Goal: Task Accomplishment & Management: Use online tool/utility

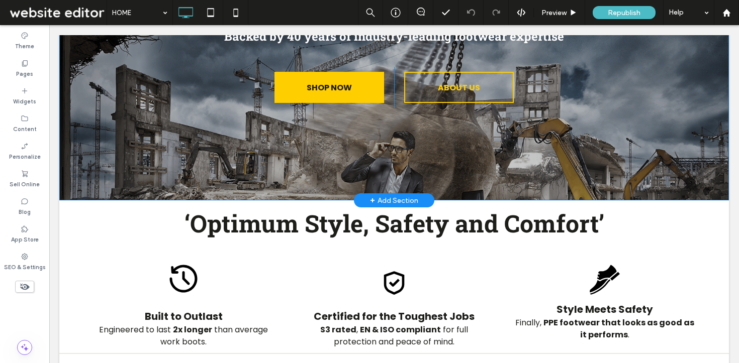
scroll to position [250, 0]
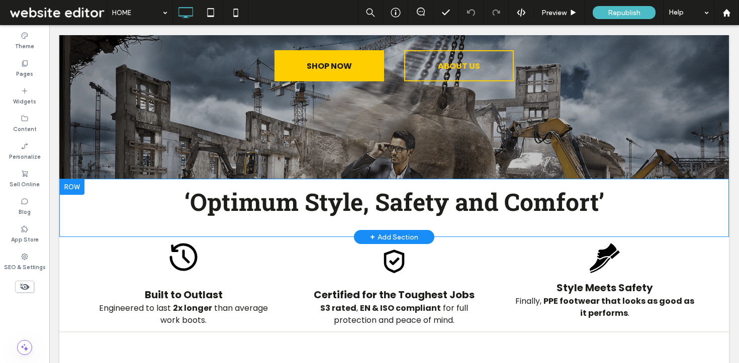
click at [714, 192] on div "‘Optimum Style, Safety and Comfort’ Click To Paste Row + Add Section" at bounding box center [393, 208] width 669 height 58
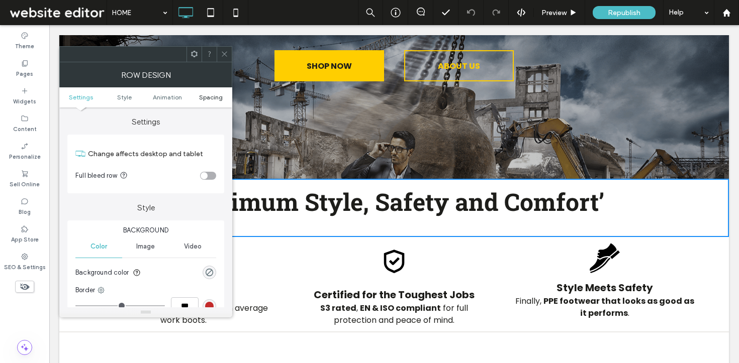
click at [217, 94] on span "Spacing" at bounding box center [211, 97] width 24 height 8
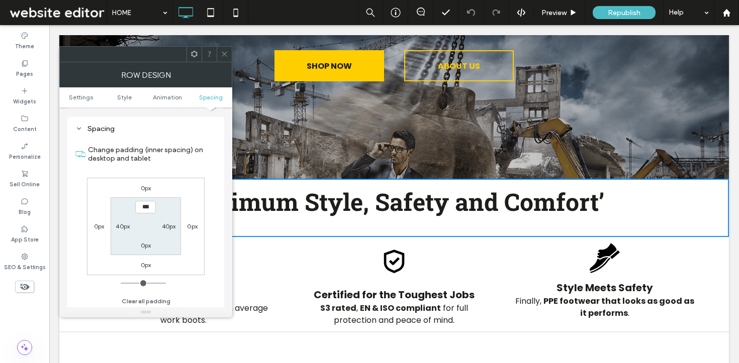
scroll to position [284, 0]
type input "****"
type input "**"
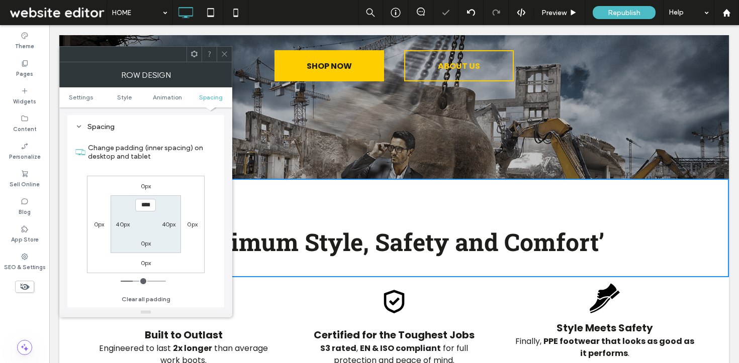
click at [226, 58] on span at bounding box center [225, 54] width 8 height 15
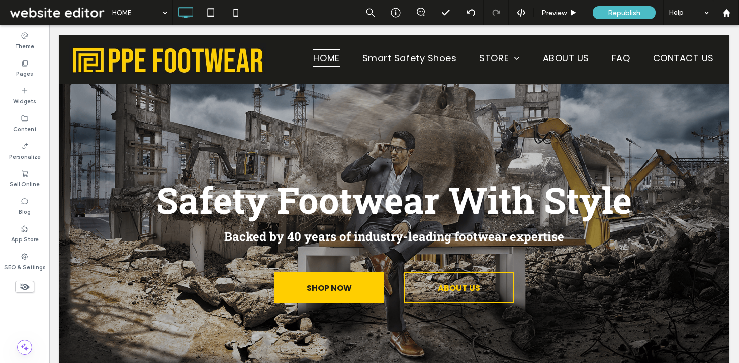
scroll to position [0, 0]
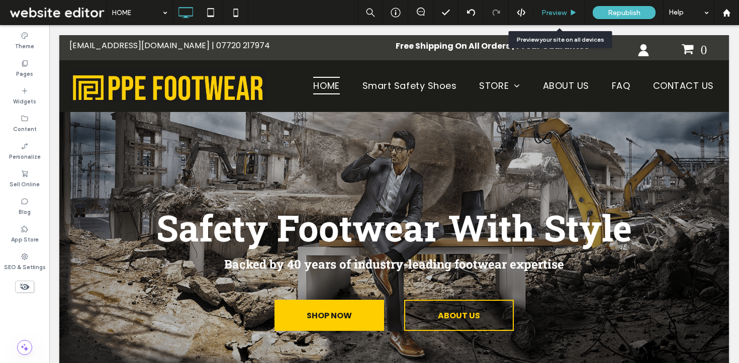
click at [545, 9] on span "Preview" at bounding box center [553, 13] width 25 height 9
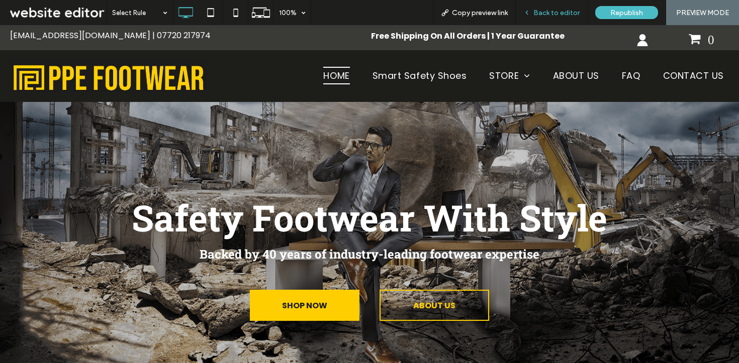
click at [538, 10] on span "Back to editor" at bounding box center [556, 13] width 46 height 9
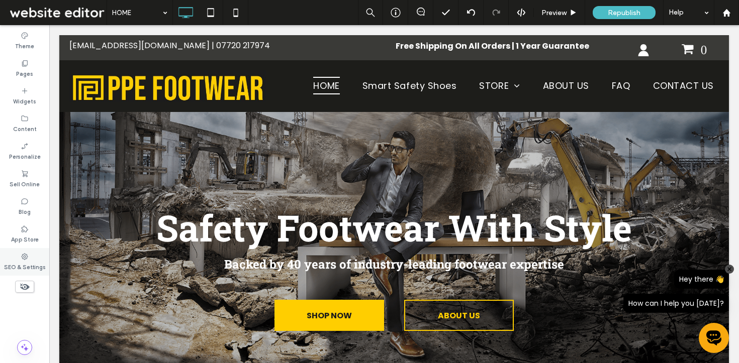
click at [22, 270] on label "SEO & Settings" at bounding box center [25, 266] width 42 height 11
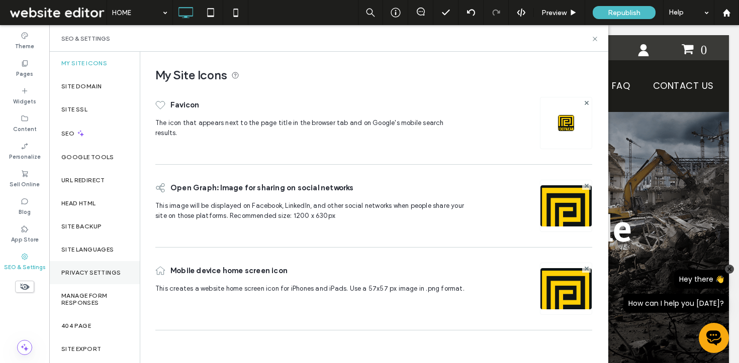
click at [102, 268] on div "Privacy Settings" at bounding box center [94, 272] width 90 height 23
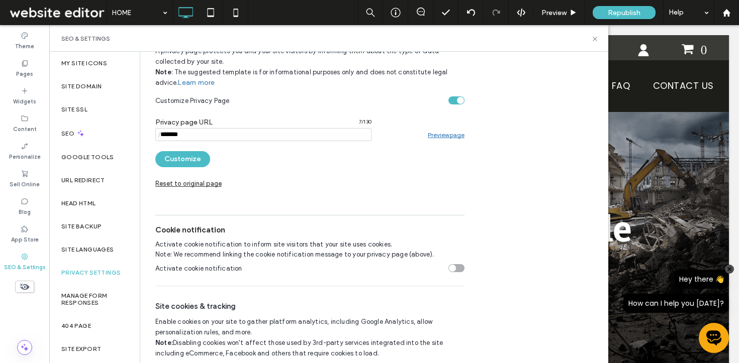
scroll to position [125, 0]
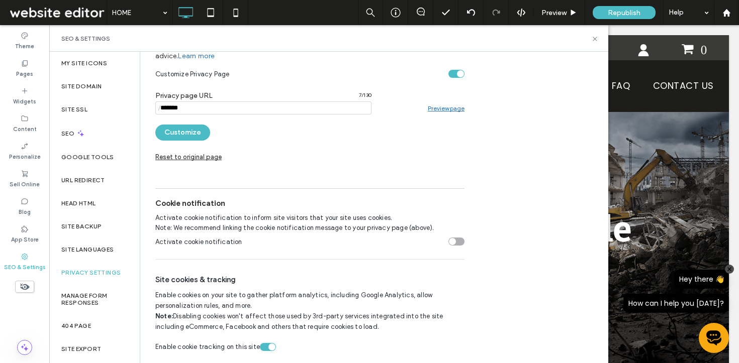
click at [268, 345] on div "Enable cookie tracking on this site" at bounding box center [271, 347] width 7 height 7
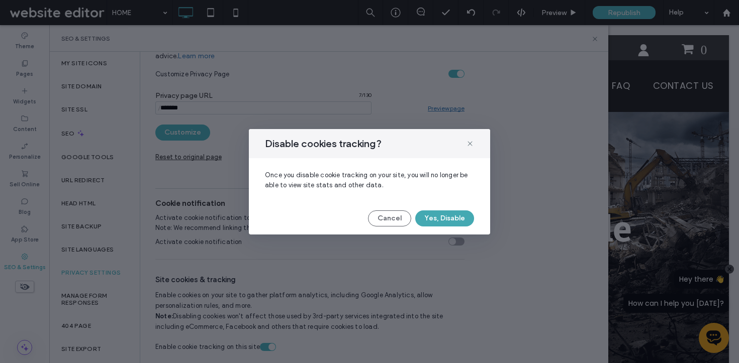
click at [440, 215] on button "Yes, Disable" at bounding box center [444, 219] width 59 height 16
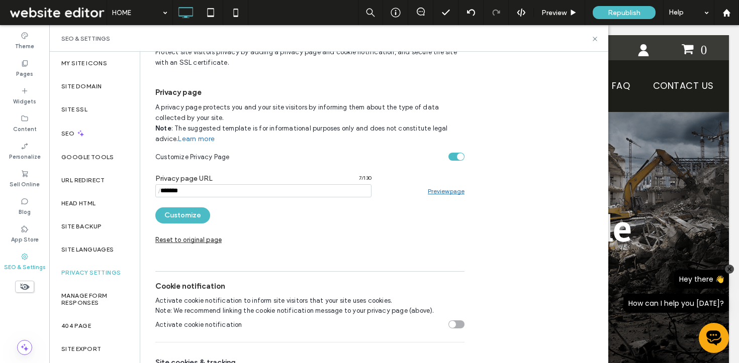
scroll to position [0, 0]
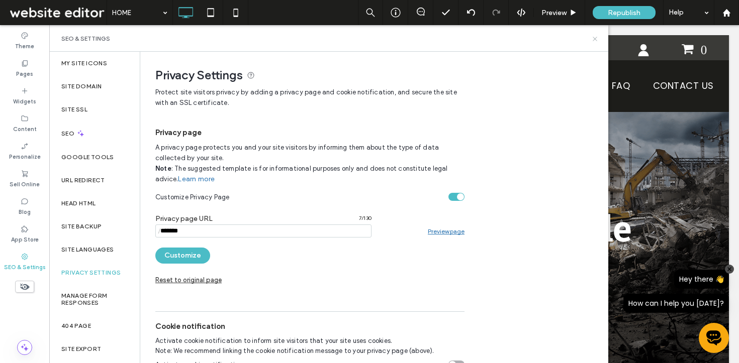
click at [595, 38] on use at bounding box center [594, 39] width 4 height 4
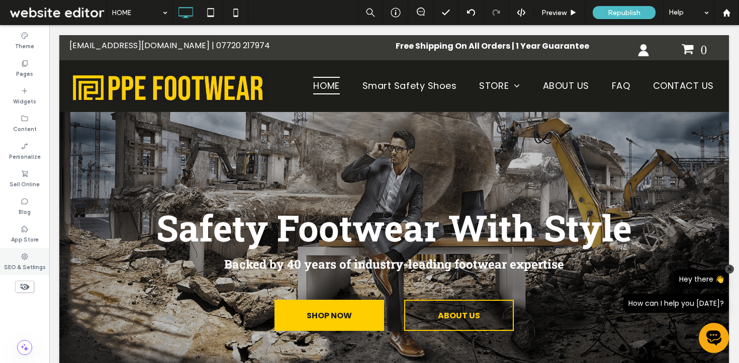
click at [27, 249] on div "SEO & Settings" at bounding box center [24, 262] width 49 height 28
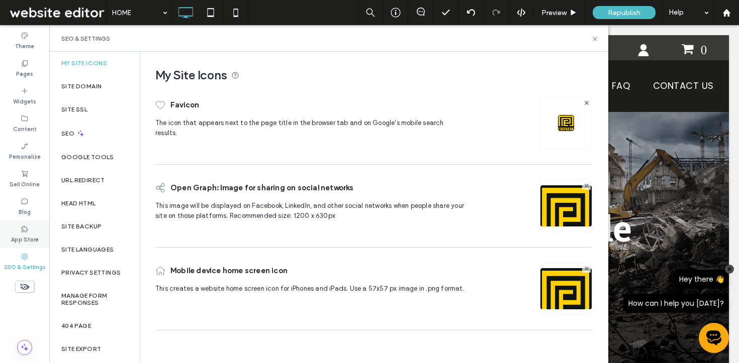
click at [27, 232] on icon at bounding box center [25, 229] width 8 height 8
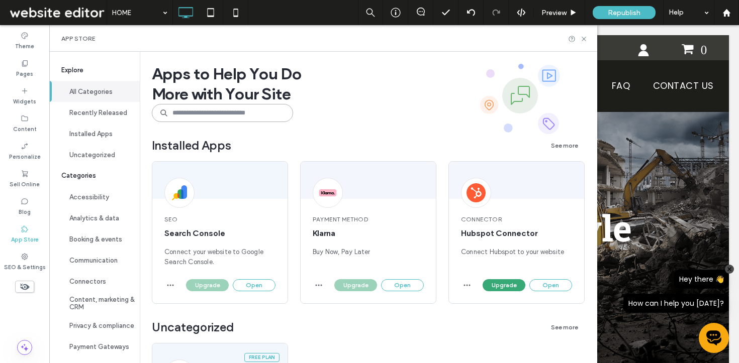
click at [244, 110] on input at bounding box center [222, 113] width 141 height 18
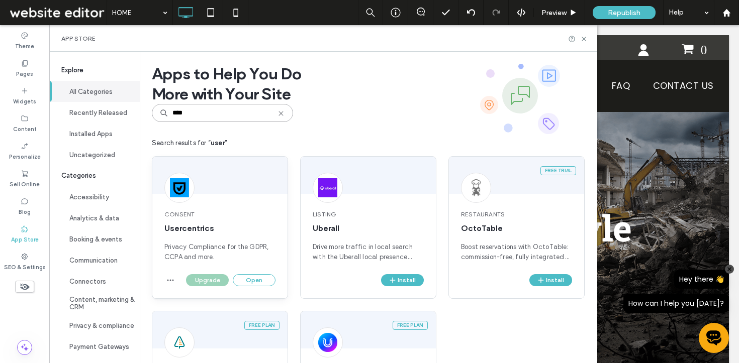
type input "****"
click at [256, 251] on span "Privacy Compliance for the GDPR, CCPA and more." at bounding box center [219, 252] width 111 height 20
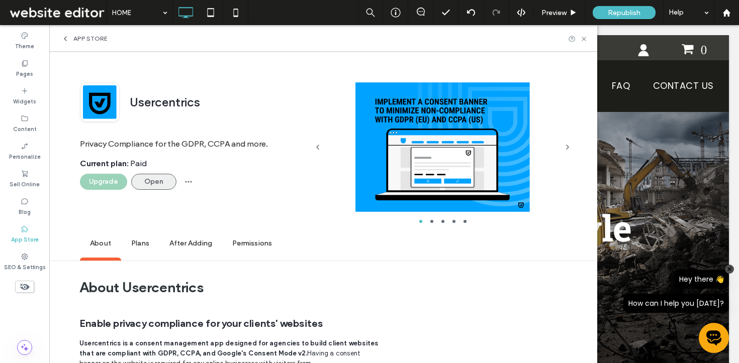
click at [146, 179] on button "Open" at bounding box center [153, 182] width 45 height 16
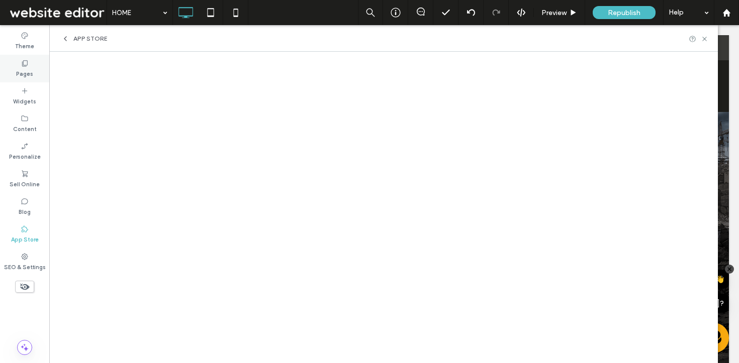
click at [30, 75] on label "Pages" at bounding box center [24, 72] width 17 height 11
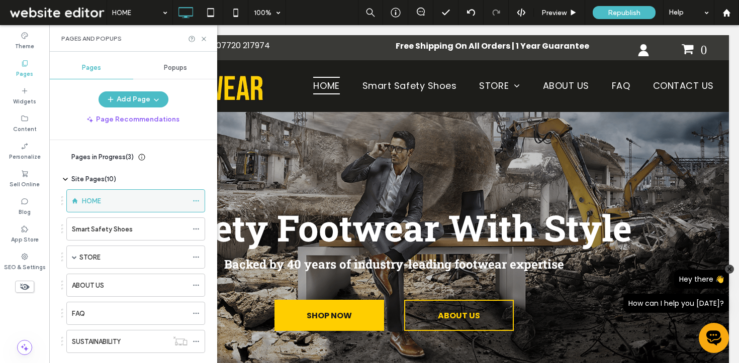
click at [103, 196] on div "HOME" at bounding box center [135, 201] width 106 height 11
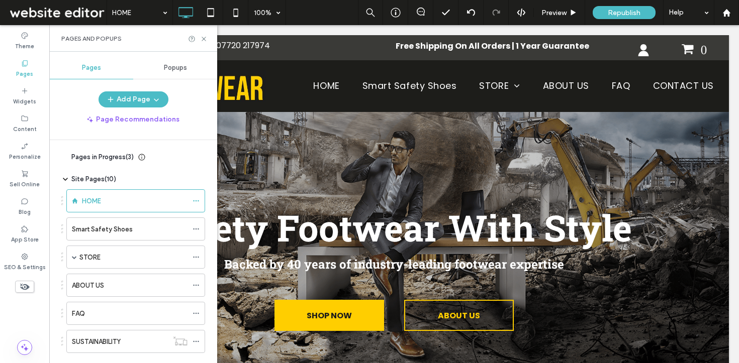
click at [174, 76] on div "Popups" at bounding box center [175, 68] width 84 height 22
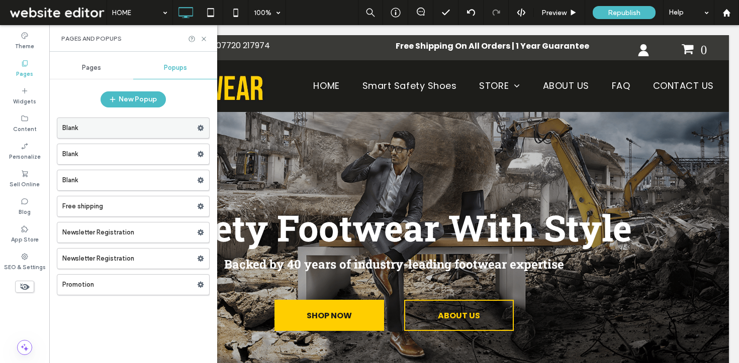
click at [107, 128] on label "Blank" at bounding box center [129, 128] width 135 height 20
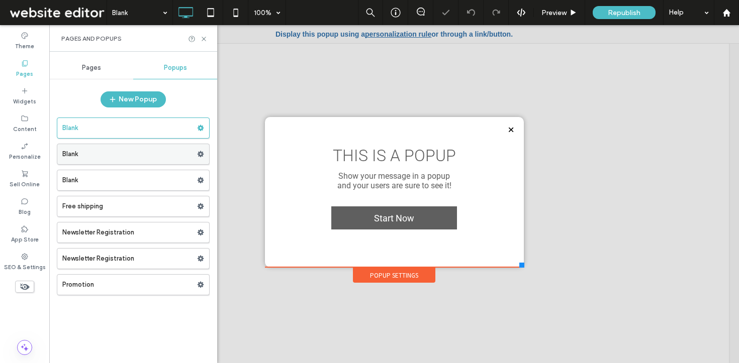
click at [103, 156] on label "Blank" at bounding box center [129, 154] width 135 height 20
click at [201, 153] on use at bounding box center [200, 154] width 7 height 6
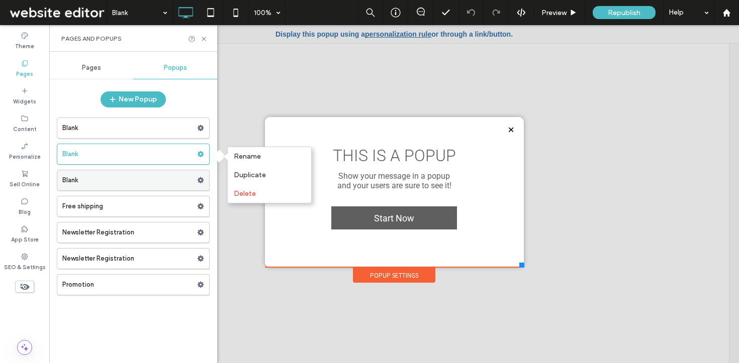
click at [155, 173] on label "Blank" at bounding box center [129, 180] width 135 height 20
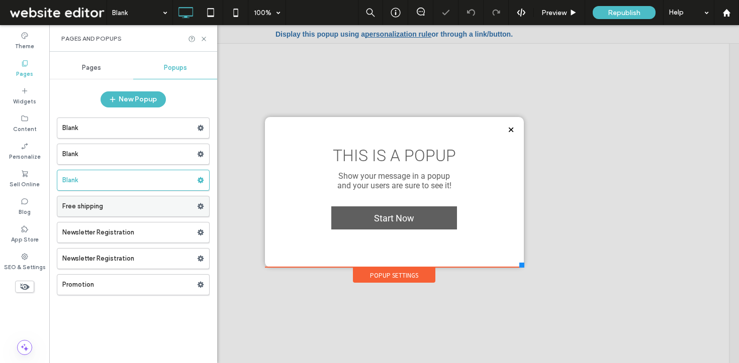
click at [144, 211] on label "Free shipping" at bounding box center [129, 206] width 135 height 20
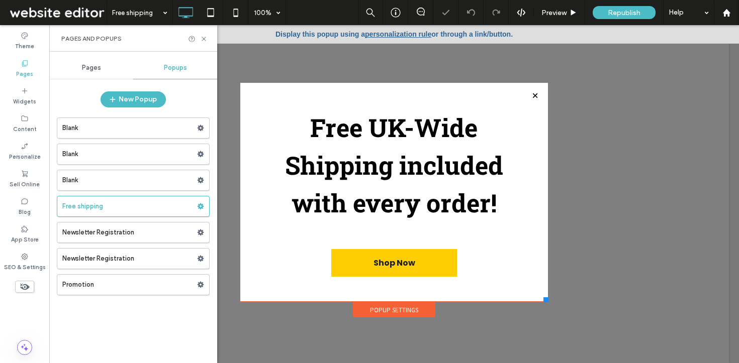
click at [138, 235] on label "Newsletter Registration" at bounding box center [129, 233] width 135 height 20
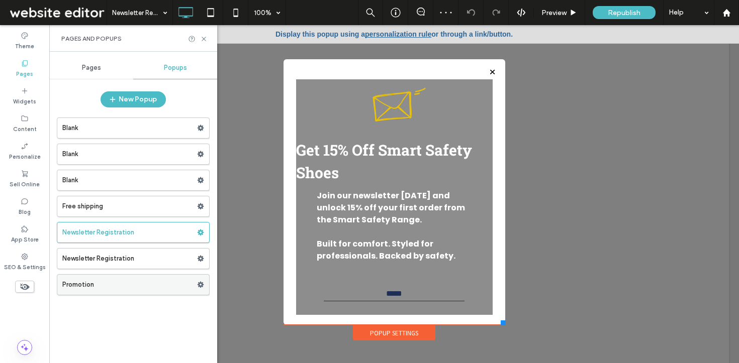
click at [129, 288] on label "Promotion" at bounding box center [129, 285] width 135 height 20
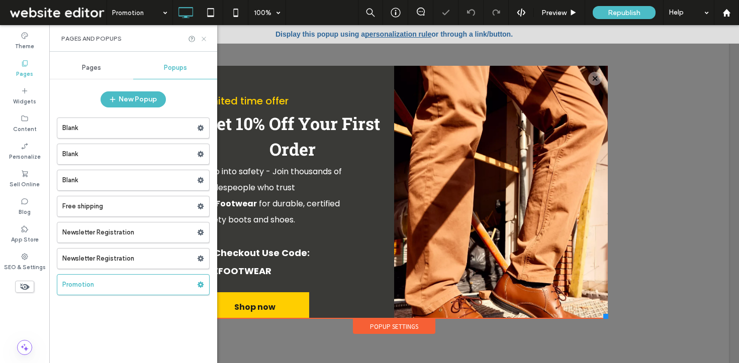
click at [204, 41] on icon at bounding box center [204, 39] width 8 height 8
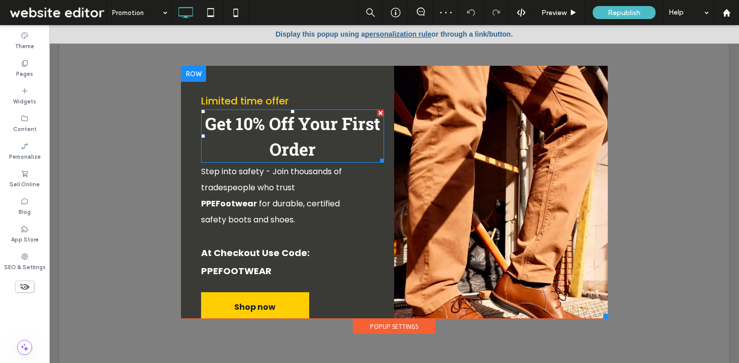
click at [266, 137] on span "Get 10% Off Your First Order" at bounding box center [292, 136] width 175 height 48
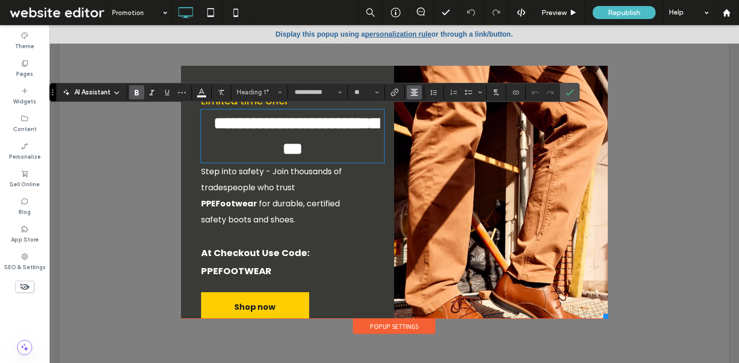
click at [413, 90] on use "Alignment" at bounding box center [414, 92] width 7 height 7
drag, startPoint x: 415, startPoint y: 106, endPoint x: 452, endPoint y: 79, distance: 45.7
click at [415, 106] on label "ui.textEditor.alignment.left" at bounding box center [424, 109] width 35 height 15
click at [567, 92] on icon "Confirm" at bounding box center [569, 92] width 8 height 8
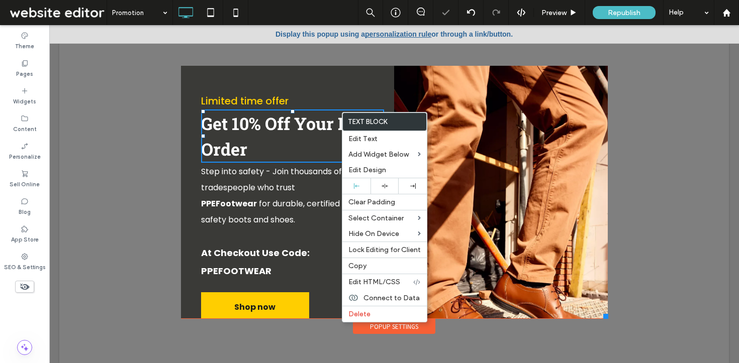
click at [290, 158] on h1 "Get 10% Off Your First Order" at bounding box center [292, 136] width 183 height 51
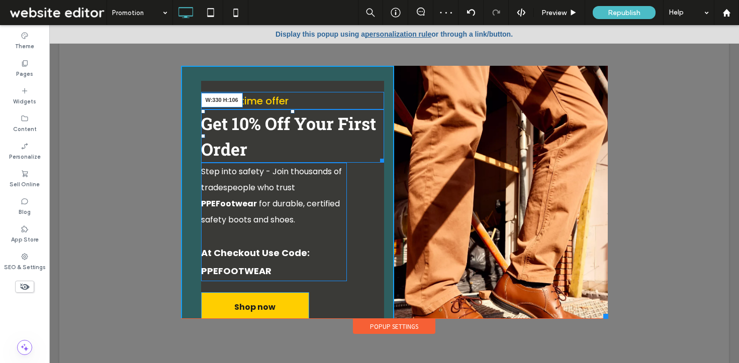
drag, startPoint x: 375, startPoint y: 161, endPoint x: 359, endPoint y: 161, distance: 16.1
click at [376, 161] on div at bounding box center [380, 159] width 8 height 8
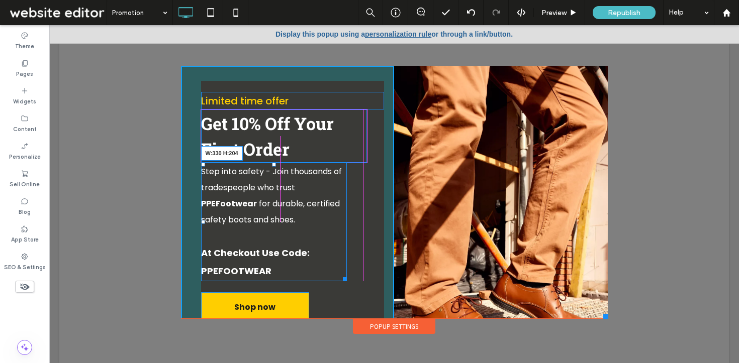
drag, startPoint x: 341, startPoint y: 278, endPoint x: 359, endPoint y: 278, distance: 18.6
click at [359, 278] on div "Limited time offer Get 10% Off Your First Order Step into safety - Join thousan…" at bounding box center [288, 204] width 214 height 276
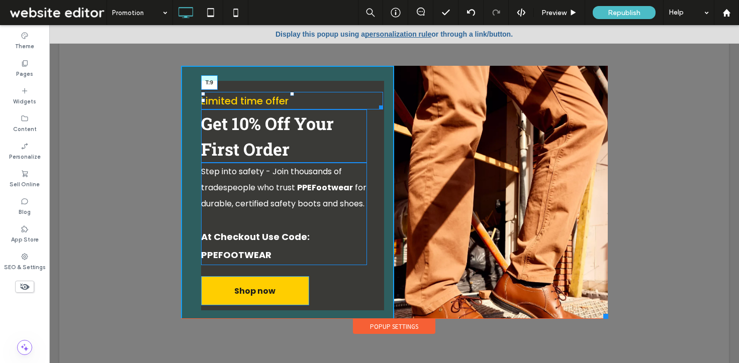
drag, startPoint x: 287, startPoint y: 93, endPoint x: 287, endPoint y: 86, distance: 6.6
click at [290, 92] on div at bounding box center [292, 94] width 4 height 4
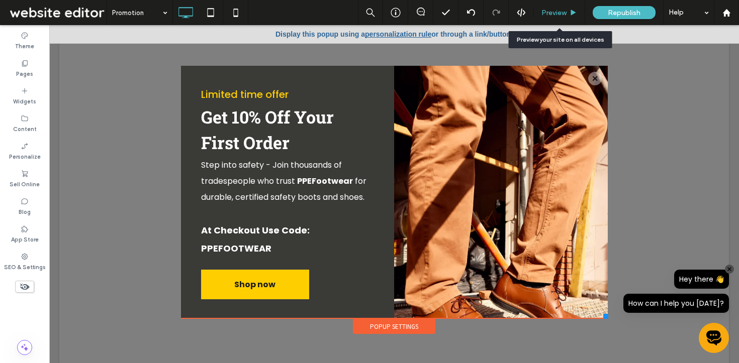
click at [545, 16] on span "Preview" at bounding box center [553, 13] width 25 height 9
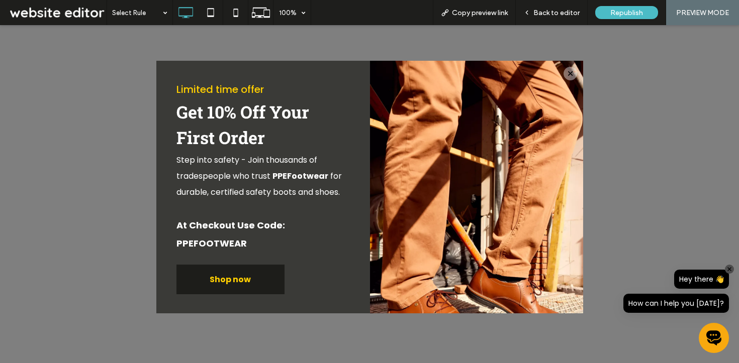
click at [232, 284] on span "Shop now" at bounding box center [230, 279] width 48 height 23
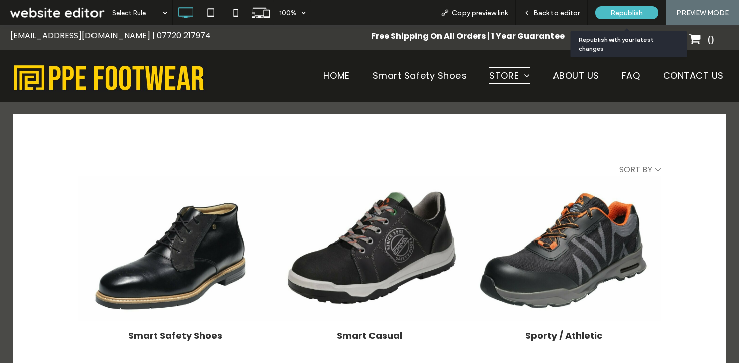
click at [608, 10] on div "Republish" at bounding box center [626, 12] width 63 height 13
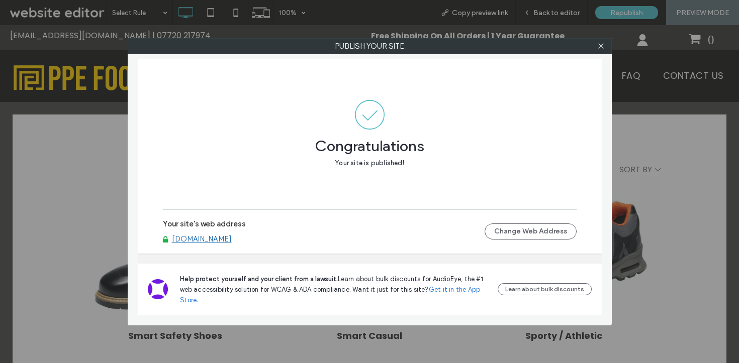
click at [212, 238] on link "[DOMAIN_NAME]" at bounding box center [202, 239] width 60 height 9
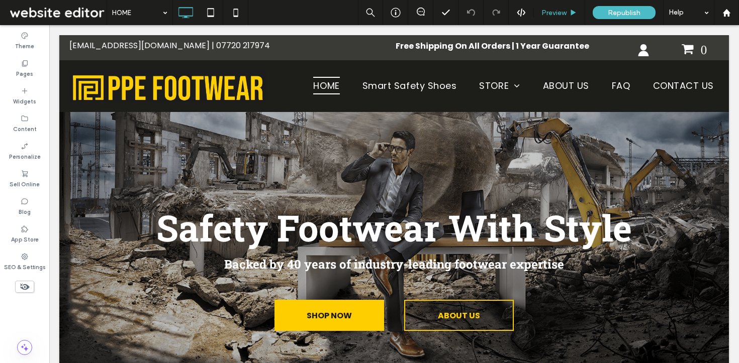
click at [555, 14] on span "Preview" at bounding box center [553, 13] width 25 height 9
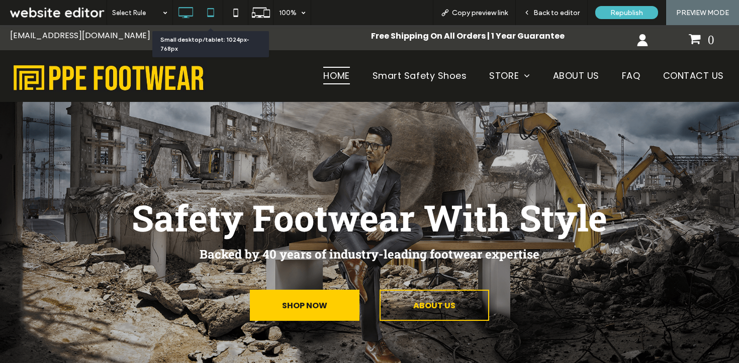
click at [207, 14] on use at bounding box center [210, 12] width 7 height 9
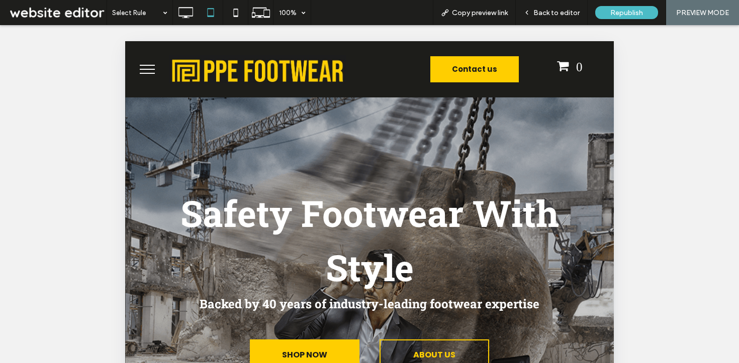
click at [155, 69] on button "menu" at bounding box center [147, 69] width 26 height 26
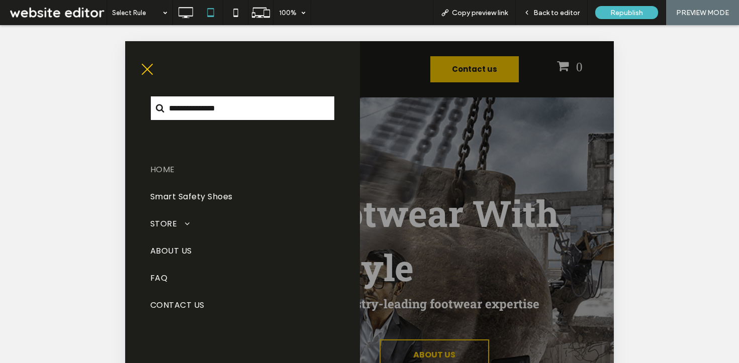
click at [145, 63] on button "menu" at bounding box center [147, 69] width 26 height 26
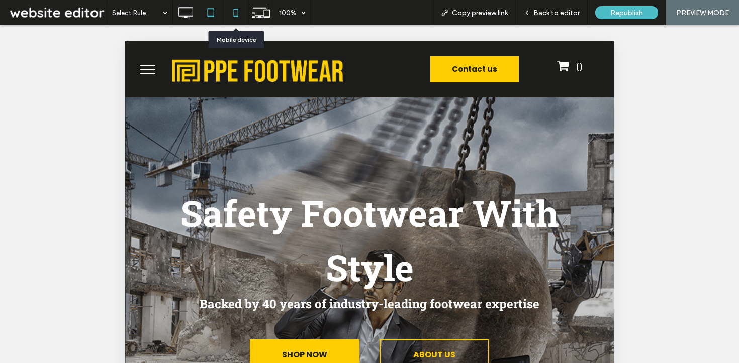
click at [237, 9] on use at bounding box center [235, 13] width 5 height 8
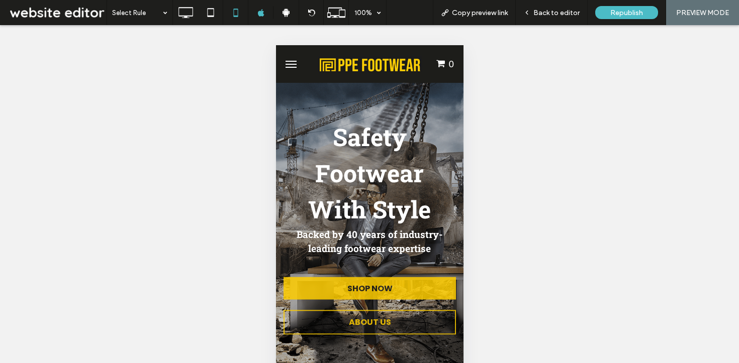
click at [291, 63] on button "menu" at bounding box center [290, 64] width 20 height 20
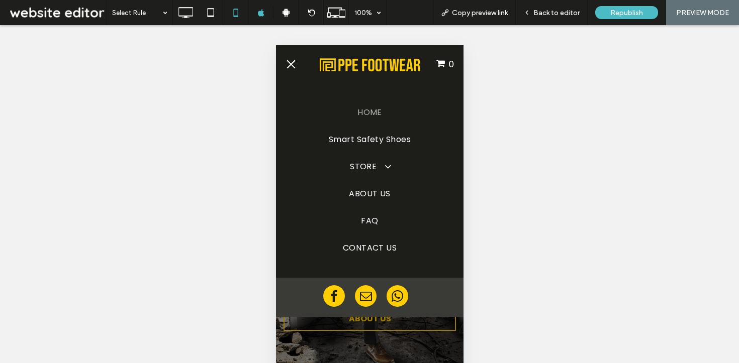
click at [291, 63] on span "menu" at bounding box center [290, 64] width 9 height 9
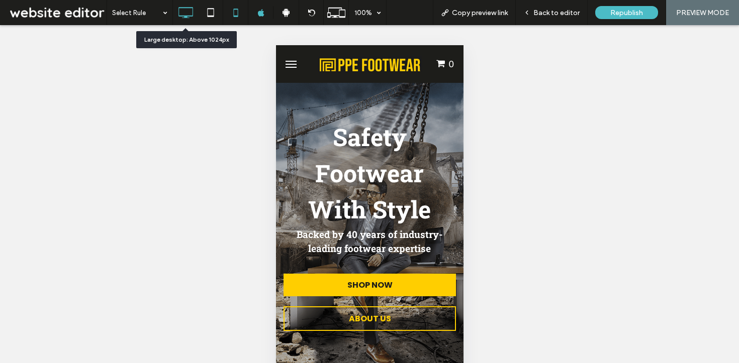
click at [179, 10] on icon at bounding box center [185, 13] width 20 height 20
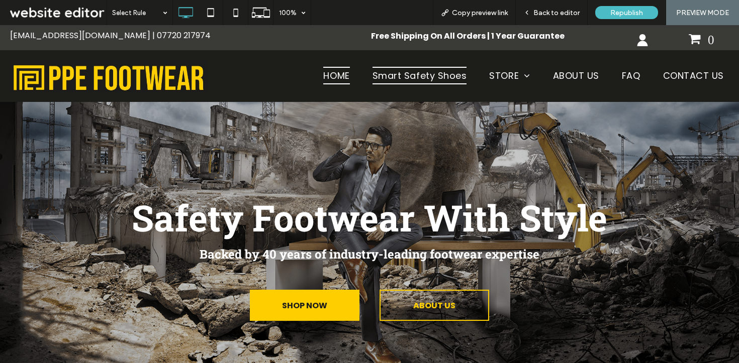
click at [426, 71] on span "Smart Safety Shoes" at bounding box center [419, 76] width 94 height 18
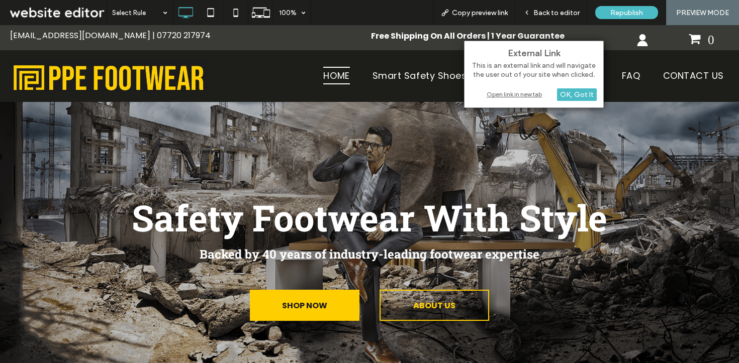
click at [500, 91] on div "Open link in new tab" at bounding box center [534, 94] width 126 height 11
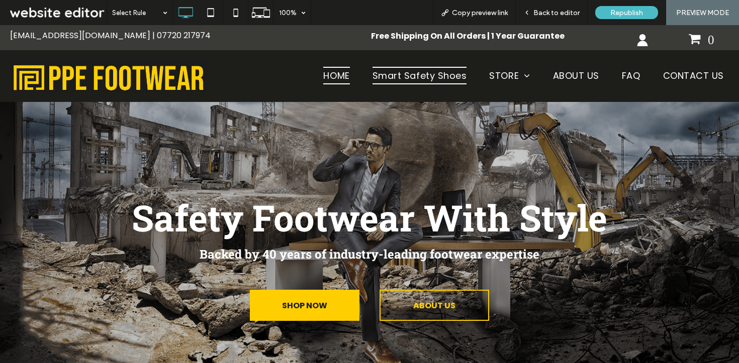
click at [412, 71] on span "Smart Safety Shoes" at bounding box center [419, 76] width 94 height 18
click at [555, 9] on span "Back to editor" at bounding box center [556, 13] width 46 height 9
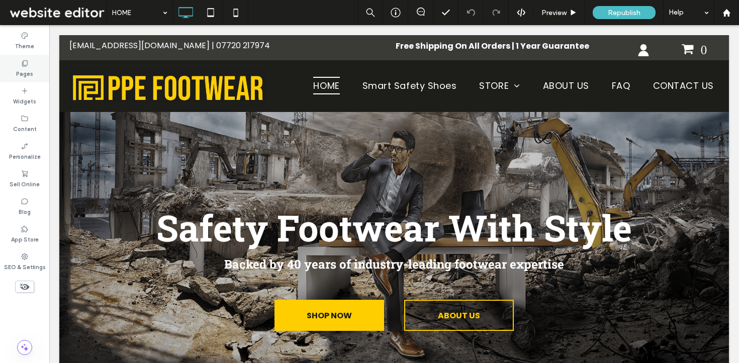
click at [34, 65] on div "Pages" at bounding box center [24, 69] width 49 height 28
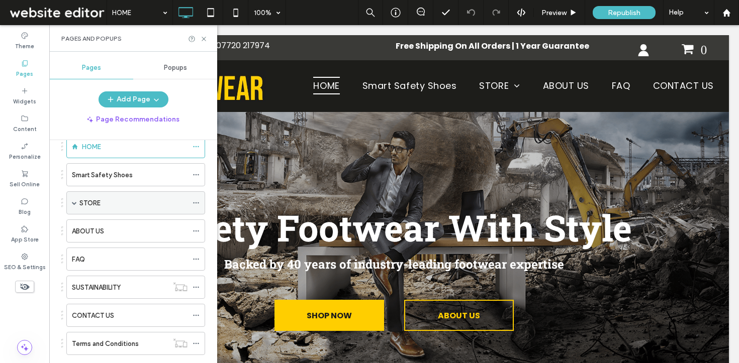
scroll to position [66, 0]
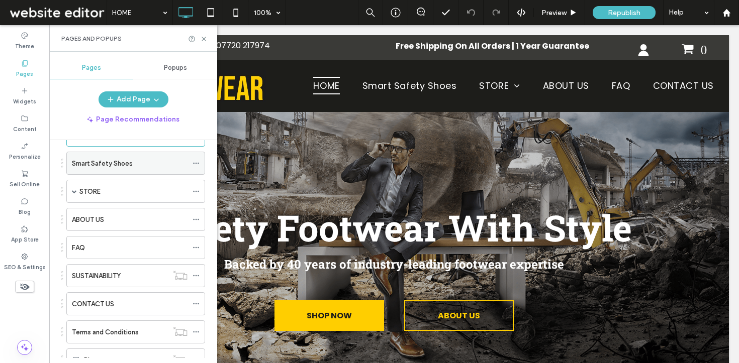
click at [122, 165] on label "Smart Safety Shoes" at bounding box center [102, 164] width 61 height 18
click at [141, 171] on div at bounding box center [369, 181] width 739 height 363
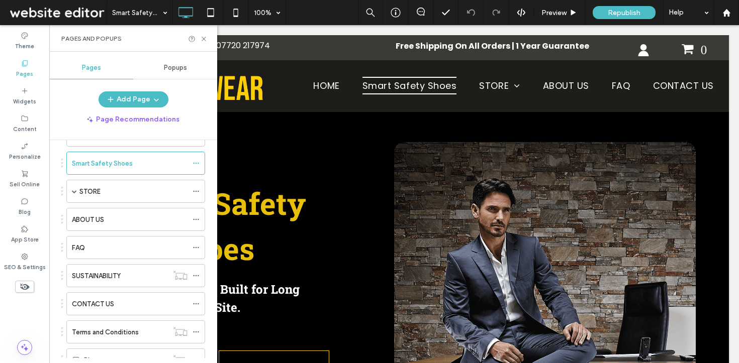
click at [205, 43] on div "Pages and Popups" at bounding box center [133, 38] width 168 height 27
drag, startPoint x: 203, startPoint y: 37, endPoint x: 156, endPoint y: 13, distance: 52.8
click at [203, 37] on icon at bounding box center [204, 39] width 8 height 8
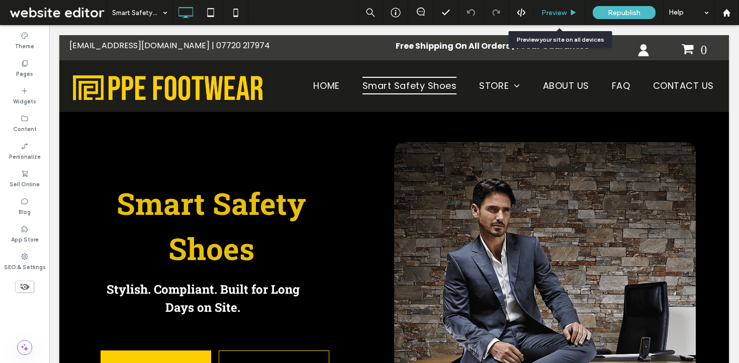
click at [556, 5] on div "Preview" at bounding box center [559, 12] width 51 height 25
click at [552, 16] on span "Preview" at bounding box center [553, 13] width 25 height 9
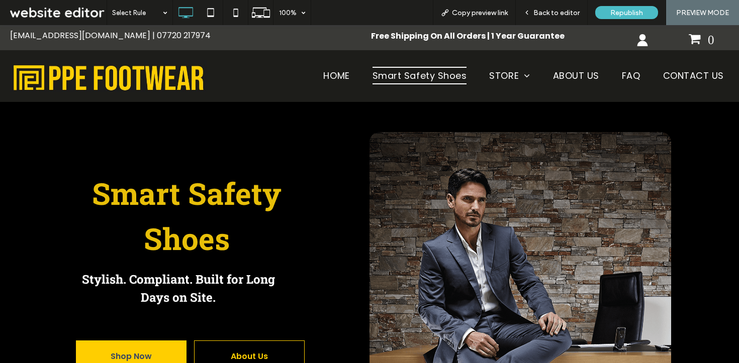
click at [552, 16] on span "Back to editor" at bounding box center [556, 13] width 46 height 9
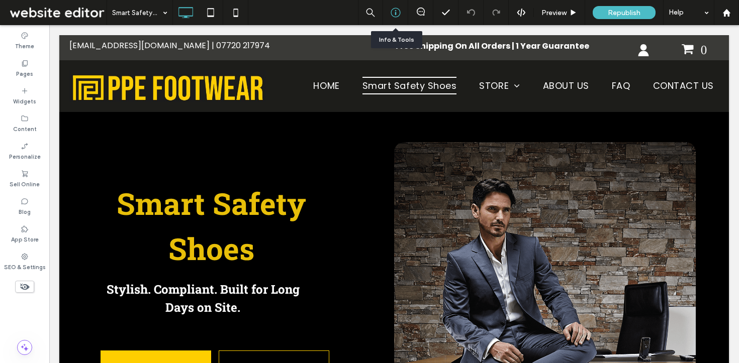
click at [394, 10] on icon at bounding box center [395, 13] width 10 height 10
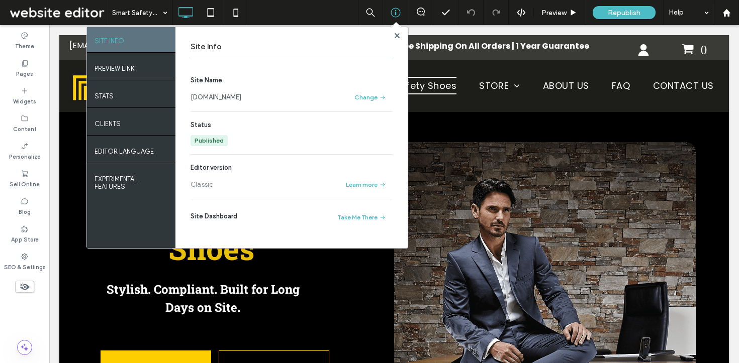
click at [207, 100] on link "www.ppefootwear.com" at bounding box center [215, 97] width 51 height 10
click at [396, 33] on icon at bounding box center [396, 35] width 5 height 5
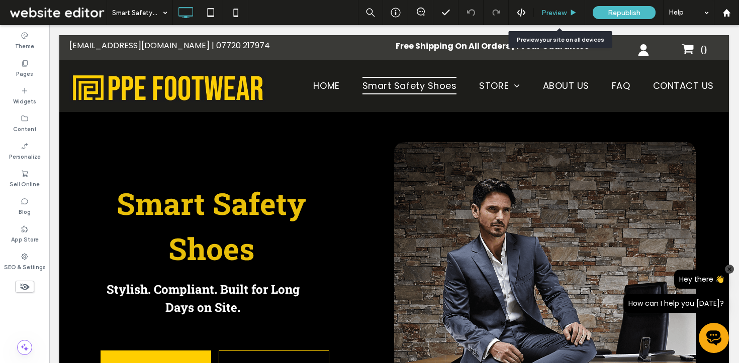
click at [554, 15] on span "Preview" at bounding box center [553, 13] width 25 height 9
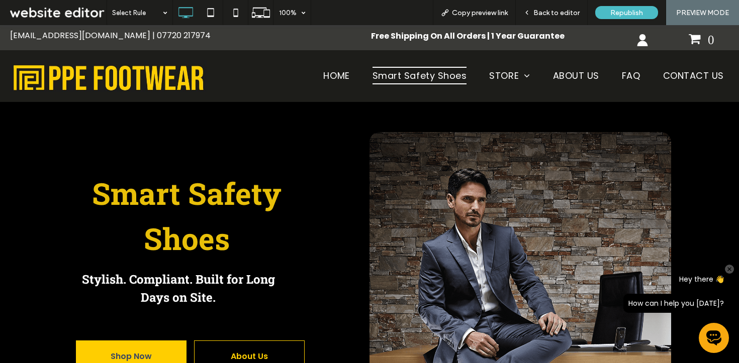
click at [409, 77] on span "Smart Safety Shoes" at bounding box center [419, 76] width 94 height 18
click at [335, 71] on div at bounding box center [369, 181] width 739 height 363
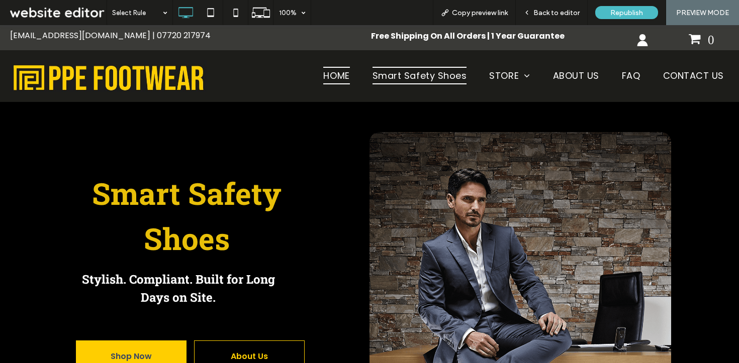
click at [330, 78] on span "HOME" at bounding box center [336, 76] width 26 height 18
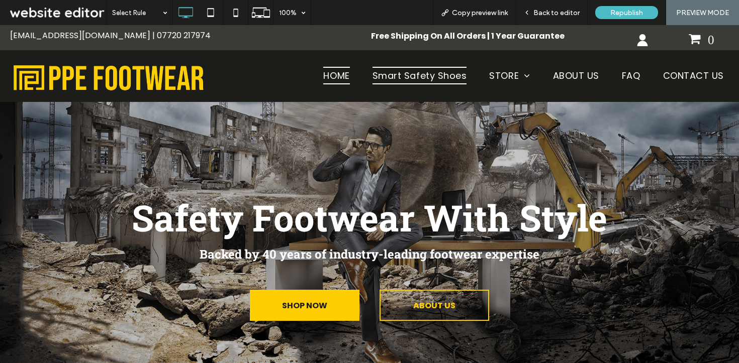
click at [394, 74] on span "Smart Safety Shoes" at bounding box center [419, 76] width 94 height 18
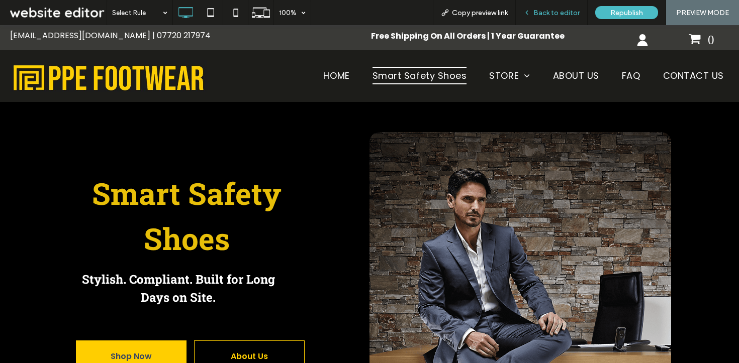
click at [552, 11] on span "Back to editor" at bounding box center [556, 13] width 46 height 9
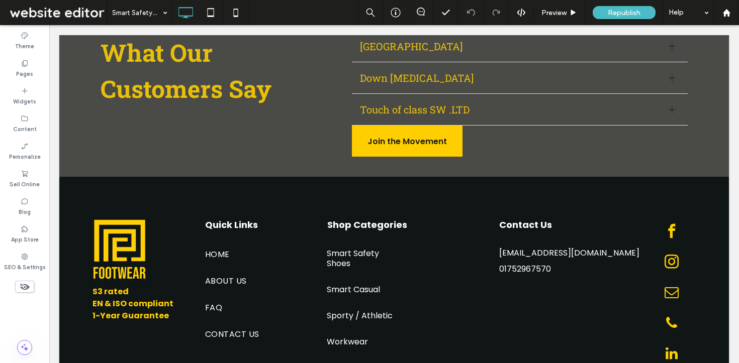
scroll to position [1636, 0]
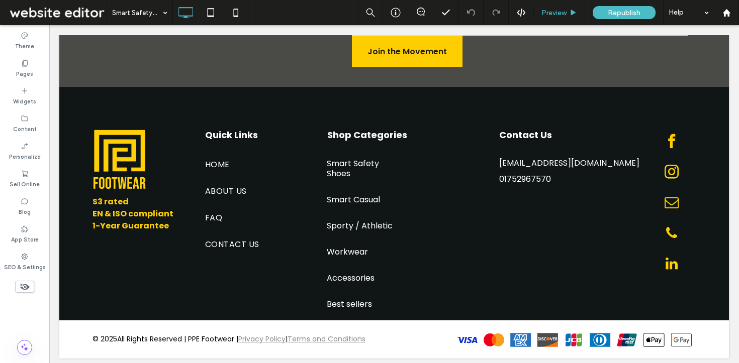
click at [555, 12] on span "Preview" at bounding box center [553, 13] width 25 height 9
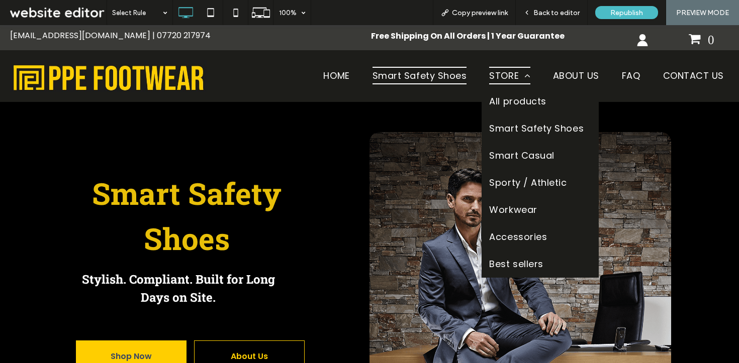
click at [496, 74] on span "STORE" at bounding box center [509, 76] width 41 height 18
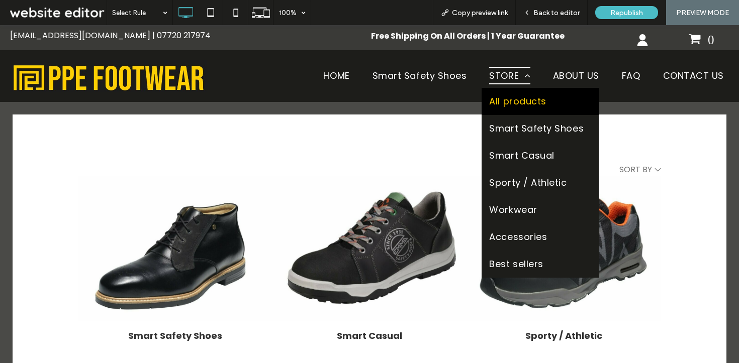
click at [497, 101] on span "All products" at bounding box center [517, 101] width 57 height 12
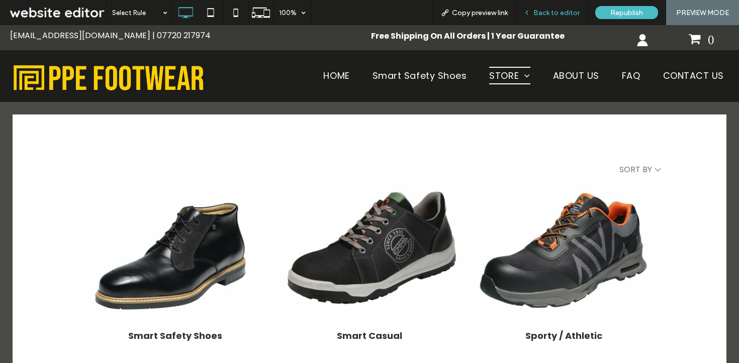
click at [551, 17] on div "Back to editor" at bounding box center [552, 12] width 72 height 25
click at [550, 11] on span "Back to editor" at bounding box center [556, 13] width 46 height 9
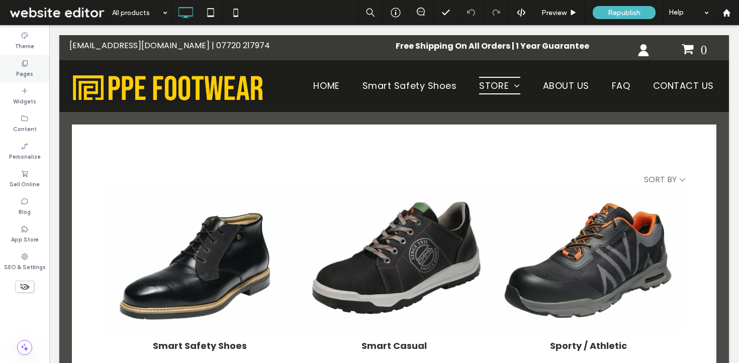
click at [12, 70] on div "Pages" at bounding box center [24, 69] width 49 height 28
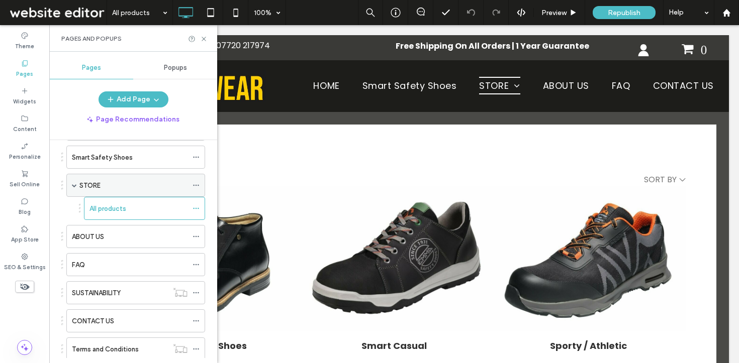
scroll to position [70, 0]
click at [198, 183] on span at bounding box center [195, 187] width 7 height 15
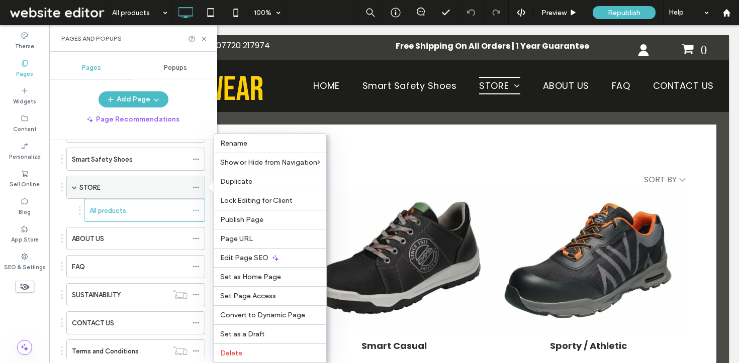
click at [162, 188] on div "STORE" at bounding box center [133, 187] width 108 height 11
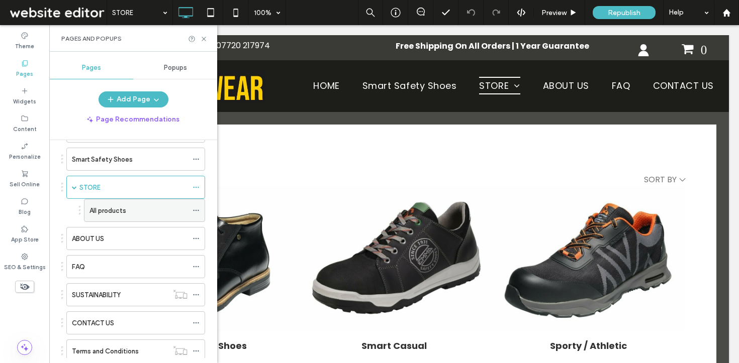
click at [120, 207] on label "All products" at bounding box center [107, 211] width 37 height 18
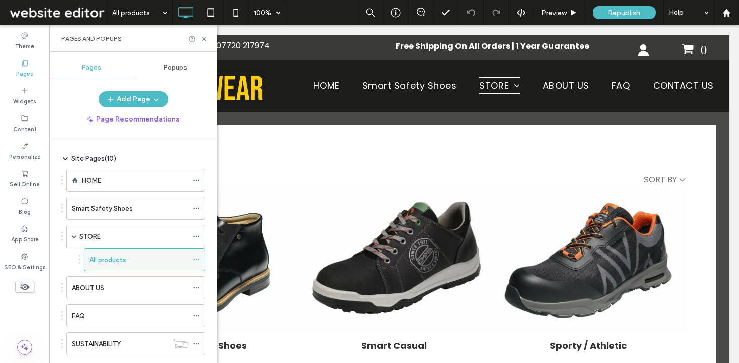
scroll to position [20, 0]
click at [197, 234] on icon at bounding box center [195, 237] width 7 height 7
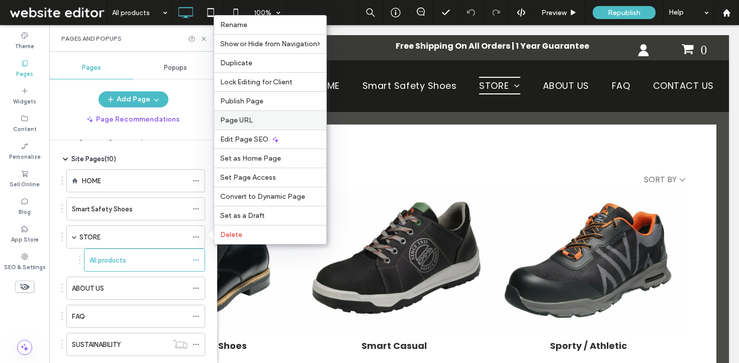
click at [234, 121] on span "Page URL" at bounding box center [236, 120] width 33 height 9
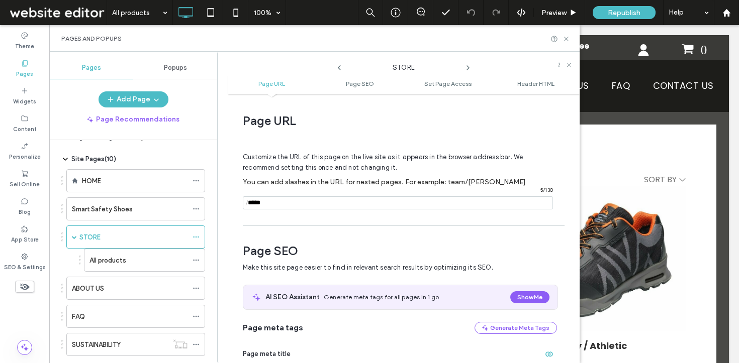
scroll to position [5, 0]
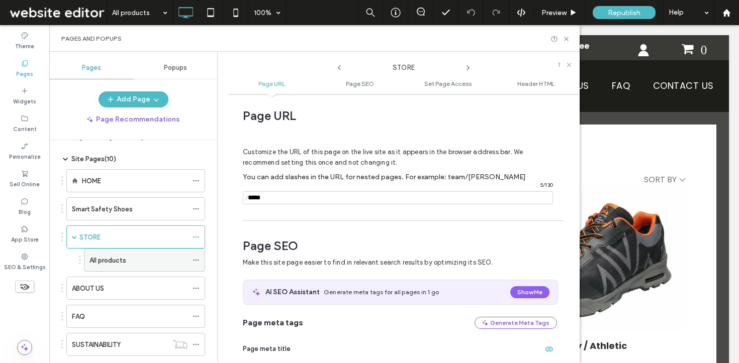
click at [140, 259] on div "All products" at bounding box center [138, 260] width 98 height 11
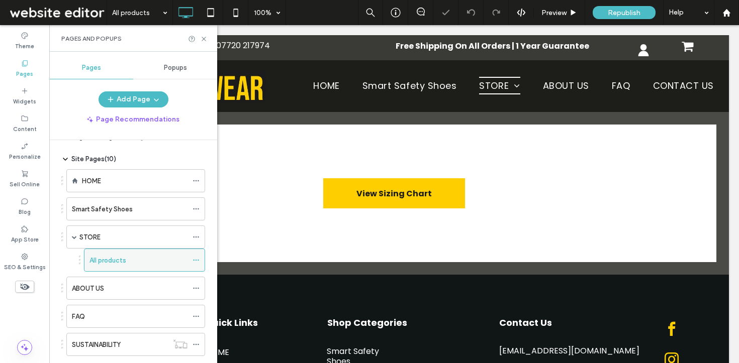
scroll to position [0, 0]
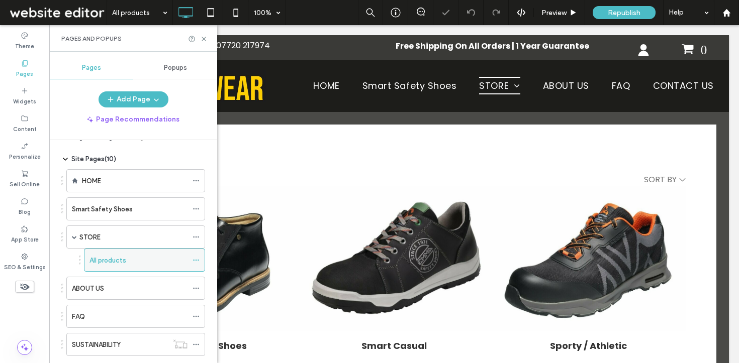
click at [195, 259] on icon at bounding box center [195, 260] width 7 height 7
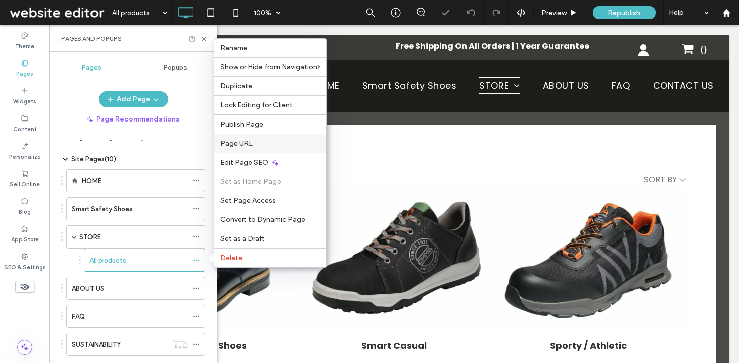
click at [241, 142] on span "Page URL" at bounding box center [236, 143] width 33 height 9
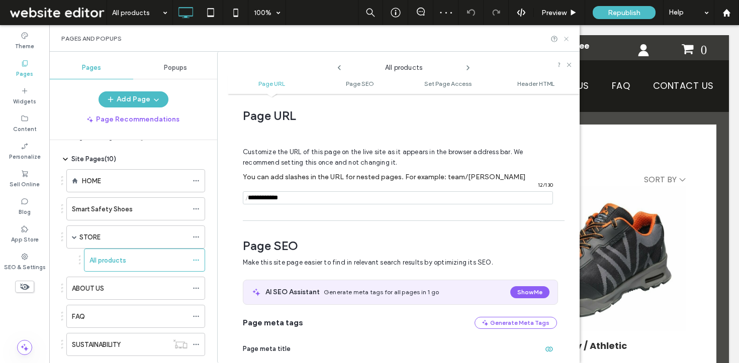
click at [567, 39] on icon at bounding box center [566, 39] width 8 height 8
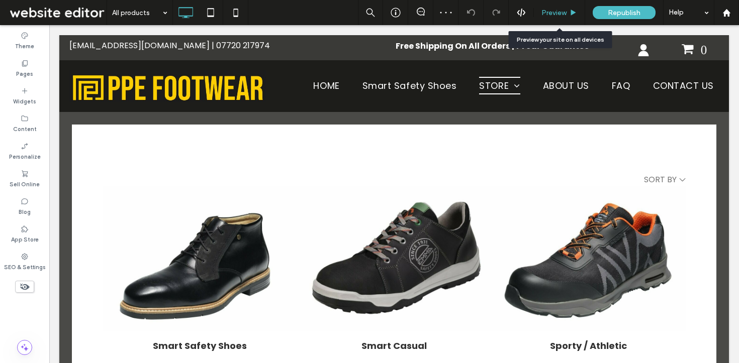
click at [553, 12] on span "Preview" at bounding box center [553, 13] width 25 height 9
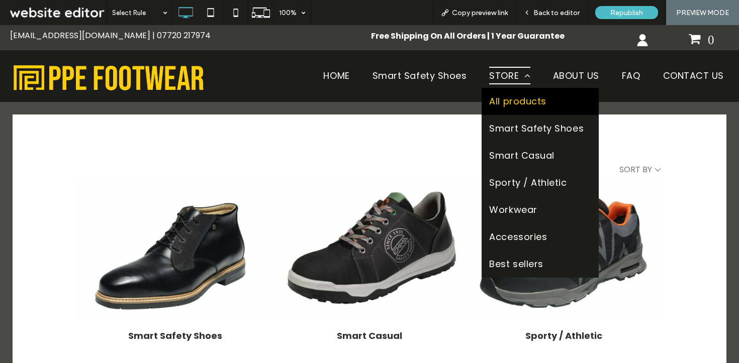
click at [490, 75] on span "STORE" at bounding box center [509, 76] width 41 height 18
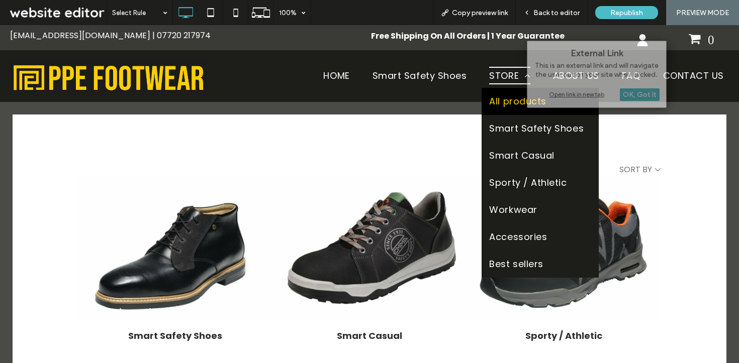
click at [500, 74] on span "STORE" at bounding box center [509, 76] width 41 height 18
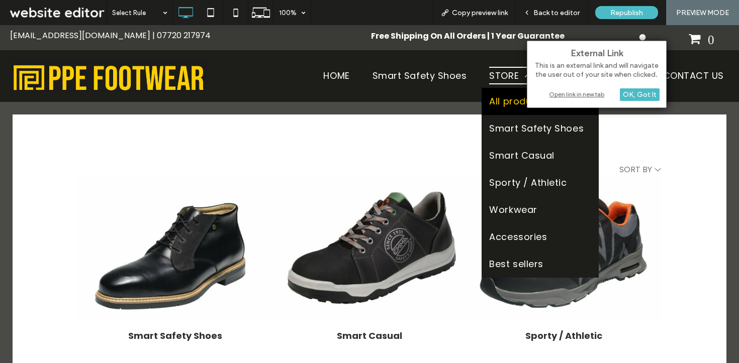
click at [500, 74] on span "STORE" at bounding box center [509, 76] width 41 height 18
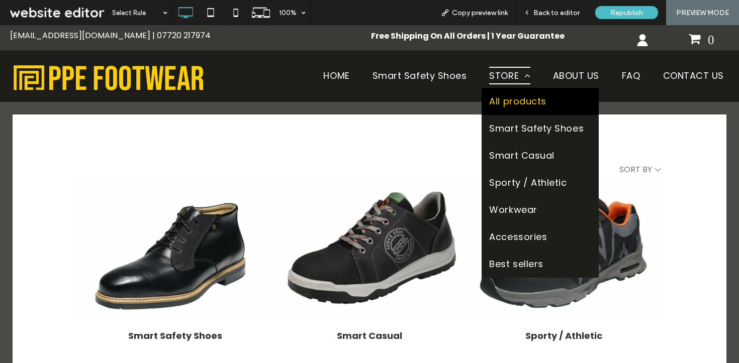
click at [500, 78] on span "STORE" at bounding box center [509, 76] width 41 height 18
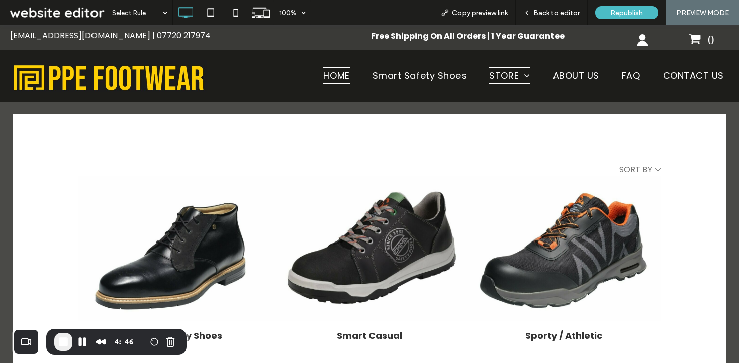
click at [341, 78] on span "HOME" at bounding box center [336, 76] width 26 height 18
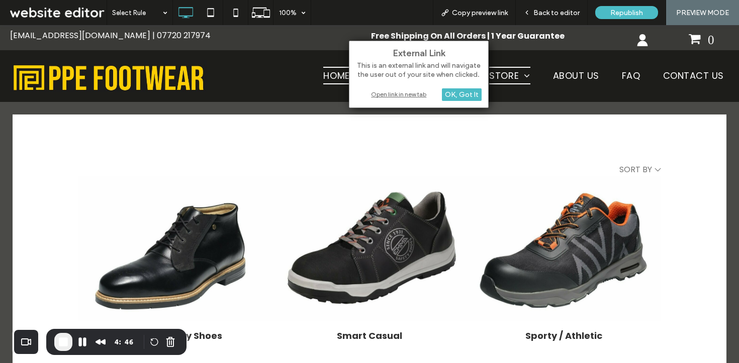
click at [331, 75] on span "HOME" at bounding box center [336, 76] width 26 height 18
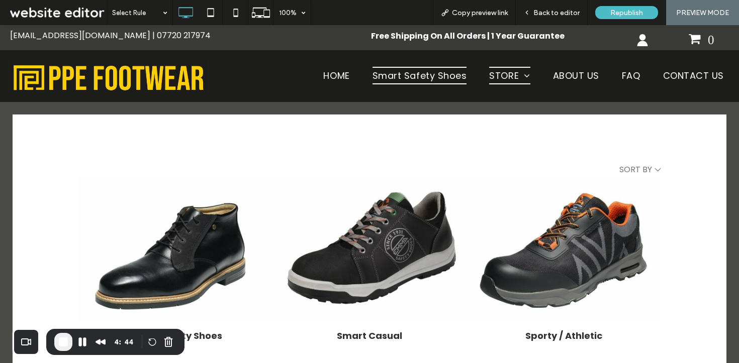
click at [401, 74] on span "Smart Safety Shoes" at bounding box center [419, 76] width 94 height 18
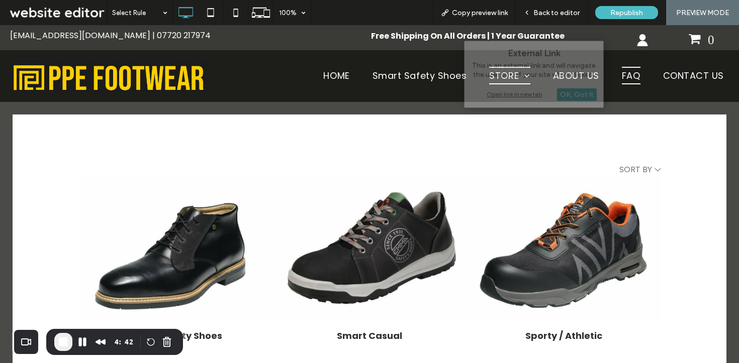
click at [632, 72] on span "FAQ" at bounding box center [631, 76] width 19 height 18
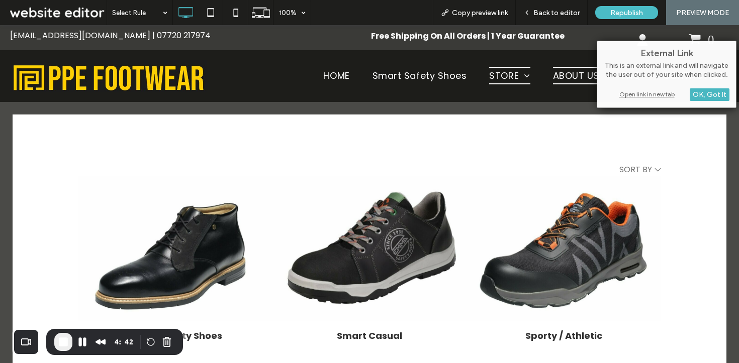
click at [559, 72] on span "ABOUT US" at bounding box center [576, 76] width 46 height 18
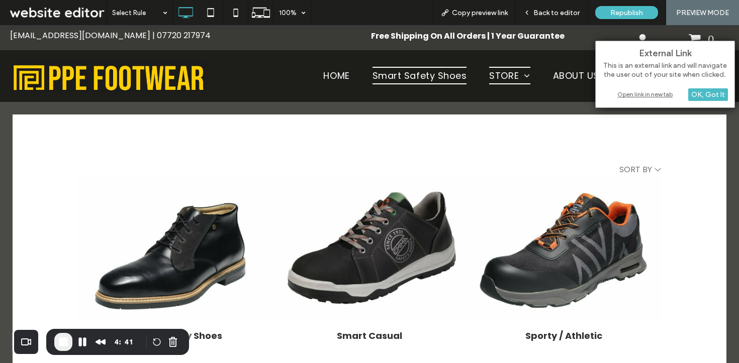
click at [382, 72] on span "Smart Safety Shoes" at bounding box center [419, 76] width 94 height 18
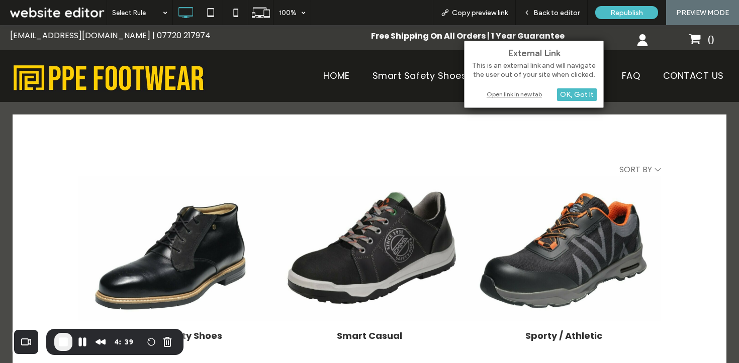
click at [501, 89] on div "Open link in new tab" at bounding box center [534, 94] width 126 height 11
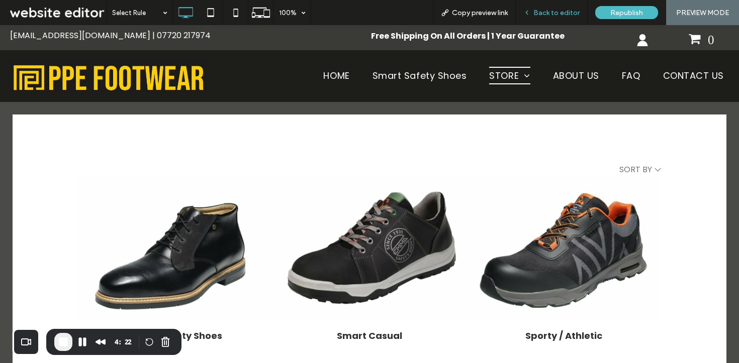
click at [550, 9] on span "Back to editor" at bounding box center [556, 13] width 46 height 9
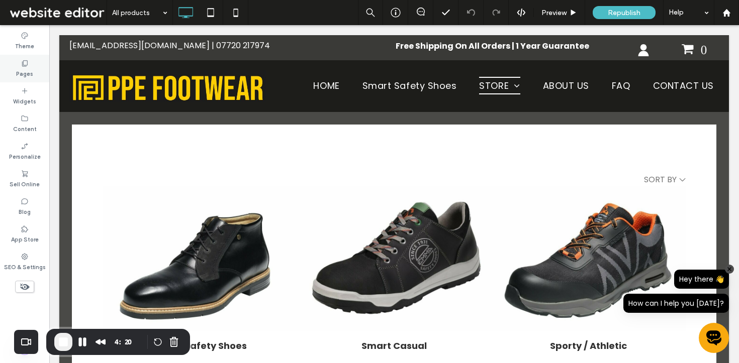
click at [27, 58] on div "Pages" at bounding box center [24, 69] width 49 height 28
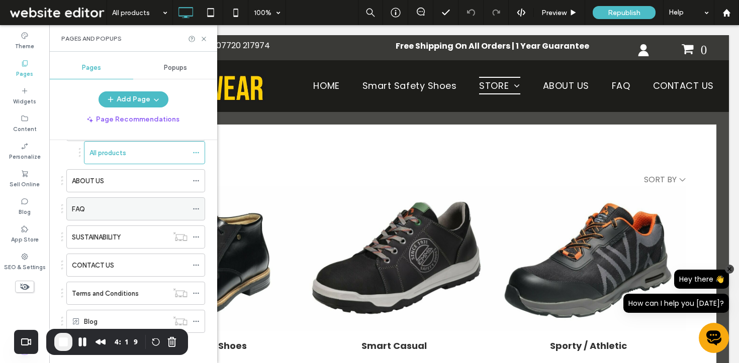
scroll to position [63, 0]
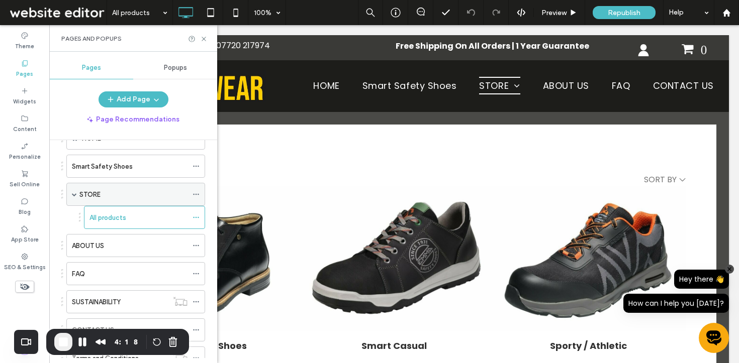
click at [120, 193] on div "STORE" at bounding box center [133, 194] width 108 height 11
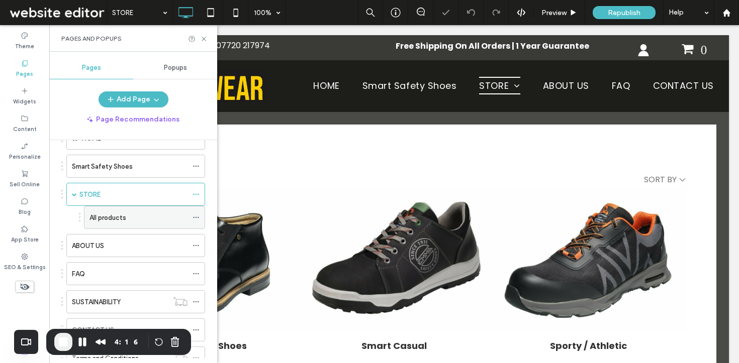
click at [122, 215] on label "All products" at bounding box center [107, 218] width 37 height 18
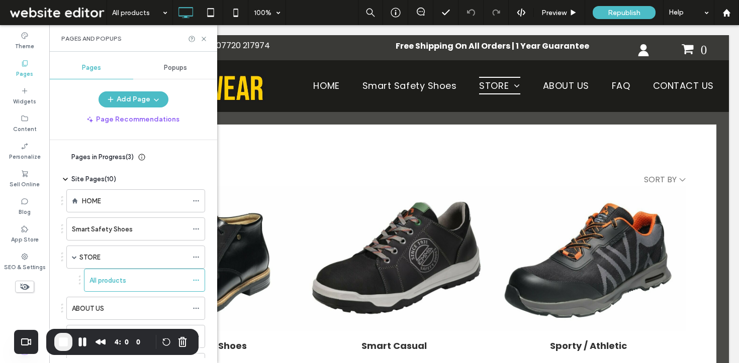
click at [204, 44] on div "Pages and Popups" at bounding box center [133, 38] width 168 height 27
click at [204, 39] on icon at bounding box center [204, 39] width 8 height 8
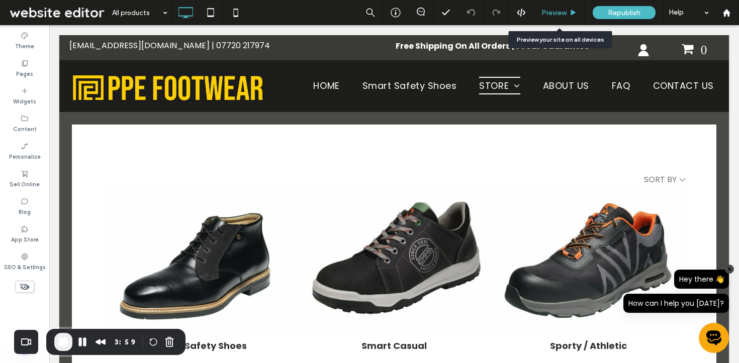
click at [551, 14] on span "Preview" at bounding box center [553, 13] width 25 height 9
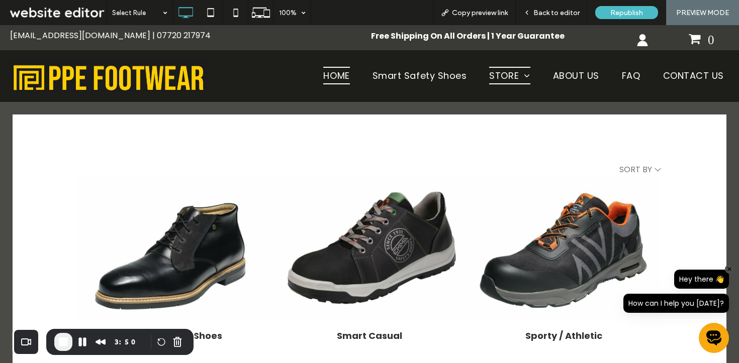
click at [331, 71] on span "HOME" at bounding box center [336, 76] width 26 height 18
click at [64, 338] on span "End Recording" at bounding box center [63, 342] width 12 height 12
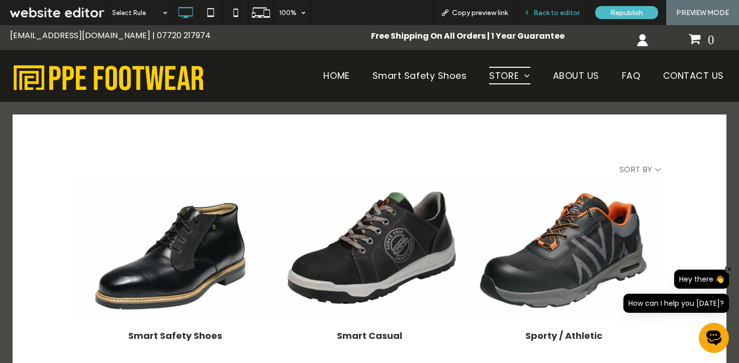
click at [543, 10] on span "Back to editor" at bounding box center [556, 13] width 46 height 9
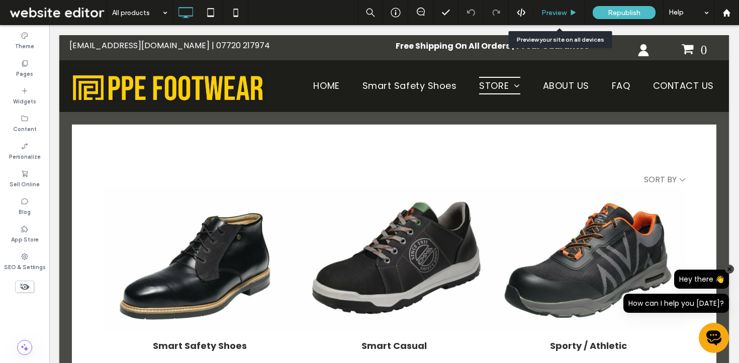
click at [550, 13] on span "Preview" at bounding box center [553, 13] width 25 height 9
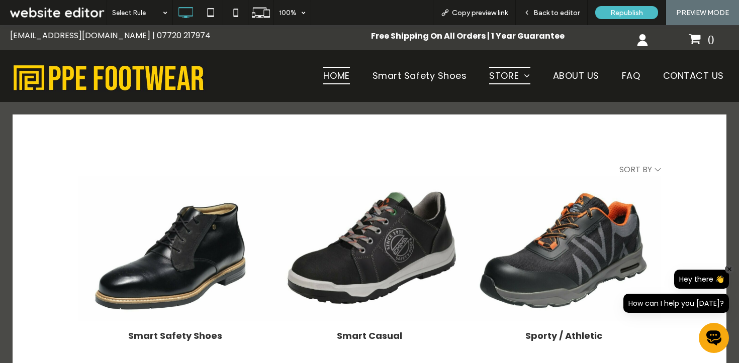
click at [341, 81] on span "HOME" at bounding box center [336, 76] width 26 height 18
click at [557, 3] on div "Back to editor" at bounding box center [552, 12] width 72 height 25
click at [553, 9] on span "Back to editor" at bounding box center [556, 13] width 46 height 9
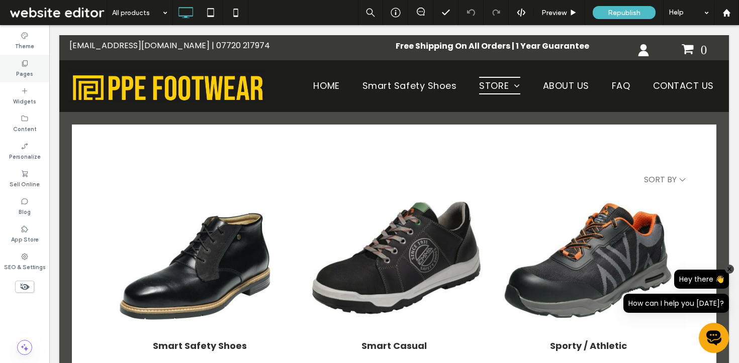
click at [25, 69] on label "Pages" at bounding box center [24, 72] width 17 height 11
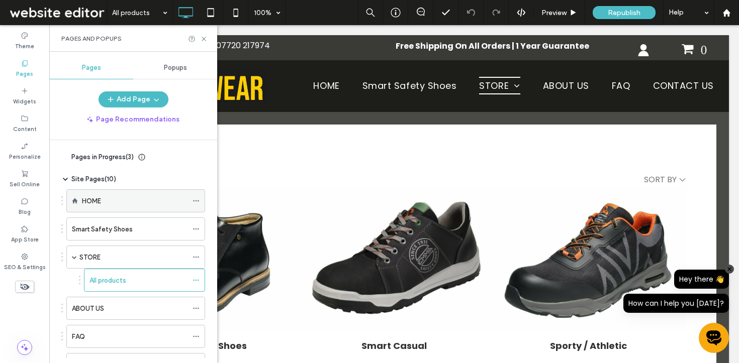
click at [118, 197] on div "HOME" at bounding box center [135, 201] width 106 height 11
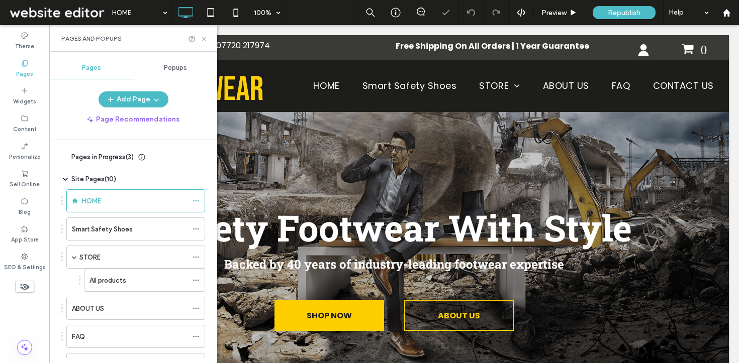
click at [204, 40] on icon at bounding box center [204, 39] width 8 height 8
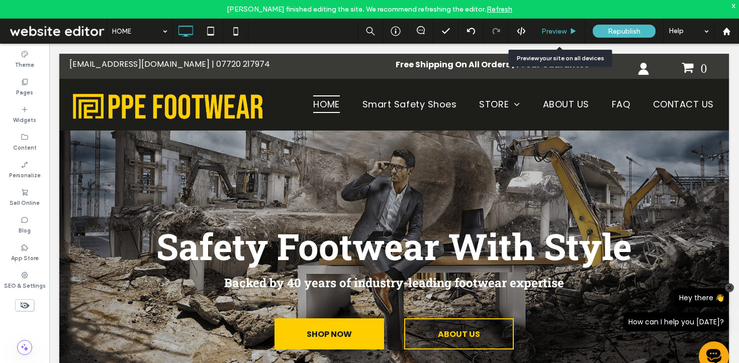
click at [556, 31] on span "Preview" at bounding box center [553, 31] width 25 height 9
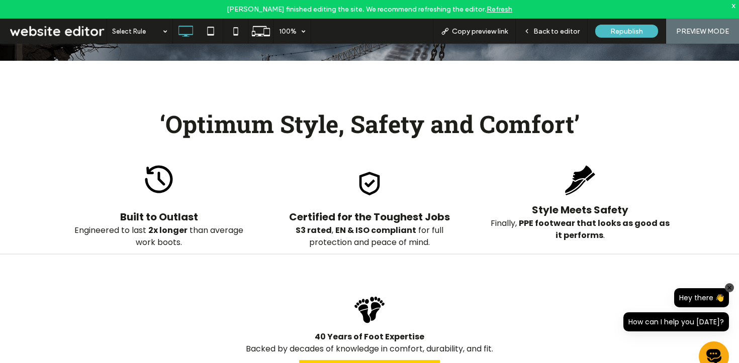
scroll to position [604, 0]
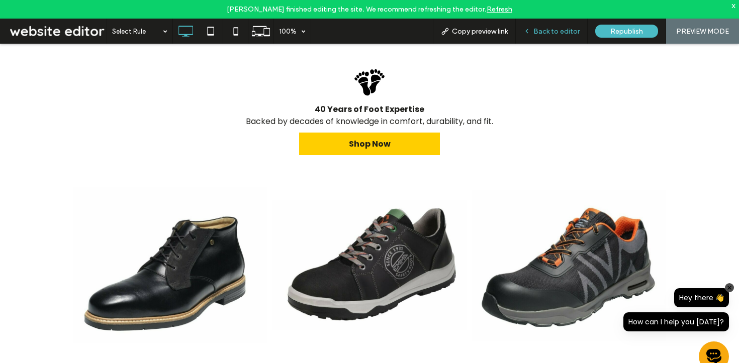
click at [541, 30] on span "Back to editor" at bounding box center [556, 31] width 46 height 9
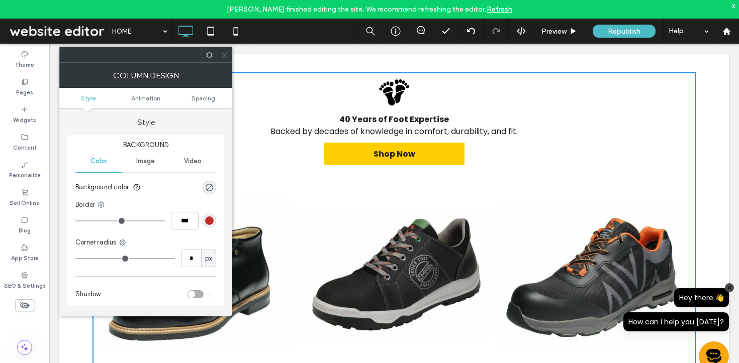
click at [225, 54] on icon at bounding box center [225, 55] width 8 height 8
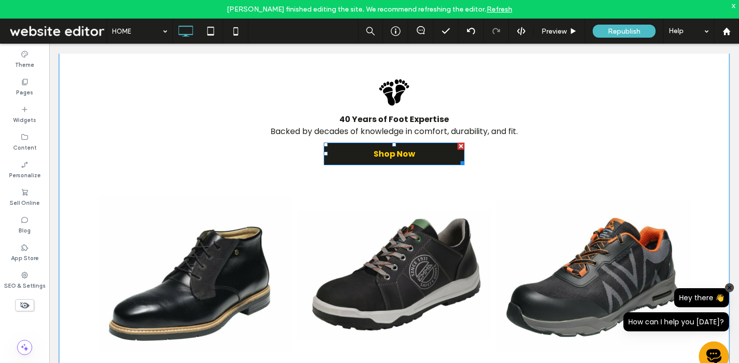
click at [339, 156] on link "Shop Now" at bounding box center [394, 154] width 141 height 23
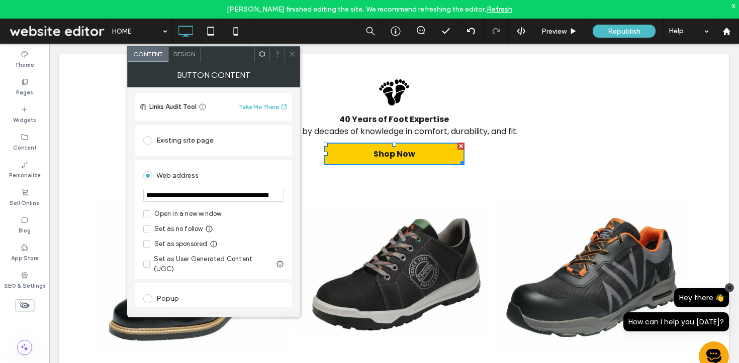
scroll to position [86, 0]
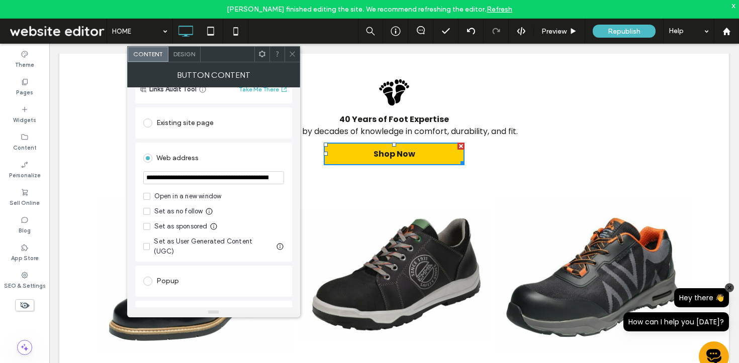
click at [291, 55] on use at bounding box center [291, 54] width 5 height 5
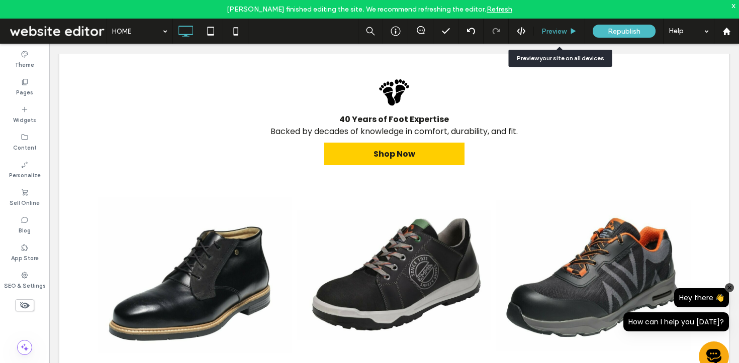
click at [556, 27] on span "Preview" at bounding box center [553, 31] width 25 height 9
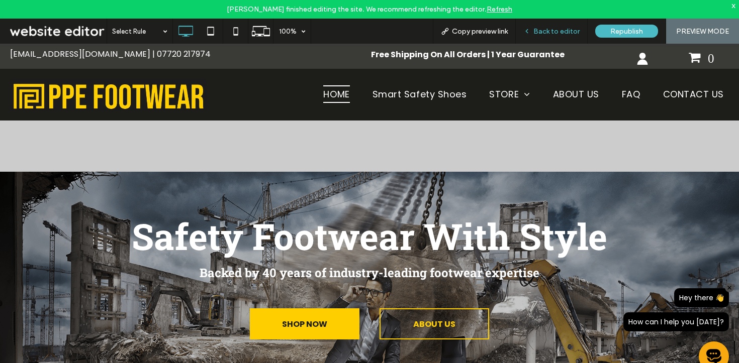
click at [536, 29] on span "Back to editor" at bounding box center [556, 31] width 46 height 9
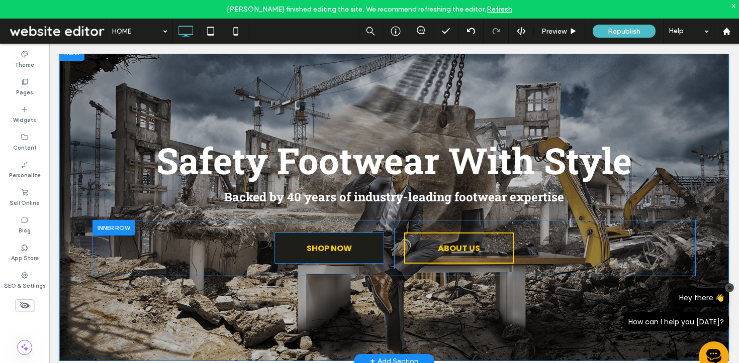
scroll to position [92, 0]
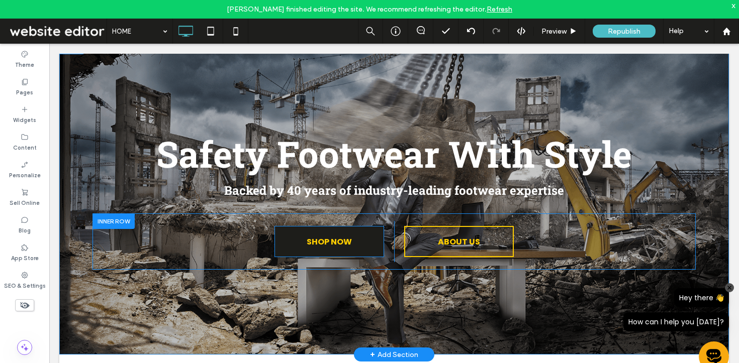
click at [316, 253] on link "SHOP NOW" at bounding box center [329, 241] width 110 height 31
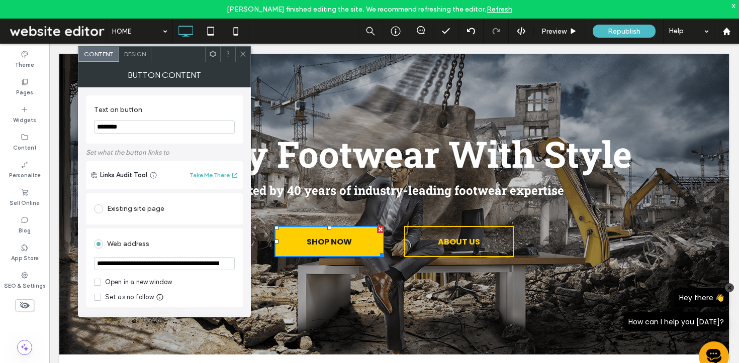
click at [168, 261] on input "**********" at bounding box center [164, 263] width 141 height 13
click at [128, 208] on div "Existing site page" at bounding box center [164, 209] width 141 height 16
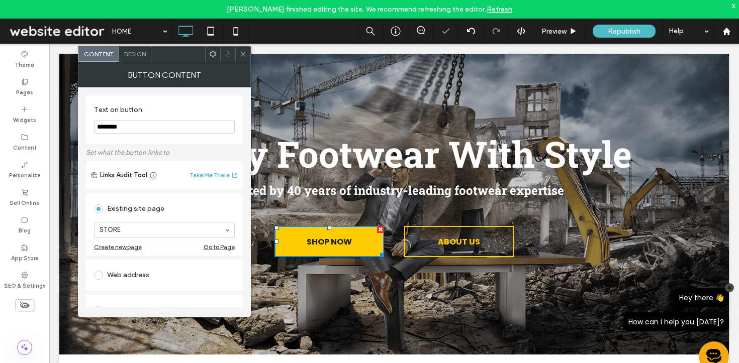
click at [243, 48] on span at bounding box center [243, 54] width 8 height 15
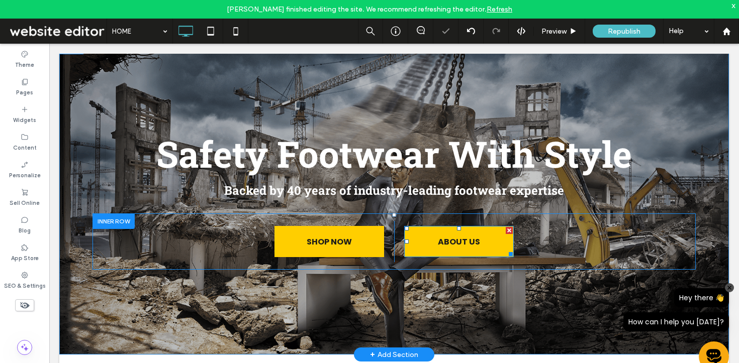
click at [448, 242] on span "ABOUT US" at bounding box center [458, 242] width 49 height 23
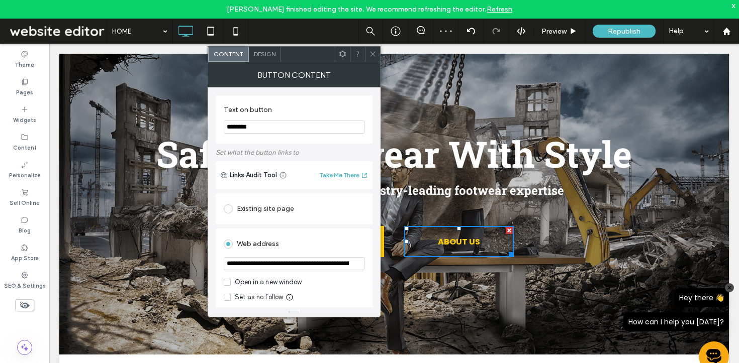
click at [291, 208] on div "Existing site page" at bounding box center [294, 209] width 141 height 16
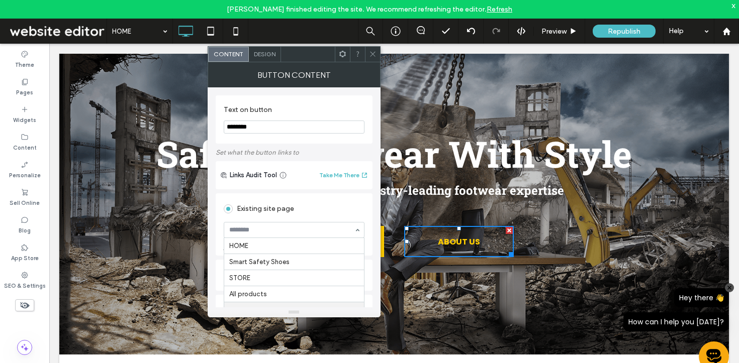
scroll to position [66, 0]
click at [379, 61] on div at bounding box center [372, 54] width 15 height 15
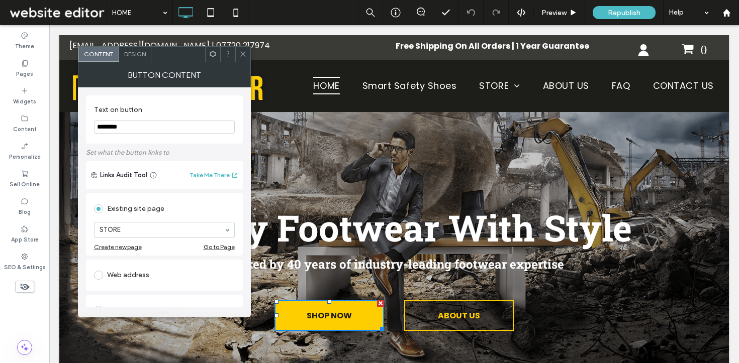
click at [233, 47] on div at bounding box center [227, 54] width 15 height 15
click at [241, 50] on icon at bounding box center [243, 54] width 8 height 8
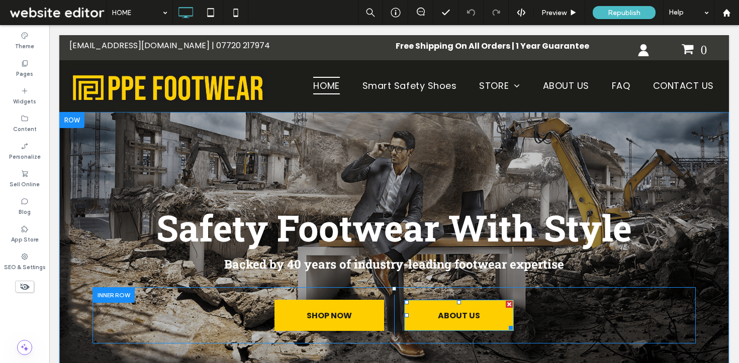
click at [448, 315] on span "ABOUT US" at bounding box center [458, 316] width 49 height 23
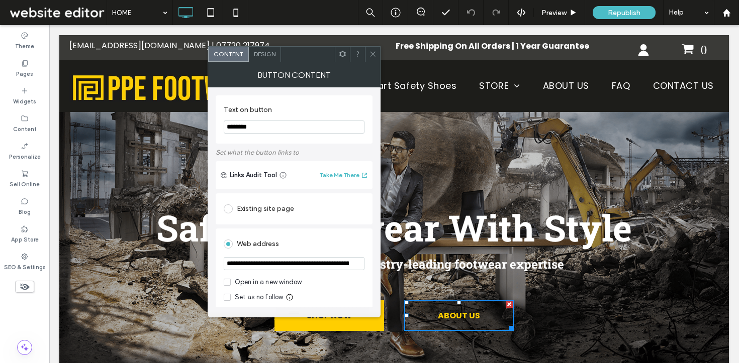
click at [248, 221] on div "Existing site page" at bounding box center [294, 208] width 157 height 31
click at [242, 210] on div "Existing site page" at bounding box center [294, 209] width 141 height 16
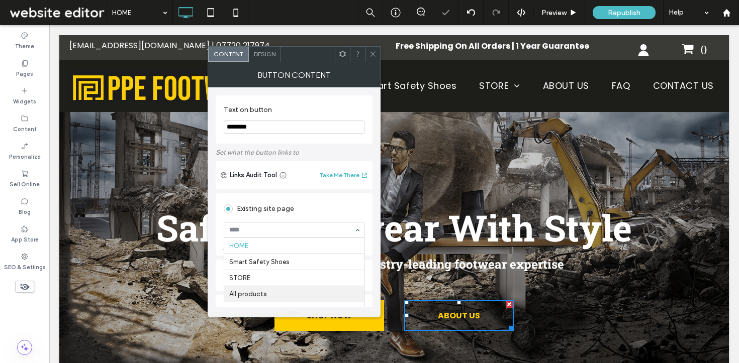
scroll to position [34, 0]
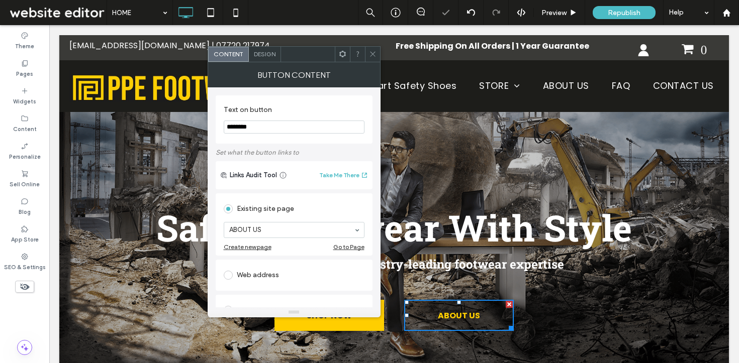
click at [366, 55] on div at bounding box center [372, 54] width 15 height 15
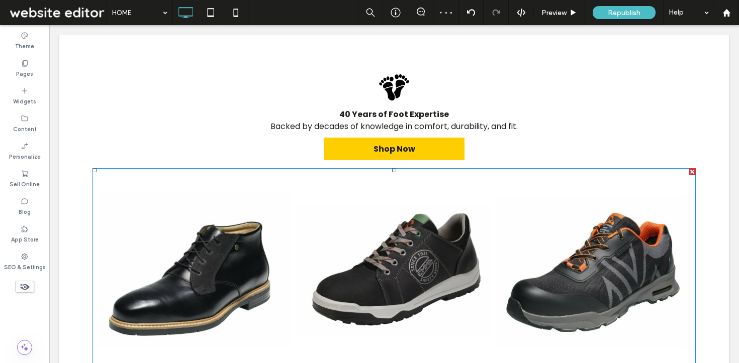
scroll to position [601, 0]
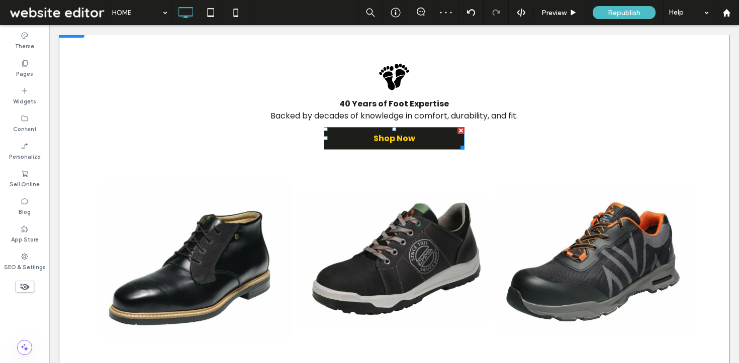
click at [352, 145] on link "Shop Now" at bounding box center [394, 138] width 141 height 23
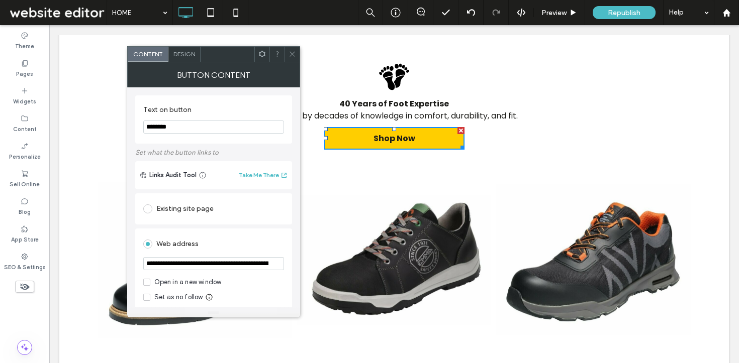
click at [202, 208] on div "Existing site page" at bounding box center [213, 209] width 141 height 16
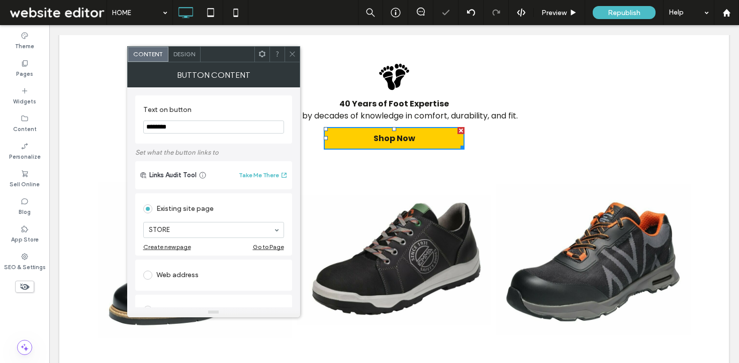
click at [287, 59] on div at bounding box center [291, 54] width 15 height 15
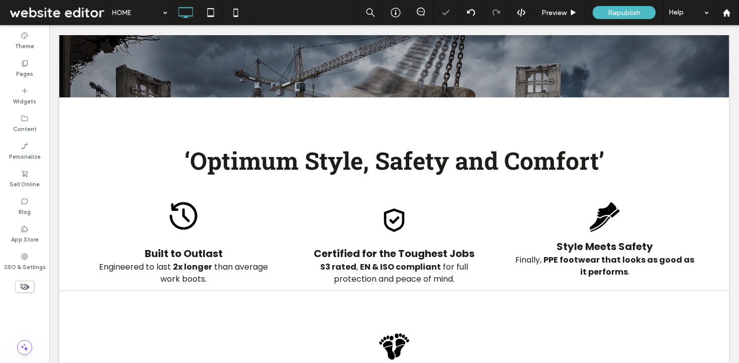
scroll to position [0, 0]
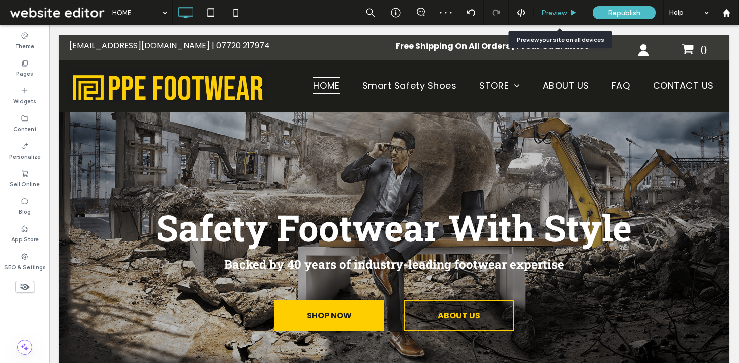
click at [553, 8] on div "Preview" at bounding box center [559, 12] width 51 height 25
click at [554, 12] on span "Preview" at bounding box center [553, 13] width 25 height 9
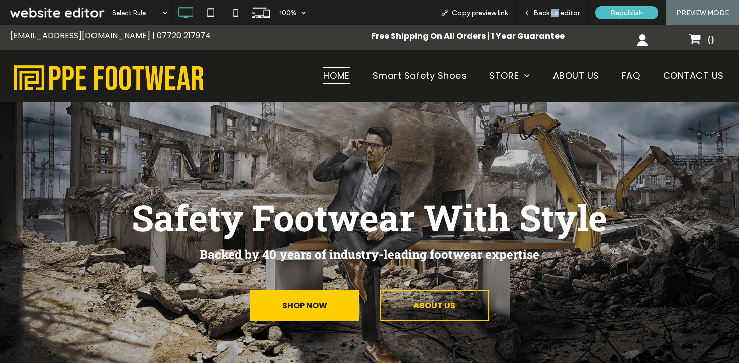
click at [554, 12] on span "Back to editor" at bounding box center [556, 13] width 46 height 9
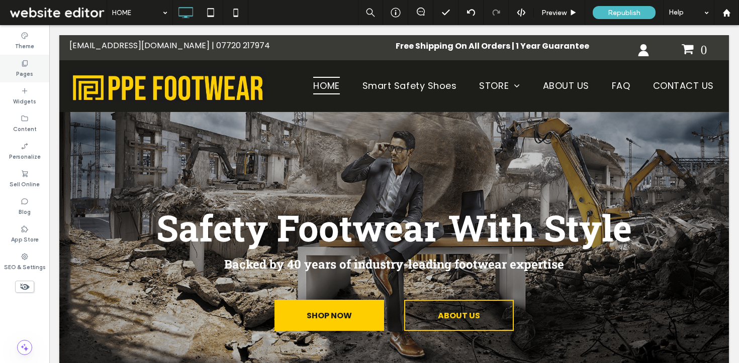
click at [41, 70] on div "Pages" at bounding box center [24, 69] width 49 height 28
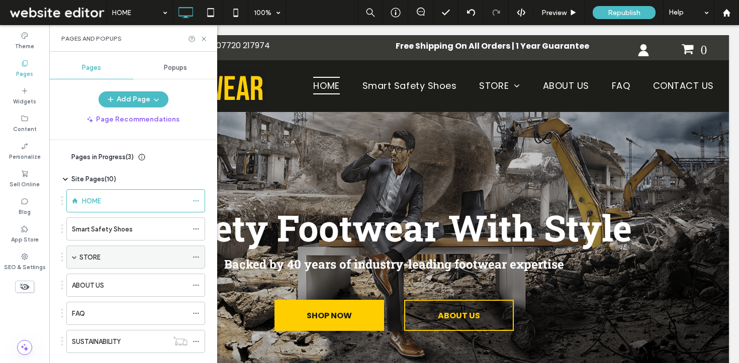
click at [76, 246] on div "STORE" at bounding box center [135, 257] width 139 height 23
click at [74, 257] on span at bounding box center [74, 257] width 5 height 5
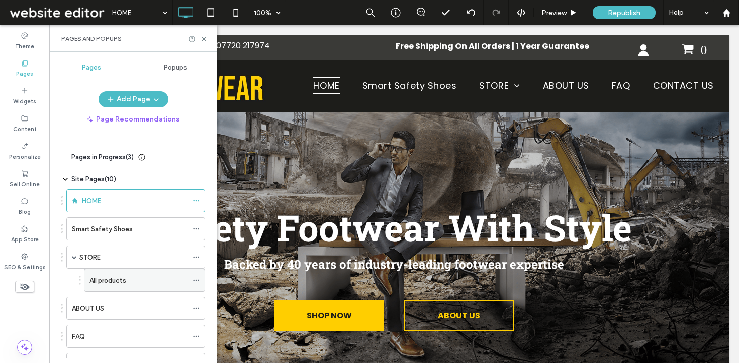
click at [107, 281] on label "All products" at bounding box center [107, 281] width 37 height 18
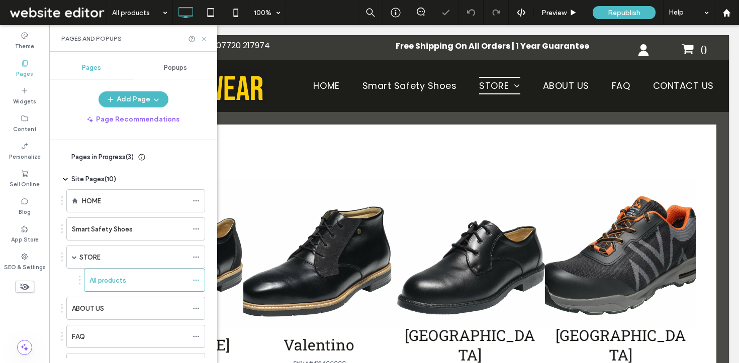
click at [204, 38] on use at bounding box center [204, 39] width 4 height 4
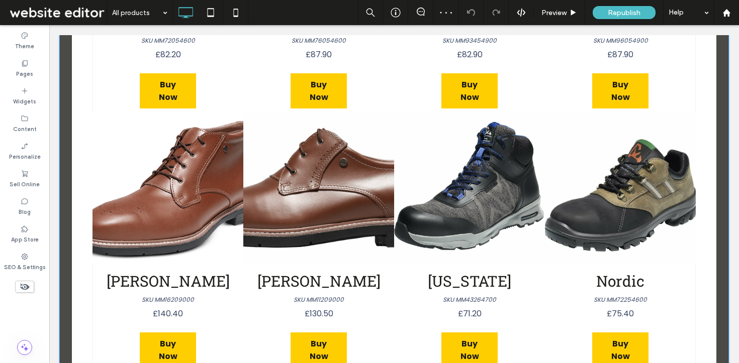
scroll to position [588, 0]
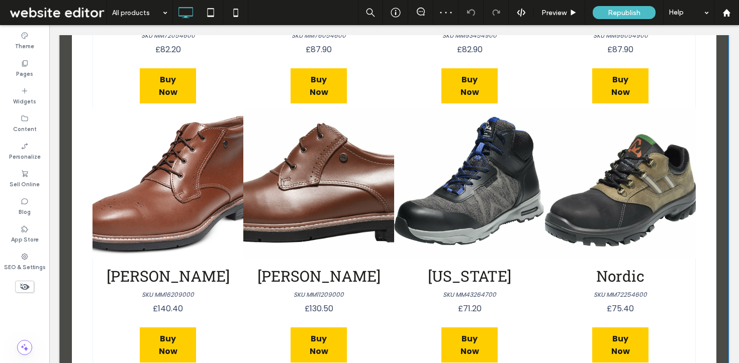
click at [298, 140] on link at bounding box center [318, 183] width 151 height 151
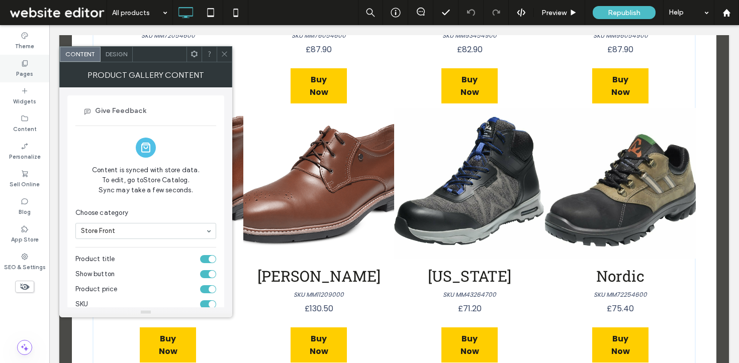
click at [30, 70] on label "Pages" at bounding box center [24, 72] width 17 height 11
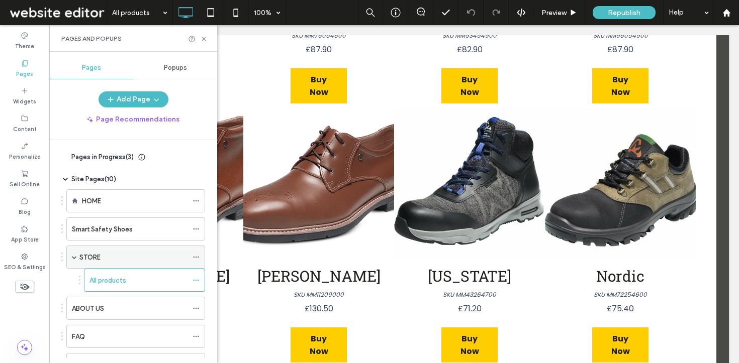
click at [87, 251] on div "STORE" at bounding box center [133, 257] width 108 height 22
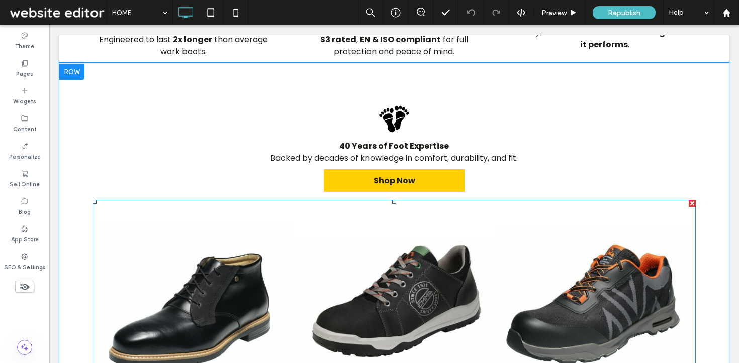
scroll to position [567, 0]
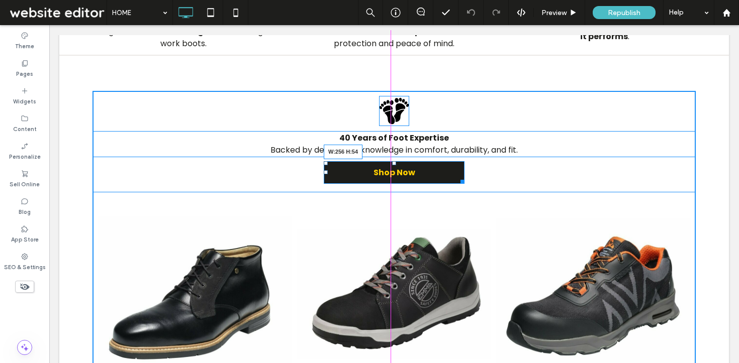
drag, startPoint x: 457, startPoint y: 182, endPoint x: 451, endPoint y: 187, distance: 8.2
click at [457, 184] on div at bounding box center [461, 180] width 8 height 8
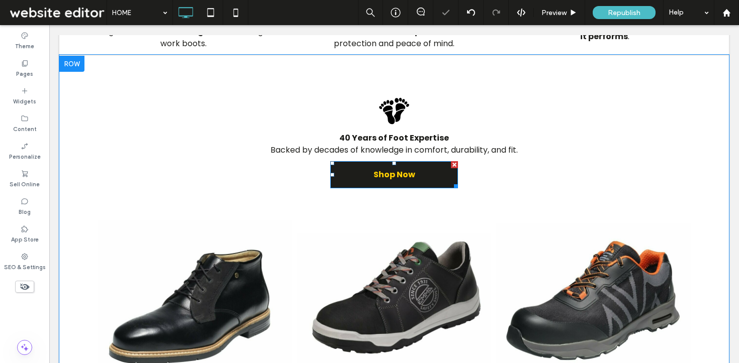
click at [419, 169] on link "Shop Now" at bounding box center [394, 174] width 128 height 27
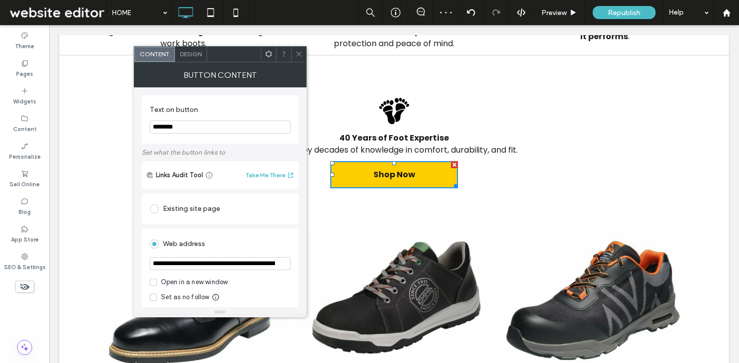
click at [176, 261] on input "**********" at bounding box center [220, 263] width 141 height 13
type input "*******"
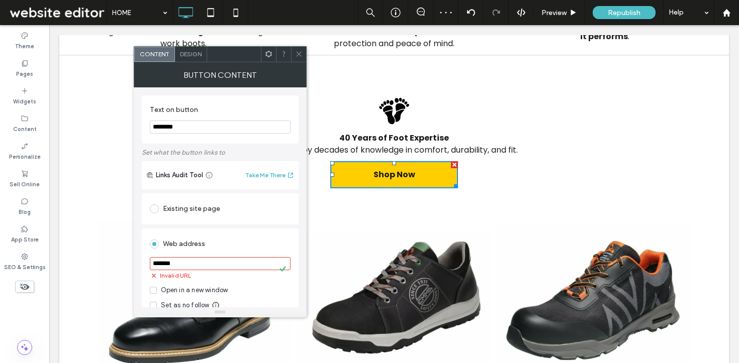
click at [199, 210] on div "Existing site page" at bounding box center [220, 209] width 141 height 16
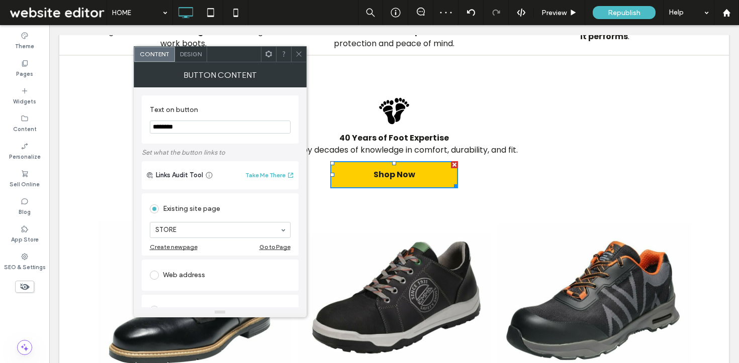
click at [299, 53] on icon at bounding box center [299, 54] width 8 height 8
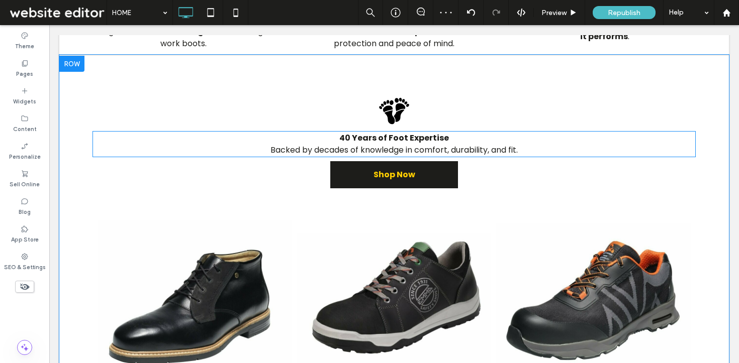
click at [349, 166] on link "Shop Now" at bounding box center [394, 174] width 128 height 27
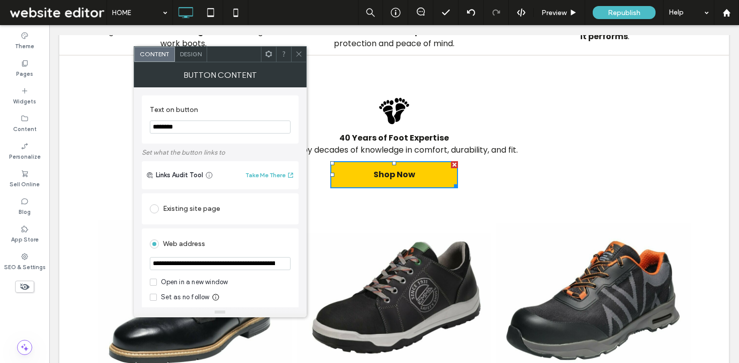
click at [216, 269] on input "**********" at bounding box center [220, 263] width 141 height 13
type input "*******"
click at [162, 207] on label at bounding box center [156, 209] width 13 height 9
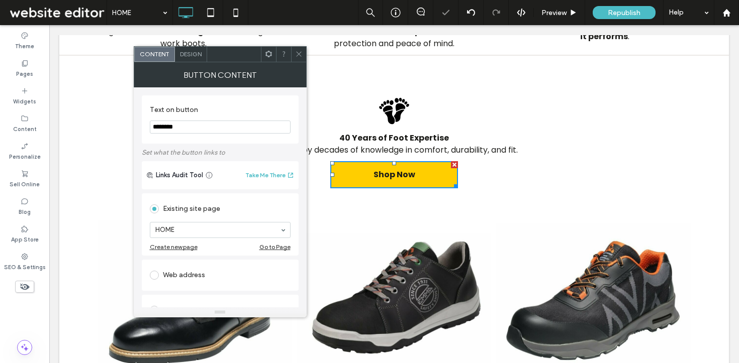
click at [298, 56] on icon at bounding box center [299, 54] width 8 height 8
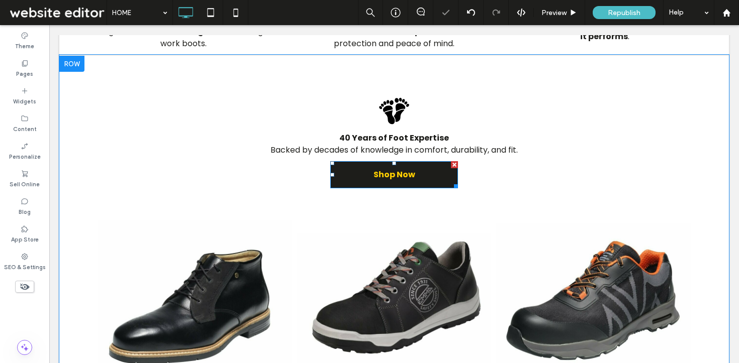
click at [353, 174] on link "Shop Now" at bounding box center [394, 174] width 128 height 27
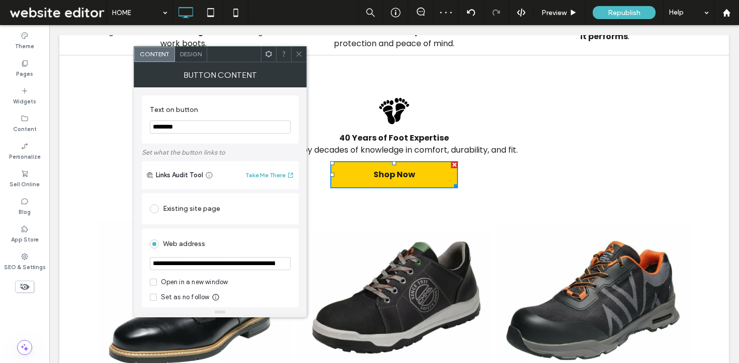
click at [179, 209] on div "Existing site page" at bounding box center [220, 209] width 141 height 16
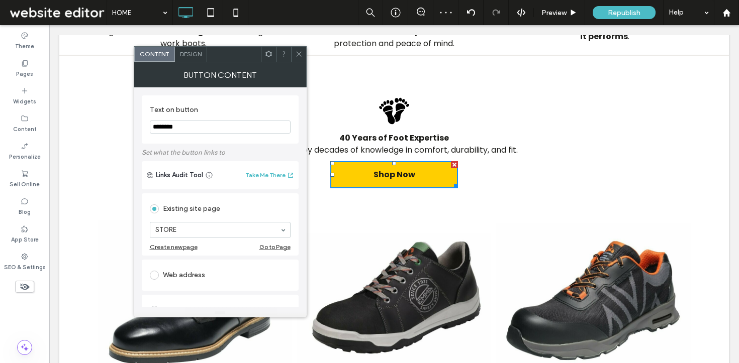
click at [295, 56] on icon at bounding box center [299, 54] width 8 height 8
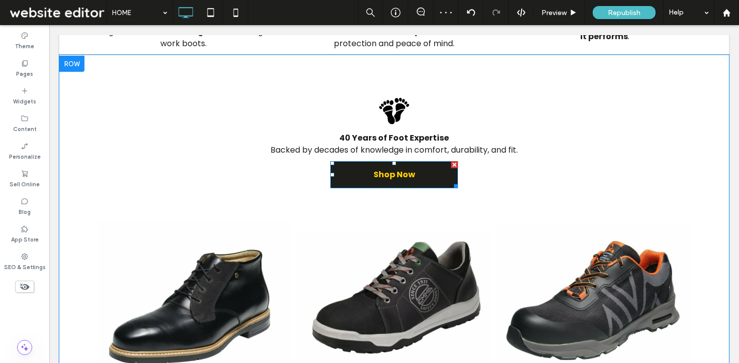
click at [351, 179] on link "Shop Now" at bounding box center [394, 174] width 128 height 27
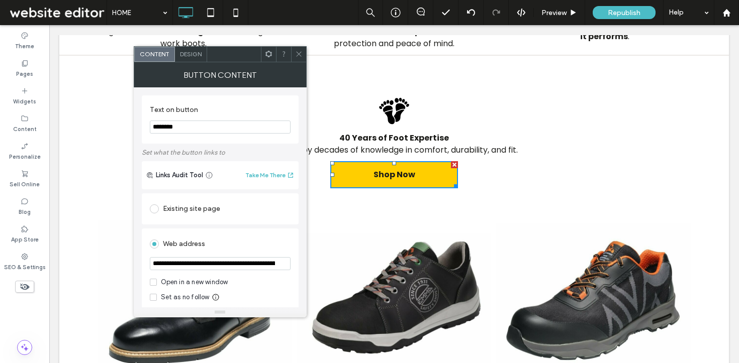
click at [163, 215] on div "Existing site page" at bounding box center [220, 209] width 141 height 16
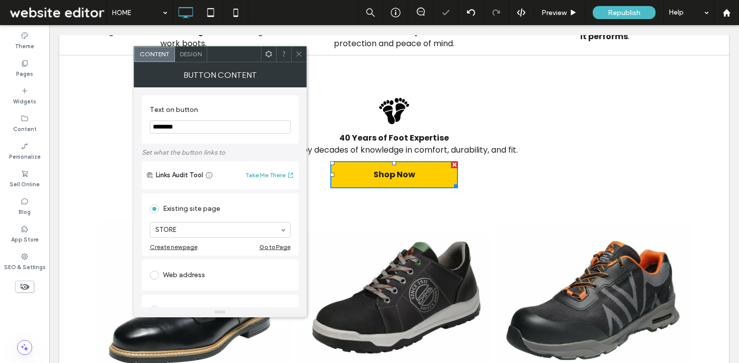
click at [297, 54] on icon at bounding box center [299, 54] width 8 height 8
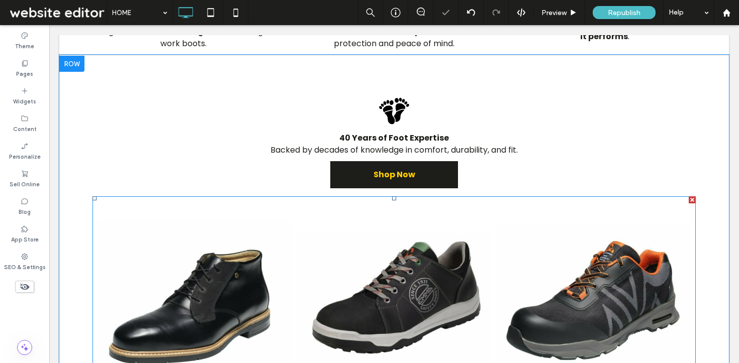
click at [369, 173] on link "Shop Now" at bounding box center [394, 174] width 128 height 27
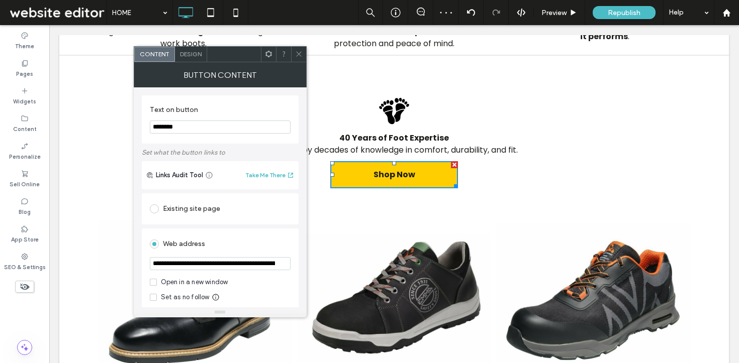
click at [180, 208] on div "Existing site page" at bounding box center [220, 209] width 141 height 16
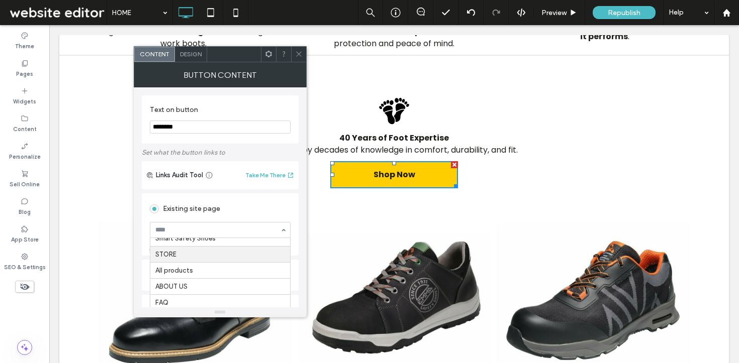
scroll to position [0, 0]
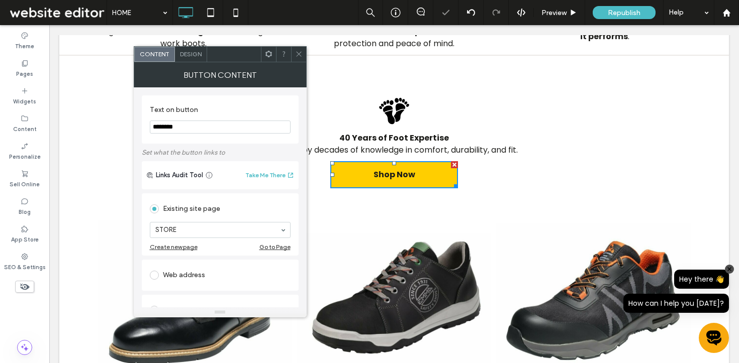
click at [299, 52] on icon at bounding box center [299, 54] width 8 height 8
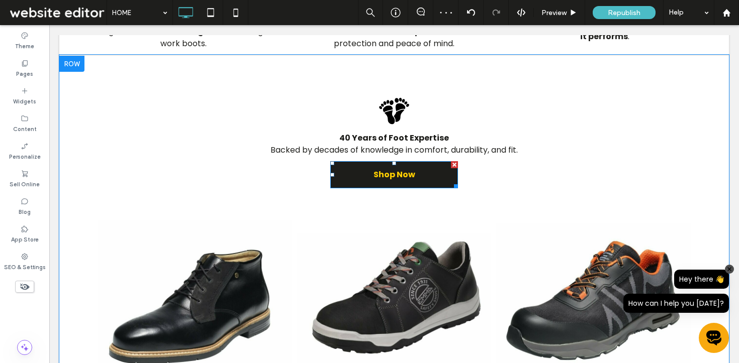
click at [351, 174] on link "Shop Now" at bounding box center [394, 174] width 128 height 27
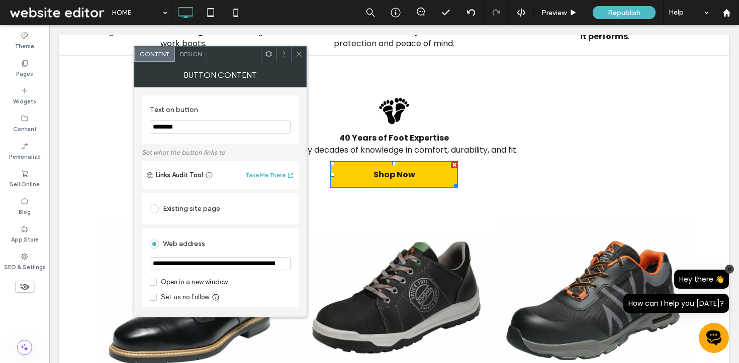
click at [186, 262] on input "**********" at bounding box center [220, 263] width 141 height 13
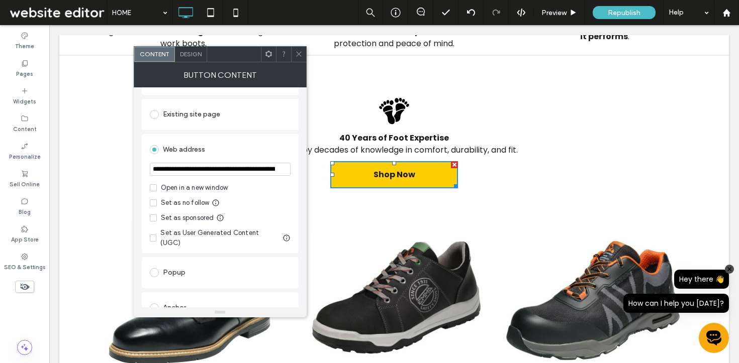
scroll to position [21, 0]
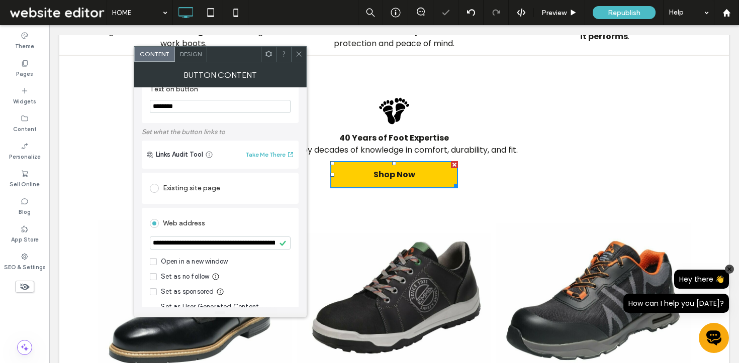
click at [189, 193] on div "Existing site page" at bounding box center [220, 188] width 141 height 16
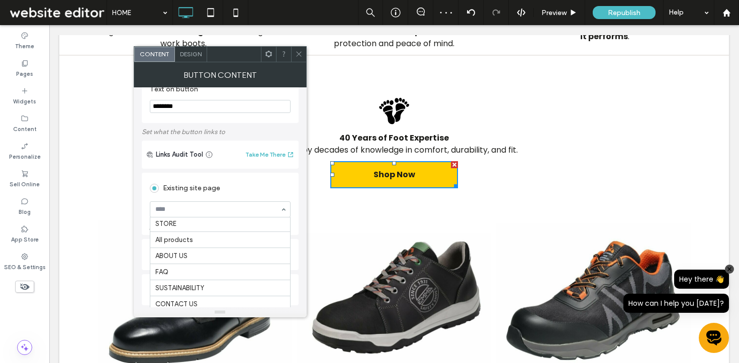
scroll to position [0, 0]
click at [298, 53] on icon at bounding box center [299, 54] width 8 height 8
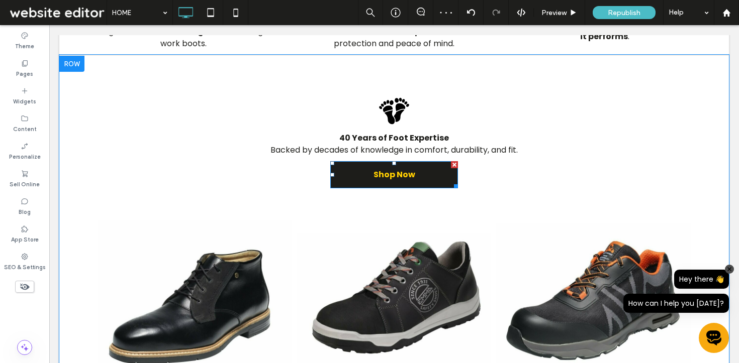
click at [367, 178] on link "Shop Now" at bounding box center [394, 174] width 128 height 27
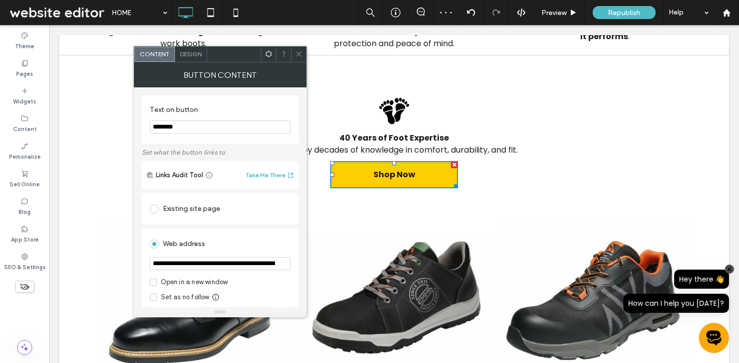
scroll to position [6, 0]
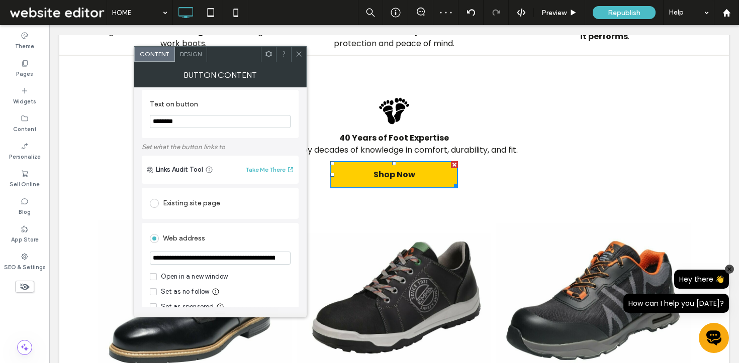
click at [209, 260] on input "**********" at bounding box center [220, 258] width 141 height 13
type input "*******"
click at [194, 209] on div "Existing site page" at bounding box center [220, 203] width 141 height 16
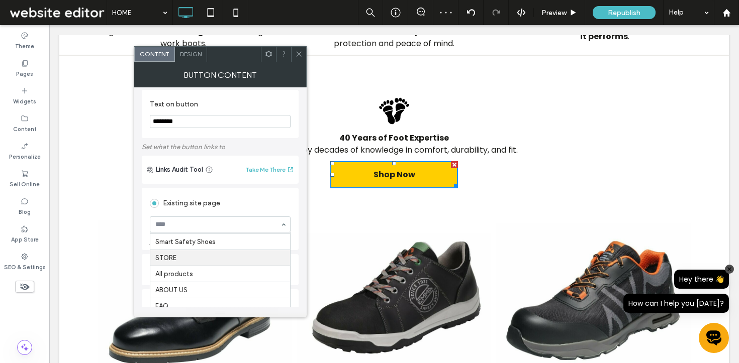
scroll to position [16, 0]
click at [297, 52] on use at bounding box center [298, 54] width 5 height 5
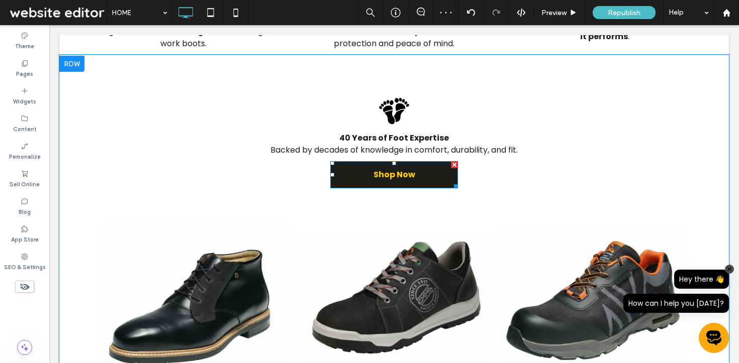
click at [377, 176] on span "Shop Now" at bounding box center [394, 174] width 42 height 13
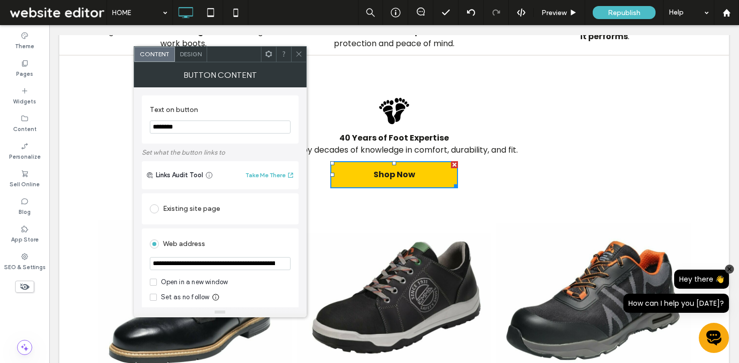
click at [295, 53] on icon at bounding box center [299, 54] width 8 height 8
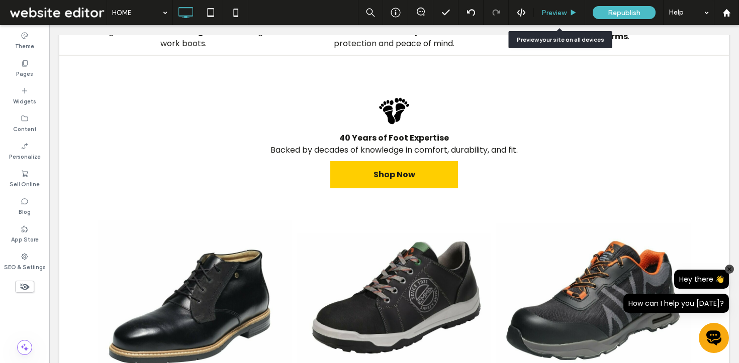
click at [562, 7] on div "Preview" at bounding box center [559, 12] width 51 height 25
click at [557, 7] on div "Preview" at bounding box center [559, 12] width 51 height 25
click at [555, 11] on span "Preview" at bounding box center [553, 13] width 25 height 9
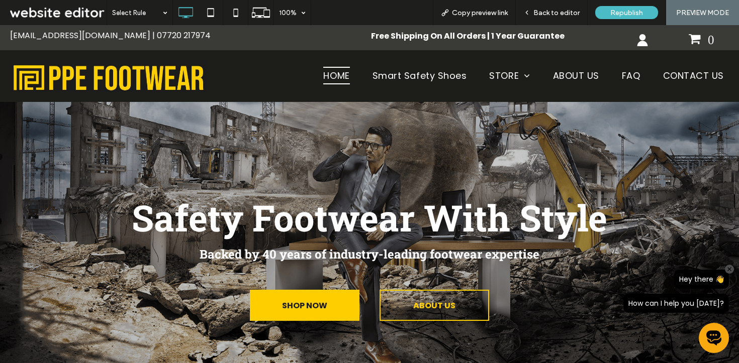
click at [330, 76] on span "HOME" at bounding box center [336, 76] width 26 height 18
click at [556, 12] on span "Back to editor" at bounding box center [556, 13] width 46 height 9
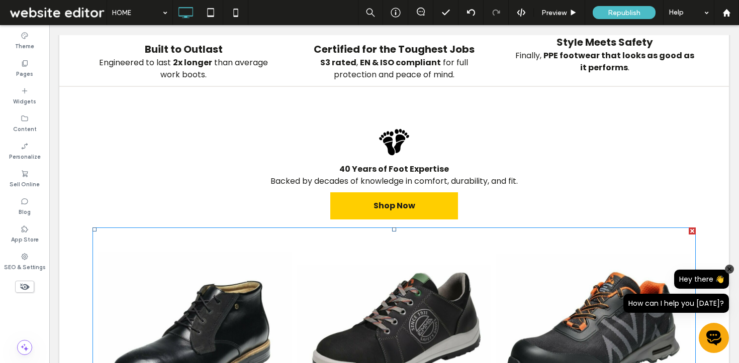
scroll to position [529, 0]
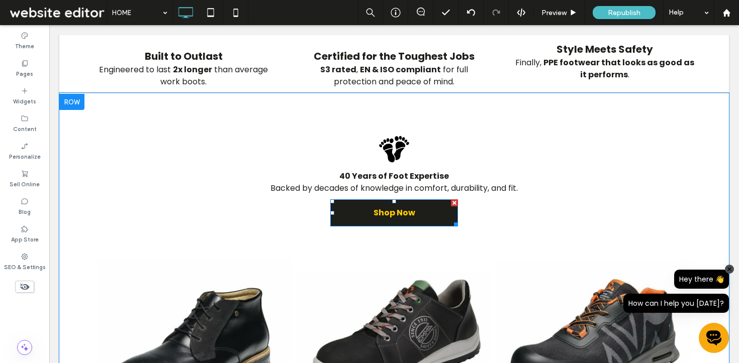
click at [362, 211] on link "Shop Now" at bounding box center [394, 213] width 128 height 27
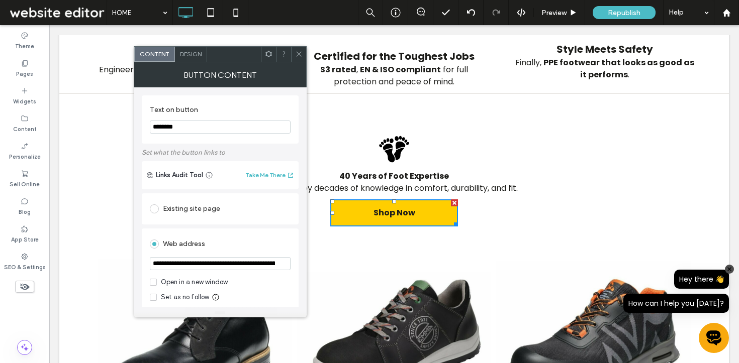
click at [204, 215] on div "Existing site page" at bounding box center [220, 209] width 141 height 16
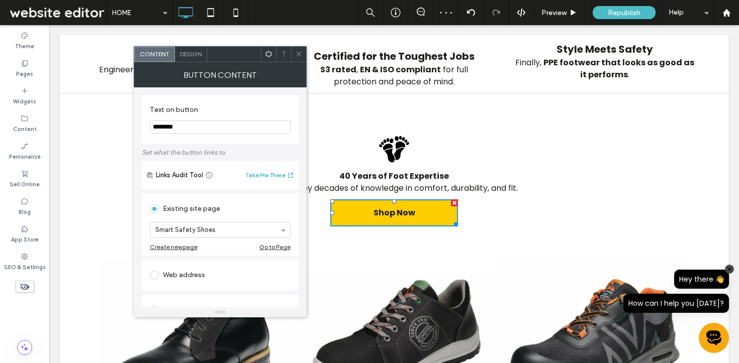
click at [181, 234] on input at bounding box center [217, 230] width 125 height 7
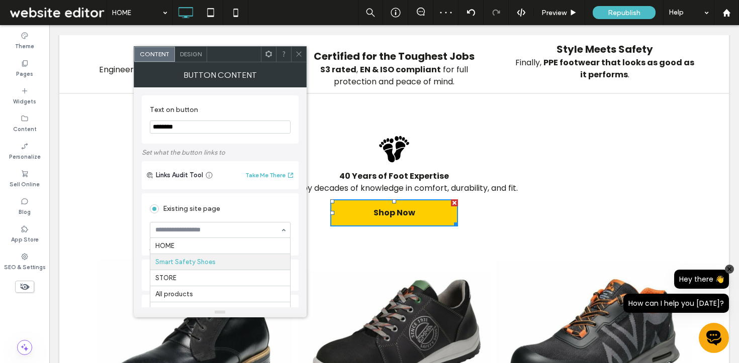
scroll to position [17, 0]
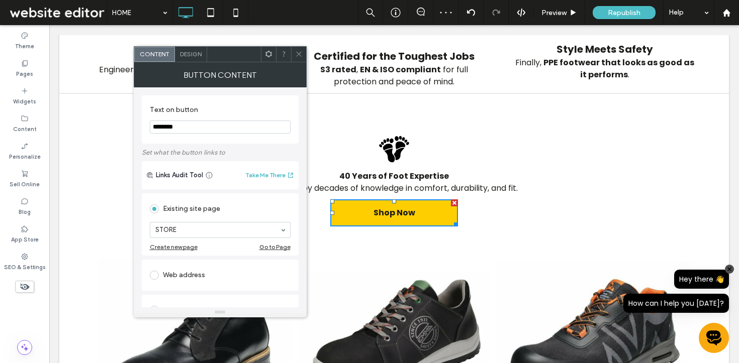
click at [295, 57] on icon at bounding box center [299, 54] width 8 height 8
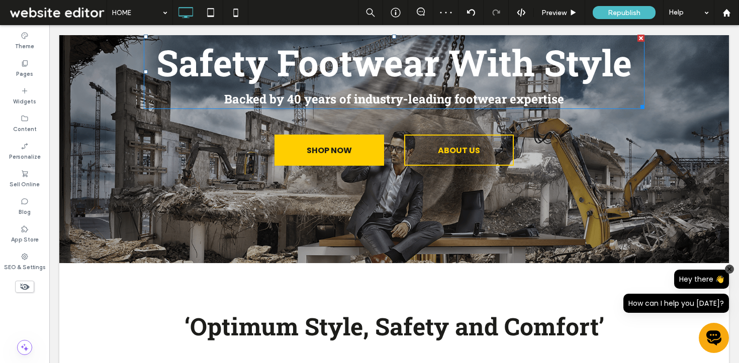
scroll to position [0, 0]
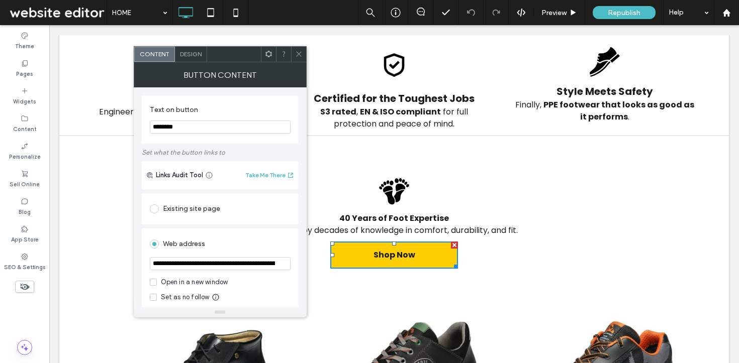
click at [290, 54] on div at bounding box center [283, 54] width 15 height 15
click at [300, 53] on icon at bounding box center [299, 54] width 8 height 8
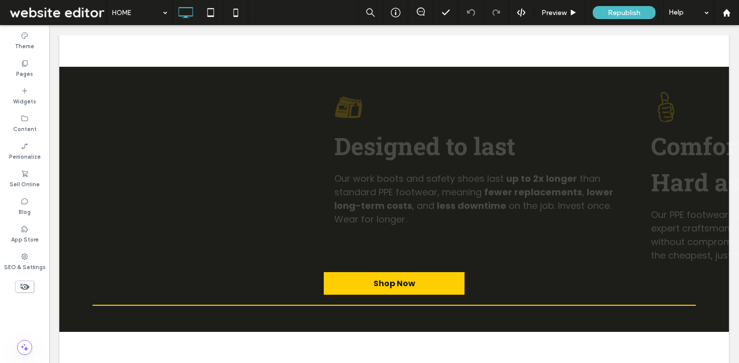
scroll to position [1326, 0]
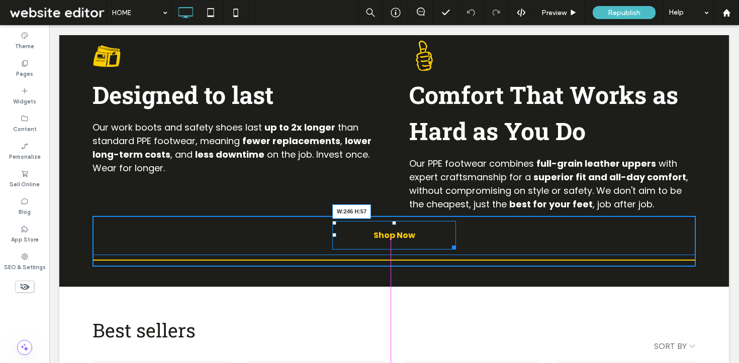
drag, startPoint x: 455, startPoint y: 240, endPoint x: 447, endPoint y: 247, distance: 11.1
click at [448, 247] on div at bounding box center [452, 246] width 8 height 8
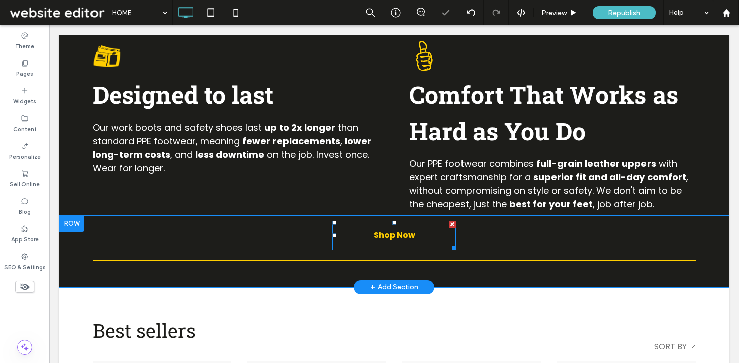
click at [429, 241] on link "Shop Now" at bounding box center [394, 235] width 124 height 29
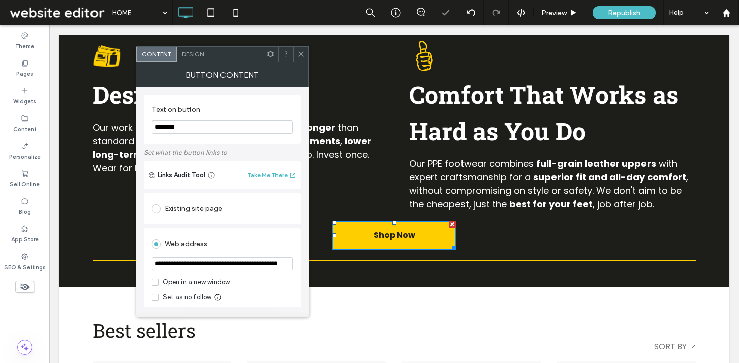
scroll to position [11, 0]
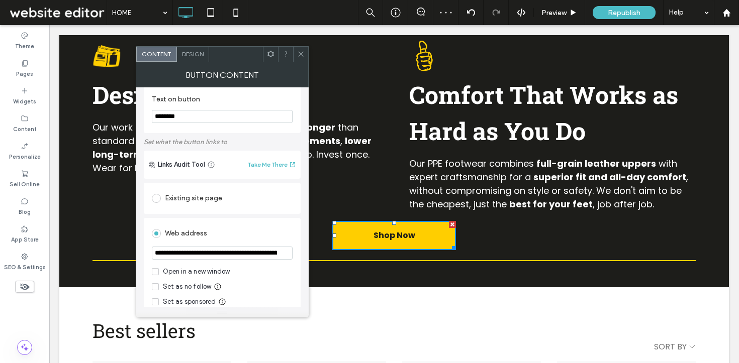
click at [182, 200] on div "Existing site page" at bounding box center [222, 198] width 141 height 16
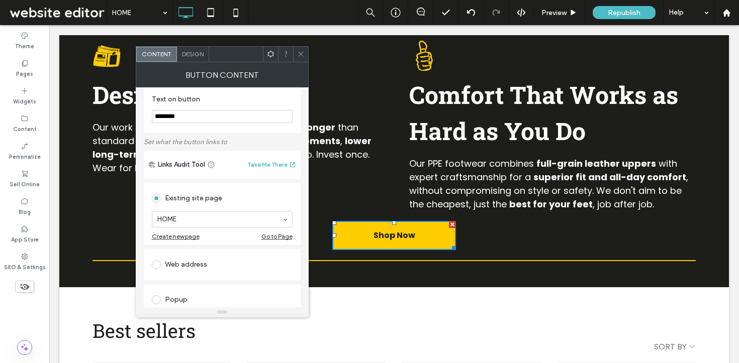
click at [184, 212] on section "HOME" at bounding box center [222, 220] width 141 height 26
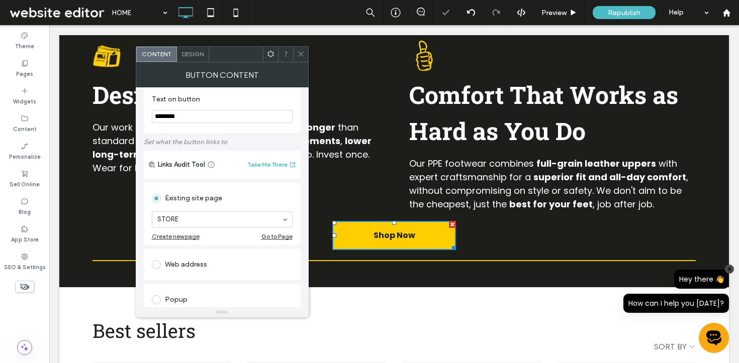
click at [300, 49] on span at bounding box center [301, 54] width 8 height 15
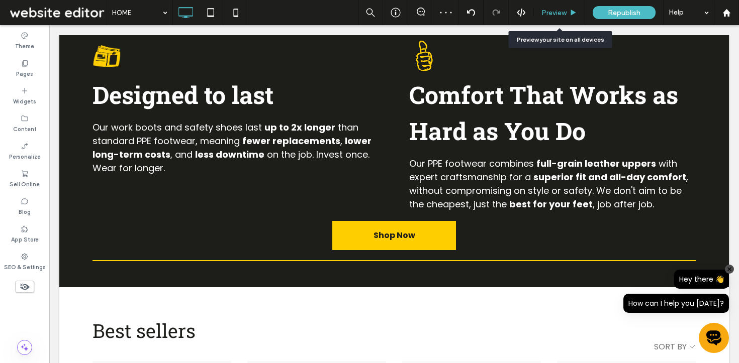
click at [549, 7] on div "Preview" at bounding box center [559, 12] width 51 height 25
click at [551, 11] on span "Preview" at bounding box center [553, 13] width 25 height 9
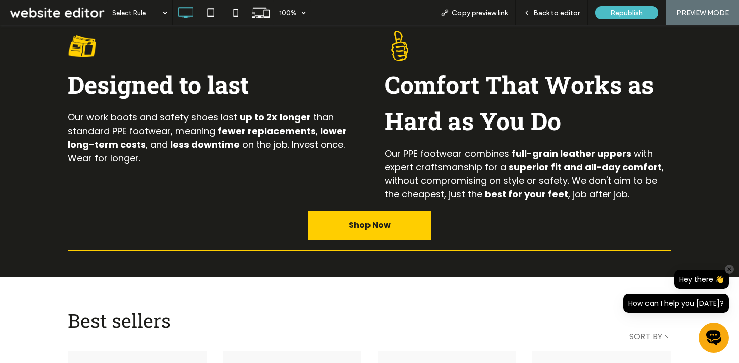
scroll to position [1334, 0]
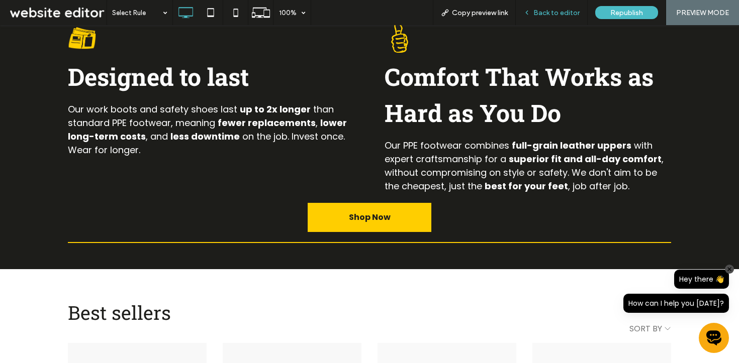
click at [544, 11] on span "Back to editor" at bounding box center [556, 13] width 46 height 9
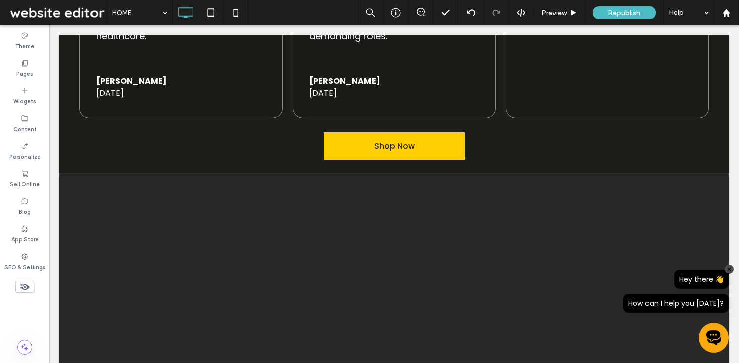
scroll to position [2156, 0]
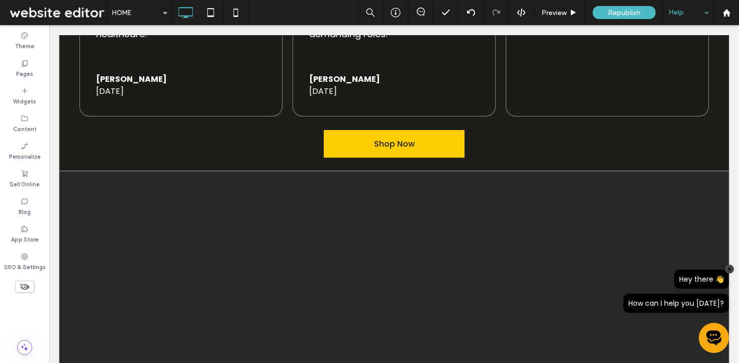
click at [708, 16] on div "Help" at bounding box center [688, 12] width 50 height 25
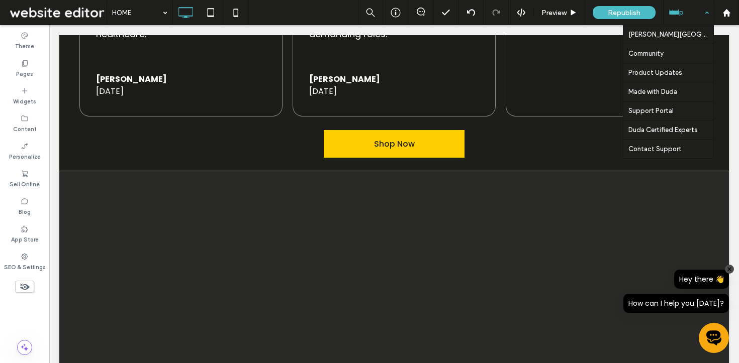
click at [707, 15] on div "Help" at bounding box center [688, 12] width 50 height 25
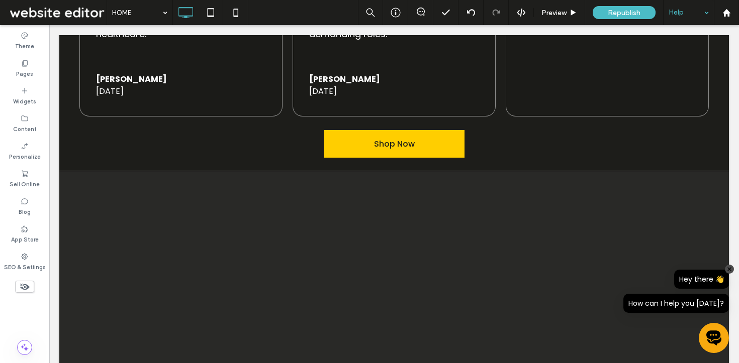
click at [706, 14] on div "Help" at bounding box center [688, 12] width 50 height 25
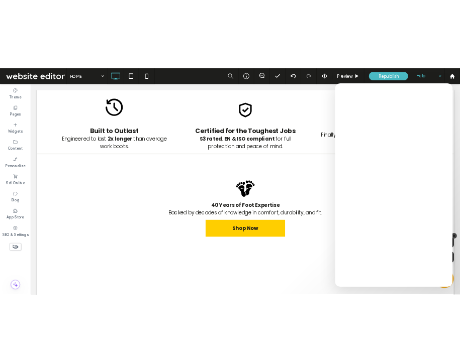
scroll to position [452, 0]
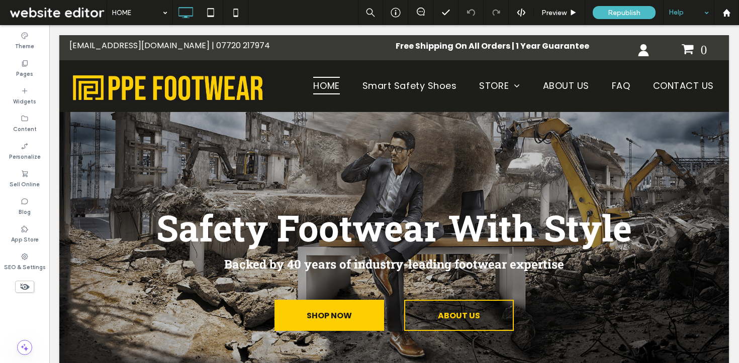
click at [704, 12] on div "Help" at bounding box center [688, 12] width 50 height 25
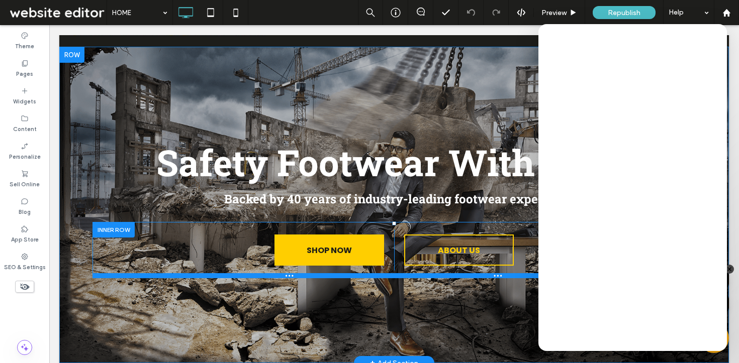
scroll to position [71, 0]
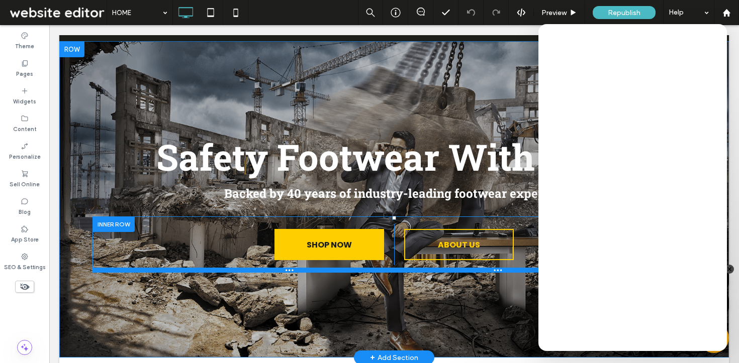
click at [430, 275] on section "Safety Footwear With Style Backed by 40 years of industry-leading footwear expe…" at bounding box center [393, 199] width 669 height 317
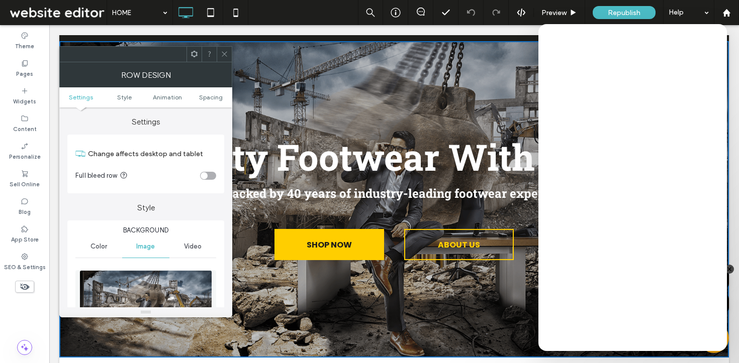
drag, startPoint x: 221, startPoint y: 55, endPoint x: 289, endPoint y: 122, distance: 95.6
click at [221, 55] on icon at bounding box center [225, 54] width 8 height 8
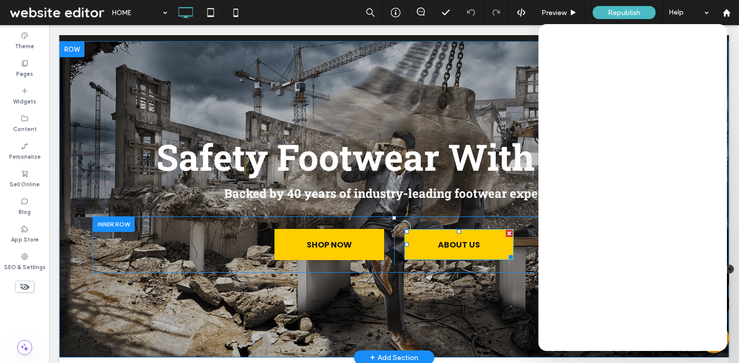
click at [451, 238] on span "ABOUT US" at bounding box center [458, 245] width 49 height 23
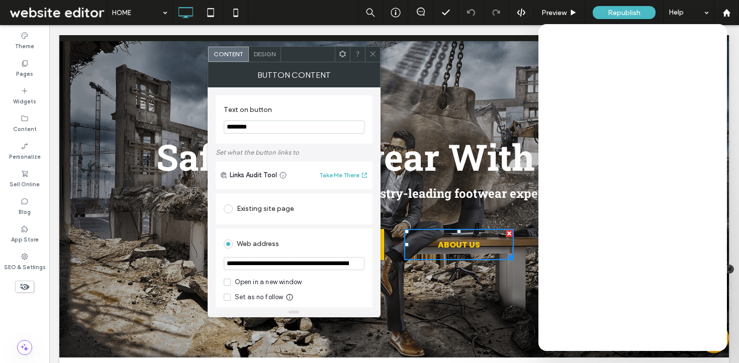
click at [371, 54] on icon at bounding box center [373, 54] width 8 height 8
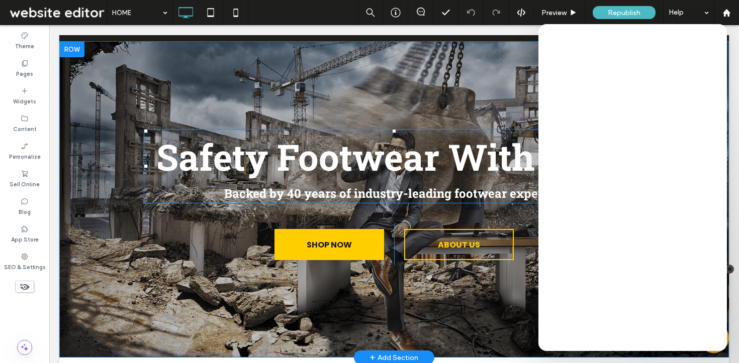
scroll to position [0, 0]
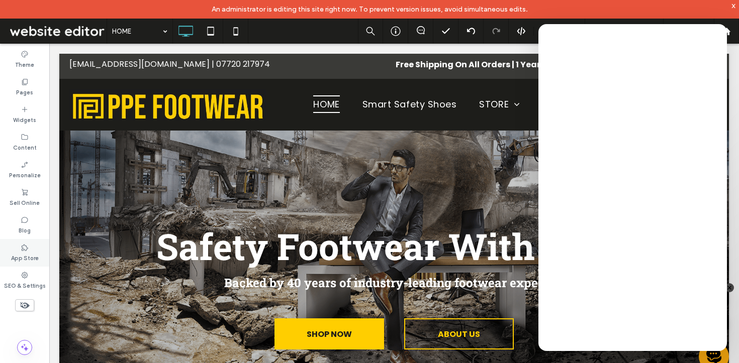
click at [22, 249] on use at bounding box center [25, 247] width 7 height 7
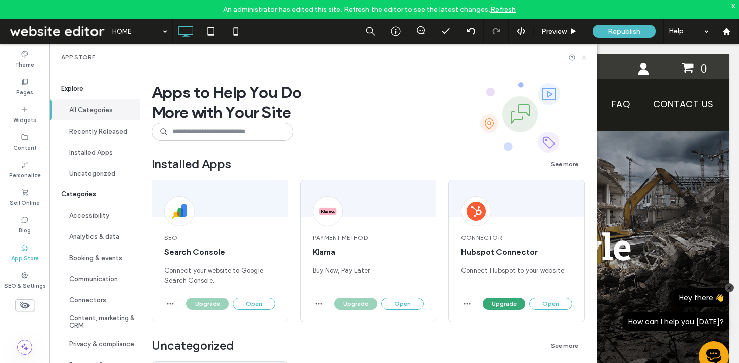
click at [587, 59] on icon at bounding box center [584, 58] width 8 height 8
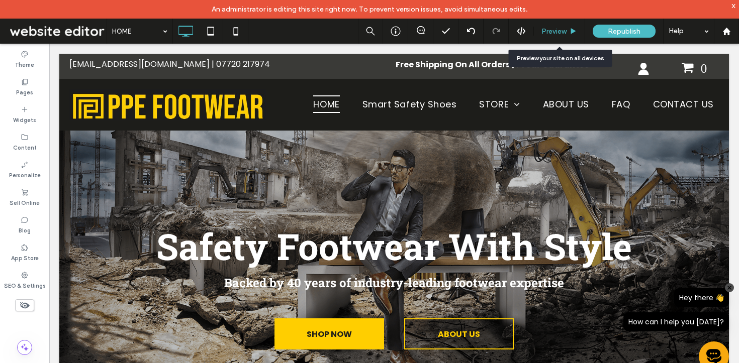
click at [552, 28] on span "Preview" at bounding box center [553, 31] width 25 height 9
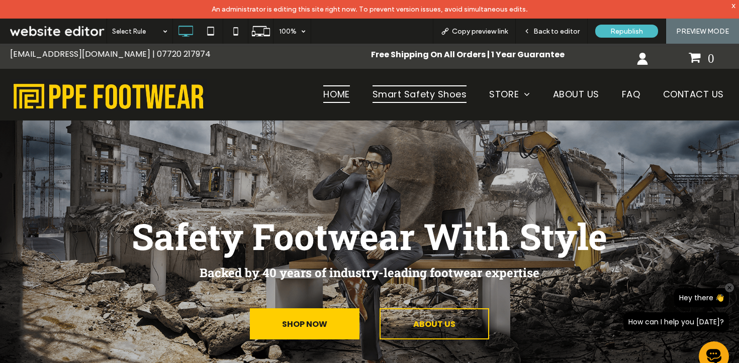
click at [379, 88] on span "Smart Safety Shoes" at bounding box center [419, 94] width 94 height 18
click at [557, 26] on div "Back to editor" at bounding box center [552, 31] width 72 height 25
click at [550, 26] on div "Back to editor" at bounding box center [552, 31] width 72 height 25
click at [554, 27] on span "Back to editor" at bounding box center [556, 31] width 46 height 9
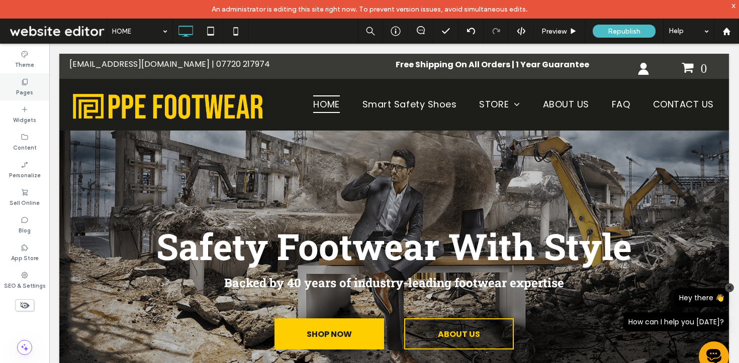
click at [0, 90] on div "Pages" at bounding box center [24, 87] width 49 height 28
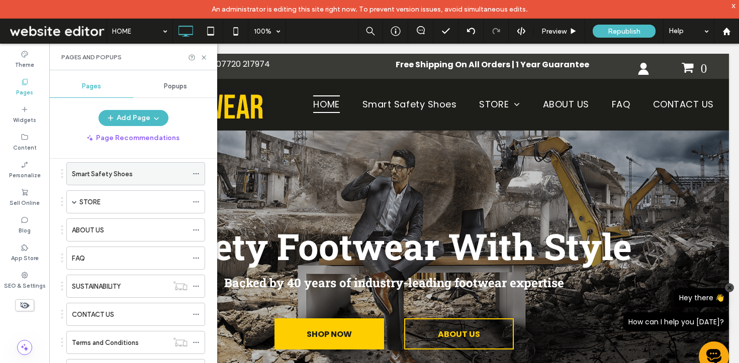
scroll to position [94, 0]
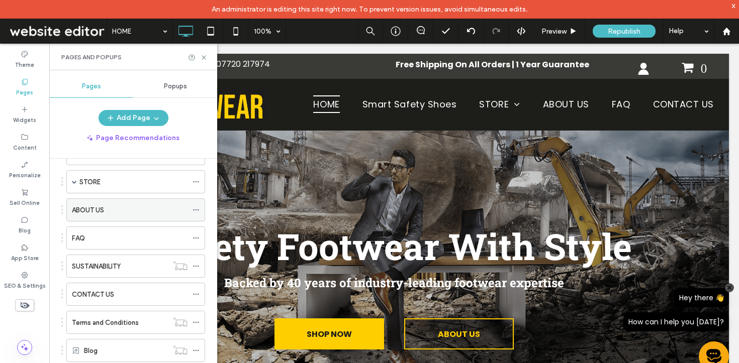
click at [86, 210] on label "ABOUT US" at bounding box center [88, 211] width 32 height 18
click at [203, 56] on icon at bounding box center [204, 58] width 8 height 8
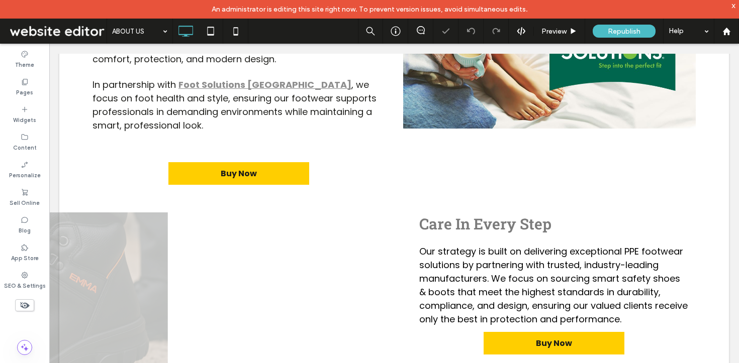
scroll to position [512, 0]
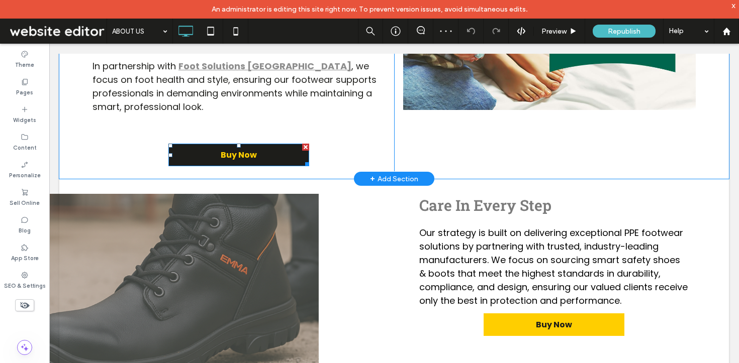
click at [249, 158] on span "Buy Now" at bounding box center [239, 155] width 36 height 13
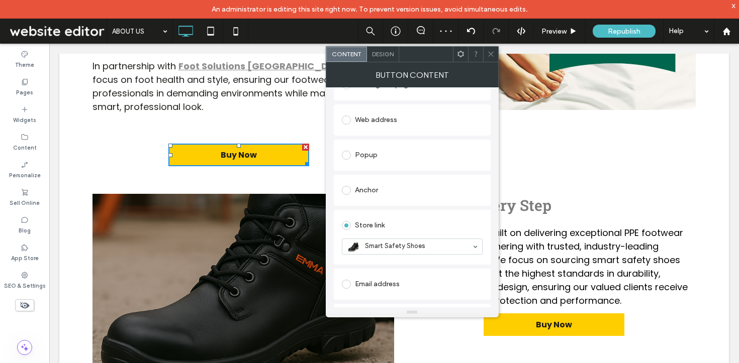
scroll to position [140, 0]
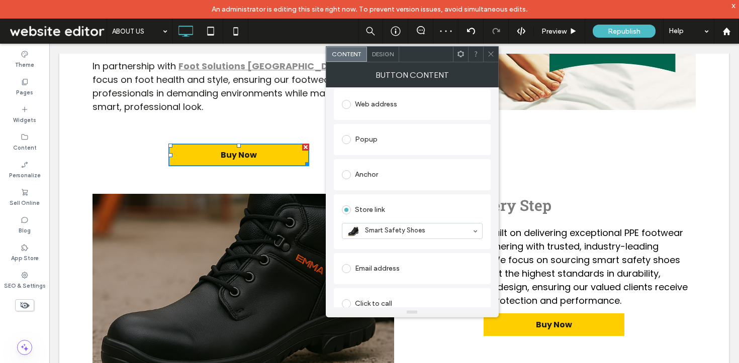
click at [490, 51] on icon at bounding box center [491, 54] width 8 height 8
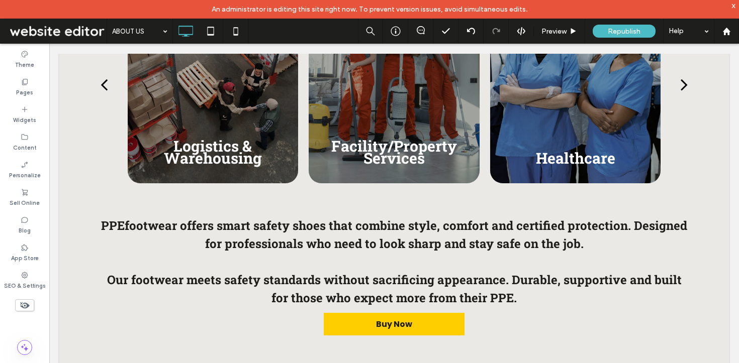
scroll to position [1103, 0]
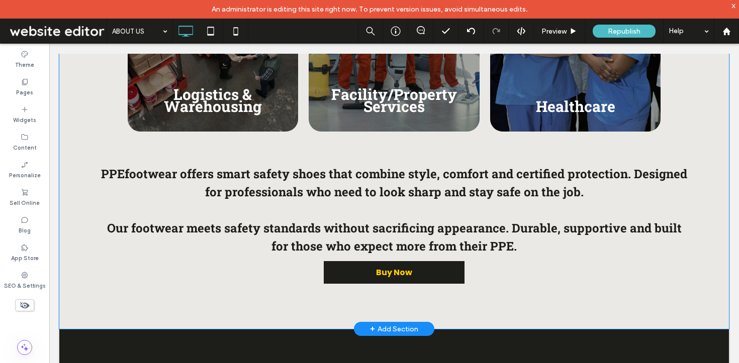
click at [389, 266] on span "Buy Now" at bounding box center [394, 272] width 36 height 13
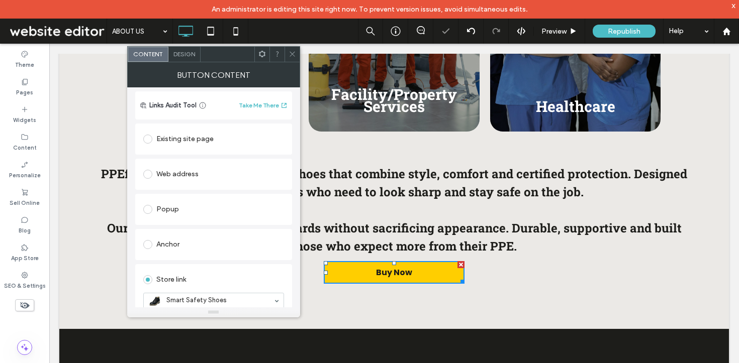
scroll to position [85, 0]
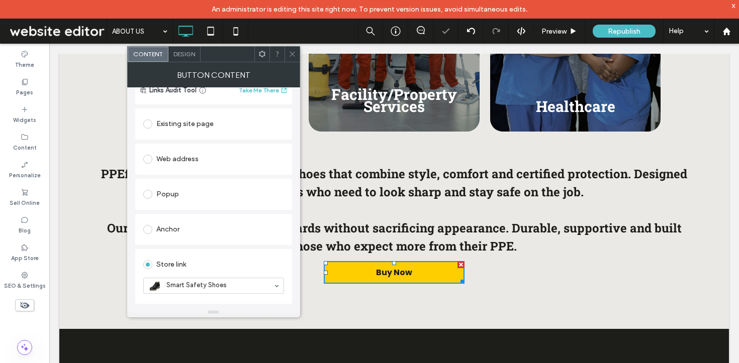
click at [290, 59] on span at bounding box center [292, 54] width 8 height 15
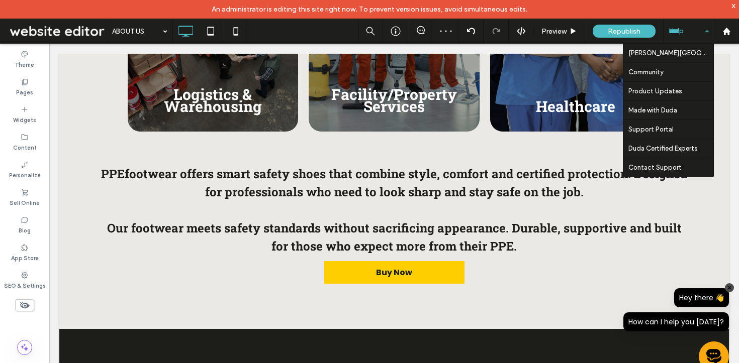
click at [707, 30] on div "Help" at bounding box center [688, 31] width 50 height 25
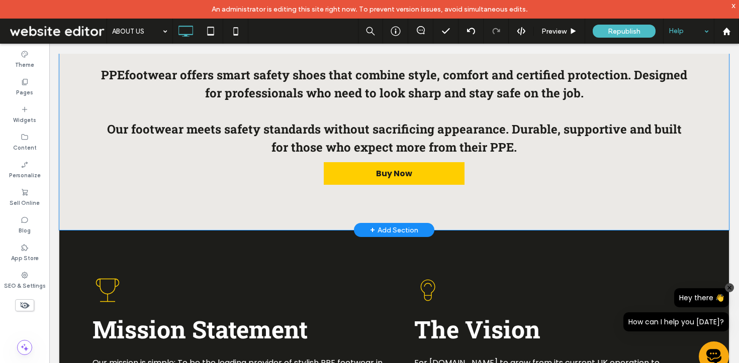
scroll to position [0, 0]
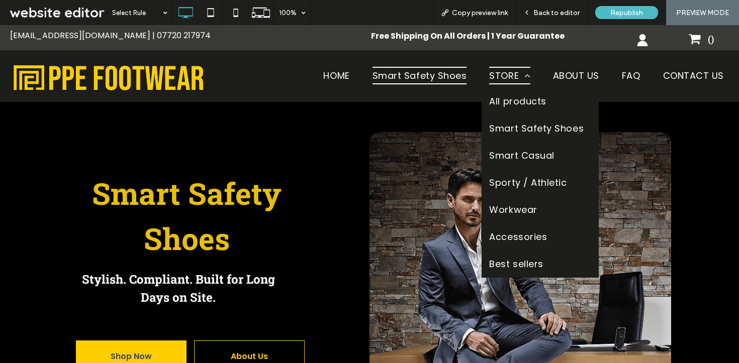
click at [482, 76] on link "STORE" at bounding box center [509, 75] width 56 height 25
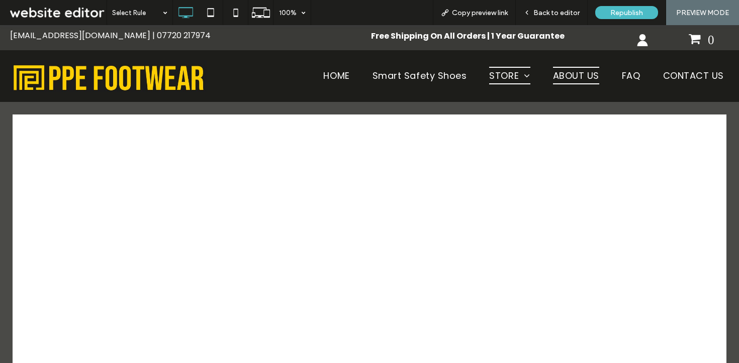
click at [555, 72] on span "ABOUT US" at bounding box center [576, 76] width 46 height 18
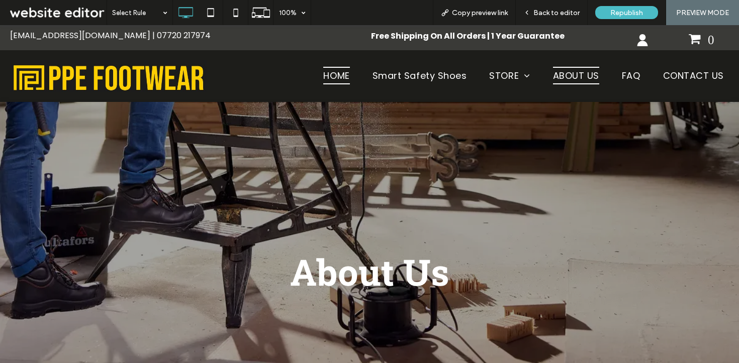
click at [338, 75] on span "HOME" at bounding box center [336, 76] width 26 height 18
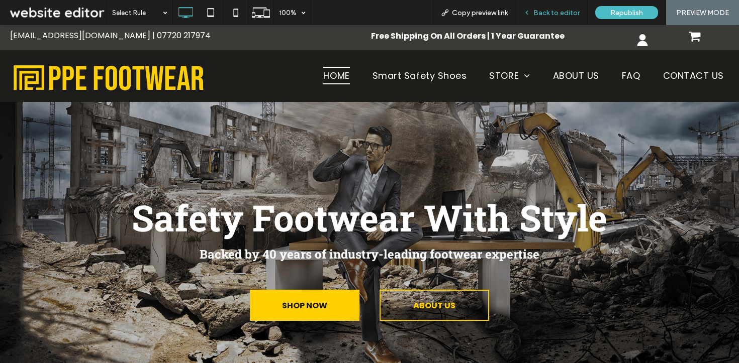
click at [548, 11] on span "Back to editor" at bounding box center [556, 13] width 46 height 9
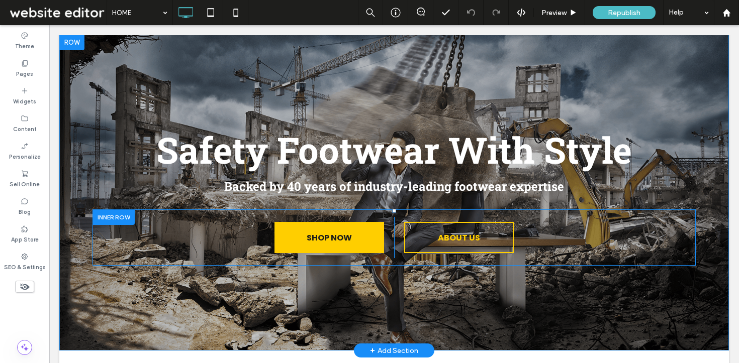
scroll to position [85, 0]
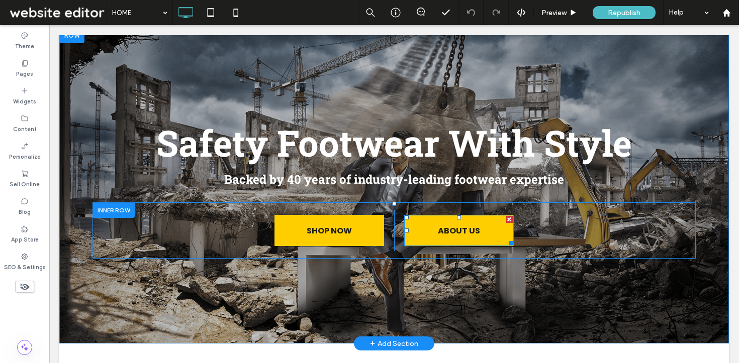
click at [434, 228] on span "ABOUT US" at bounding box center [458, 231] width 49 height 23
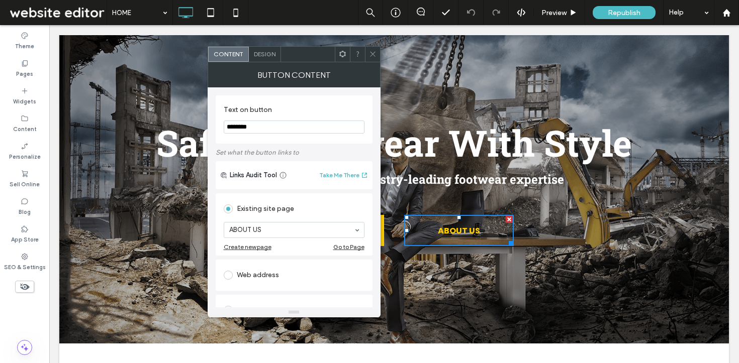
click at [371, 53] on icon at bounding box center [373, 54] width 8 height 8
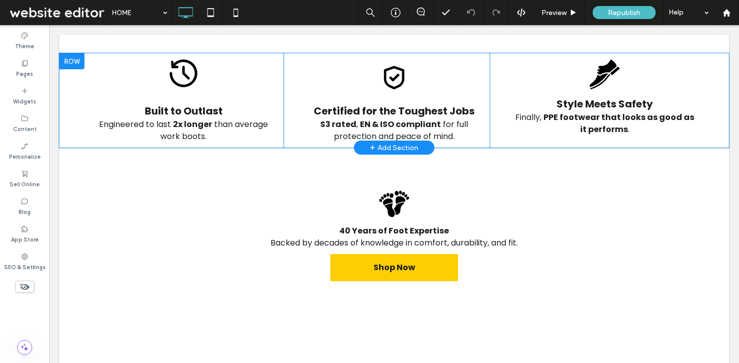
scroll to position [473, 0]
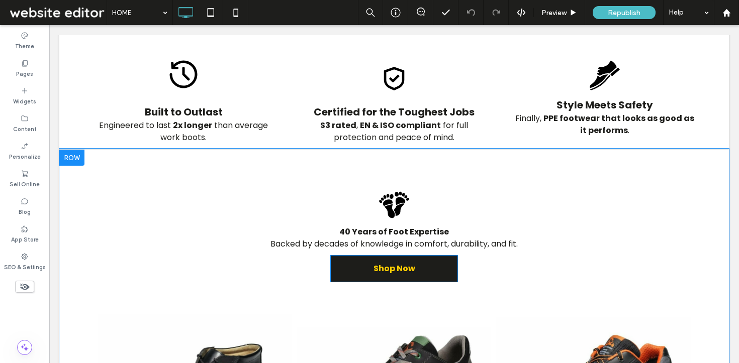
click at [362, 266] on link "Shop Now" at bounding box center [394, 268] width 128 height 27
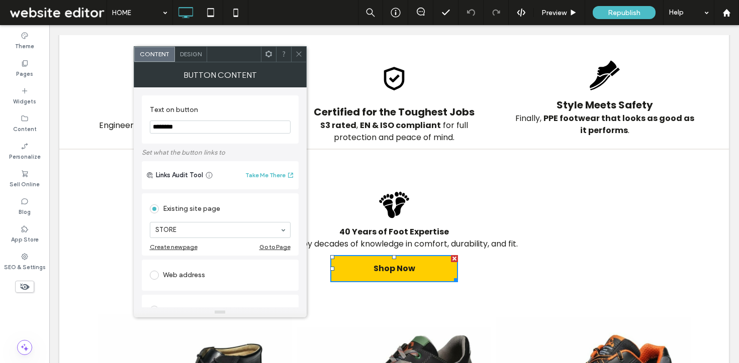
click at [295, 57] on icon at bounding box center [299, 54] width 8 height 8
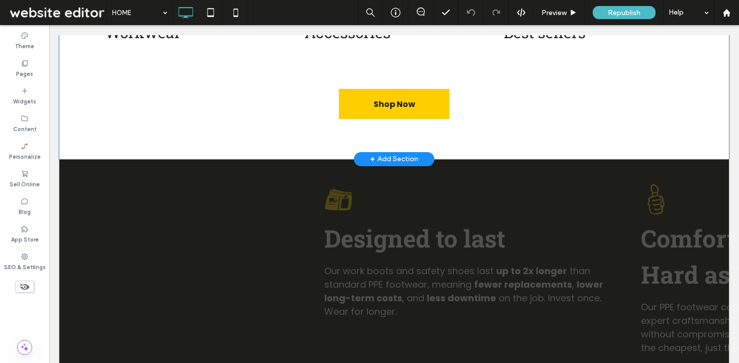
scroll to position [1197, 0]
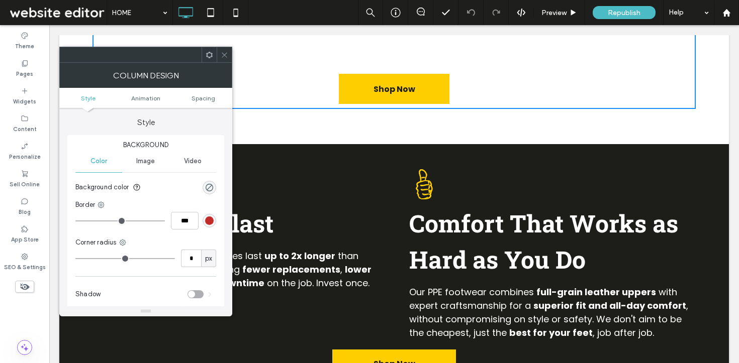
click at [221, 49] on span at bounding box center [225, 54] width 8 height 15
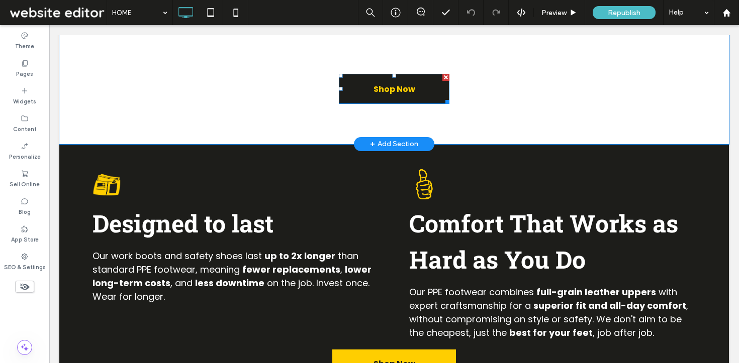
click at [415, 91] on link "Shop Now" at bounding box center [394, 89] width 111 height 30
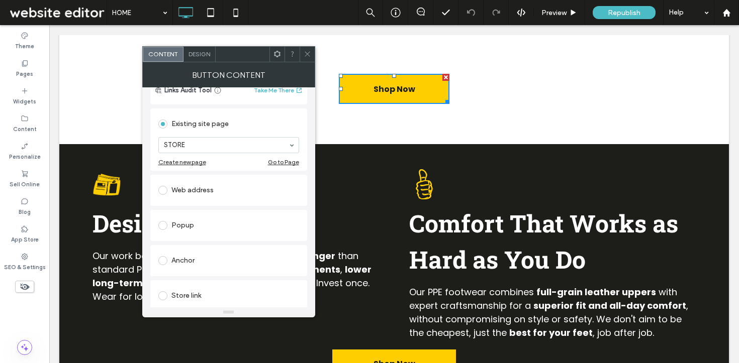
scroll to position [109, 0]
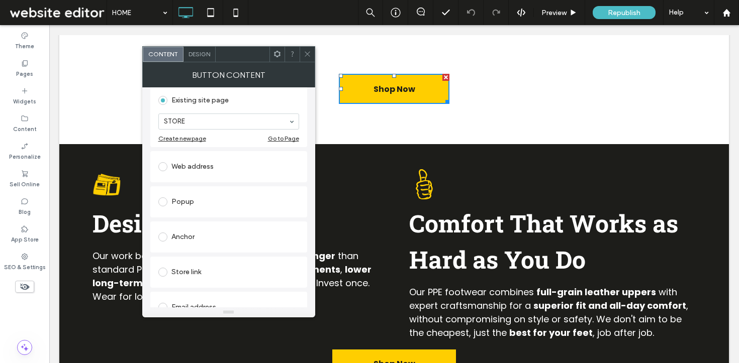
click at [307, 54] on use at bounding box center [307, 54] width 5 height 5
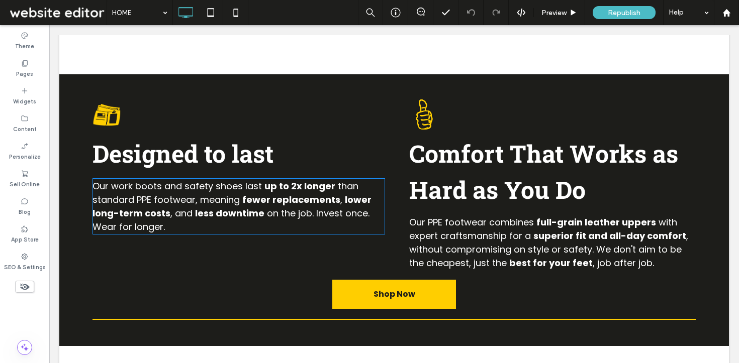
scroll to position [1267, 0]
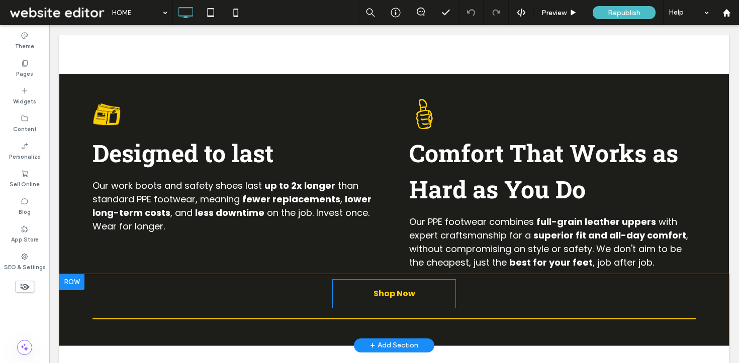
click at [359, 299] on link "Shop Now" at bounding box center [394, 293] width 124 height 29
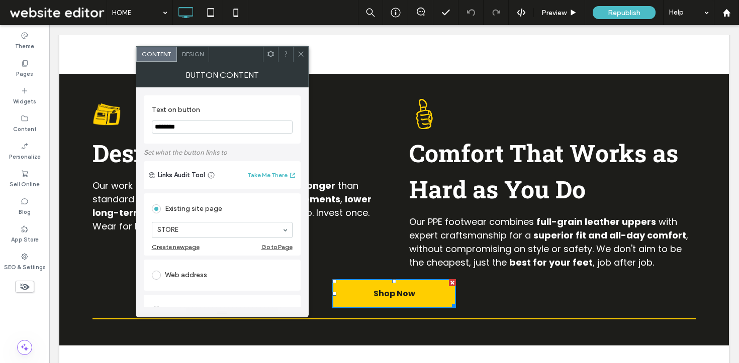
click at [299, 50] on icon at bounding box center [301, 54] width 8 height 8
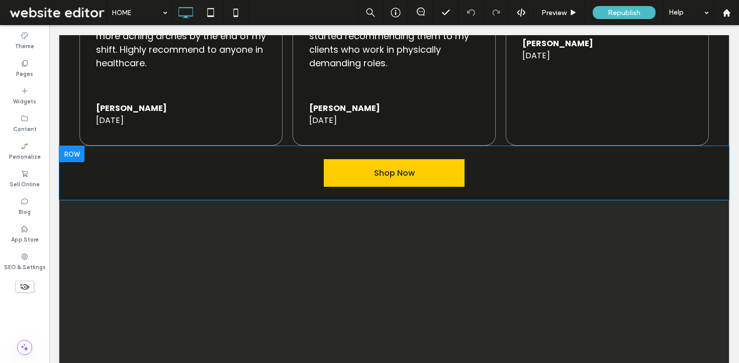
scroll to position [2115, 0]
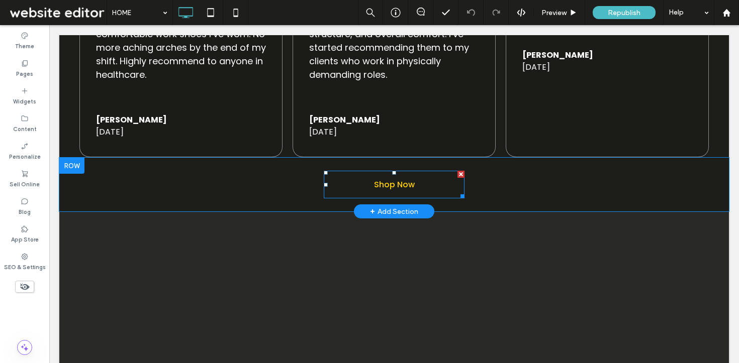
click at [360, 182] on link "Shop Now" at bounding box center [394, 185] width 141 height 28
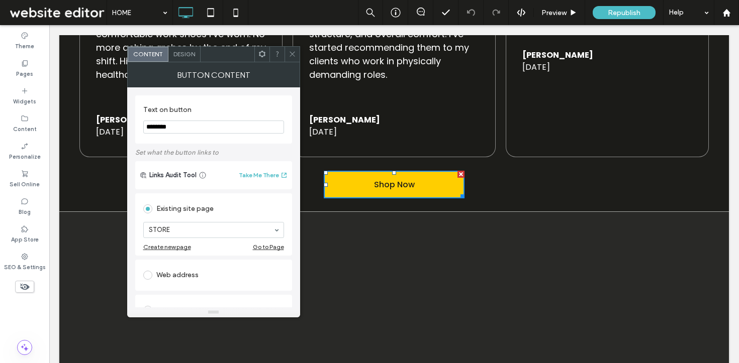
click at [286, 53] on div at bounding box center [291, 54] width 15 height 15
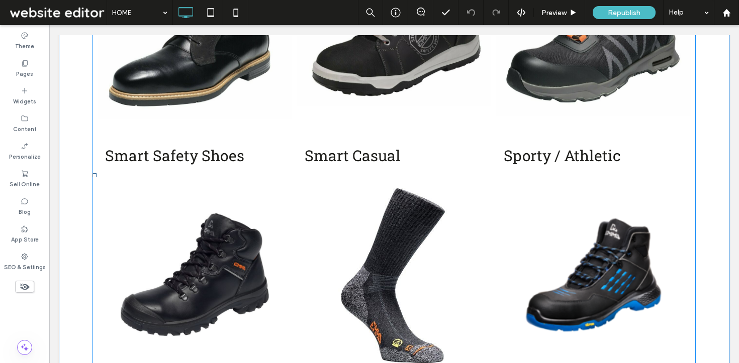
scroll to position [646, 0]
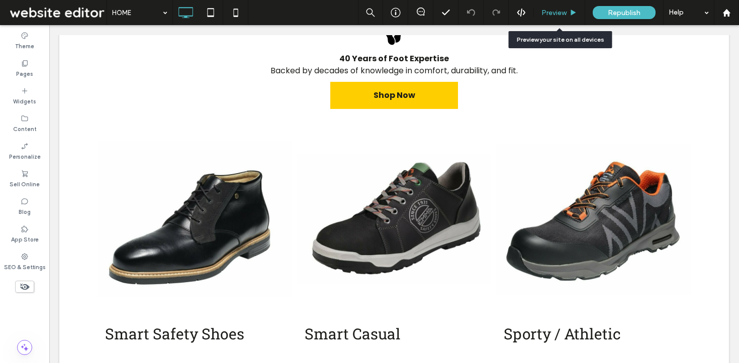
click at [558, 12] on span "Preview" at bounding box center [553, 13] width 25 height 9
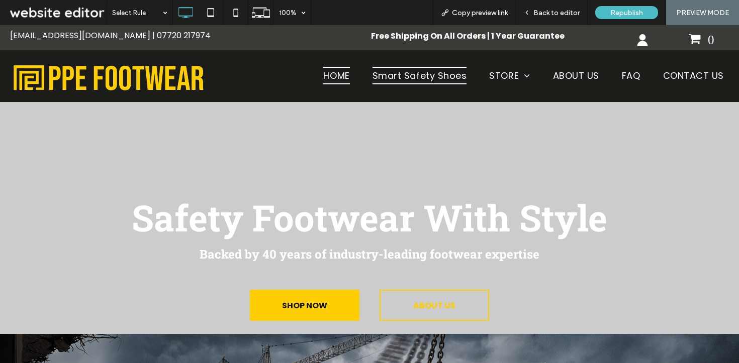
click at [412, 65] on link "Smart Safety Shoes" at bounding box center [420, 75] width 110 height 25
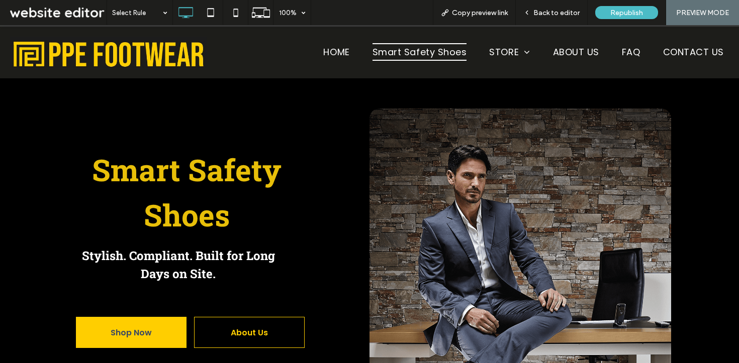
scroll to position [24, 0]
click at [539, 5] on div "Back to editor" at bounding box center [552, 12] width 72 height 25
click at [541, 6] on div "Back to editor" at bounding box center [552, 12] width 72 height 25
click at [546, 13] on span "Back to editor" at bounding box center [556, 13] width 46 height 9
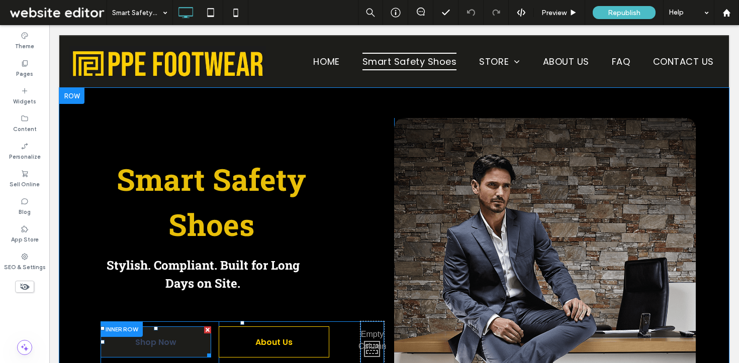
click at [134, 343] on span "Shop Now" at bounding box center [156, 342] width 48 height 23
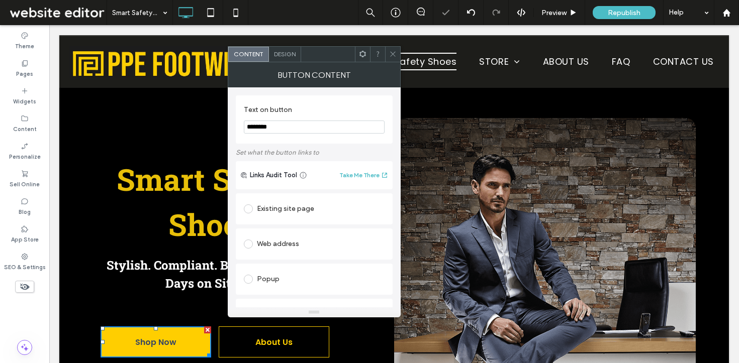
click at [395, 50] on icon at bounding box center [393, 54] width 8 height 8
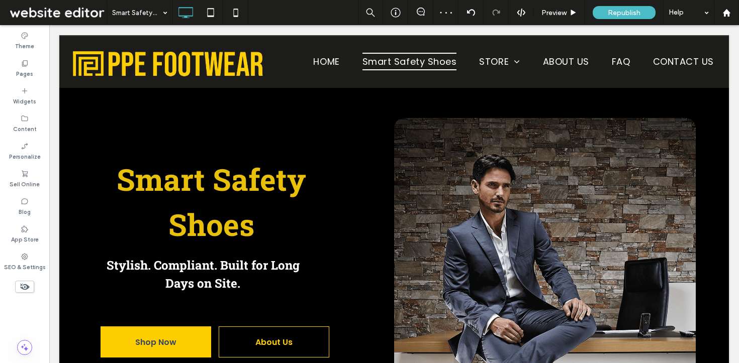
scroll to position [78, 0]
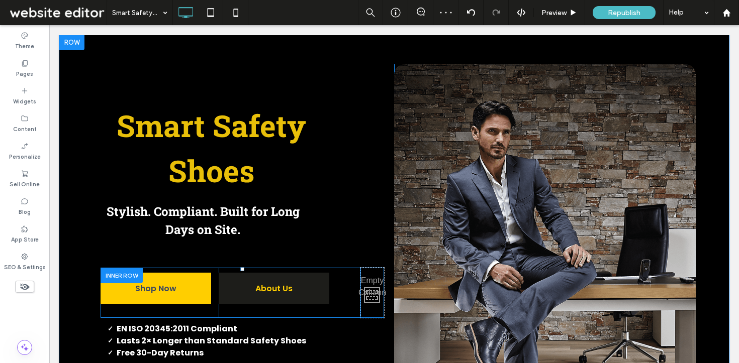
click at [255, 283] on span "About Us" at bounding box center [274, 288] width 44 height 23
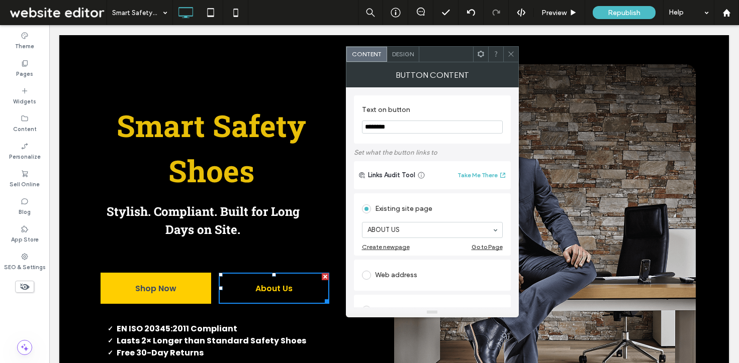
click at [509, 56] on icon at bounding box center [511, 54] width 8 height 8
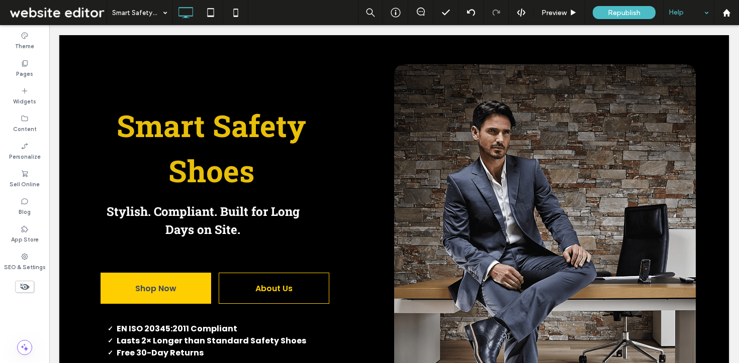
click at [706, 18] on div "Help" at bounding box center [688, 12] width 50 height 25
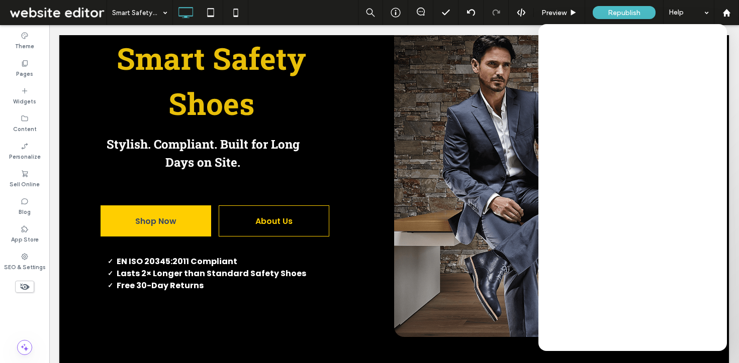
scroll to position [0, 0]
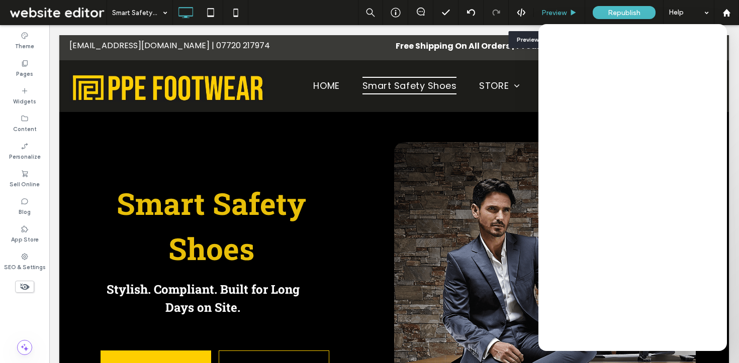
click at [551, 12] on span "Preview" at bounding box center [553, 13] width 25 height 9
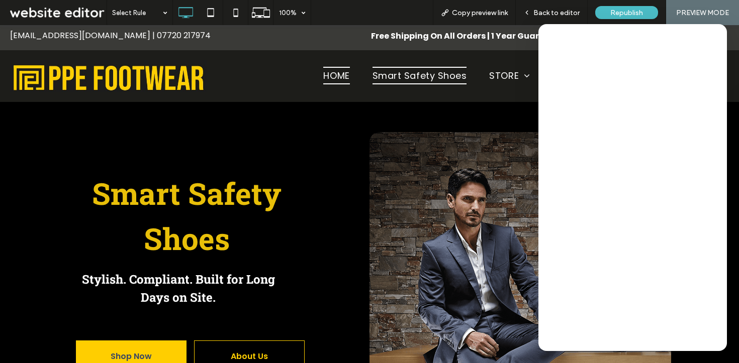
click at [331, 72] on span "HOME" at bounding box center [336, 76] width 26 height 18
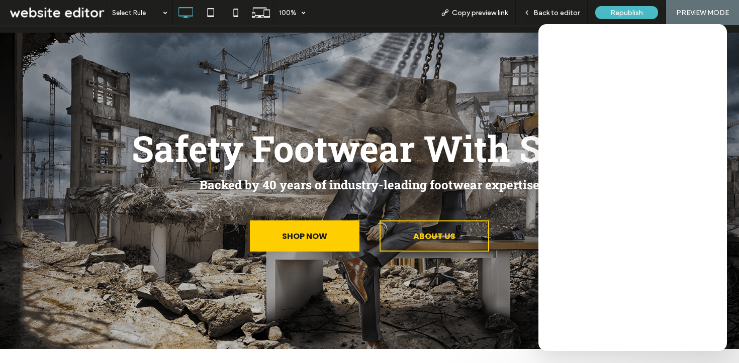
scroll to position [69, 0]
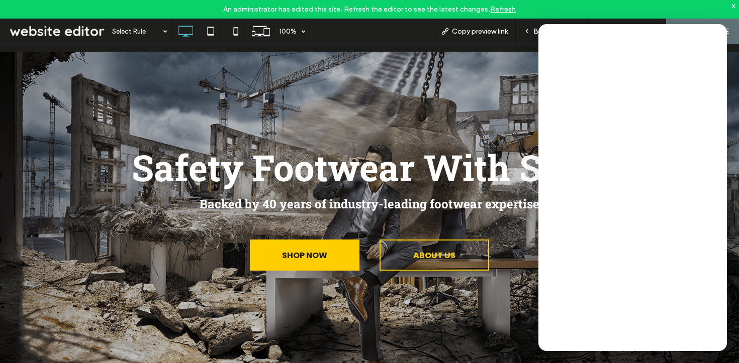
click at [416, 161] on span "Safety Footwear With Style" at bounding box center [369, 168] width 475 height 48
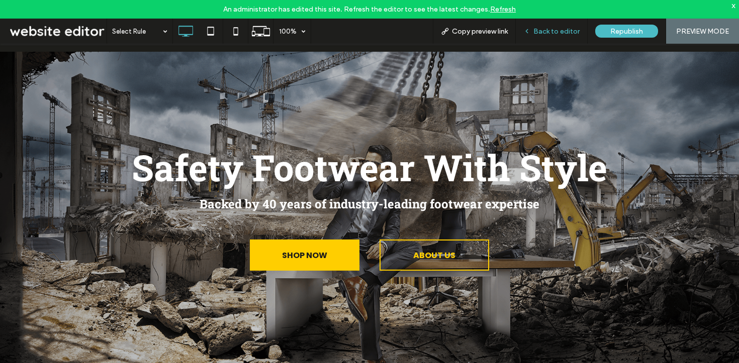
click at [561, 32] on span "Back to editor" at bounding box center [556, 31] width 46 height 9
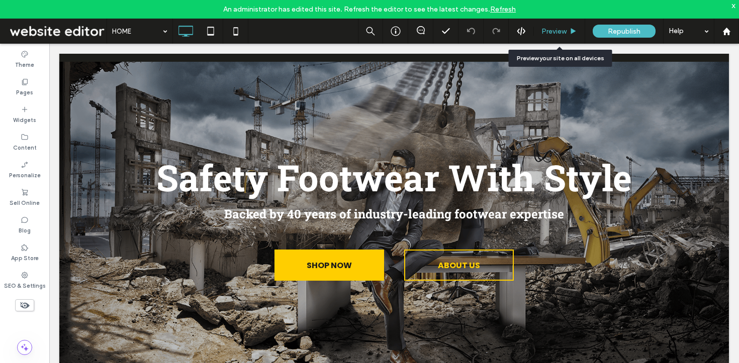
click at [558, 30] on span "Preview" at bounding box center [553, 31] width 25 height 9
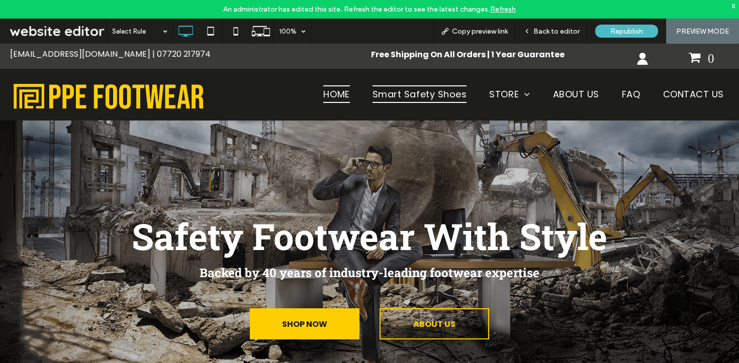
click at [414, 94] on span "Smart Safety Shoes" at bounding box center [419, 94] width 94 height 18
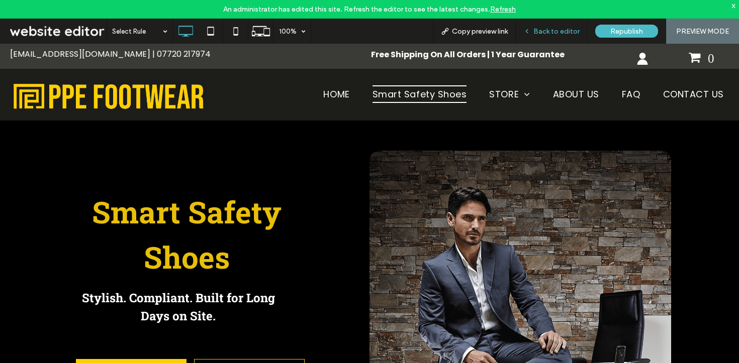
click at [559, 30] on span "Back to editor" at bounding box center [556, 31] width 46 height 9
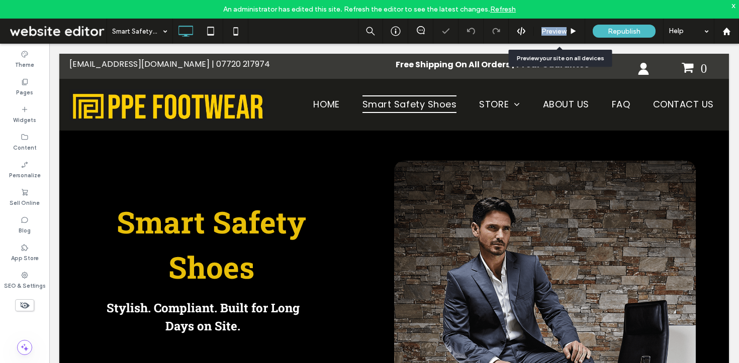
click at [559, 30] on span "Preview" at bounding box center [553, 31] width 25 height 9
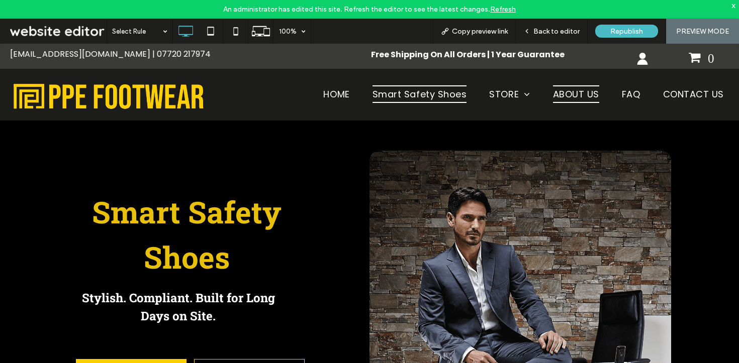
click at [556, 95] on span "ABOUT US" at bounding box center [576, 94] width 46 height 18
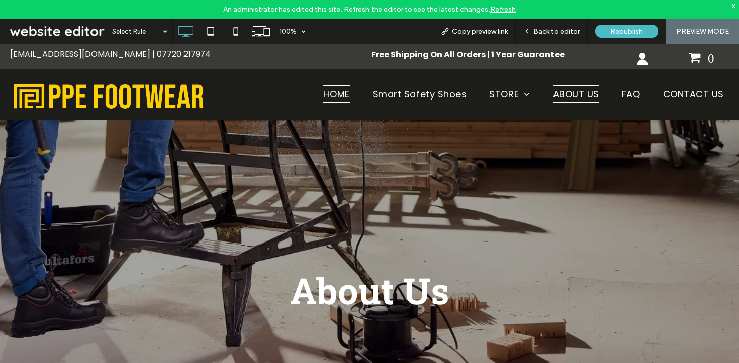
click at [333, 93] on span "HOME" at bounding box center [336, 94] width 26 height 18
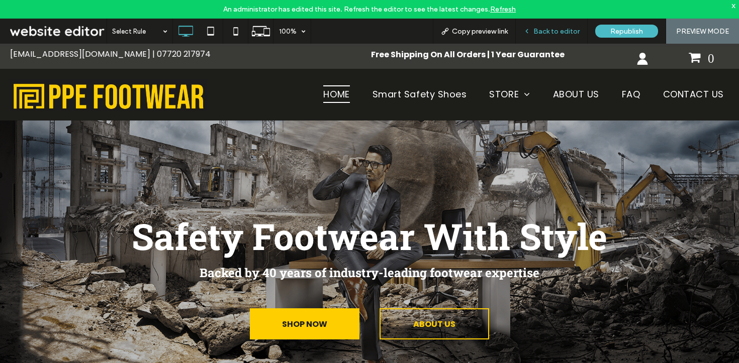
click at [549, 29] on span "Back to editor" at bounding box center [556, 31] width 46 height 9
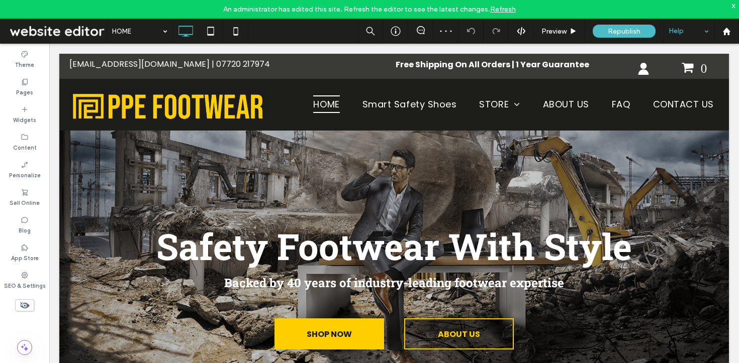
click at [712, 26] on div "Help" at bounding box center [688, 31] width 50 height 25
click at [392, 32] on icon at bounding box center [395, 31] width 10 height 10
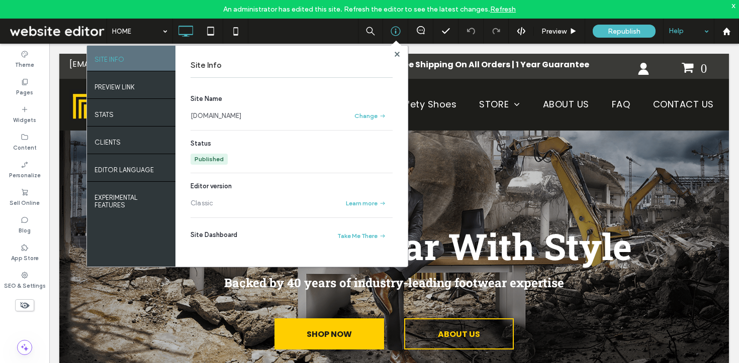
click at [212, 114] on link "[DOMAIN_NAME]" at bounding box center [215, 116] width 51 height 10
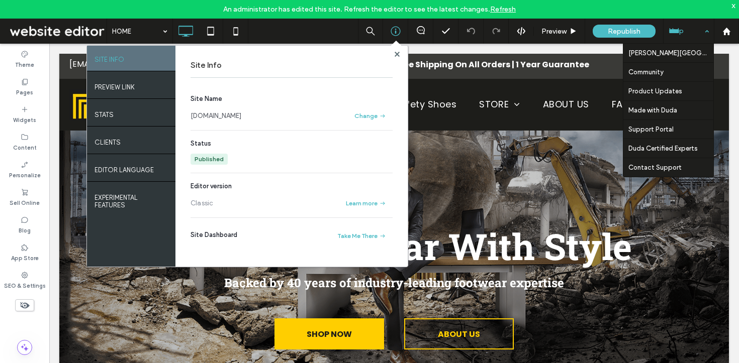
click at [709, 29] on div "Help" at bounding box center [688, 31] width 50 height 25
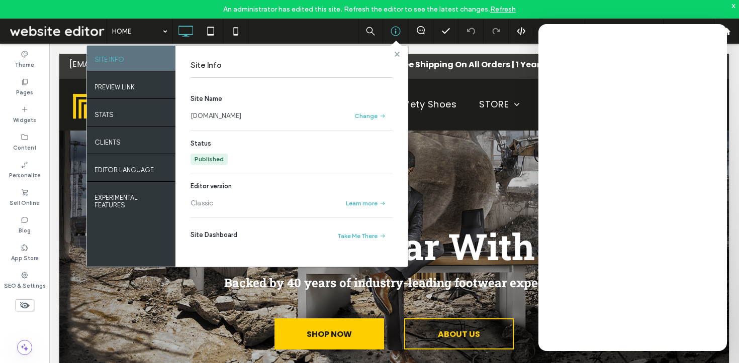
click at [394, 54] on icon at bounding box center [396, 54] width 5 height 5
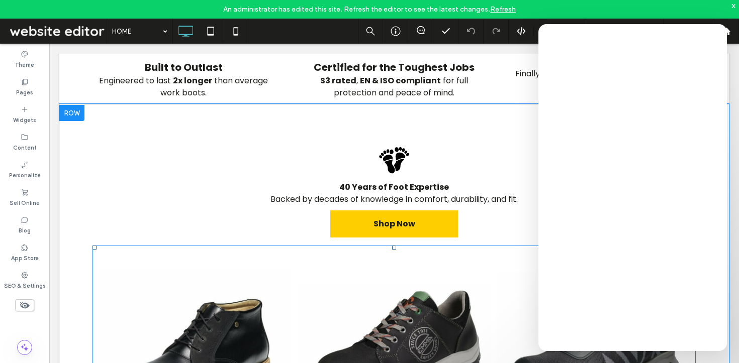
scroll to position [488, 0]
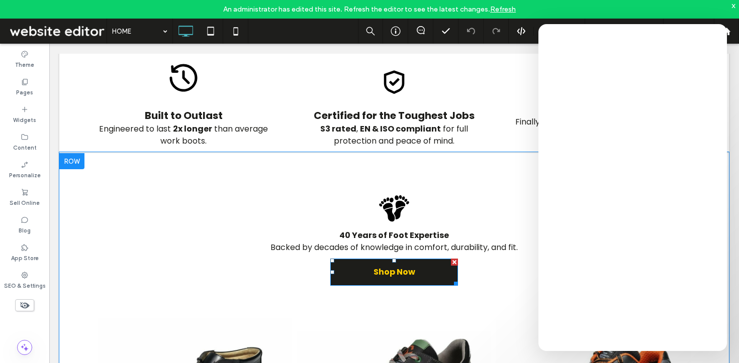
click at [391, 262] on link "Shop Now" at bounding box center [394, 272] width 128 height 27
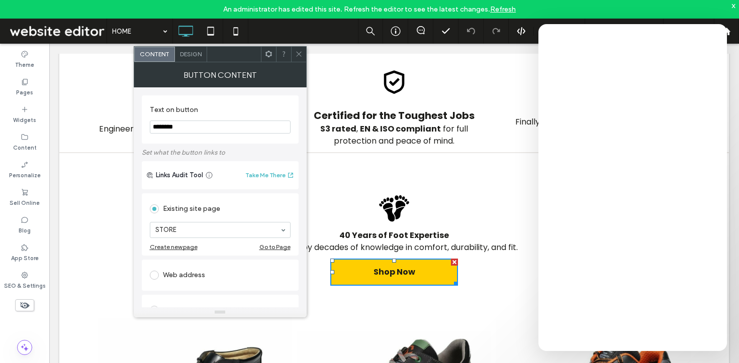
click at [298, 52] on icon at bounding box center [299, 54] width 8 height 8
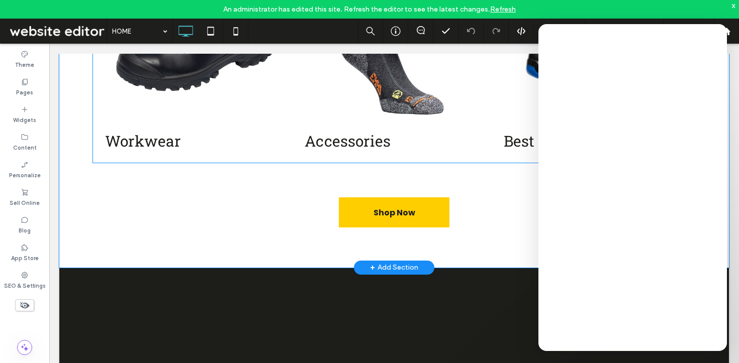
scroll to position [1120, 0]
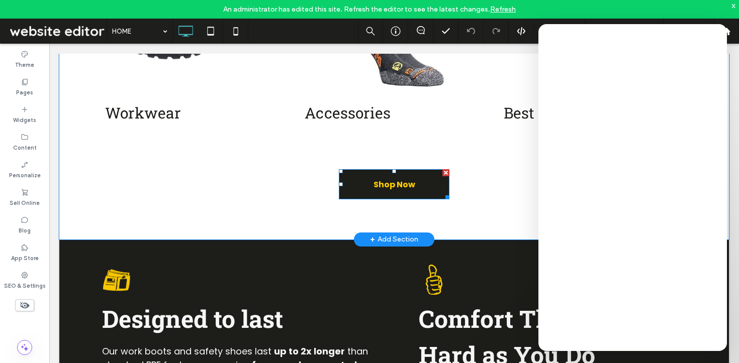
click at [373, 186] on span "Shop Now" at bounding box center [394, 184] width 49 height 23
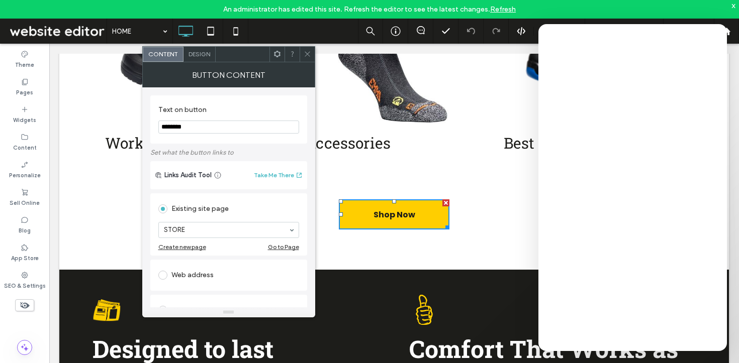
scroll to position [1105, 0]
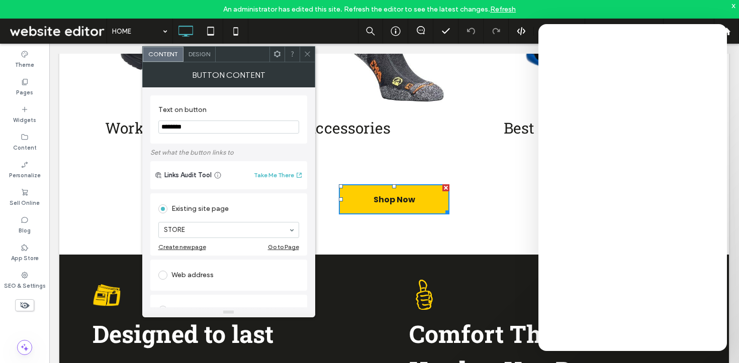
click at [303, 53] on div at bounding box center [307, 54] width 15 height 15
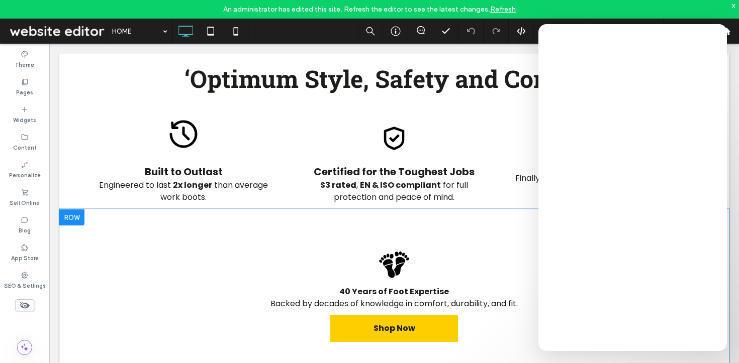
scroll to position [0, 0]
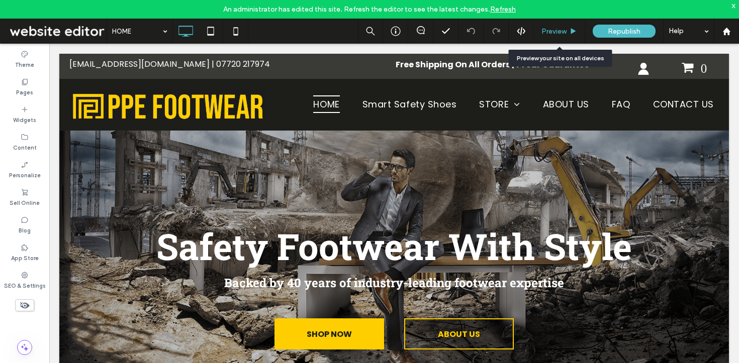
click at [556, 33] on span "Preview" at bounding box center [553, 31] width 25 height 9
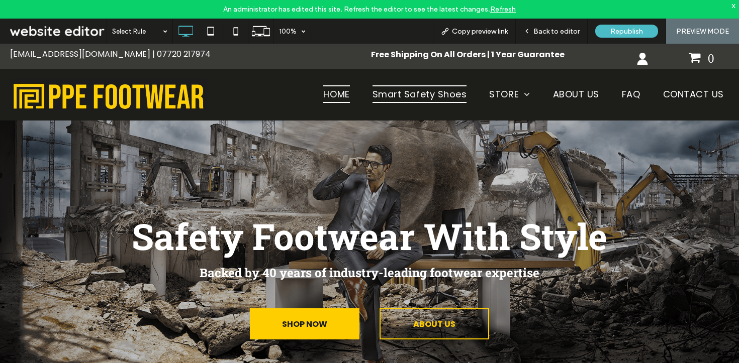
click at [381, 94] on span "Smart Safety Shoes" at bounding box center [419, 94] width 94 height 18
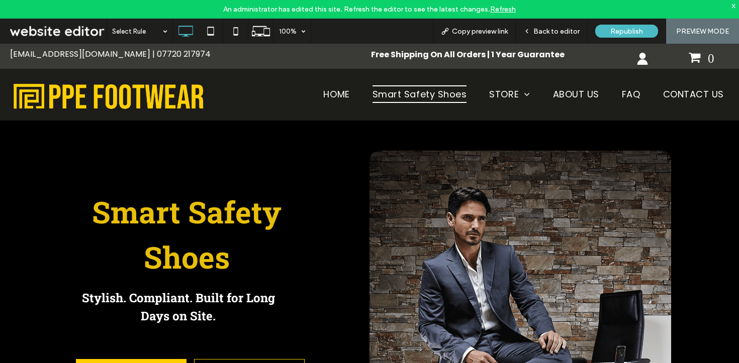
scroll to position [98, 0]
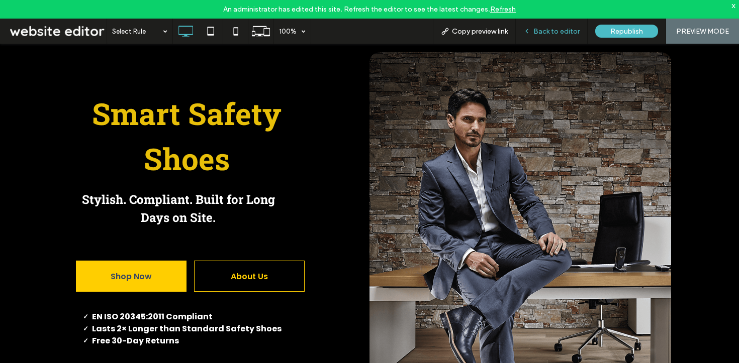
click at [553, 34] on span "Back to editor" at bounding box center [556, 31] width 46 height 9
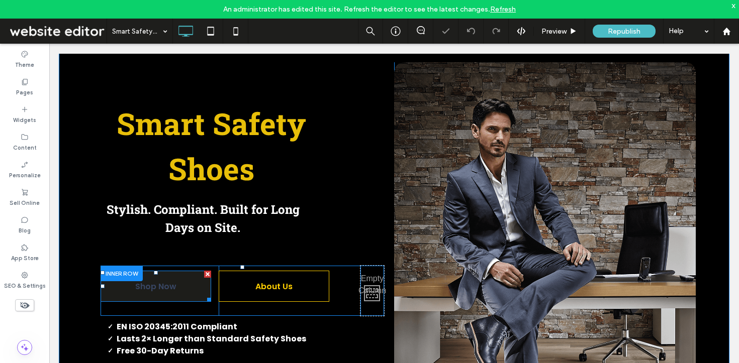
click at [176, 288] on link "Shop Now" at bounding box center [156, 286] width 111 height 31
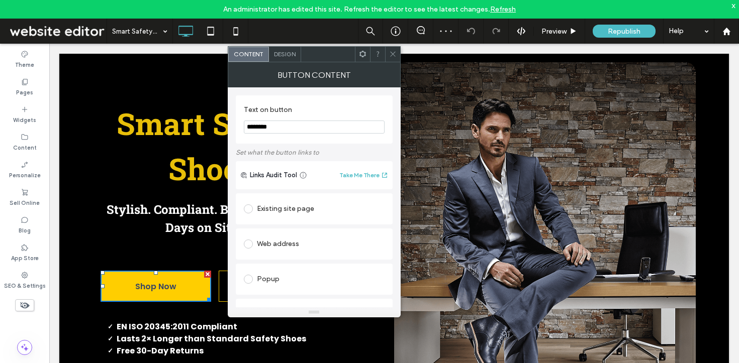
click at [394, 61] on span at bounding box center [393, 54] width 8 height 15
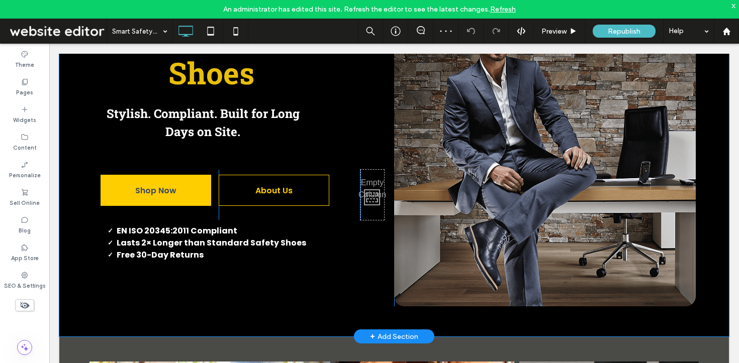
scroll to position [197, 0]
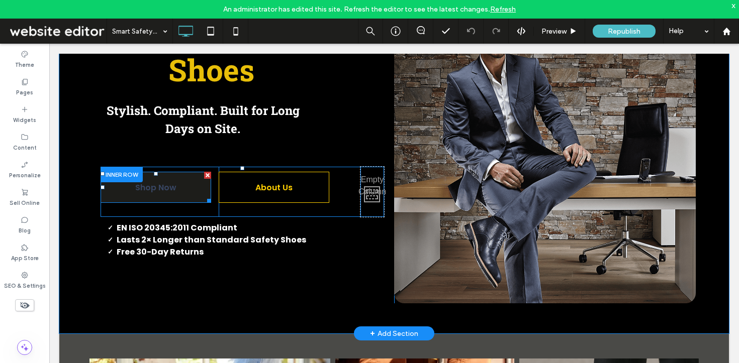
click at [155, 186] on span "Shop Now" at bounding box center [156, 187] width 48 height 23
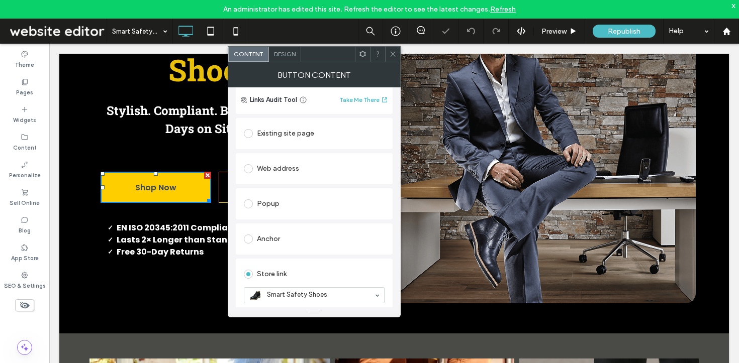
scroll to position [93, 0]
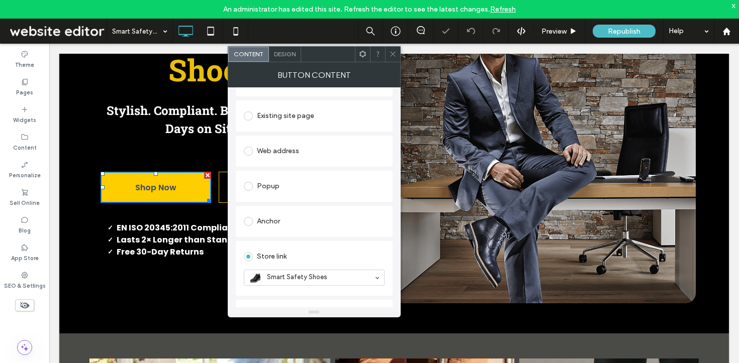
click at [391, 53] on icon at bounding box center [393, 54] width 8 height 8
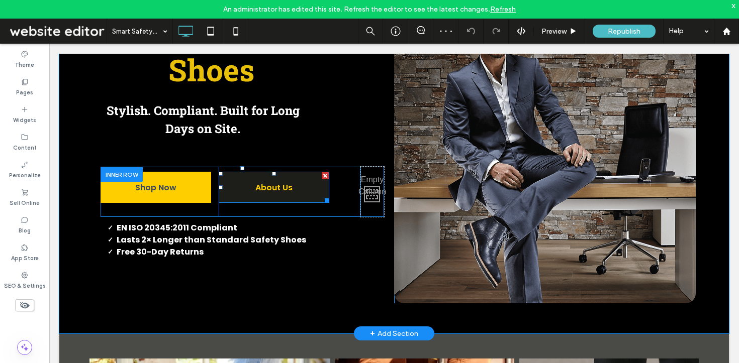
click at [271, 184] on span "About Us" at bounding box center [274, 187] width 44 height 23
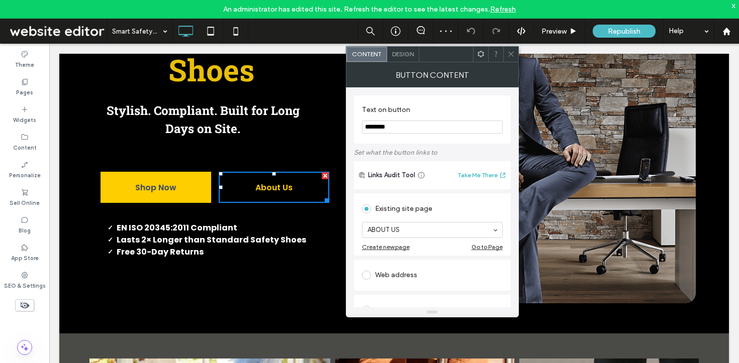
click at [506, 52] on div at bounding box center [510, 54] width 15 height 15
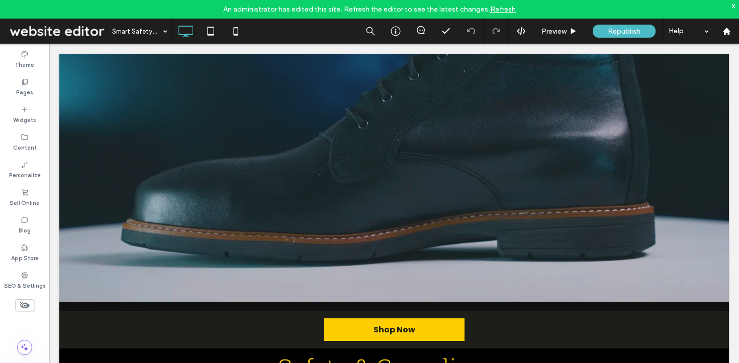
scroll to position [1236, 0]
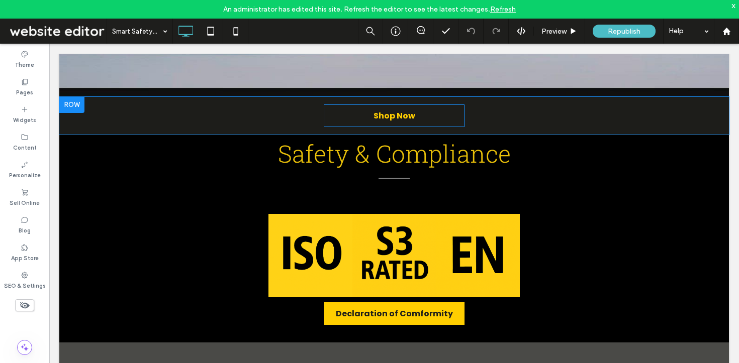
click at [382, 105] on link "Shop Now" at bounding box center [394, 116] width 141 height 23
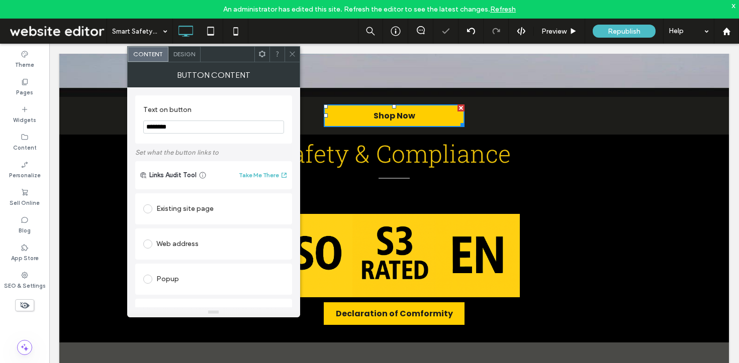
scroll to position [116, 0]
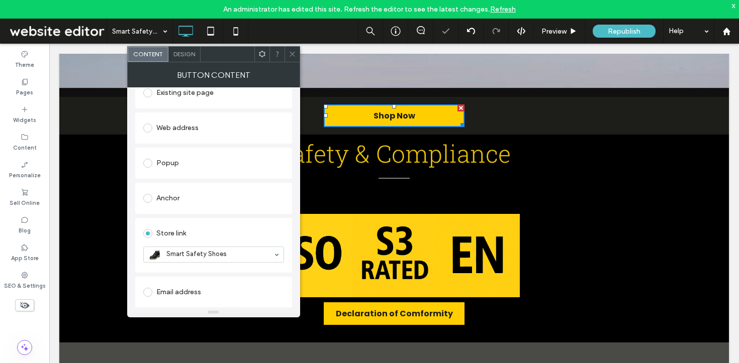
click at [290, 55] on icon at bounding box center [292, 54] width 8 height 8
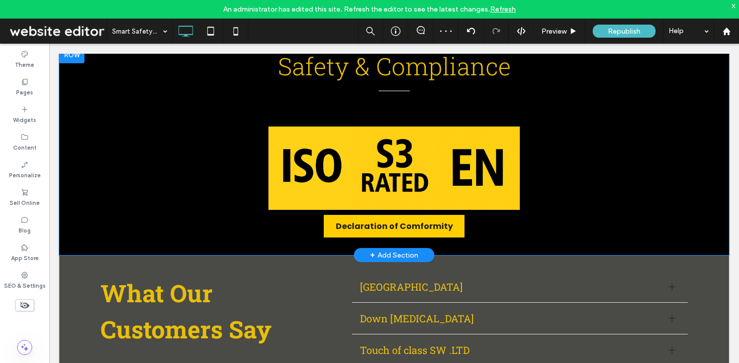
scroll to position [1342, 0]
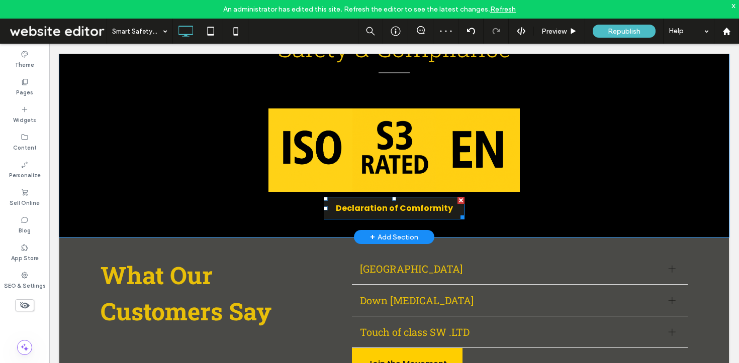
click at [345, 204] on span "Declaration of Comformity" at bounding box center [394, 208] width 117 height 13
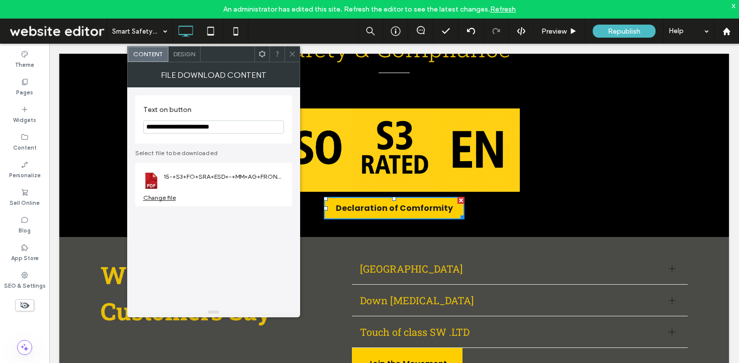
click at [285, 60] on div at bounding box center [291, 54] width 15 height 15
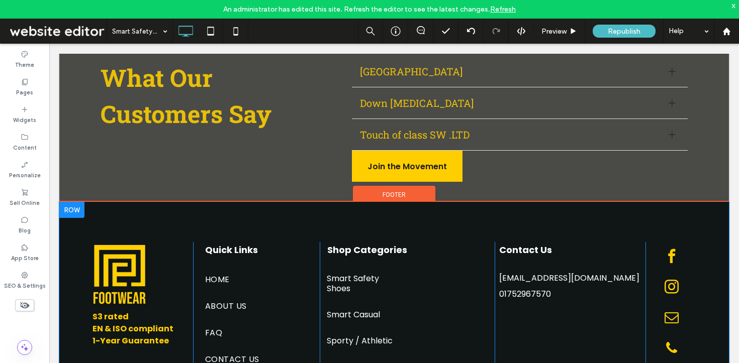
scroll to position [1570, 0]
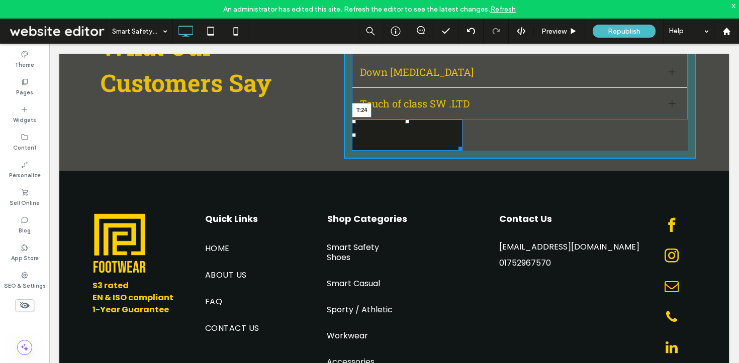
drag, startPoint x: 403, startPoint y: 119, endPoint x: 403, endPoint y: 131, distance: 12.1
click at [405, 124] on div at bounding box center [407, 122] width 4 height 4
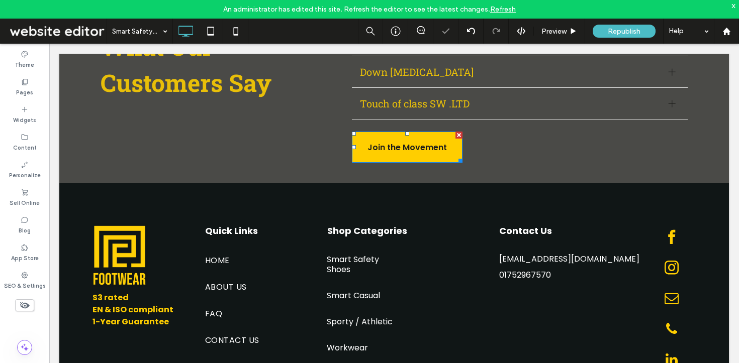
click at [402, 143] on span "Join the Movement" at bounding box center [407, 147] width 86 height 23
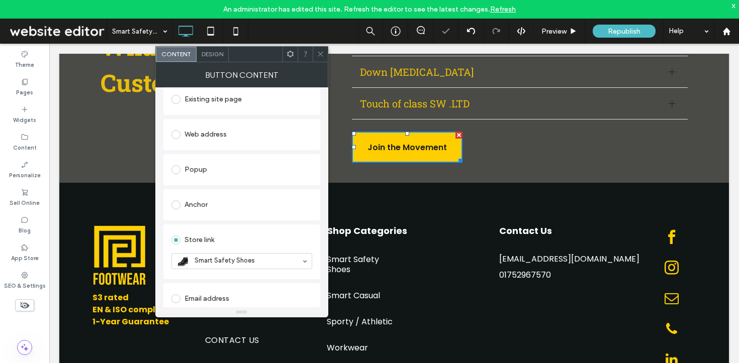
scroll to position [142, 0]
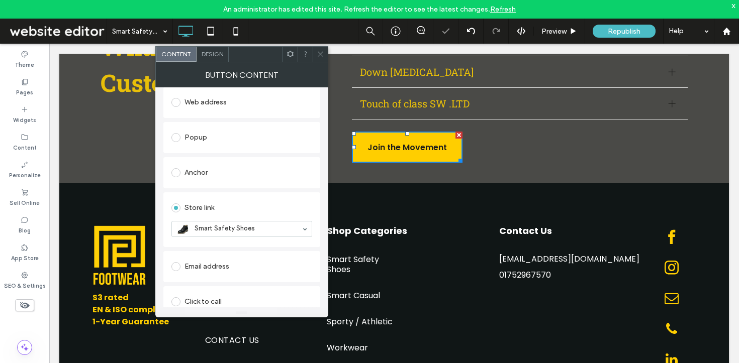
click at [322, 52] on icon at bounding box center [321, 54] width 8 height 8
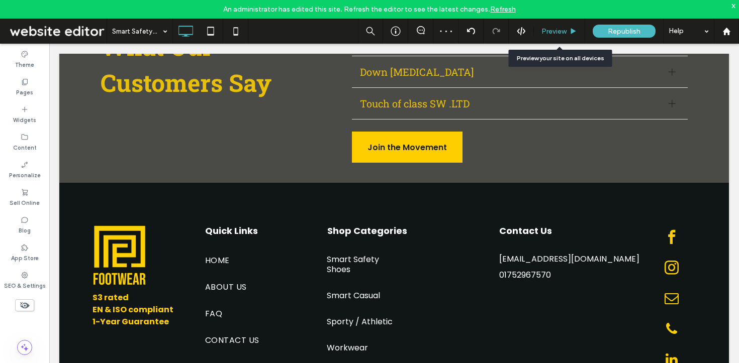
click at [552, 33] on span "Preview" at bounding box center [553, 31] width 25 height 9
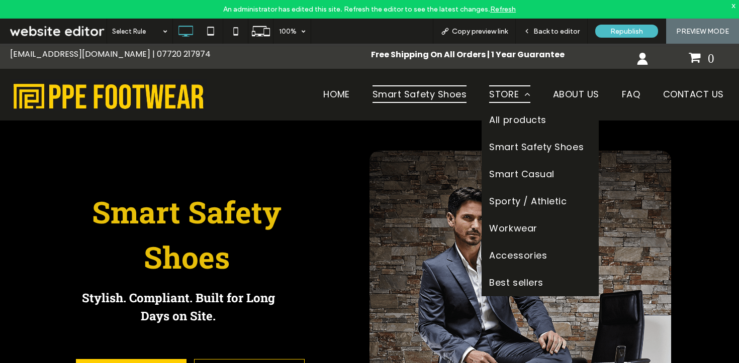
click at [493, 90] on span "STORE" at bounding box center [509, 94] width 41 height 18
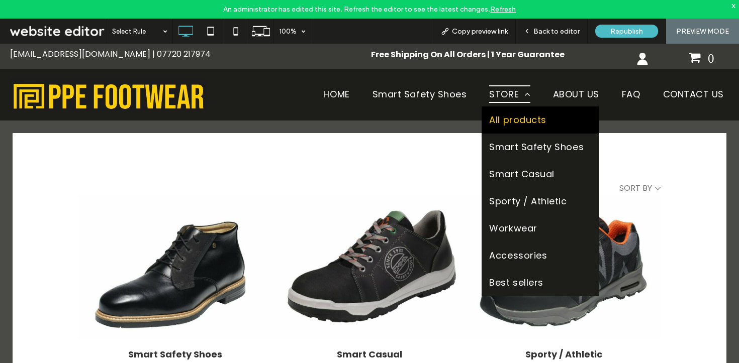
click at [497, 120] on span "All products" at bounding box center [517, 120] width 57 height 12
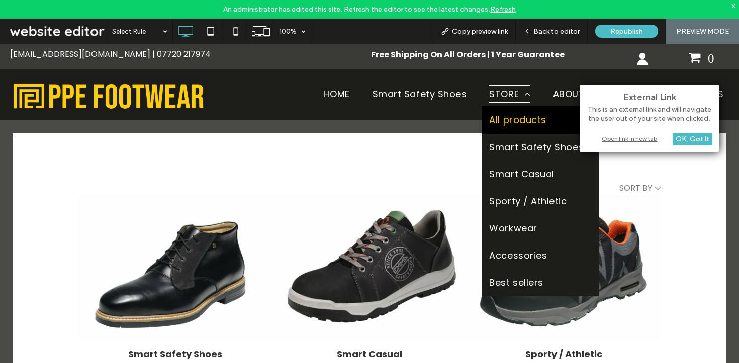
click at [497, 120] on span "All products" at bounding box center [517, 120] width 57 height 12
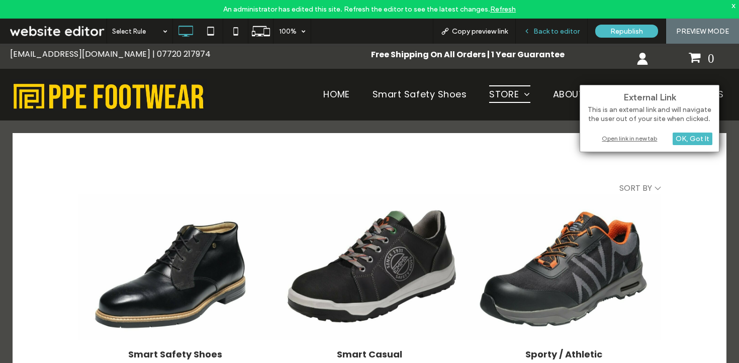
click at [551, 30] on span "Back to editor" at bounding box center [556, 31] width 46 height 9
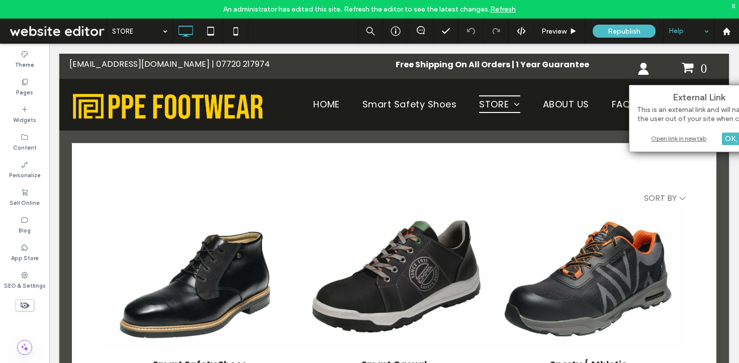
click at [705, 24] on div "Help" at bounding box center [688, 31] width 50 height 25
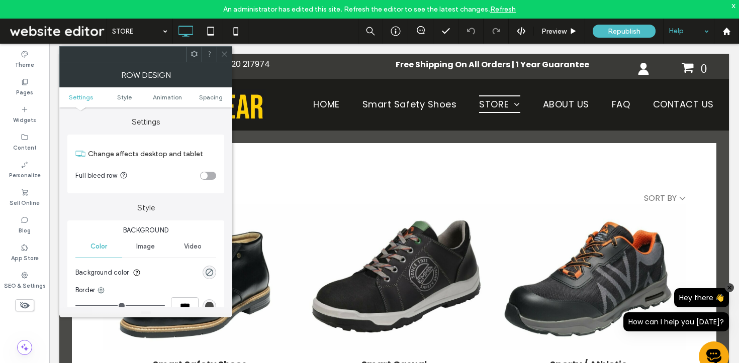
click at [710, 31] on div "Help" at bounding box center [688, 31] width 50 height 25
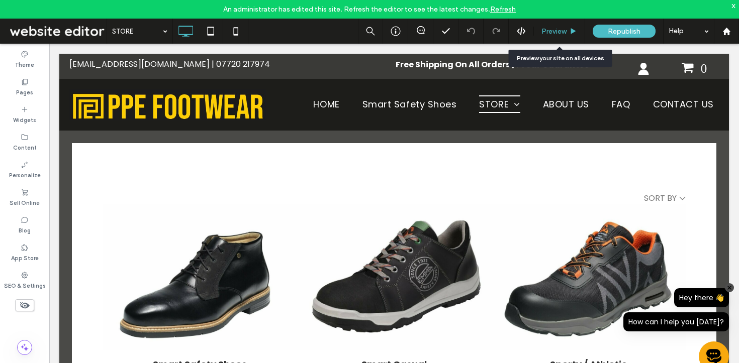
click at [562, 23] on div "Preview" at bounding box center [559, 31] width 51 height 25
click at [552, 32] on span "Preview" at bounding box center [553, 31] width 25 height 9
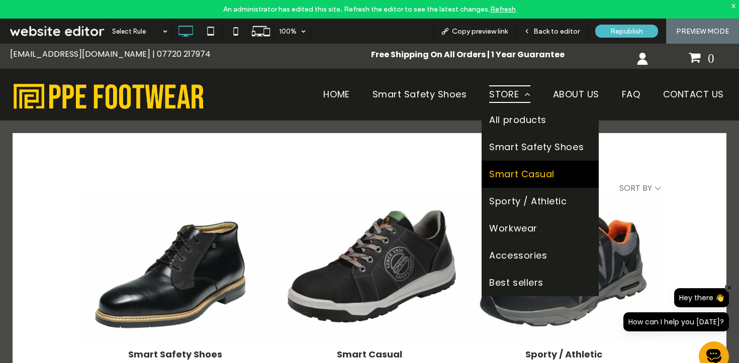
click at [490, 163] on link "Smart Casual" at bounding box center [539, 174] width 117 height 27
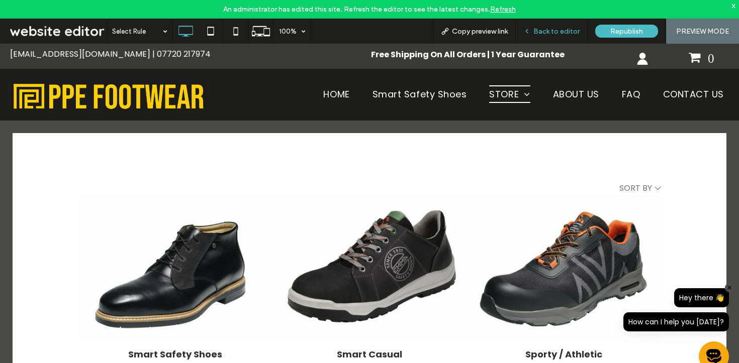
click at [553, 33] on span "Back to editor" at bounding box center [556, 31] width 46 height 9
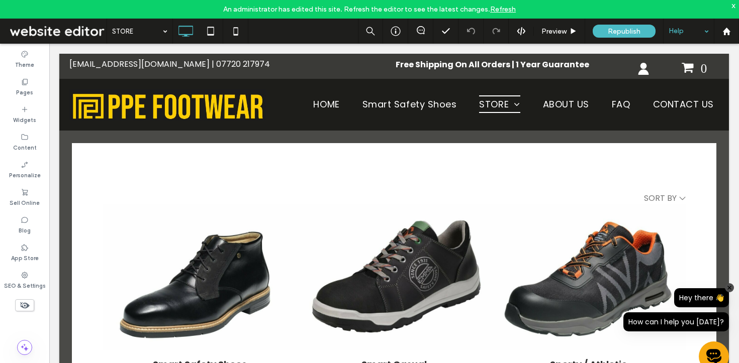
click at [706, 28] on div "Help" at bounding box center [688, 31] width 50 height 25
click at [568, 26] on div "Preview" at bounding box center [559, 31] width 51 height 25
click at [552, 27] on span "Preview" at bounding box center [553, 31] width 25 height 9
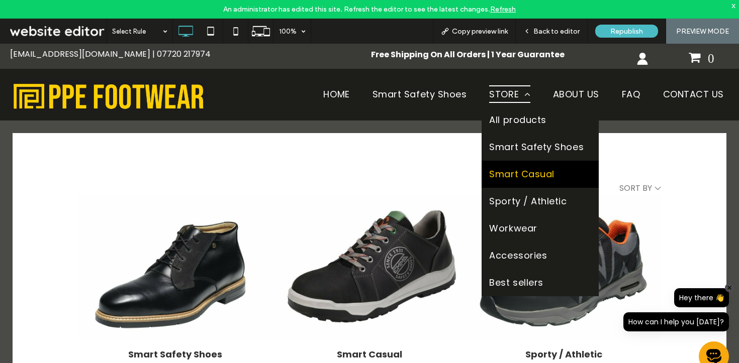
click at [511, 174] on span "Smart Casual" at bounding box center [521, 174] width 65 height 12
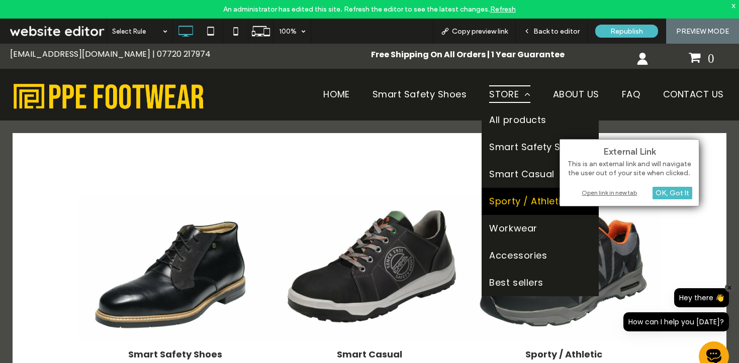
click at [508, 204] on span "Sporty / Athletic" at bounding box center [527, 201] width 77 height 12
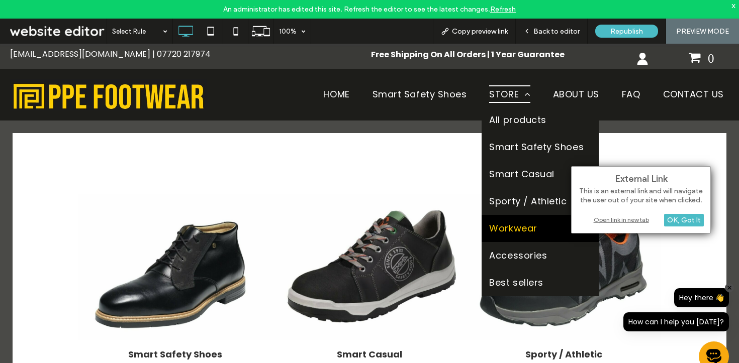
click at [505, 227] on span "Workwear" at bounding box center [513, 229] width 48 height 12
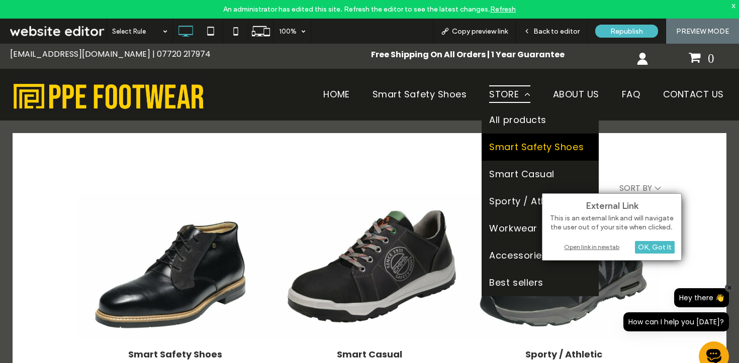
click at [513, 141] on span "Smart Safety Shoes" at bounding box center [536, 147] width 94 height 12
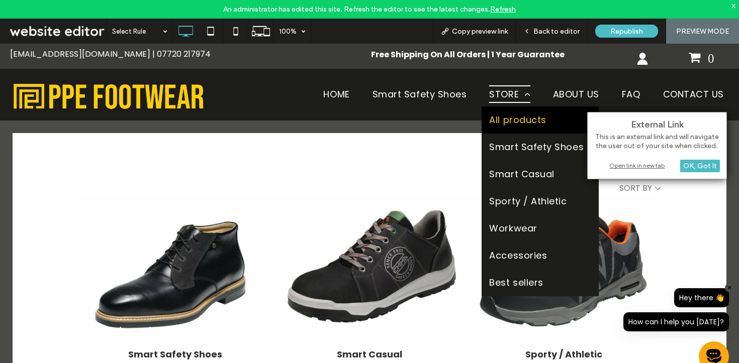
click at [507, 110] on link "All products" at bounding box center [539, 120] width 117 height 27
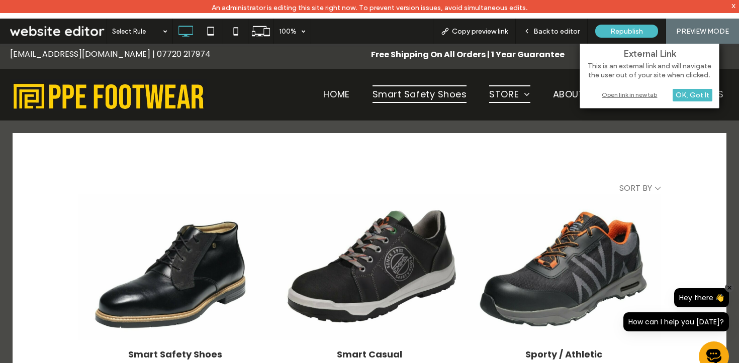
click at [413, 103] on link "Smart Safety Shoes" at bounding box center [420, 94] width 110 height 25
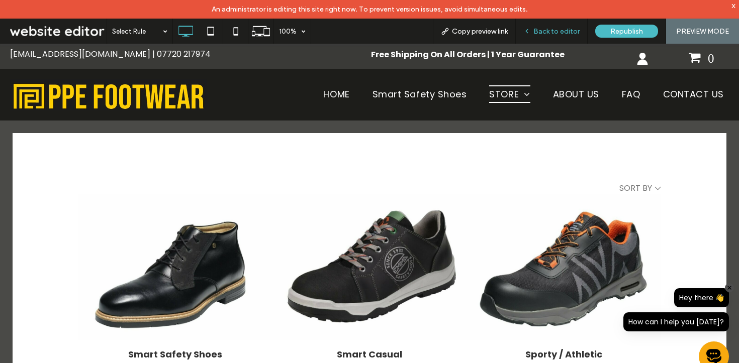
click at [555, 29] on span "Back to editor" at bounding box center [556, 31] width 46 height 9
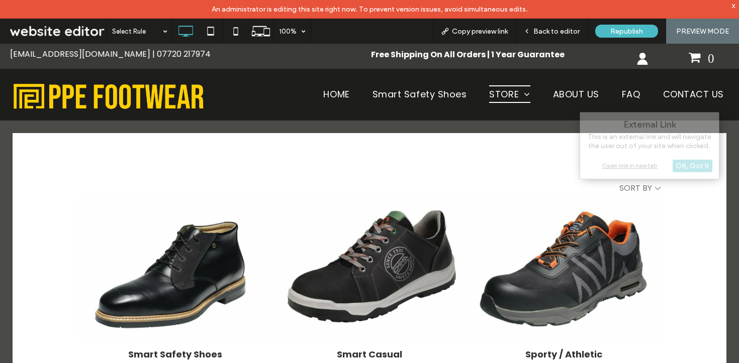
click at [506, 175] on span "Smart Casual" at bounding box center [521, 169] width 65 height 12
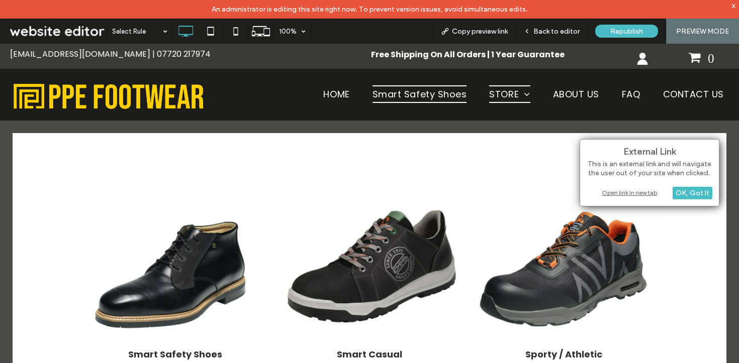
click at [410, 98] on span "Smart Safety Shoes" at bounding box center [419, 94] width 94 height 18
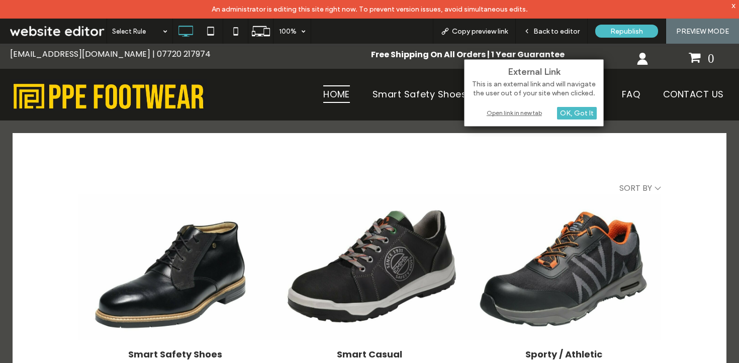
click at [333, 85] on span "HOME" at bounding box center [336, 94] width 26 height 18
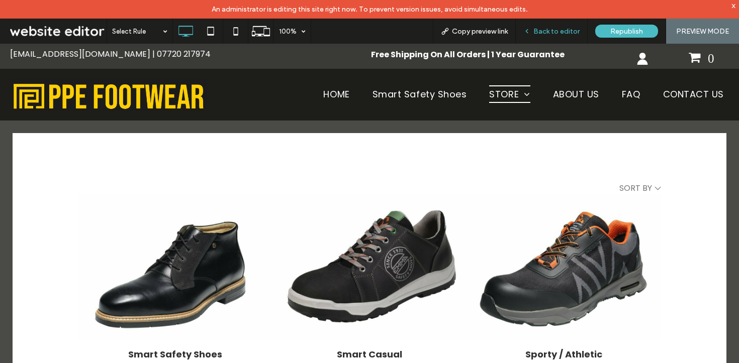
click at [562, 28] on span "Back to editor" at bounding box center [556, 31] width 46 height 9
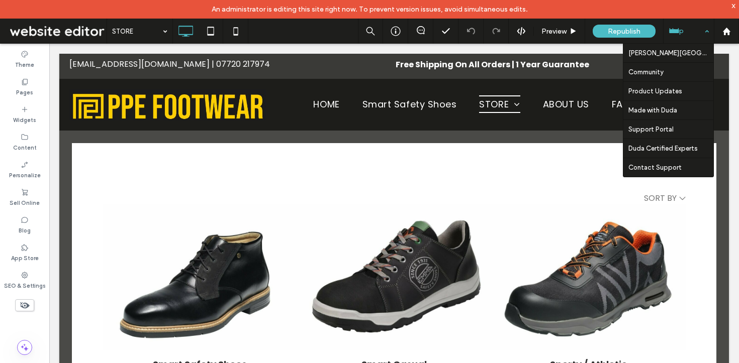
click at [709, 28] on div "Help" at bounding box center [688, 31] width 50 height 25
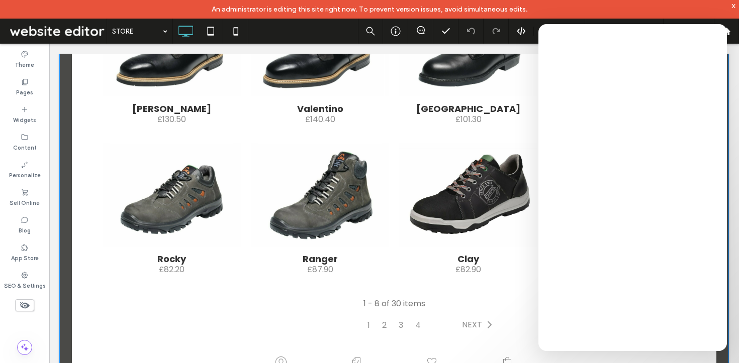
scroll to position [867, 0]
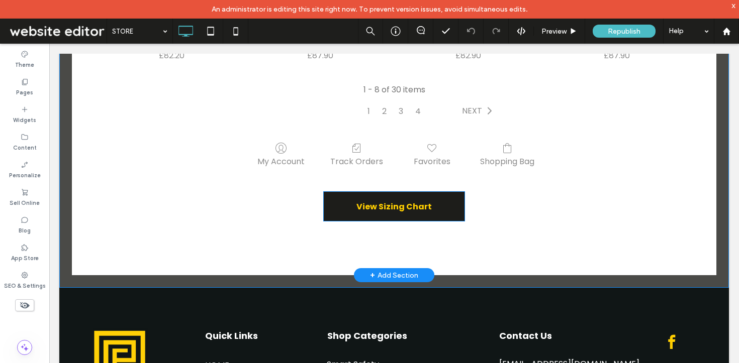
click at [381, 211] on link "View Sizing Chart" at bounding box center [394, 206] width 142 height 30
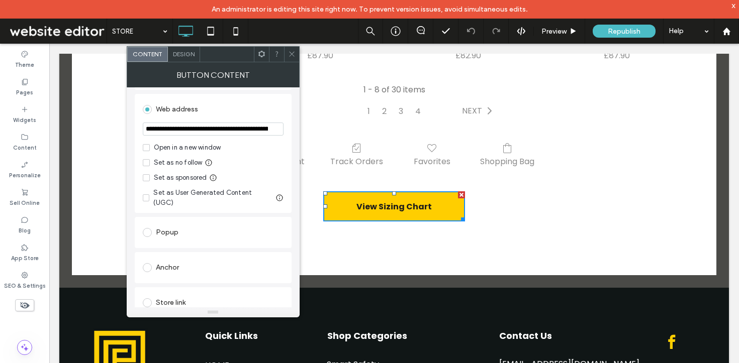
scroll to position [136, 0]
click at [285, 56] on div at bounding box center [291, 54] width 15 height 15
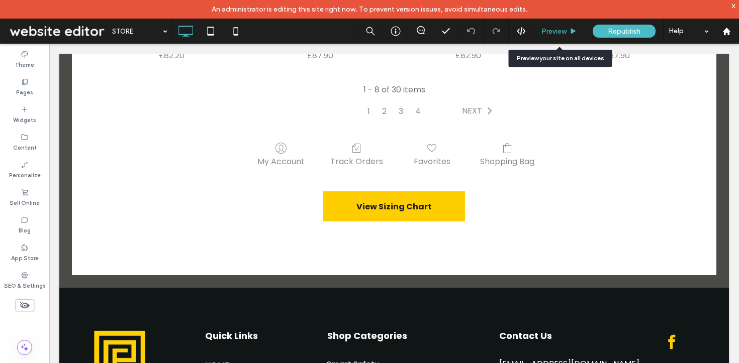
click at [552, 32] on span "Preview" at bounding box center [553, 31] width 25 height 9
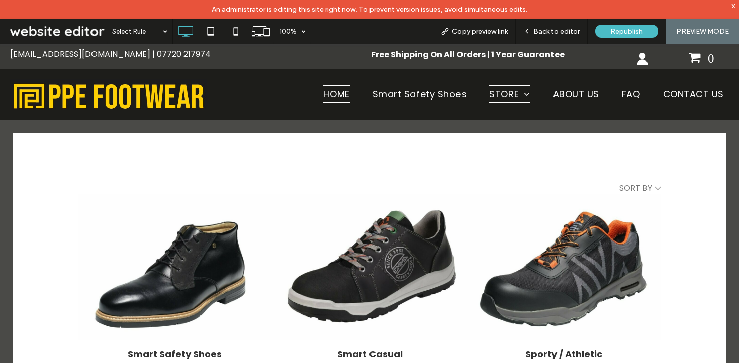
click at [338, 104] on link "HOME" at bounding box center [336, 94] width 41 height 25
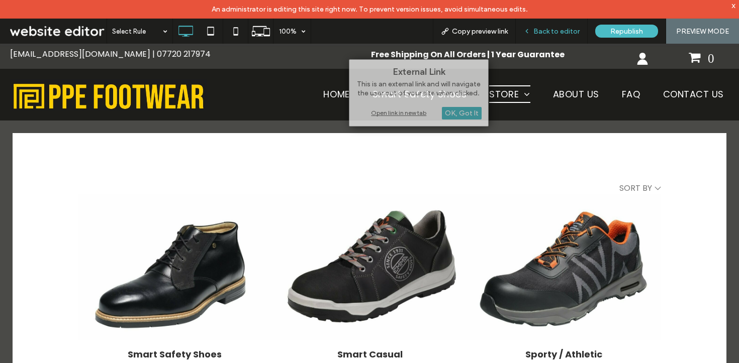
click at [554, 35] on div "Back to editor" at bounding box center [552, 31] width 72 height 25
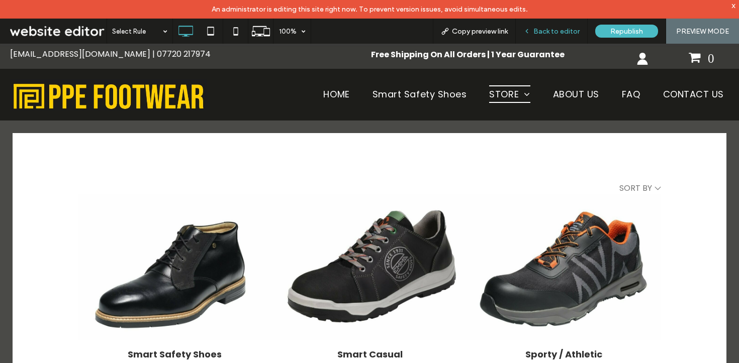
click at [545, 31] on span "Back to editor" at bounding box center [556, 31] width 46 height 9
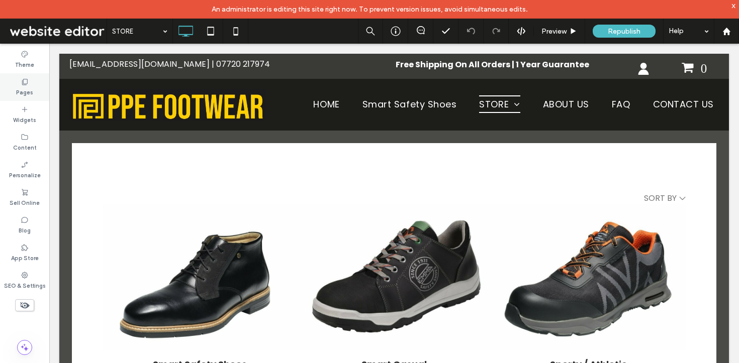
click at [22, 92] on label "Pages" at bounding box center [24, 91] width 17 height 11
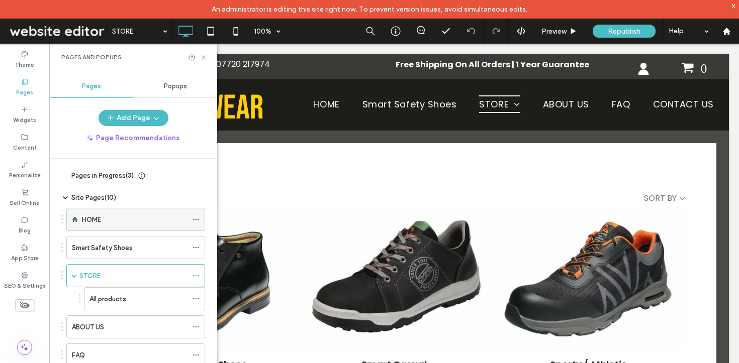
click at [94, 218] on label "HOME" at bounding box center [91, 220] width 19 height 18
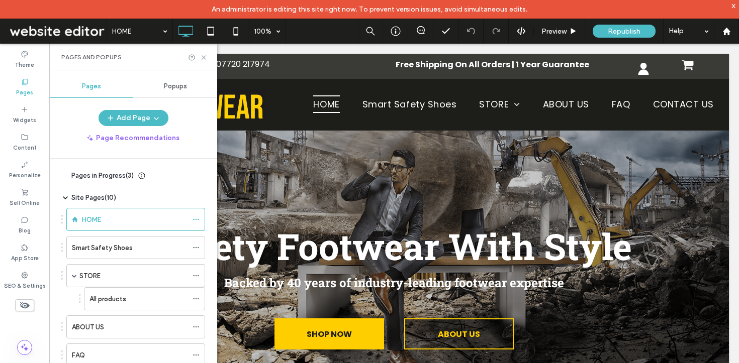
click at [203, 56] on div "HOME 100% Preview Republish Help Site Comments Team & Clients Automate new comm…" at bounding box center [369, 181] width 739 height 363
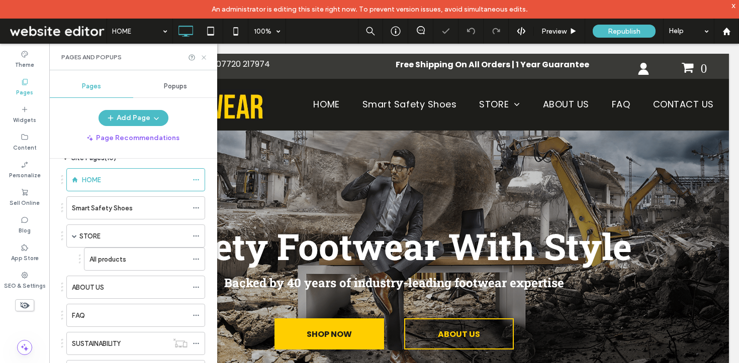
drag, startPoint x: 204, startPoint y: 56, endPoint x: 154, endPoint y: 13, distance: 65.9
click at [204, 56] on icon at bounding box center [204, 58] width 8 height 8
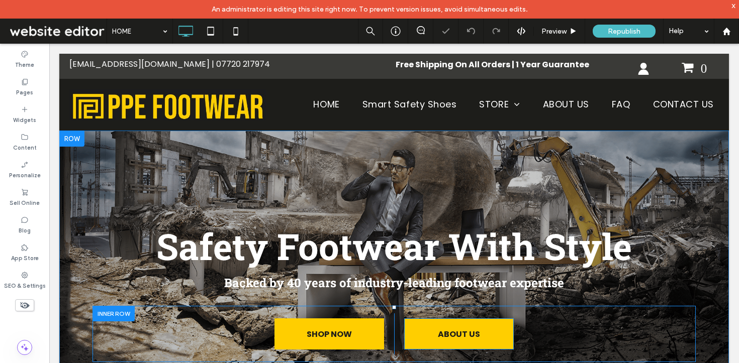
click at [444, 339] on span "ABOUT US" at bounding box center [458, 334] width 49 height 23
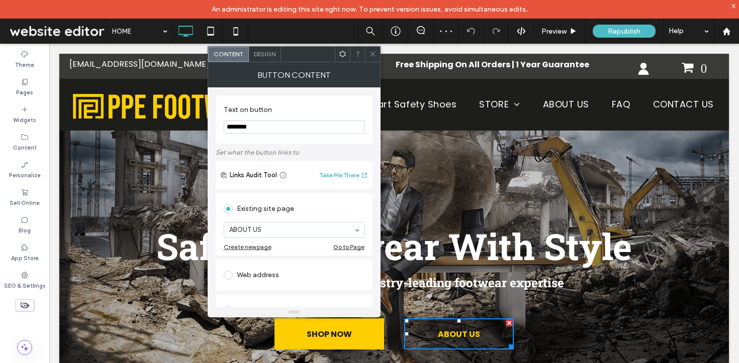
click at [373, 52] on icon at bounding box center [373, 54] width 8 height 8
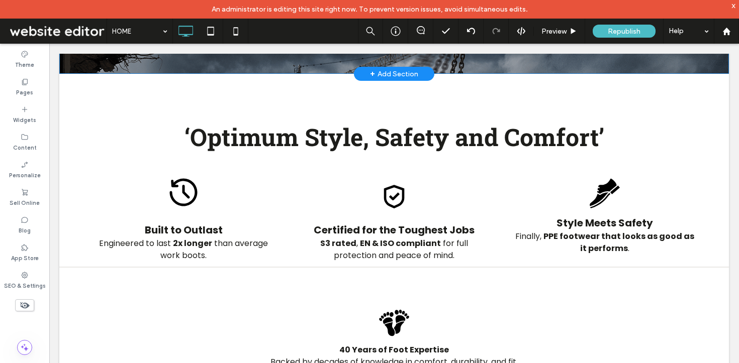
scroll to position [583, 0]
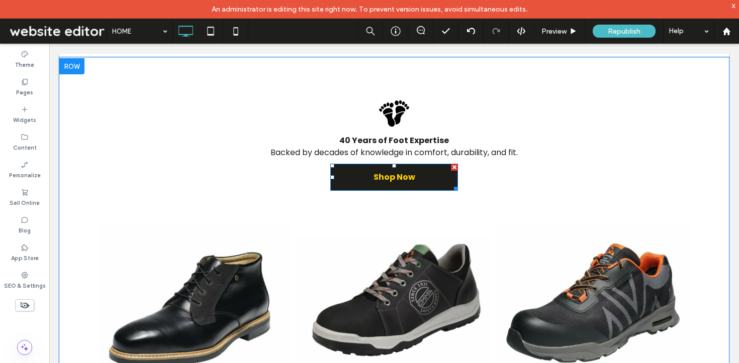
click at [379, 181] on span "Shop Now" at bounding box center [394, 177] width 42 height 13
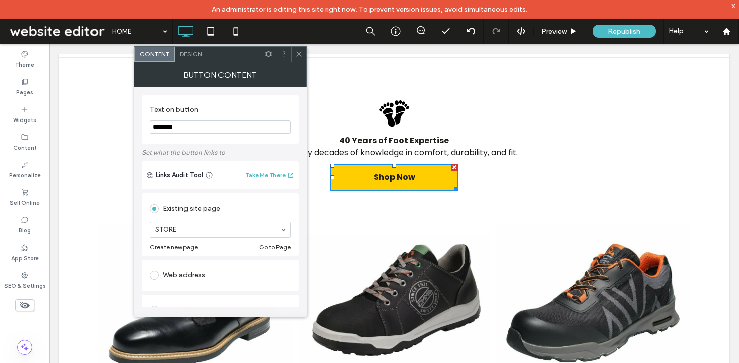
click at [295, 54] on icon at bounding box center [299, 54] width 8 height 8
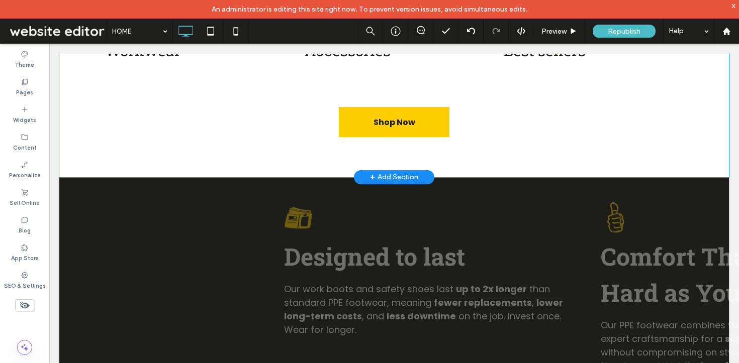
scroll to position [1202, 0]
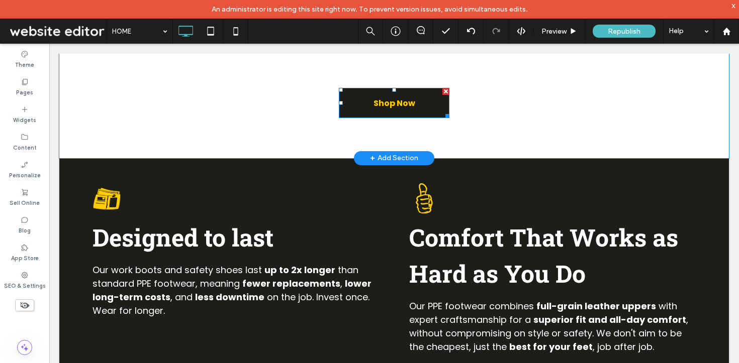
click at [377, 102] on span "Shop Now" at bounding box center [394, 103] width 49 height 23
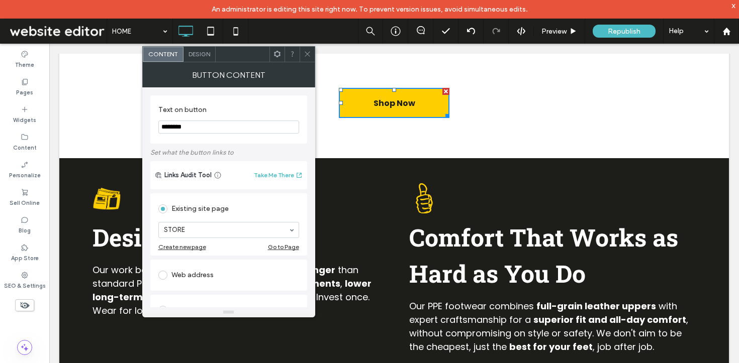
click at [308, 53] on use at bounding box center [307, 54] width 5 height 5
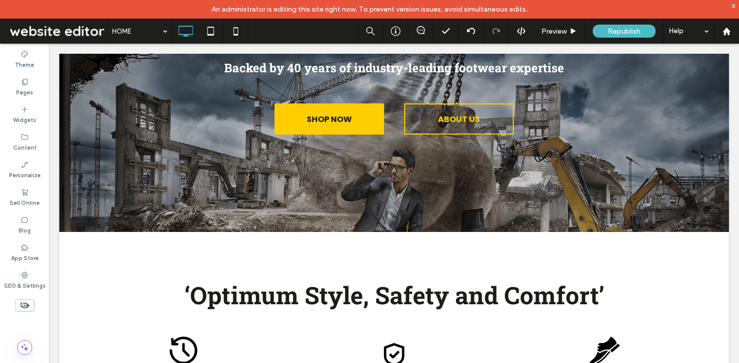
scroll to position [0, 0]
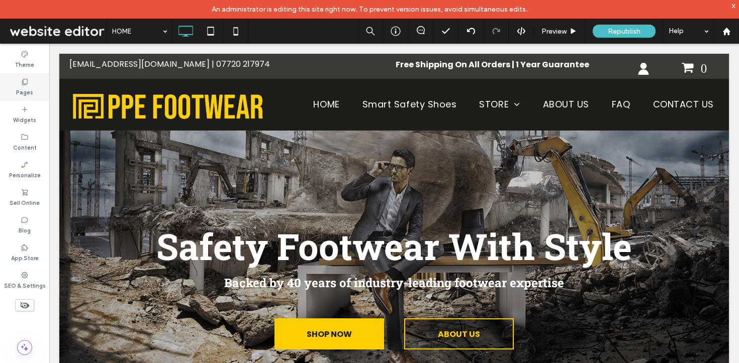
click at [14, 86] on div "Pages" at bounding box center [24, 87] width 49 height 28
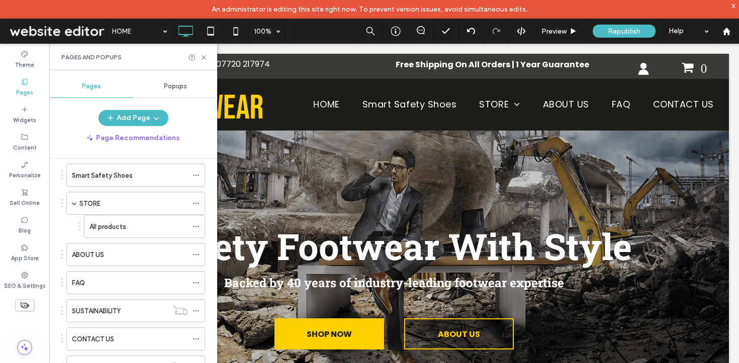
scroll to position [72, 0]
click at [105, 230] on label "All products" at bounding box center [107, 228] width 37 height 18
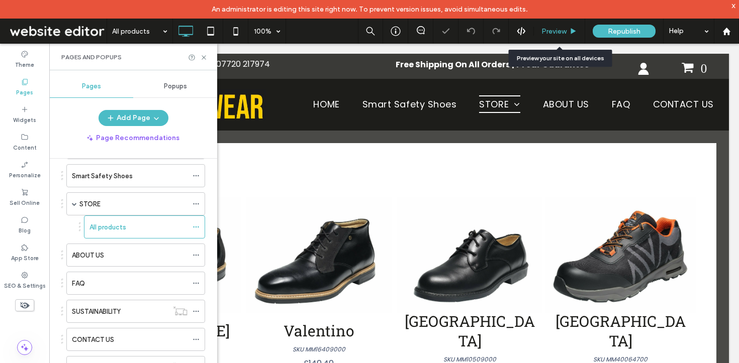
click at [556, 32] on span "Preview" at bounding box center [553, 31] width 25 height 9
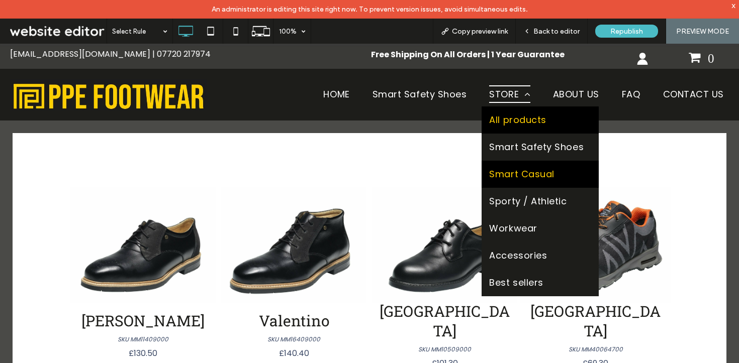
click at [499, 174] on span "Smart Casual" at bounding box center [521, 174] width 65 height 12
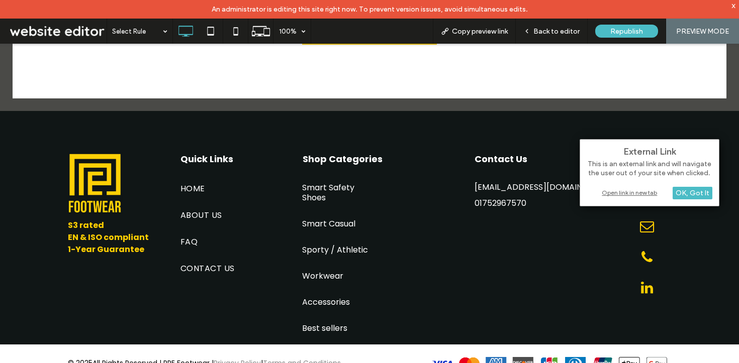
scroll to position [1808, 0]
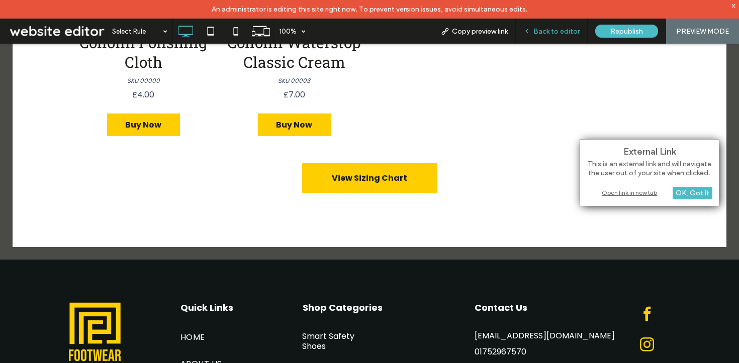
click at [548, 32] on span "Back to editor" at bounding box center [556, 31] width 46 height 9
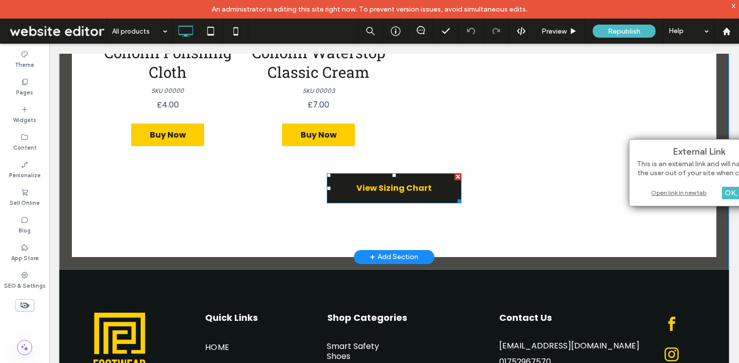
click at [396, 189] on span "View Sizing Chart" at bounding box center [393, 188] width 75 height 13
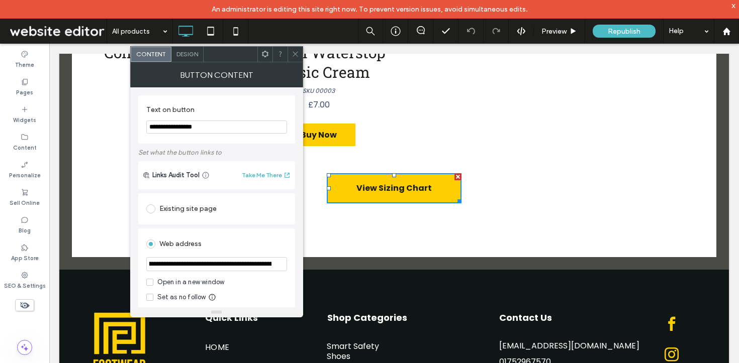
scroll to position [0, 267]
click at [243, 264] on input "**********" at bounding box center [216, 264] width 141 height 14
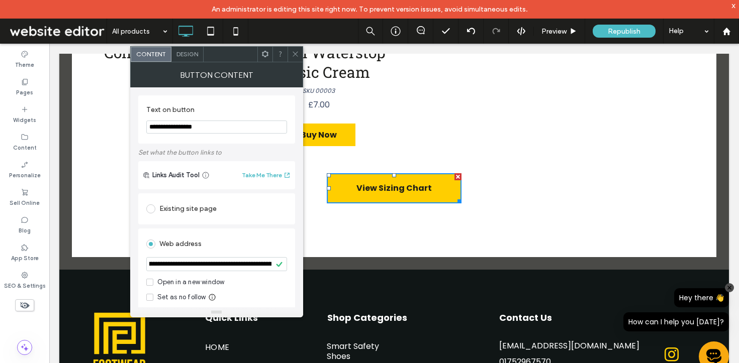
scroll to position [0, 0]
click at [202, 214] on div "Existing site page" at bounding box center [216, 209] width 141 height 16
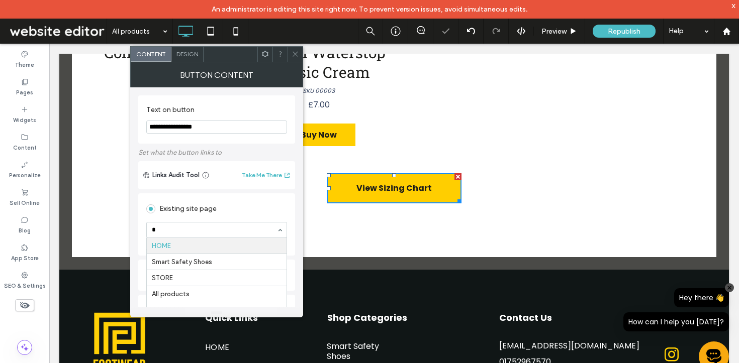
type input "**"
click at [291, 49] on span at bounding box center [295, 54] width 8 height 15
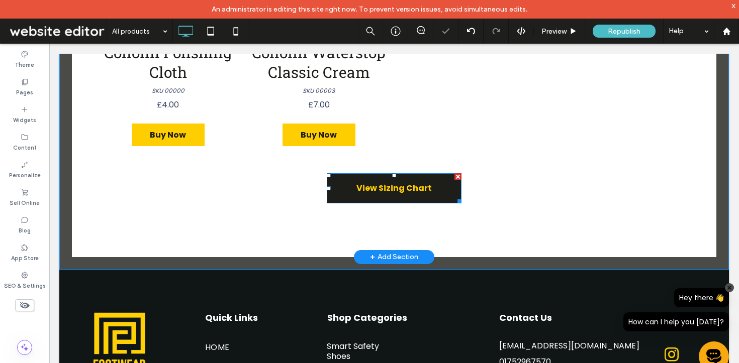
click at [380, 183] on span "View Sizing Chart" at bounding box center [393, 188] width 75 height 13
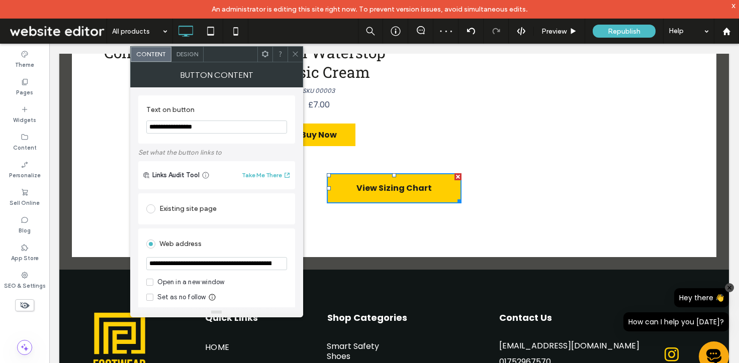
click at [295, 50] on icon at bounding box center [295, 54] width 8 height 8
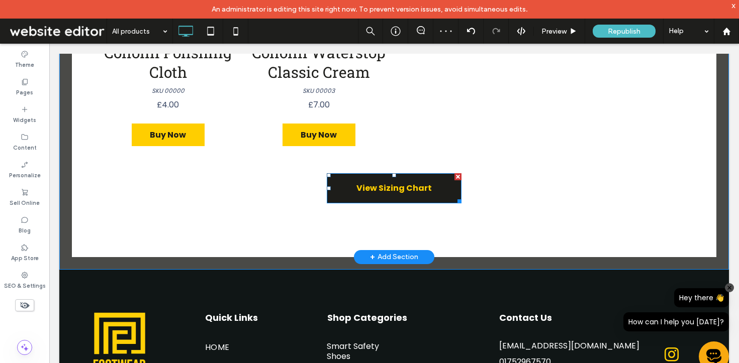
click at [369, 180] on link "View Sizing Chart" at bounding box center [394, 188] width 135 height 30
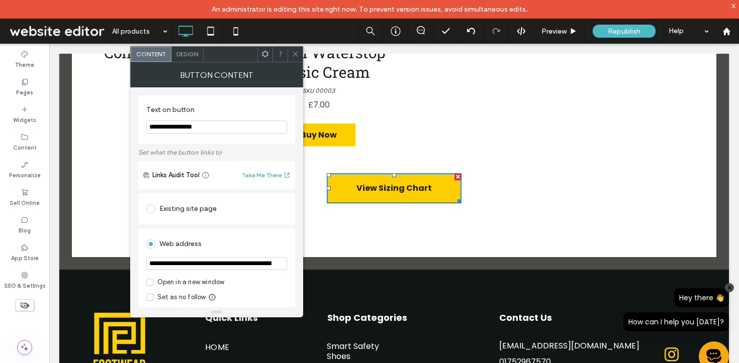
click at [199, 117] on section "**********" at bounding box center [216, 120] width 141 height 38
click at [293, 51] on icon at bounding box center [295, 54] width 8 height 8
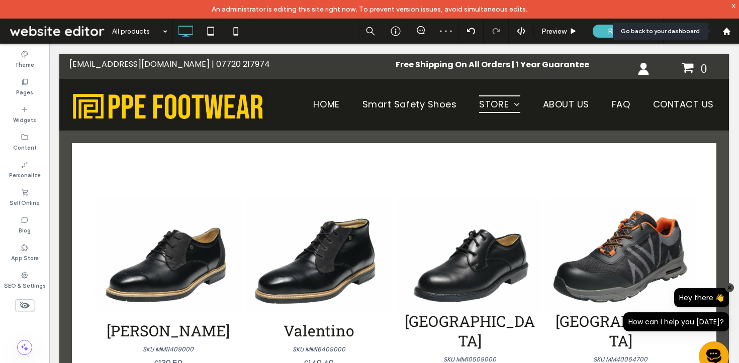
click at [711, 37] on div "Help" at bounding box center [688, 31] width 50 height 25
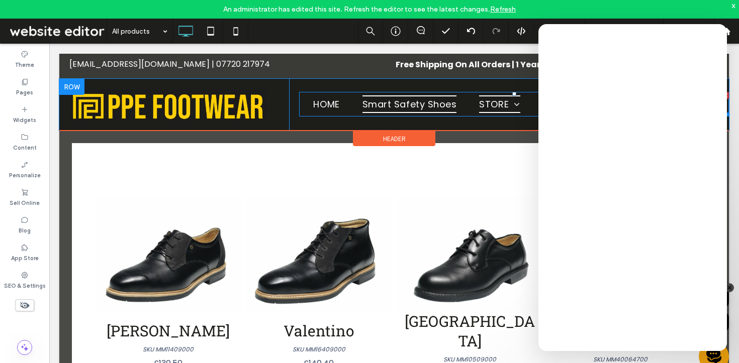
click at [396, 97] on span "Smart Safety Shoes" at bounding box center [409, 104] width 94 height 18
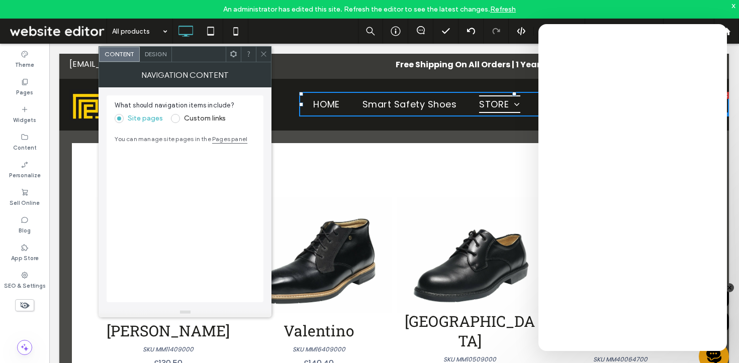
click at [263, 53] on icon at bounding box center [264, 54] width 8 height 8
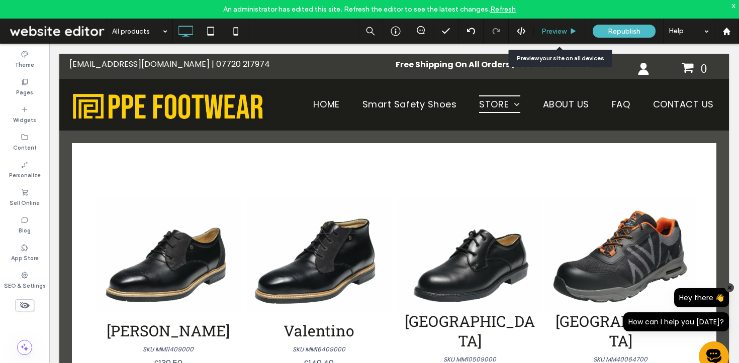
click at [560, 32] on span "Preview" at bounding box center [553, 31] width 25 height 9
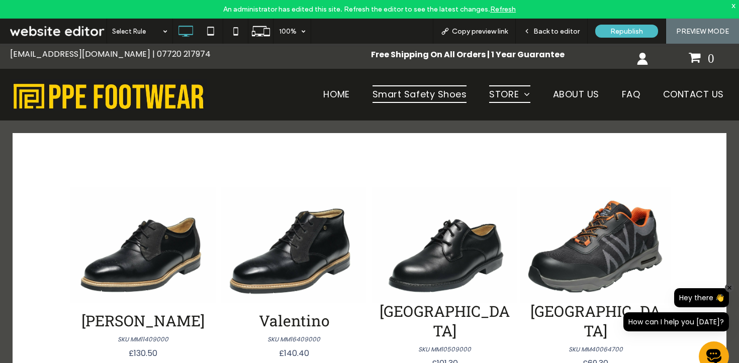
click at [395, 92] on span "Smart Safety Shoes" at bounding box center [419, 94] width 94 height 18
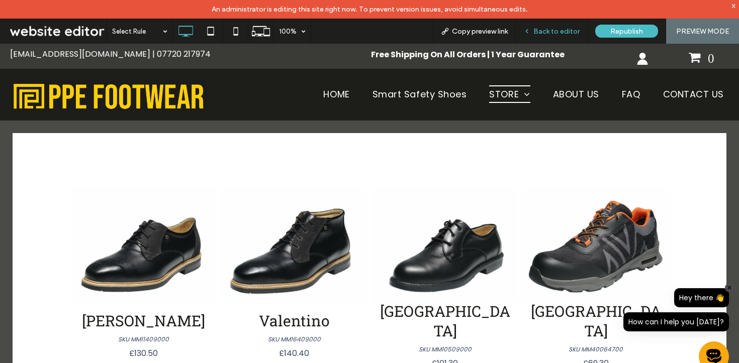
click at [555, 31] on span "Back to editor" at bounding box center [556, 31] width 46 height 9
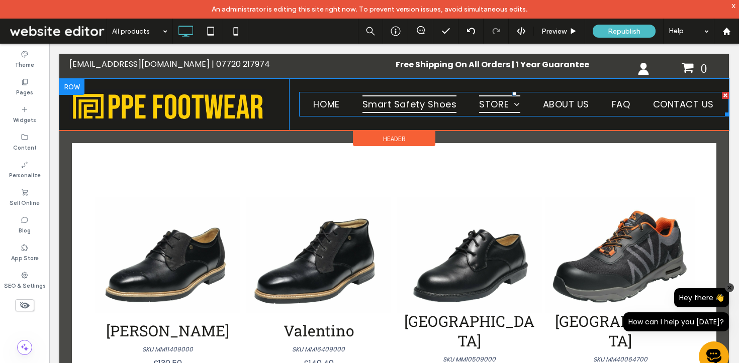
click at [424, 100] on span "Smart Safety Shoes" at bounding box center [409, 104] width 94 height 18
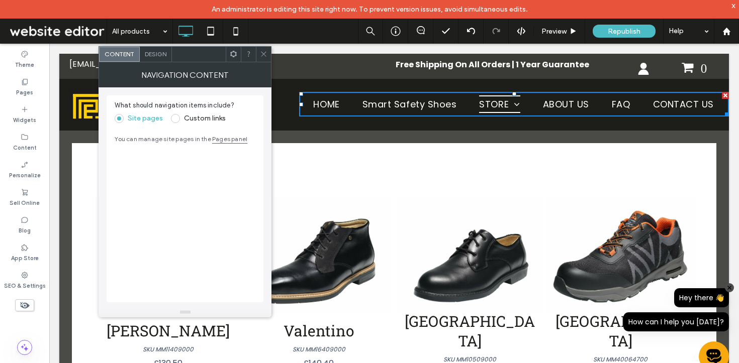
click at [259, 52] on div at bounding box center [263, 54] width 15 height 15
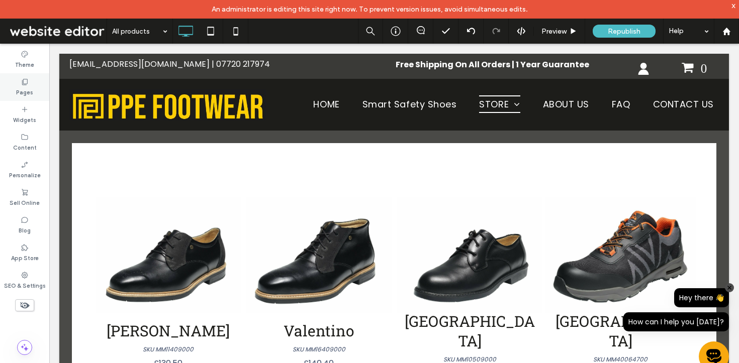
click at [26, 88] on label "Pages" at bounding box center [24, 91] width 17 height 11
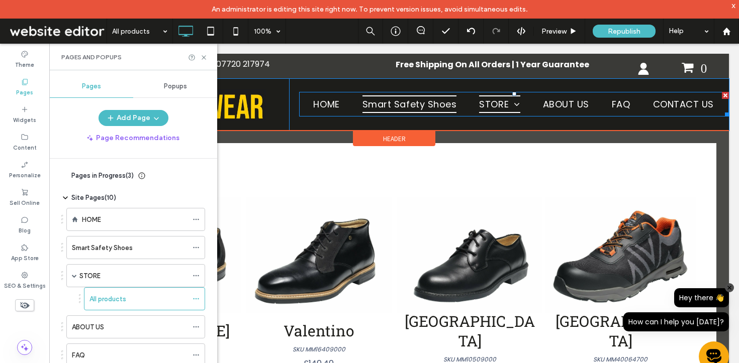
click at [392, 101] on span "Smart Safety Shoes" at bounding box center [409, 104] width 94 height 18
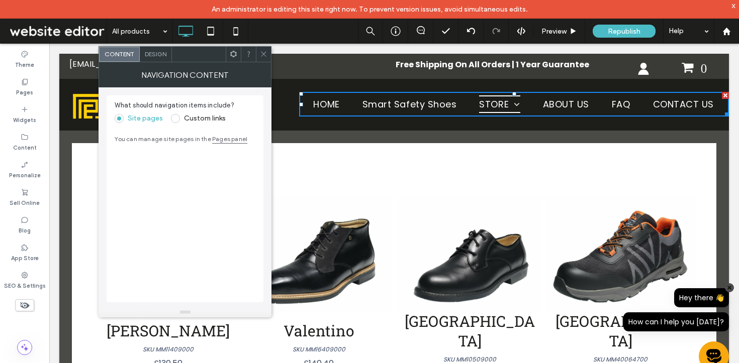
click at [267, 49] on span at bounding box center [264, 54] width 8 height 15
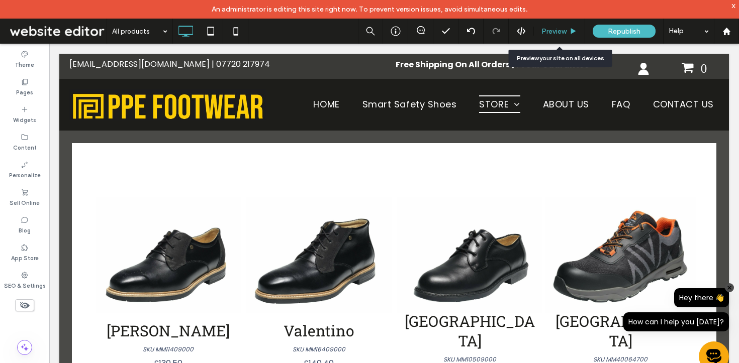
click at [561, 31] on span "Preview" at bounding box center [553, 31] width 25 height 9
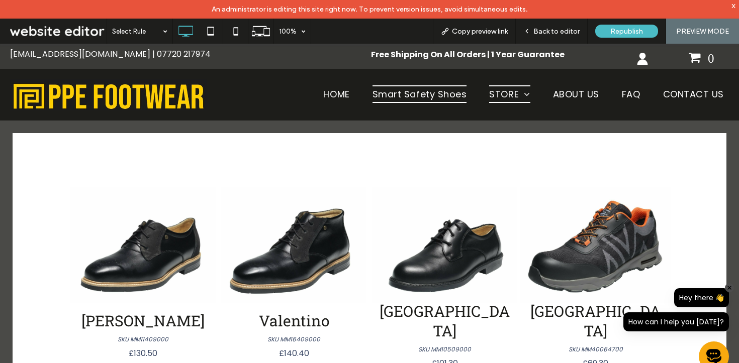
click at [409, 91] on span "Smart Safety Shoes" at bounding box center [419, 94] width 94 height 18
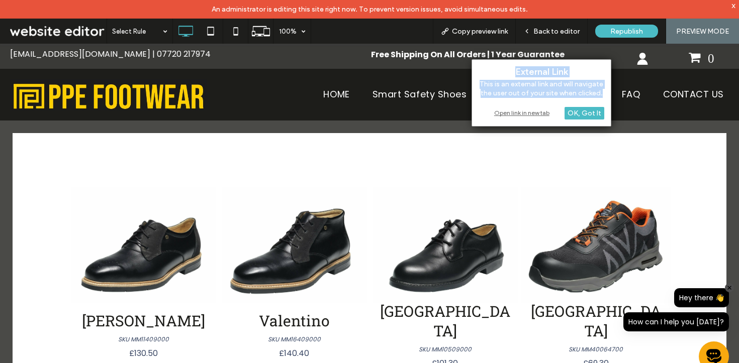
drag, startPoint x: 516, startPoint y: 71, endPoint x: 607, endPoint y: 91, distance: 92.8
click at [607, 91] on div "External Link This is an external link and will navigate the user out of your s…" at bounding box center [541, 92] width 140 height 67
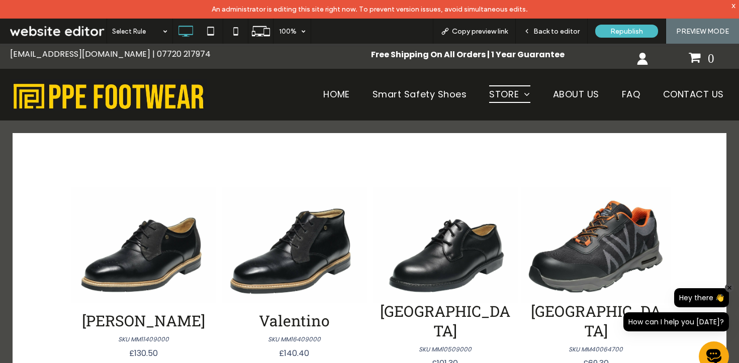
copy div "External Link This is an external link and will navigate the user out of your s…"
click at [552, 31] on span "Back to editor" at bounding box center [556, 31] width 46 height 9
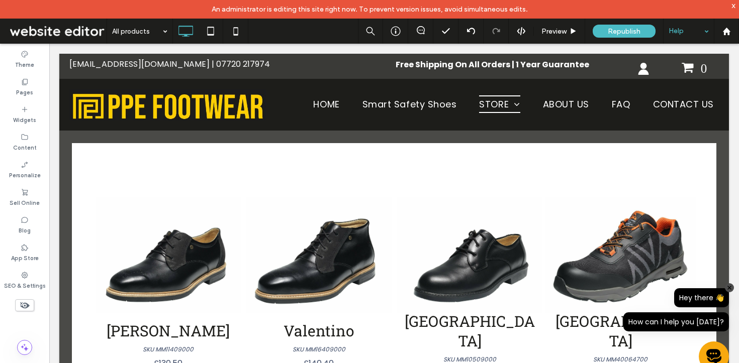
click at [707, 33] on div "Help" at bounding box center [688, 31] width 50 height 25
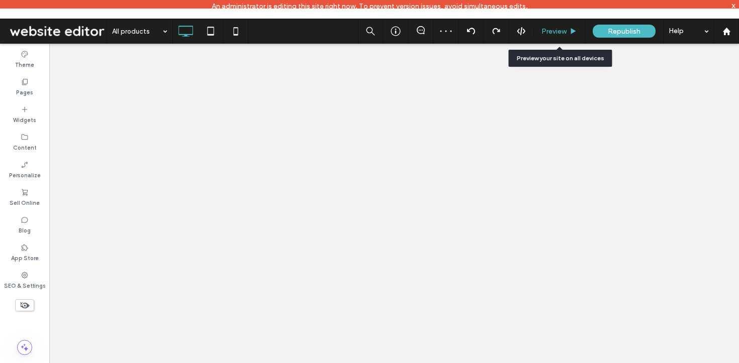
click at [543, 24] on div "Preview" at bounding box center [559, 31] width 51 height 25
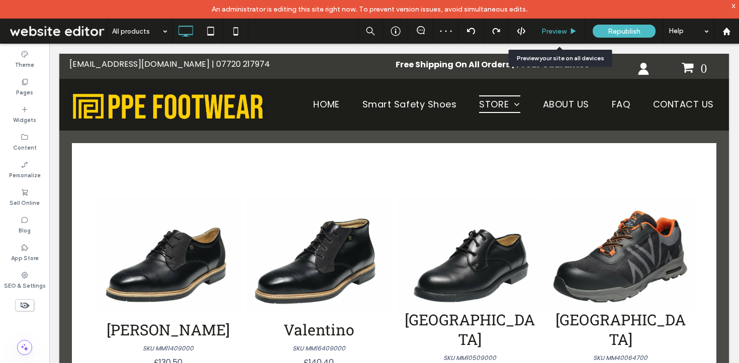
click at [548, 31] on span "Preview" at bounding box center [553, 31] width 25 height 9
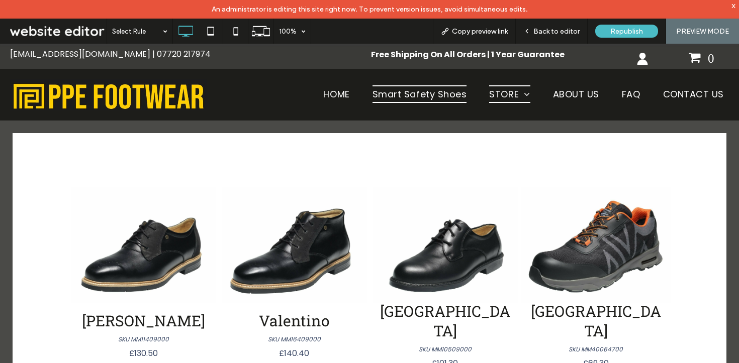
click at [394, 95] on span "Smart Safety Shoes" at bounding box center [419, 94] width 94 height 18
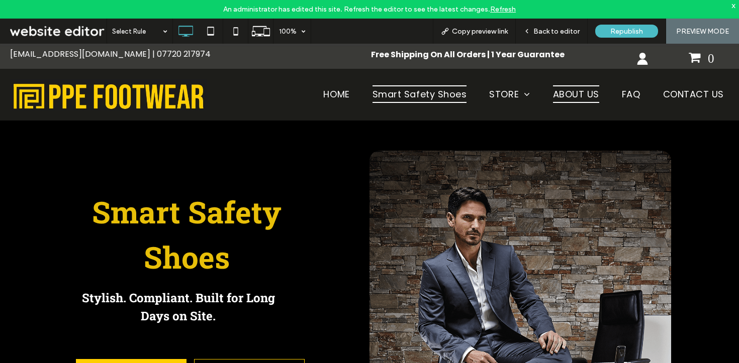
click at [567, 88] on span "ABOUT US" at bounding box center [576, 94] width 46 height 18
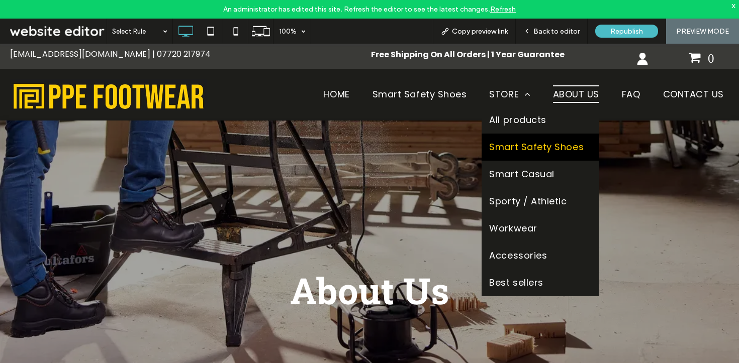
click at [499, 142] on span "Smart Safety Shoes" at bounding box center [536, 147] width 94 height 12
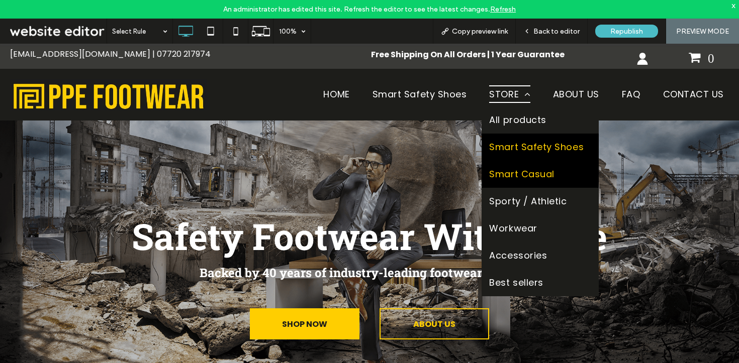
click at [493, 166] on link "Smart Casual" at bounding box center [539, 174] width 117 height 27
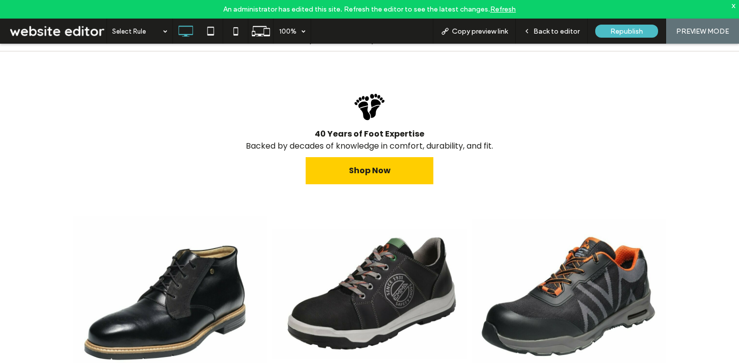
scroll to position [564, 0]
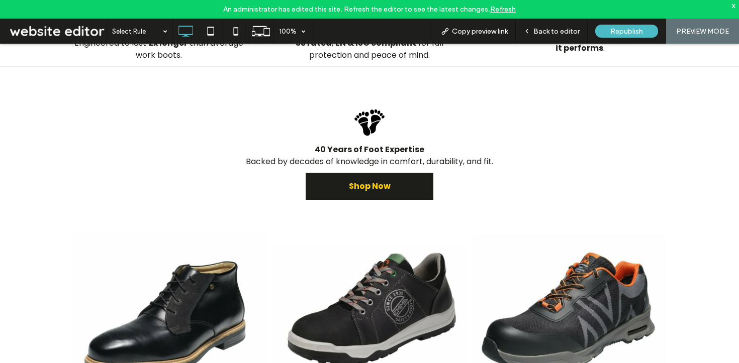
click at [349, 188] on span "Shop Now" at bounding box center [370, 186] width 42 height 13
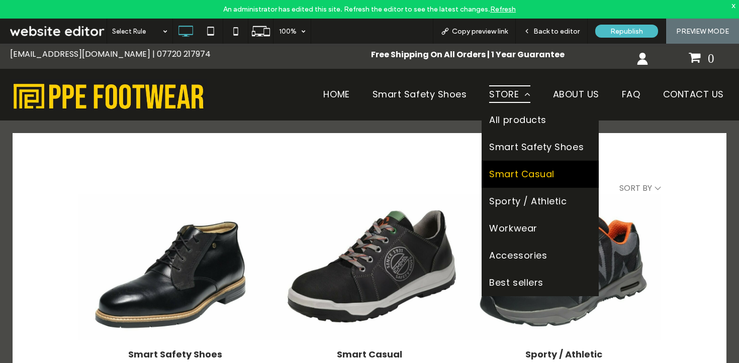
click at [495, 175] on span "Smart Casual" at bounding box center [521, 174] width 65 height 12
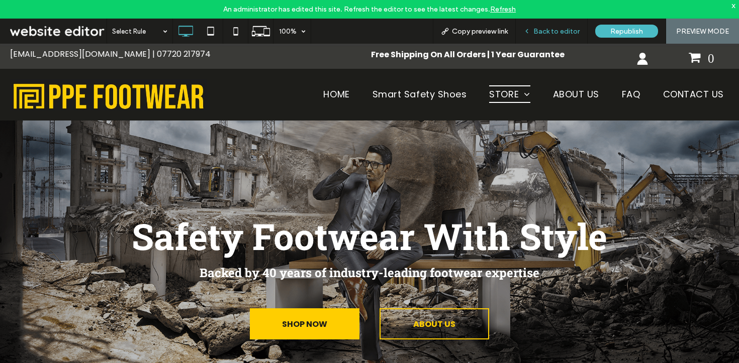
click at [546, 26] on div "Back to editor" at bounding box center [552, 31] width 72 height 25
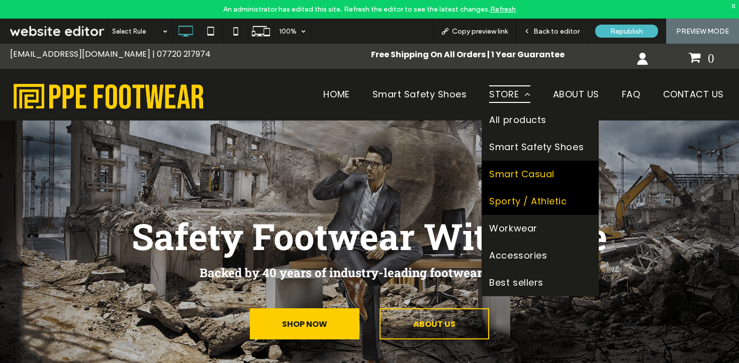
click at [509, 194] on link "Sporty / Athletic" at bounding box center [539, 201] width 117 height 27
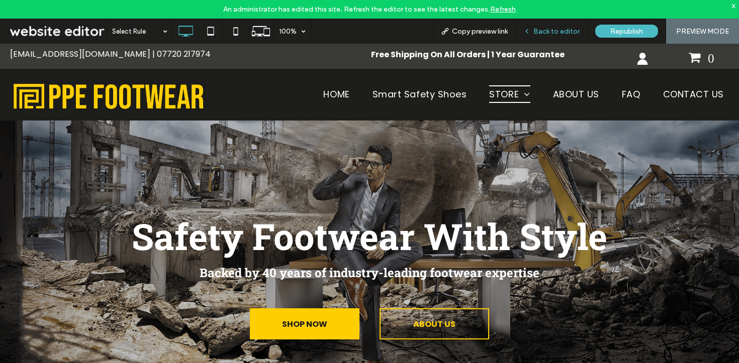
click at [553, 42] on div "Back to editor" at bounding box center [552, 31] width 72 height 25
click at [545, 36] on div "Back to editor" at bounding box center [552, 31] width 72 height 25
click at [554, 33] on span "Back to editor" at bounding box center [556, 31] width 46 height 9
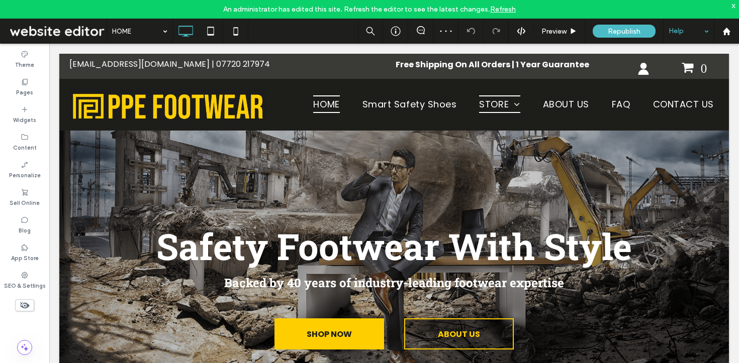
click at [708, 30] on div "Help" at bounding box center [688, 31] width 50 height 25
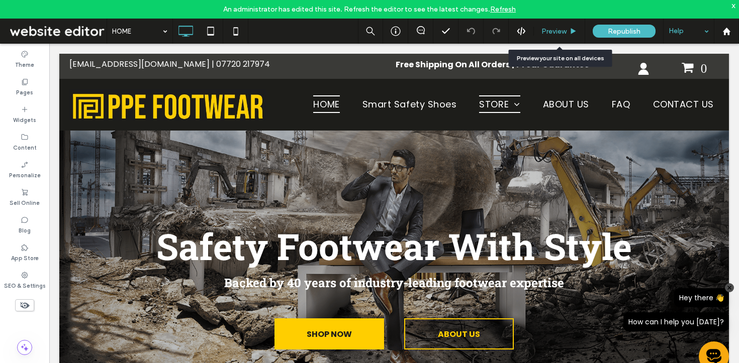
click at [558, 32] on span "Preview" at bounding box center [553, 31] width 25 height 9
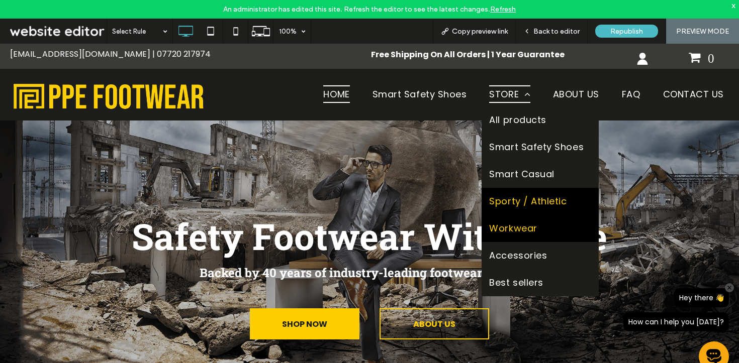
click at [501, 230] on span "Workwear" at bounding box center [513, 229] width 48 height 12
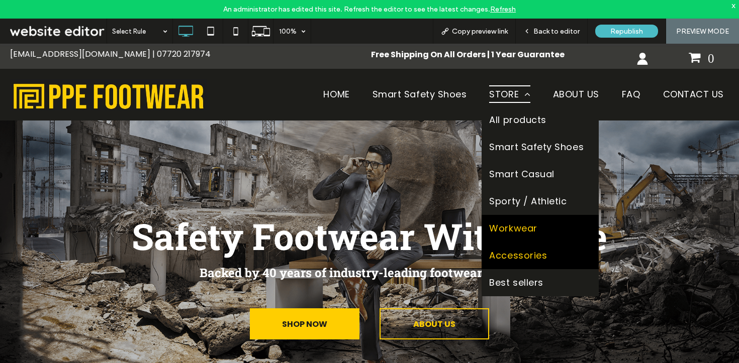
click at [496, 259] on span "Accessories" at bounding box center [518, 256] width 58 height 12
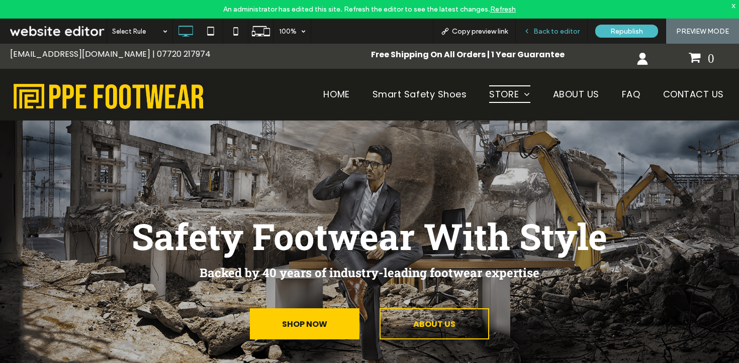
click at [539, 33] on span "Back to editor" at bounding box center [556, 31] width 46 height 9
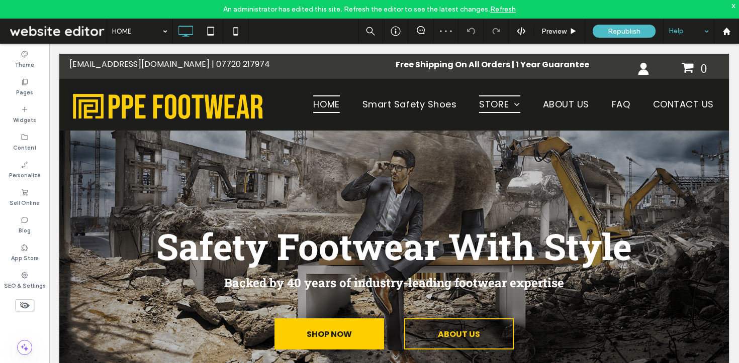
click at [713, 29] on div "Help" at bounding box center [688, 31] width 50 height 25
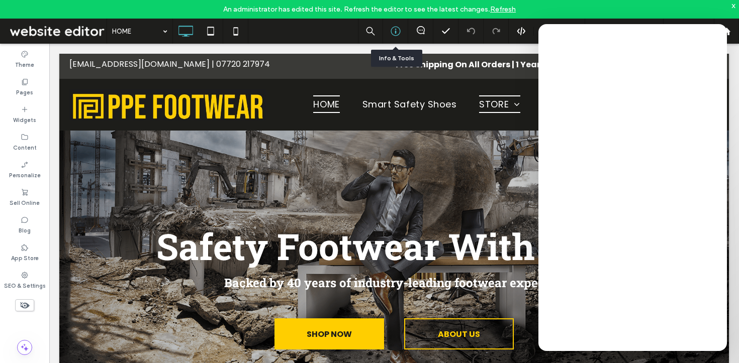
click at [399, 27] on icon at bounding box center [395, 31] width 10 height 10
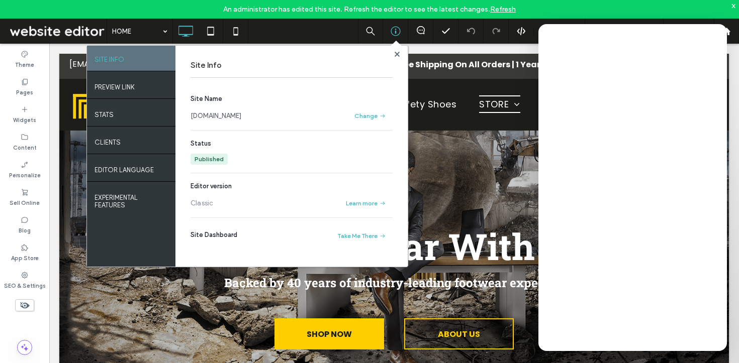
click at [241, 111] on link "[DOMAIN_NAME]" at bounding box center [215, 116] width 51 height 10
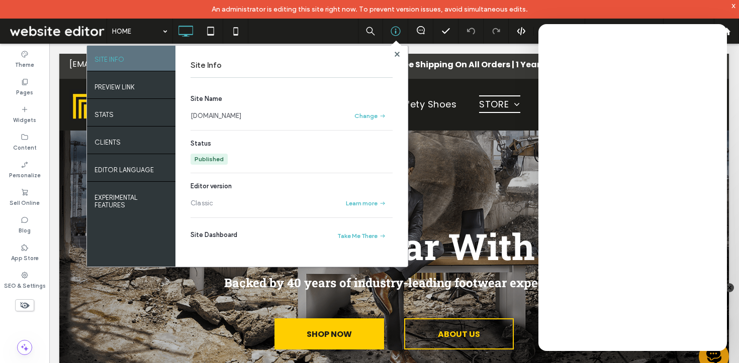
click at [391, 57] on div "Site Info" at bounding box center [291, 65] width 202 height 25
click at [397, 57] on span at bounding box center [396, 54] width 5 height 8
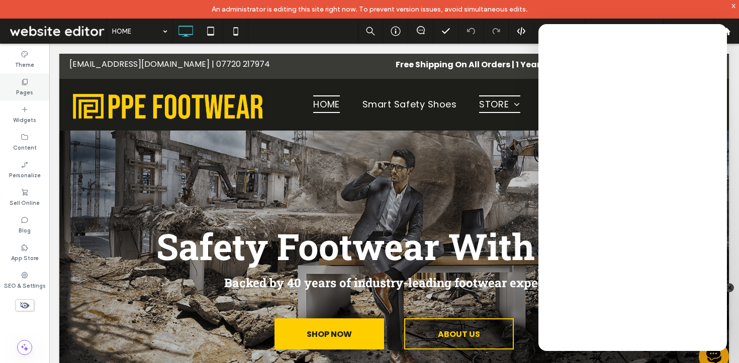
click at [30, 83] on div "Pages" at bounding box center [24, 87] width 49 height 28
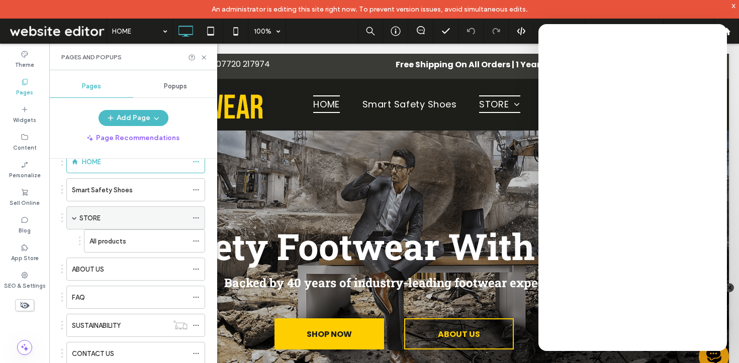
scroll to position [61, 0]
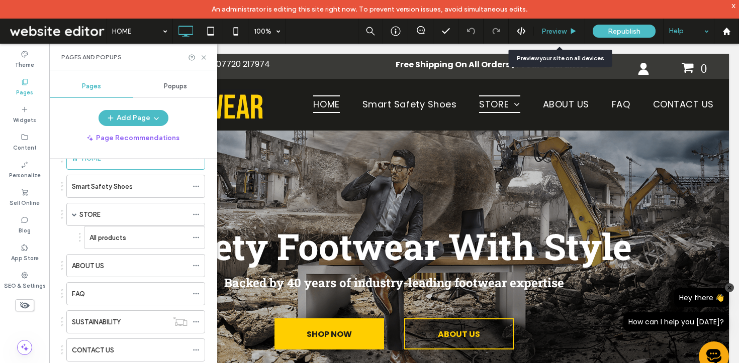
click at [562, 29] on span "Preview" at bounding box center [553, 31] width 25 height 9
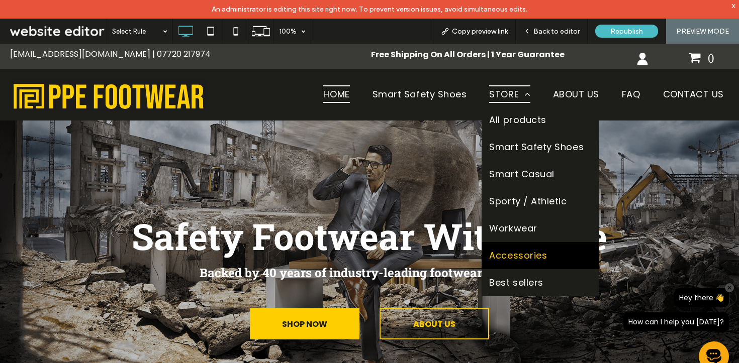
click at [536, 91] on li "STORE All products Smart Safety Shoes Smart Casual Sporty / Athletic Workwear A…" at bounding box center [512, 94] width 63 height 25
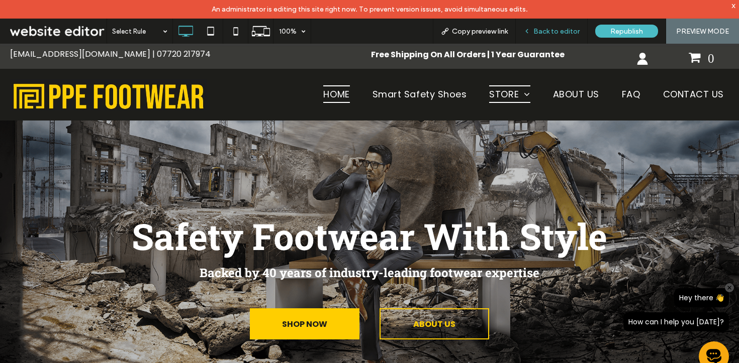
click at [555, 28] on span "Back to editor" at bounding box center [556, 31] width 46 height 9
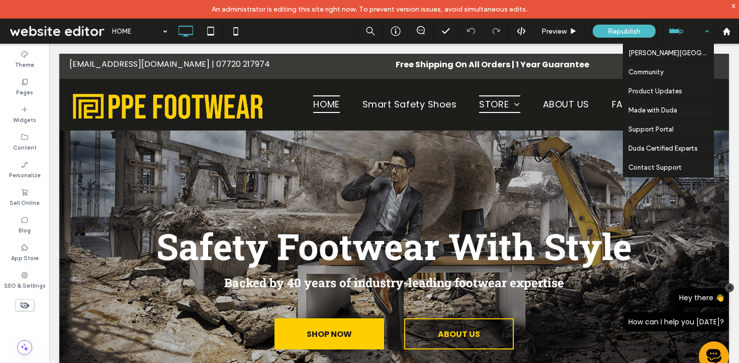
click at [710, 34] on div "Help" at bounding box center [688, 31] width 50 height 25
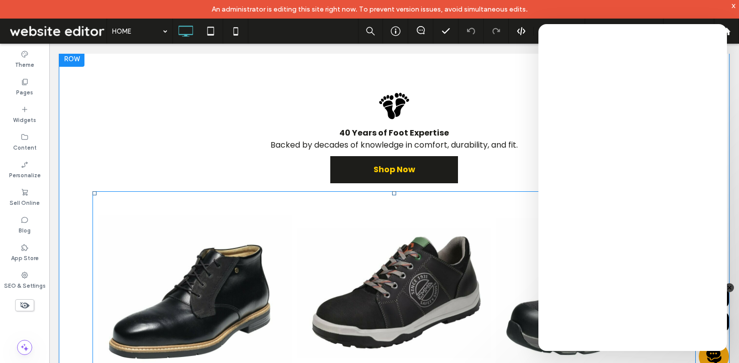
scroll to position [591, 0]
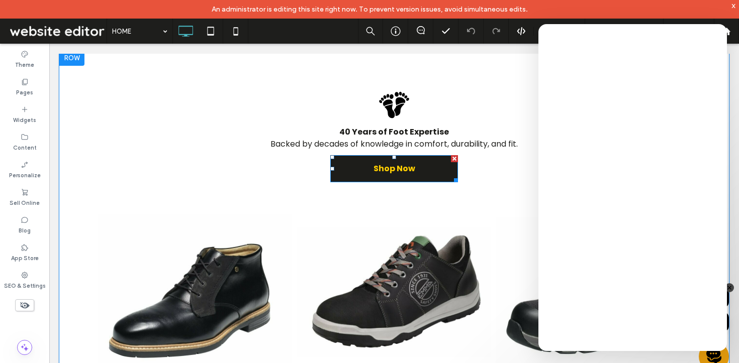
click at [388, 161] on link "Shop Now" at bounding box center [394, 168] width 128 height 27
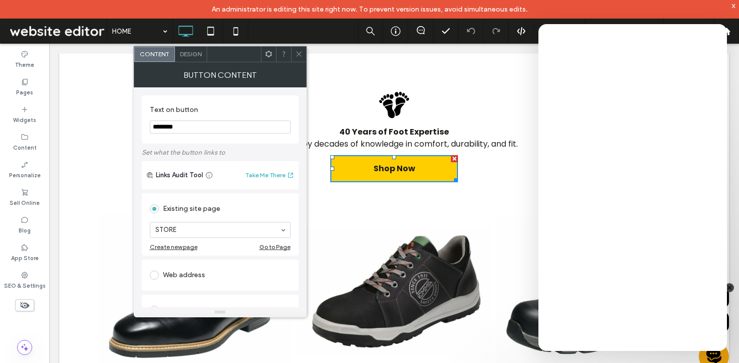
click at [295, 54] on icon at bounding box center [299, 54] width 8 height 8
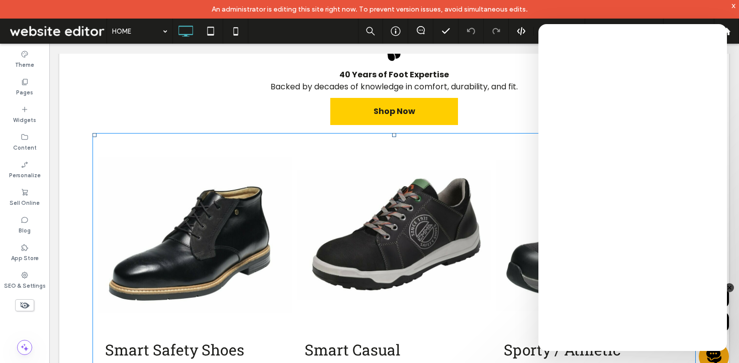
scroll to position [651, 0]
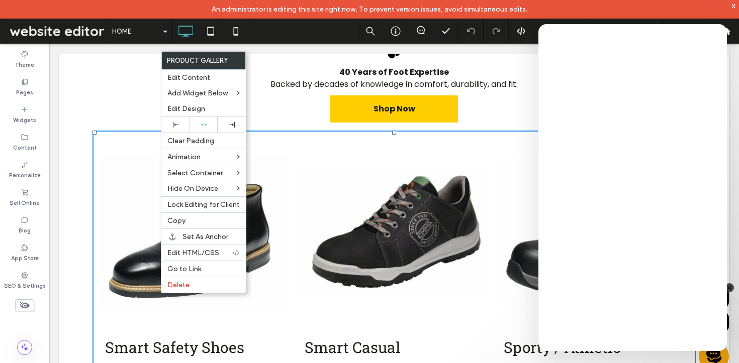
click at [87, 250] on div "Black footprints overlapping on white background. 40 Years of Foot Expertise Ba…" at bounding box center [393, 348] width 669 height 719
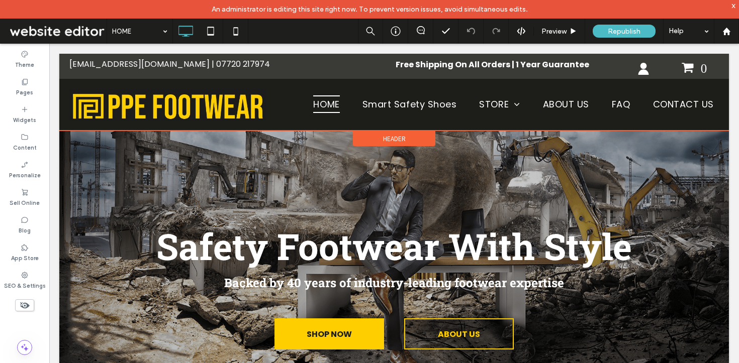
click at [396, 138] on span "Header" at bounding box center [394, 139] width 23 height 9
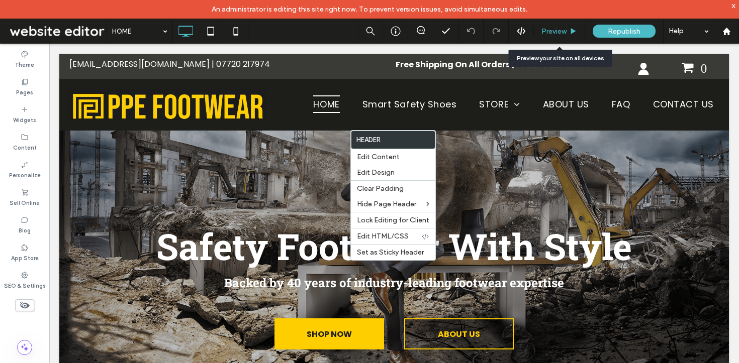
click at [552, 28] on span "Preview" at bounding box center [553, 31] width 25 height 9
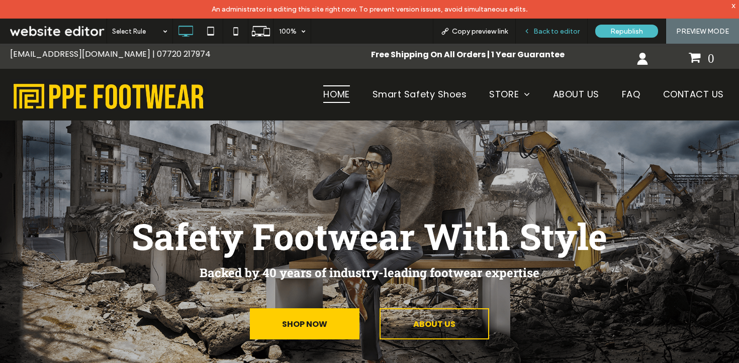
click at [548, 27] on span "Back to editor" at bounding box center [556, 31] width 46 height 9
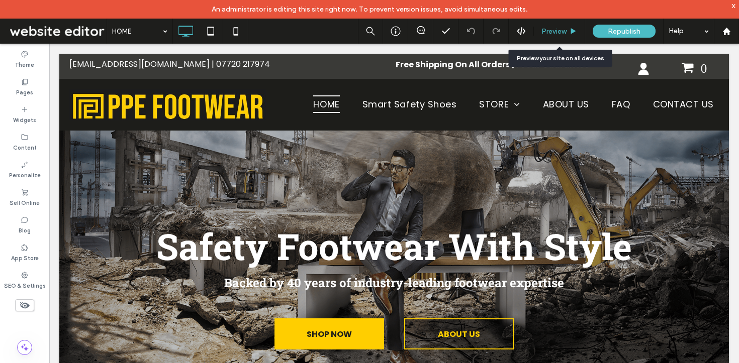
click at [556, 29] on span "Preview" at bounding box center [553, 31] width 25 height 9
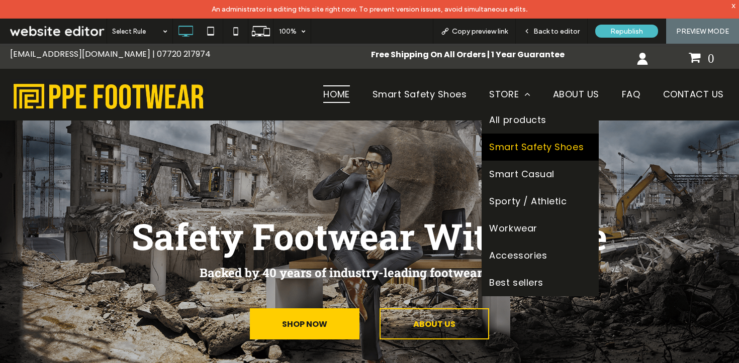
click at [501, 150] on span "Smart Safety Shoes" at bounding box center [536, 147] width 94 height 12
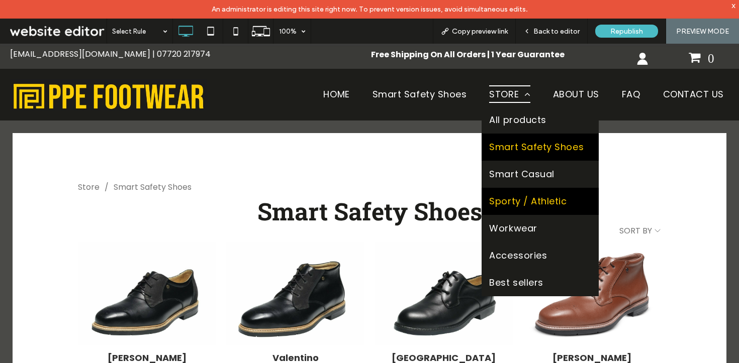
click at [497, 204] on span "Sporty / Athletic" at bounding box center [527, 201] width 77 height 12
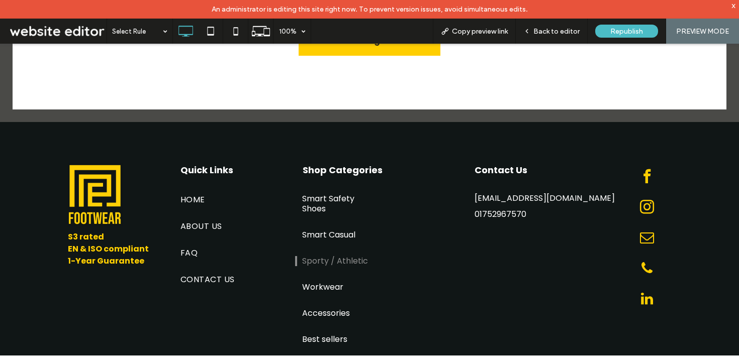
scroll to position [169, 0]
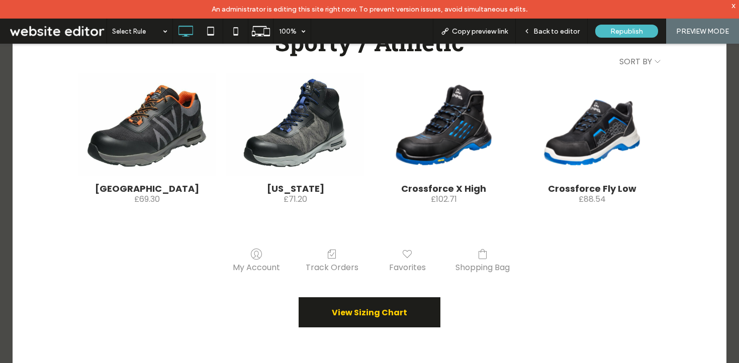
click at [355, 323] on link "View Sizing Chart" at bounding box center [370, 313] width 142 height 30
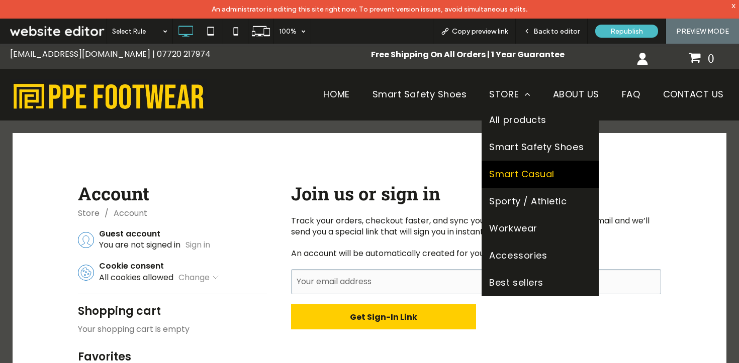
scroll to position [65, 0]
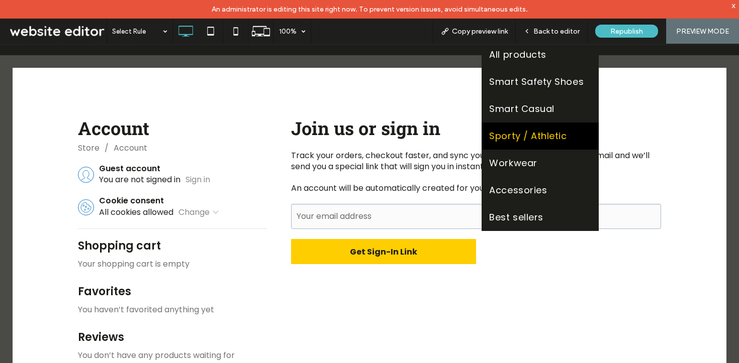
click at [519, 132] on span "Sporty / Athletic" at bounding box center [527, 136] width 77 height 12
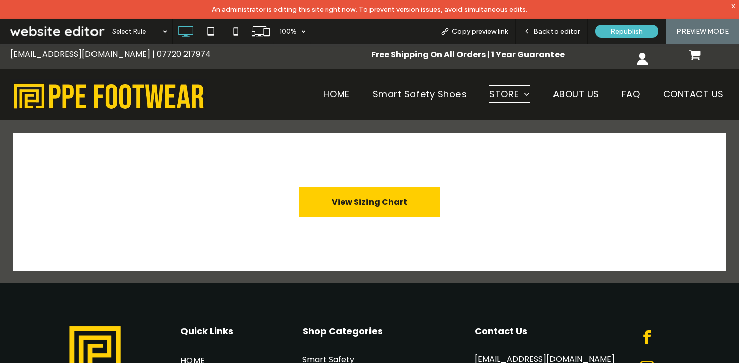
scroll to position [0, 0]
click at [545, 28] on span "Back to editor" at bounding box center [556, 31] width 46 height 9
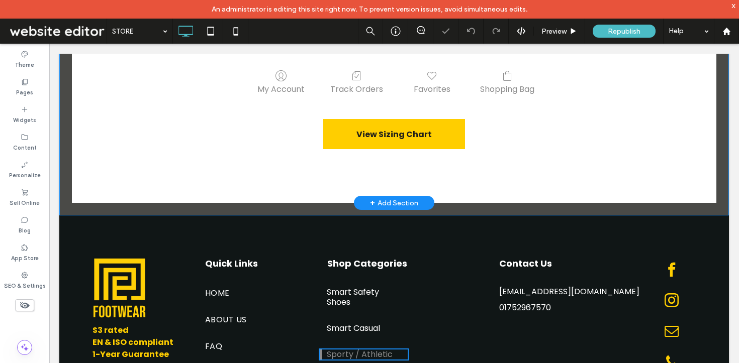
scroll to position [258, 0]
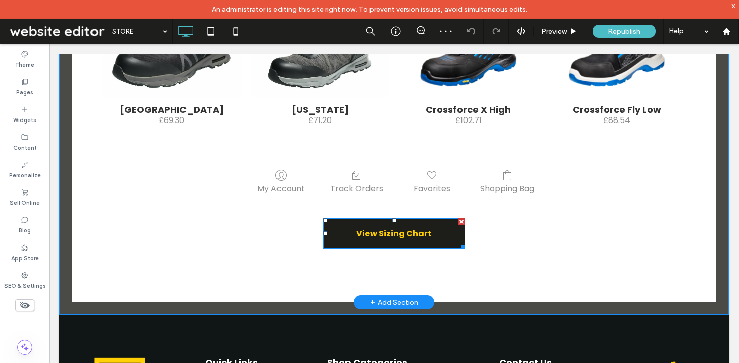
click at [389, 244] on link "View Sizing Chart" at bounding box center [394, 234] width 142 height 30
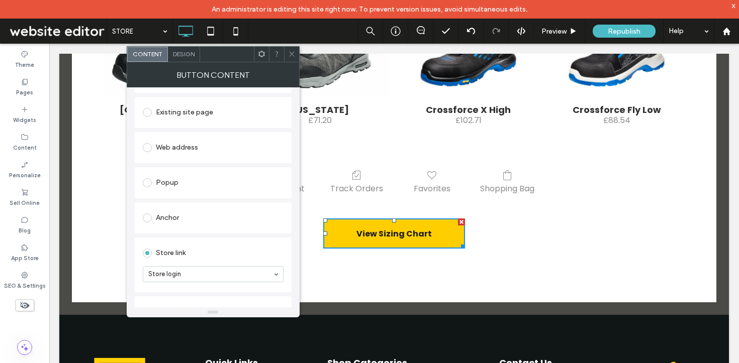
scroll to position [91, 0]
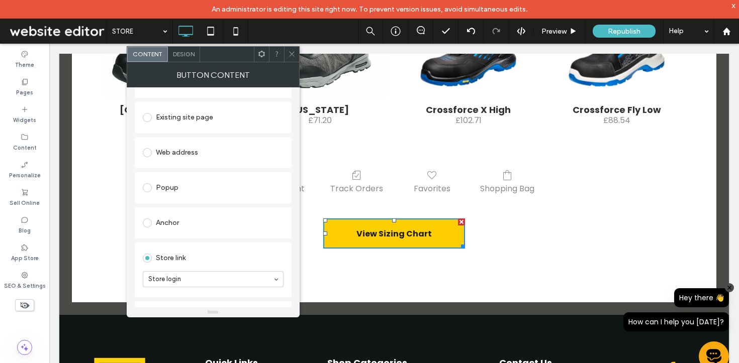
click at [288, 57] on icon at bounding box center [292, 54] width 8 height 8
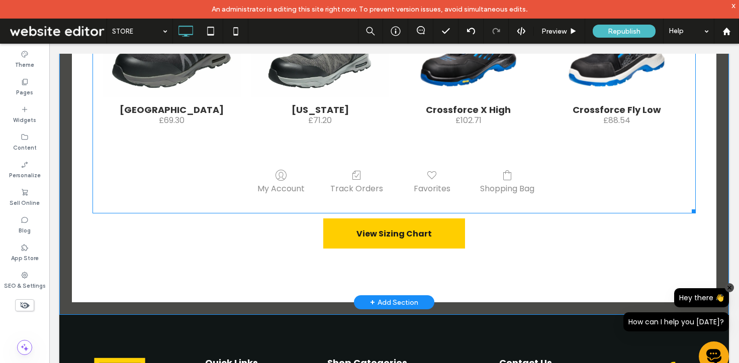
scroll to position [0, 0]
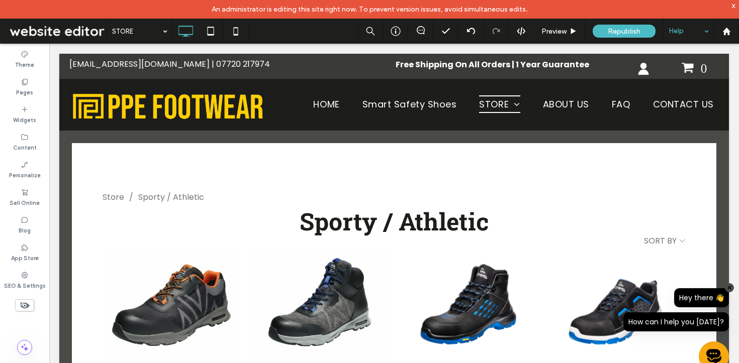
click at [710, 34] on div "Help" at bounding box center [688, 31] width 50 height 25
click at [568, 28] on div "Preview" at bounding box center [559, 31] width 51 height 9
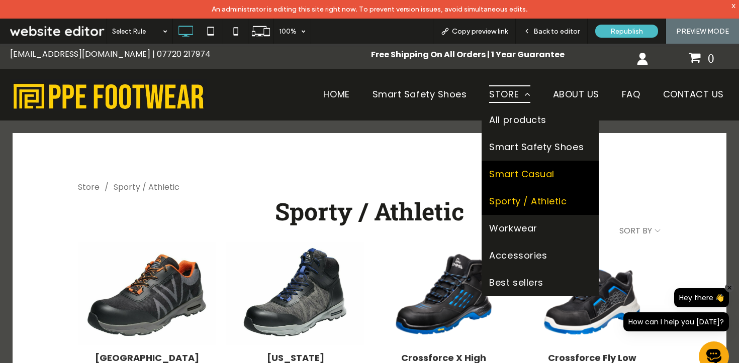
click at [504, 178] on span "Smart Casual" at bounding box center [521, 174] width 65 height 12
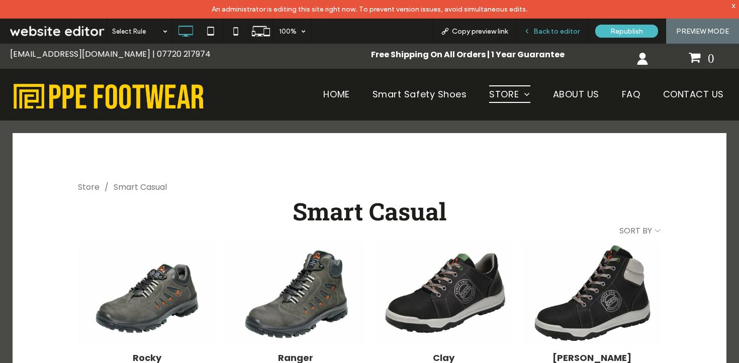
click at [544, 33] on span "Back to editor" at bounding box center [556, 31] width 46 height 9
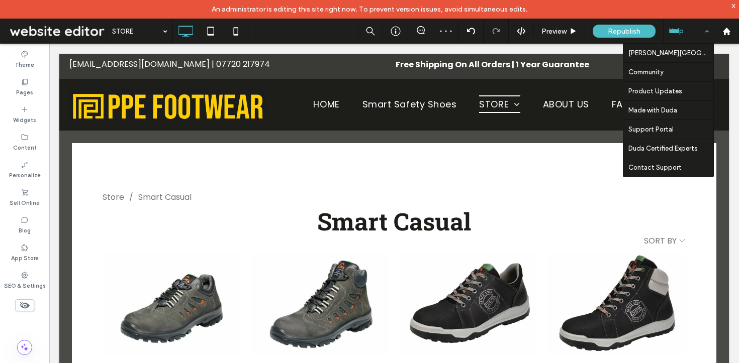
click at [704, 32] on div "Help" at bounding box center [688, 31] width 50 height 25
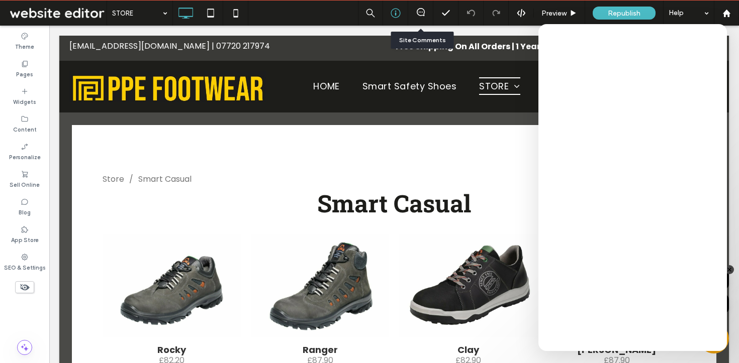
click at [397, 12] on icon at bounding box center [395, 13] width 10 height 10
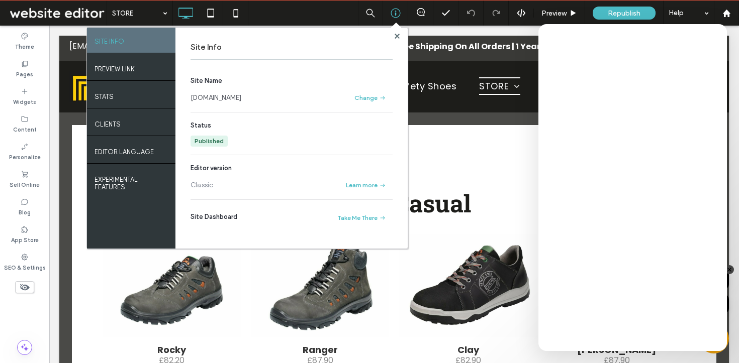
click at [210, 97] on link "[DOMAIN_NAME]" at bounding box center [215, 98] width 51 height 10
click at [217, 96] on link "[DOMAIN_NAME]" at bounding box center [215, 98] width 51 height 10
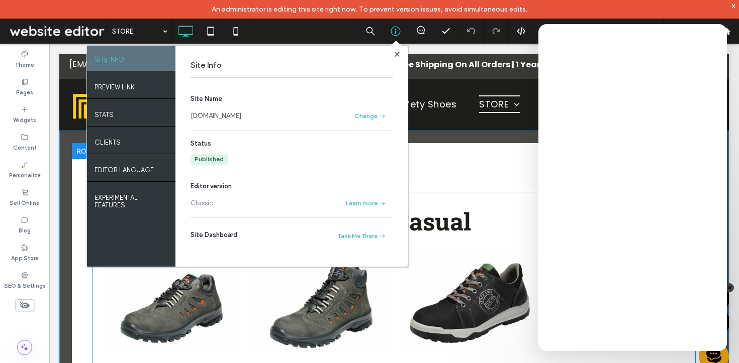
scroll to position [85, 0]
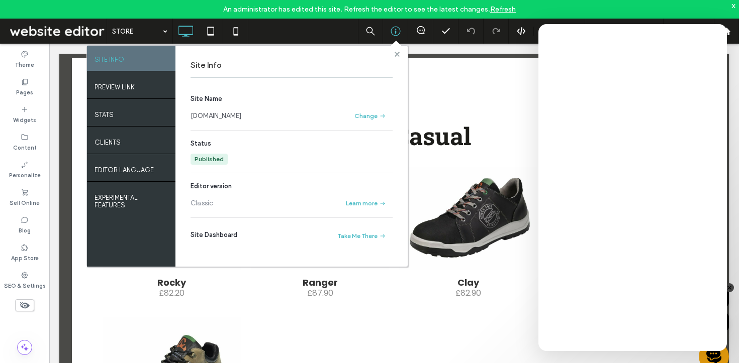
click at [396, 54] on use at bounding box center [396, 53] width 5 height 5
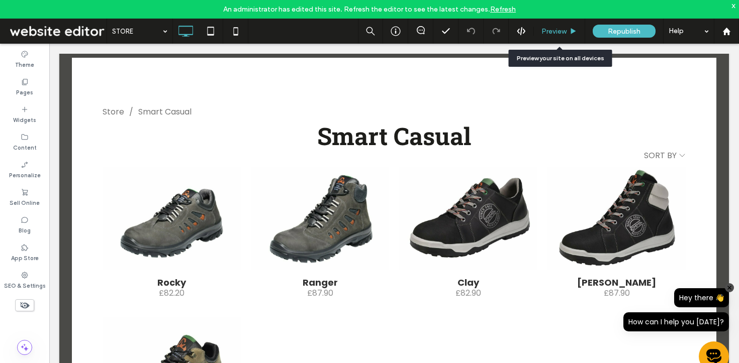
click at [547, 28] on span "Preview" at bounding box center [553, 31] width 25 height 9
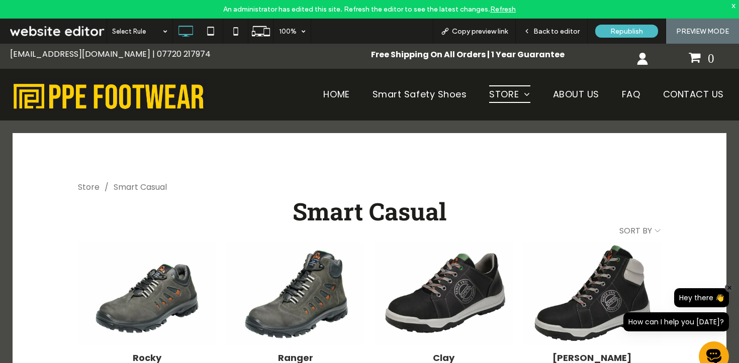
click at [138, 109] on img at bounding box center [108, 95] width 196 height 32
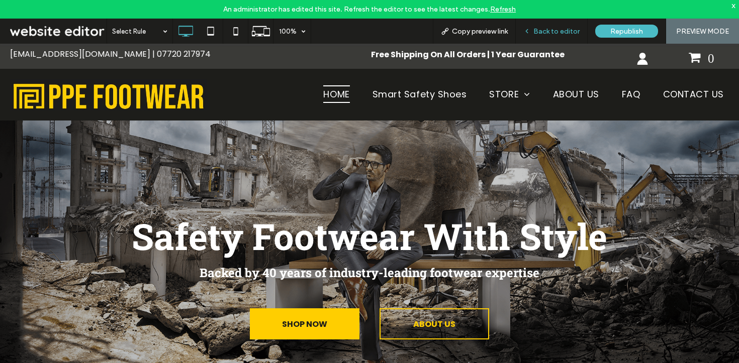
click at [534, 28] on div "Back to editor" at bounding box center [551, 31] width 71 height 9
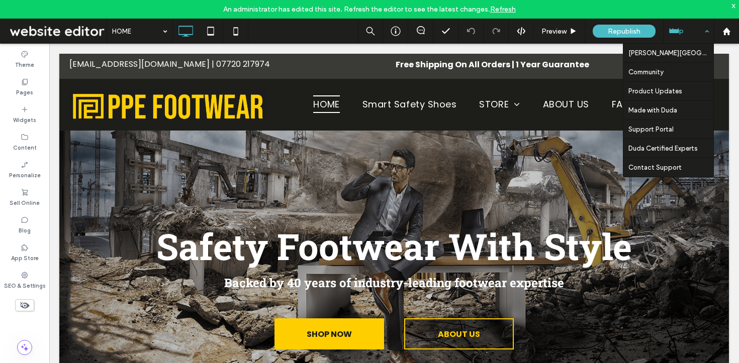
click at [706, 30] on div "Help" at bounding box center [688, 31] width 50 height 25
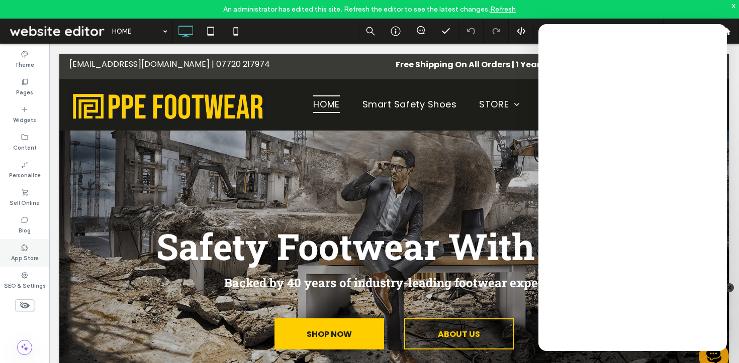
click at [15, 252] on label "App Store" at bounding box center [25, 257] width 28 height 11
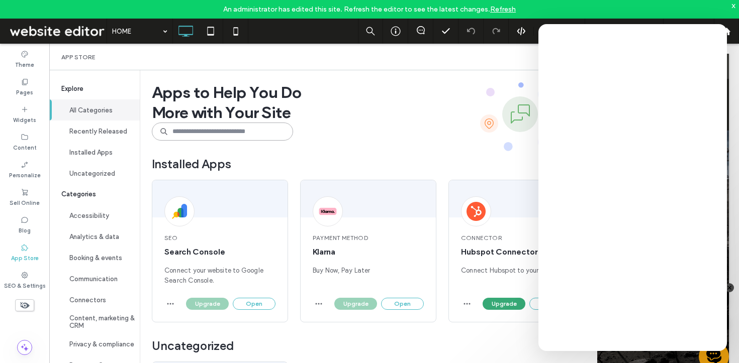
click at [212, 129] on input at bounding box center [222, 132] width 141 height 18
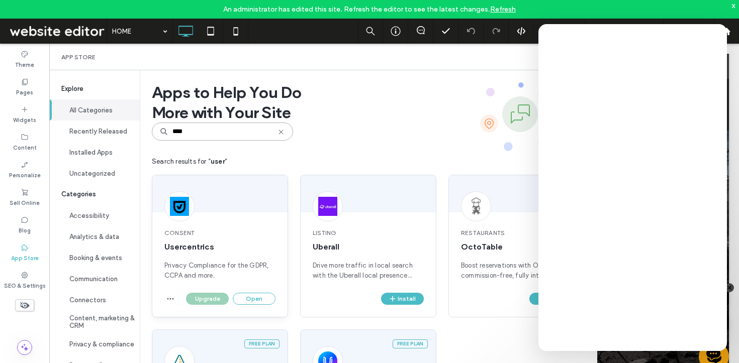
type input "****"
click at [191, 203] on div at bounding box center [179, 206] width 30 height 30
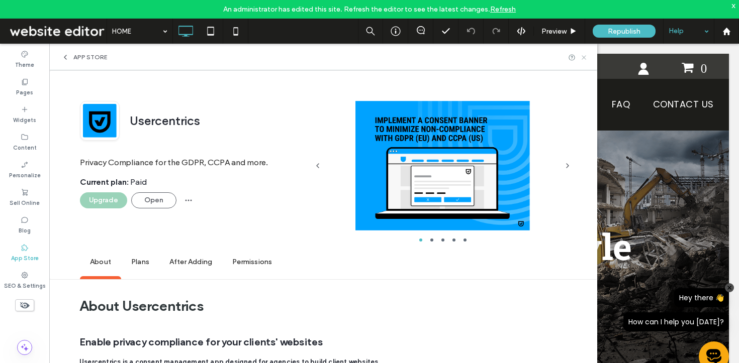
click at [587, 58] on icon at bounding box center [584, 58] width 8 height 8
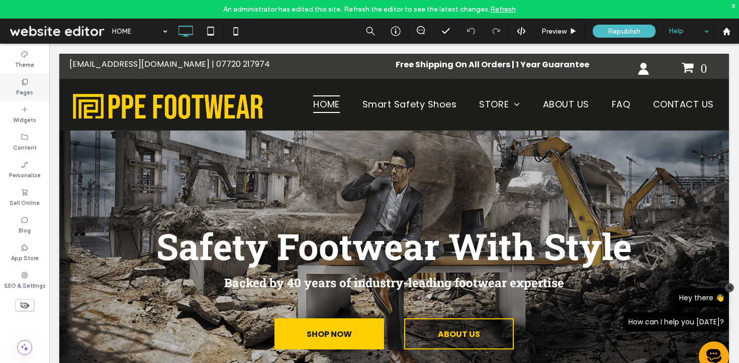
click at [26, 82] on icon at bounding box center [25, 82] width 8 height 8
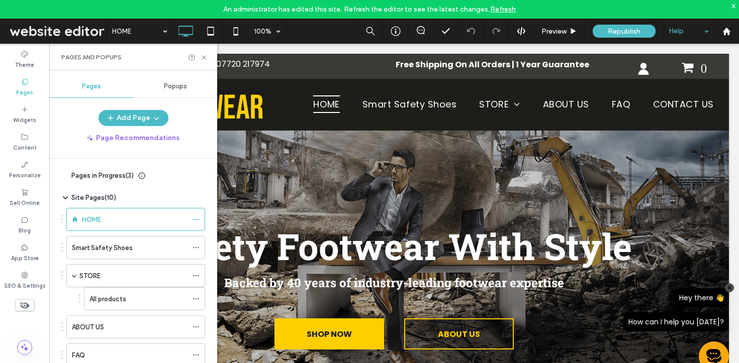
scroll to position [128, 0]
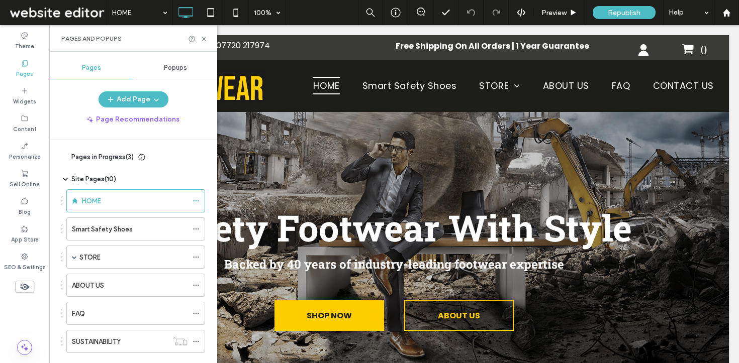
click at [67, 176] on icon at bounding box center [65, 179] width 8 height 8
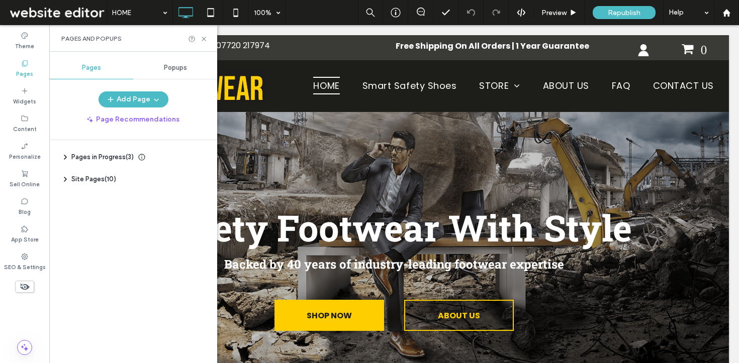
click at [68, 156] on icon at bounding box center [65, 157] width 8 height 8
click at [63, 179] on icon at bounding box center [65, 179] width 8 height 8
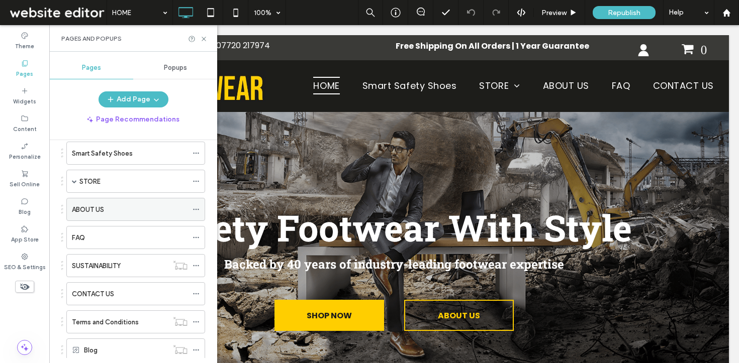
scroll to position [105, 0]
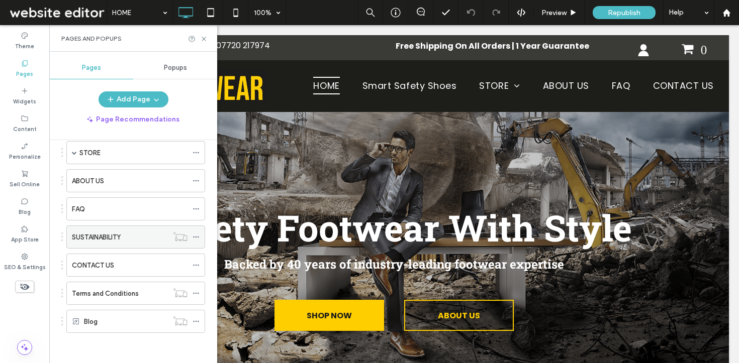
click at [90, 240] on label "SUSTAINABILITY" at bounding box center [96, 238] width 49 height 18
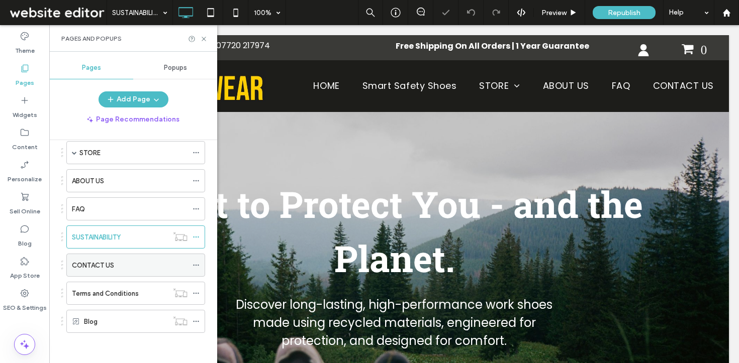
click at [105, 261] on label "CONTACT US" at bounding box center [93, 266] width 42 height 18
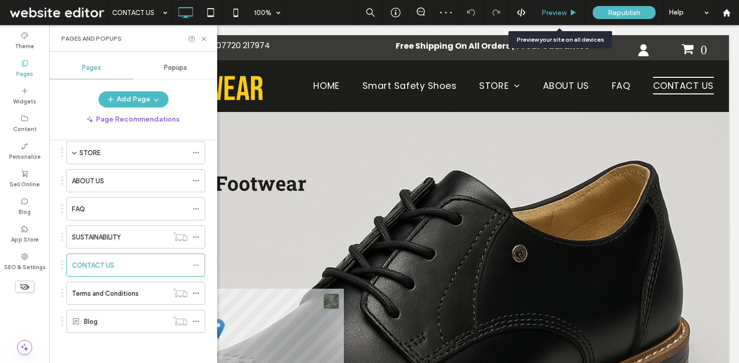
click at [564, 11] on span "Preview" at bounding box center [553, 13] width 25 height 9
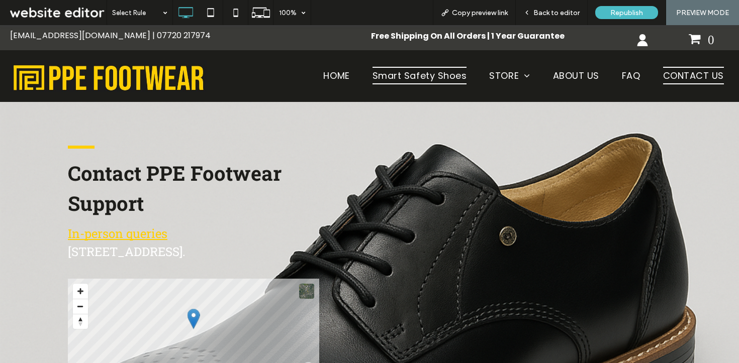
click at [435, 79] on span "Smart Safety Shoes" at bounding box center [419, 76] width 94 height 18
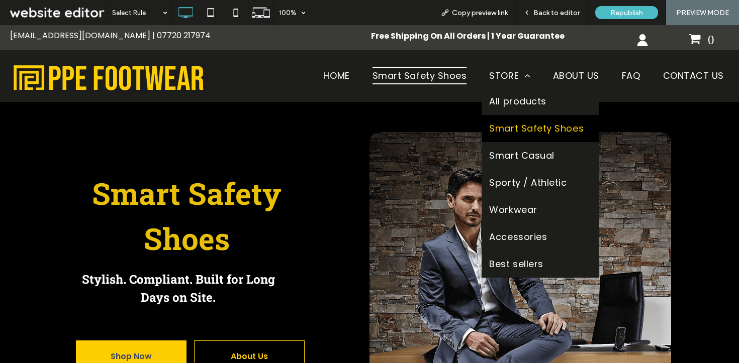
click at [500, 125] on span "Smart Safety Shoes" at bounding box center [536, 129] width 94 height 12
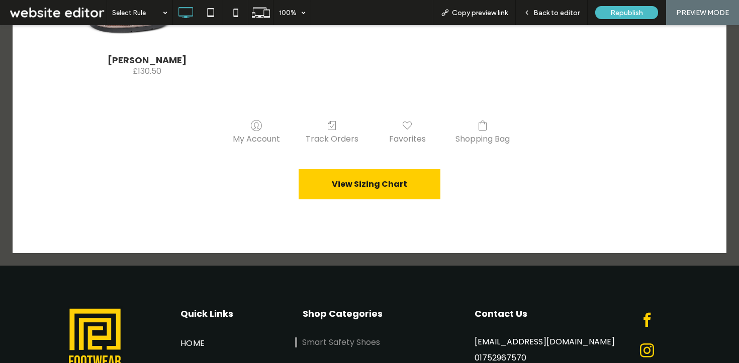
scroll to position [379, 0]
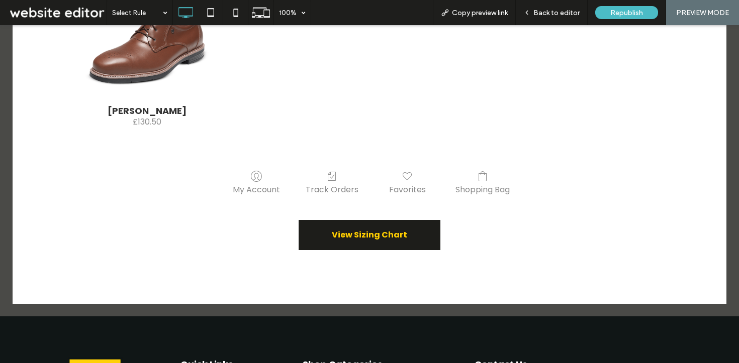
click at [326, 242] on link "View Sizing Chart" at bounding box center [370, 235] width 142 height 30
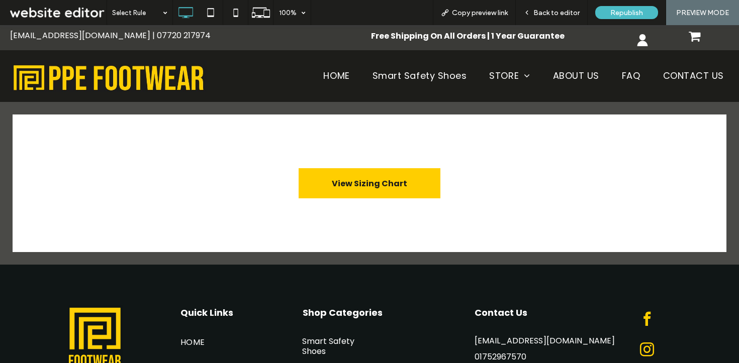
scroll to position [0, 0]
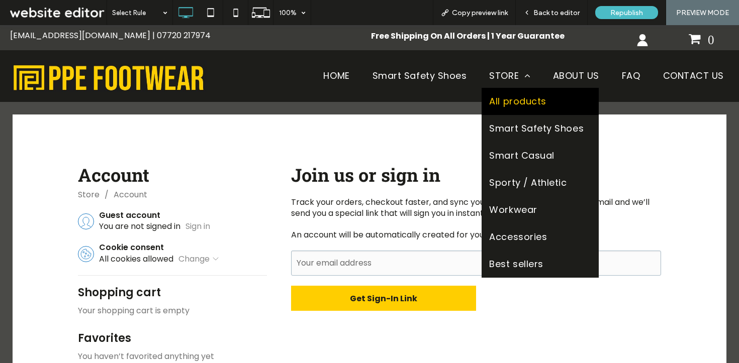
click at [495, 105] on span "All products" at bounding box center [517, 101] width 57 height 12
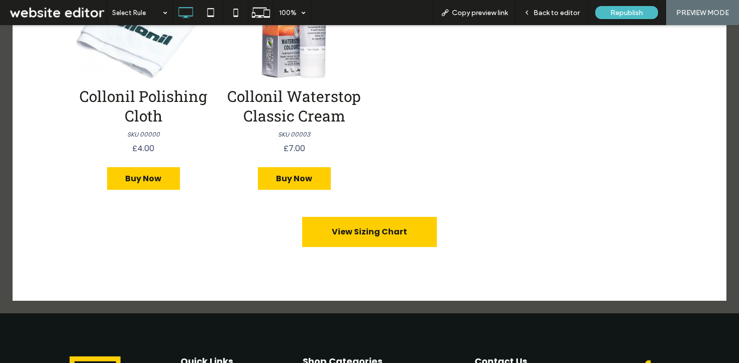
scroll to position [1787, 0]
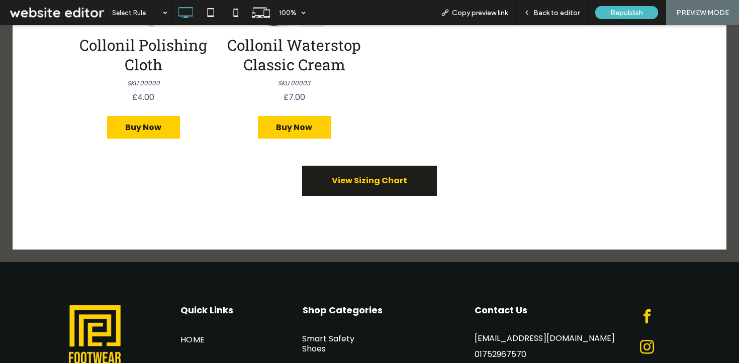
click at [379, 178] on span "View Sizing Chart" at bounding box center [369, 180] width 75 height 13
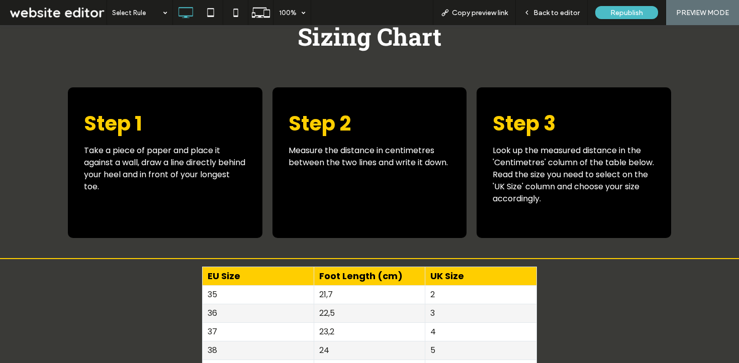
scroll to position [903, 0]
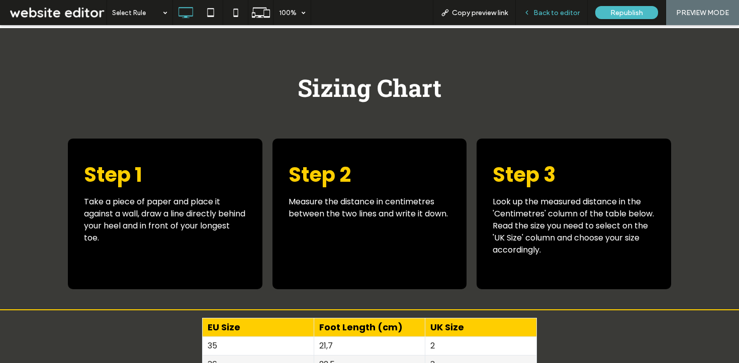
click at [549, 4] on div "Back to editor" at bounding box center [552, 12] width 72 height 25
click at [546, 11] on span "Back to editor" at bounding box center [556, 13] width 46 height 9
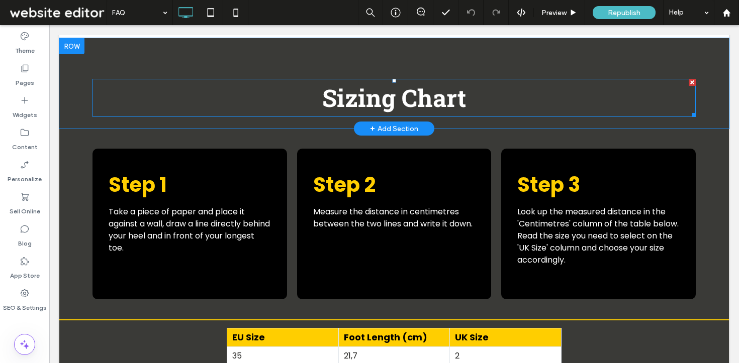
scroll to position [885, 0]
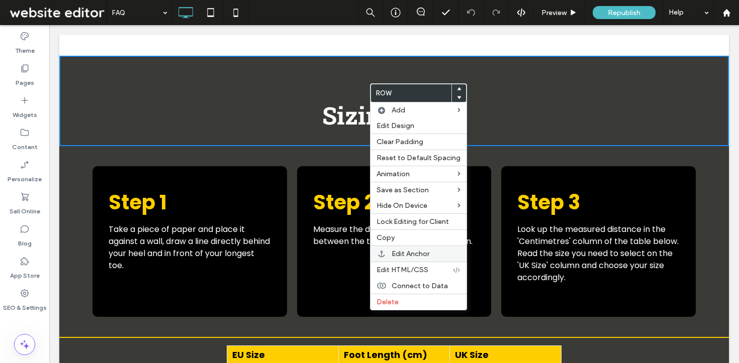
click at [404, 251] on span "Edit Anchor" at bounding box center [410, 254] width 38 height 9
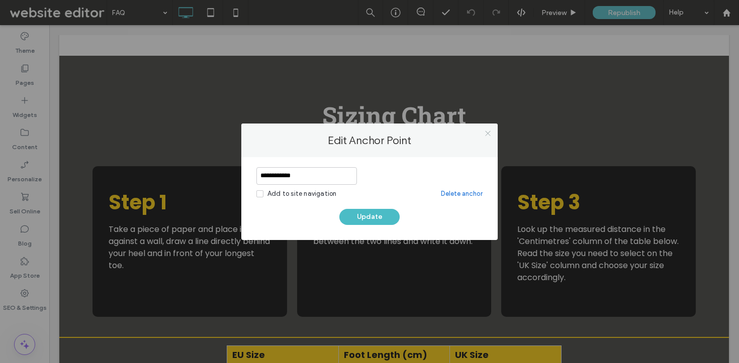
click at [490, 132] on icon at bounding box center [488, 134] width 8 height 8
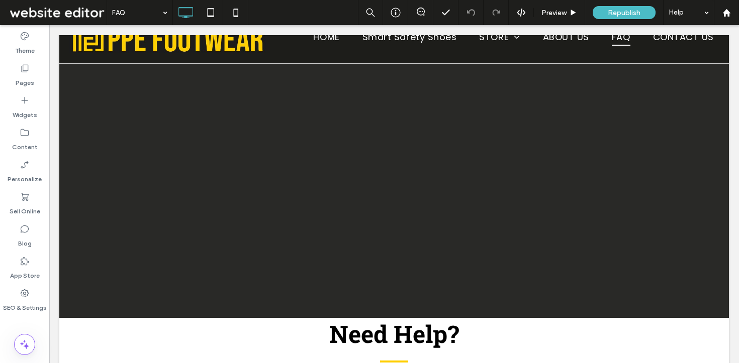
scroll to position [0, 0]
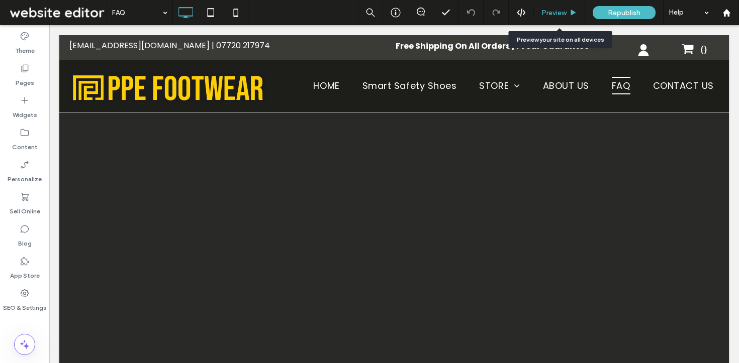
click at [552, 10] on span "Preview" at bounding box center [553, 13] width 25 height 9
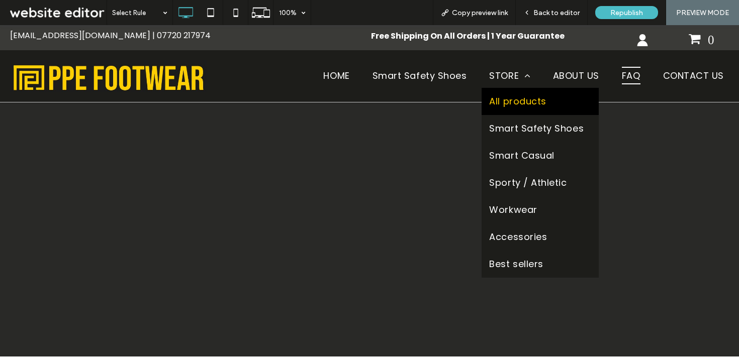
click at [496, 102] on span "All products" at bounding box center [517, 101] width 57 height 12
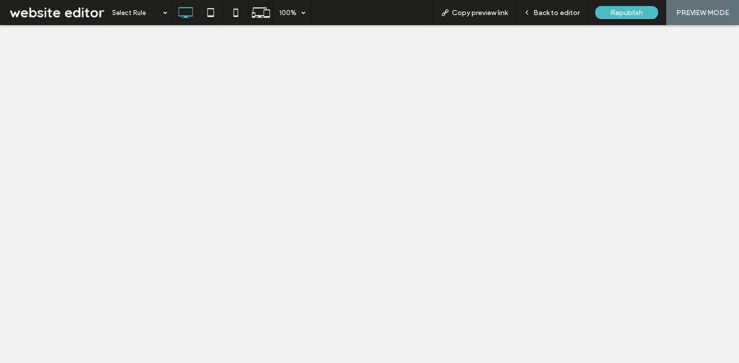
click at [547, 15] on span "Back to editor" at bounding box center [556, 13] width 46 height 9
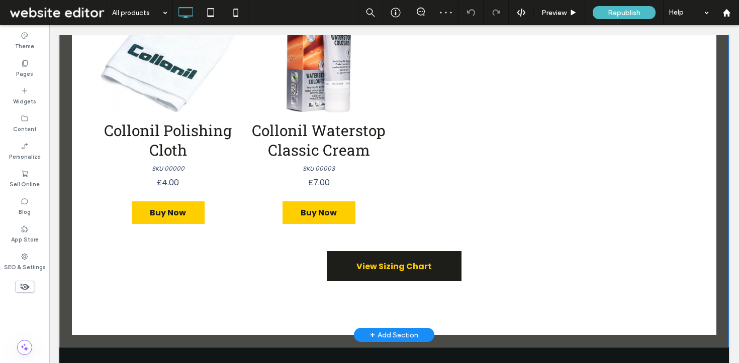
scroll to position [1731, 0]
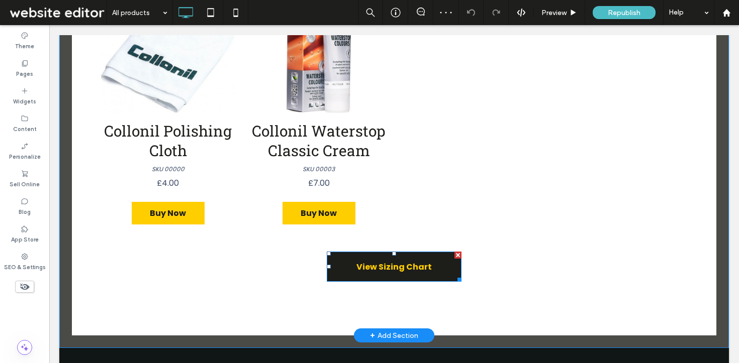
click at [381, 260] on link "View Sizing Chart" at bounding box center [394, 267] width 135 height 30
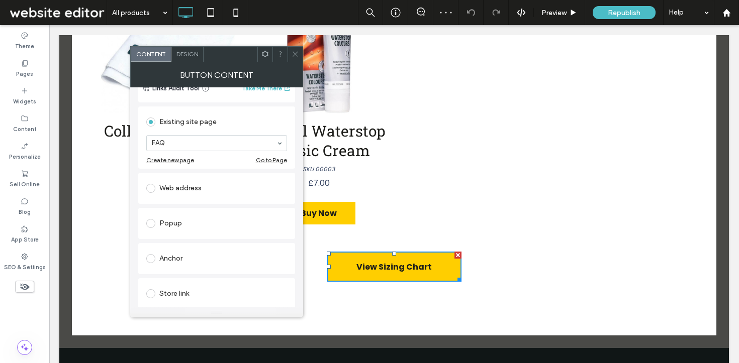
scroll to position [106, 0]
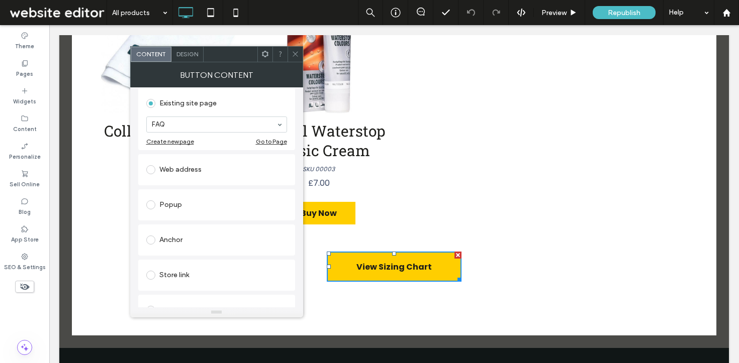
click at [175, 201] on div "Popup" at bounding box center [216, 205] width 141 height 16
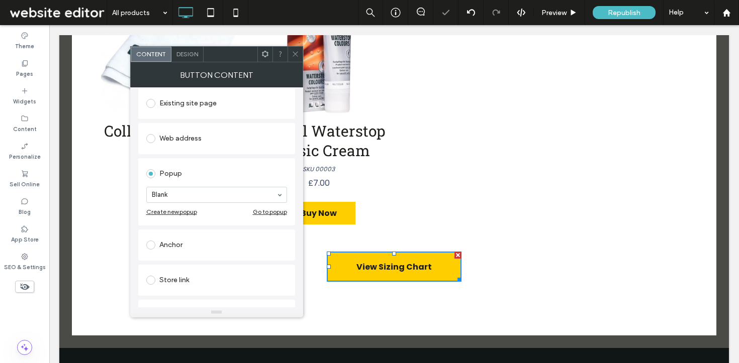
click at [170, 247] on div "Anchor" at bounding box center [216, 245] width 141 height 16
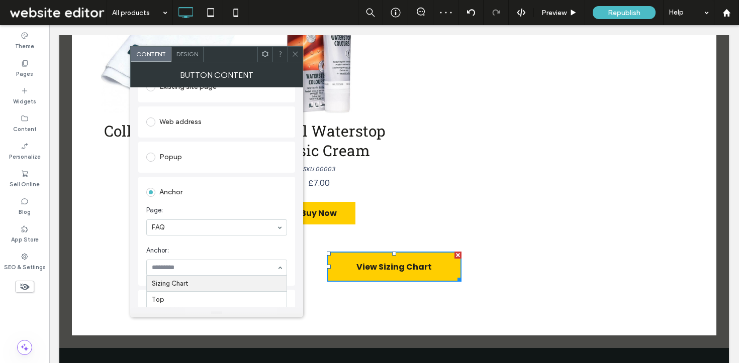
scroll to position [123, 0]
click at [294, 49] on span at bounding box center [295, 54] width 8 height 15
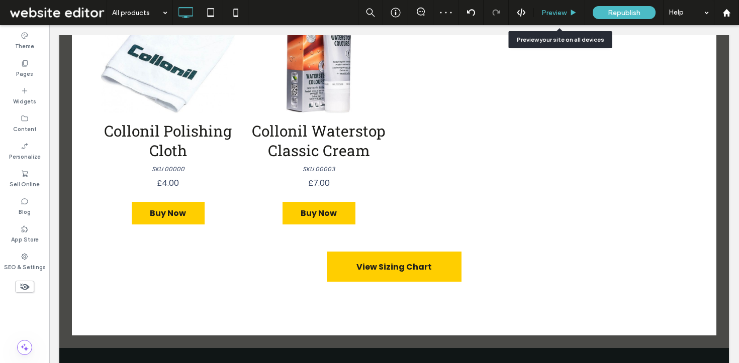
click at [556, 6] on div "Preview" at bounding box center [559, 12] width 51 height 25
click at [548, 13] on span "Preview" at bounding box center [553, 13] width 25 height 9
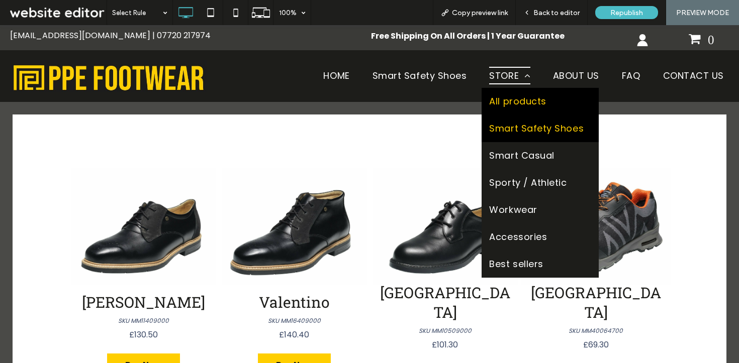
click at [501, 130] on span "Smart Safety Shoes" at bounding box center [536, 129] width 94 height 12
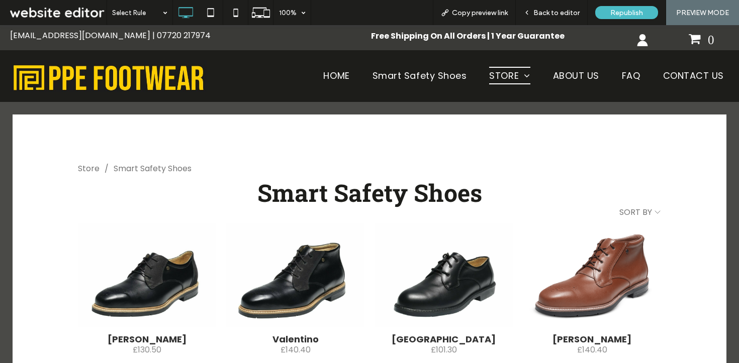
click at [545, 11] on span "Back to editor" at bounding box center [556, 13] width 46 height 9
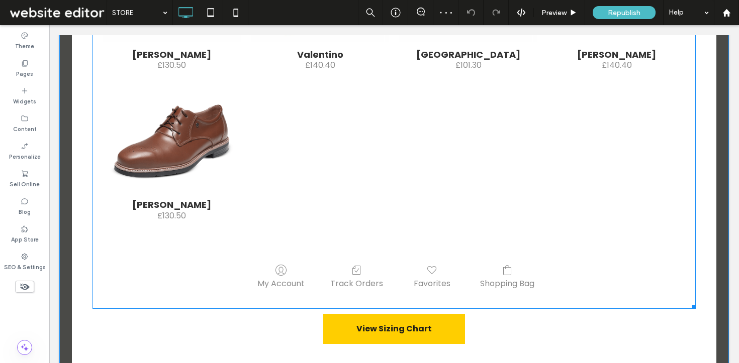
scroll to position [366, 0]
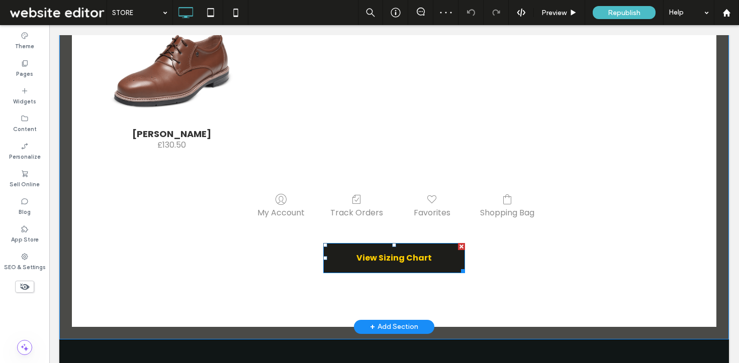
click at [363, 263] on link "View Sizing Chart" at bounding box center [394, 258] width 142 height 30
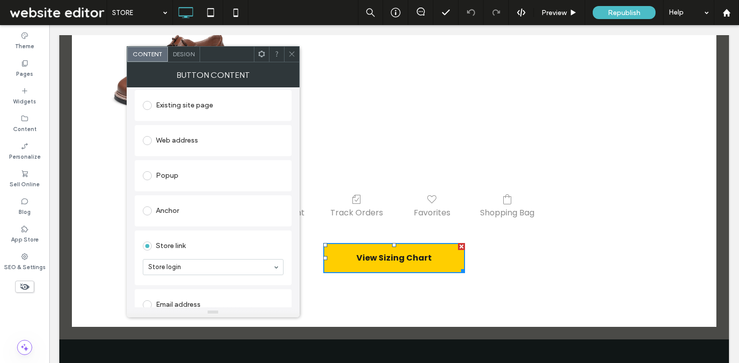
scroll to position [105, 0]
click at [170, 213] on div "Anchor" at bounding box center [213, 210] width 141 height 16
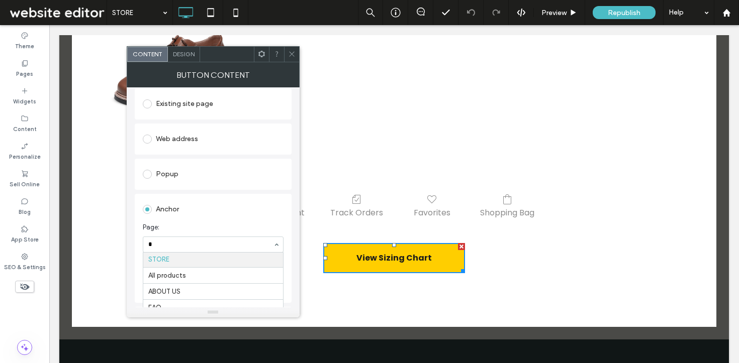
scroll to position [0, 0]
type input "**"
click at [296, 48] on div at bounding box center [291, 54] width 15 height 15
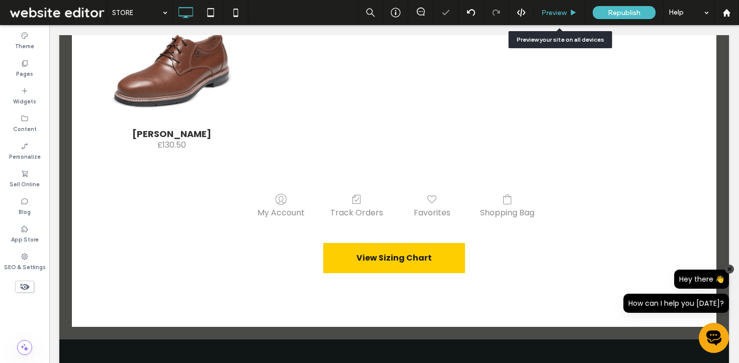
click at [551, 7] on div "Preview" at bounding box center [559, 12] width 51 height 25
click at [553, 10] on span "Preview" at bounding box center [553, 13] width 25 height 9
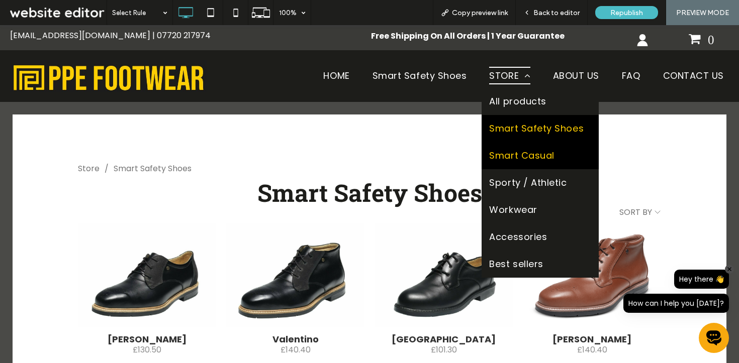
click at [495, 147] on link "Smart Casual" at bounding box center [539, 155] width 117 height 27
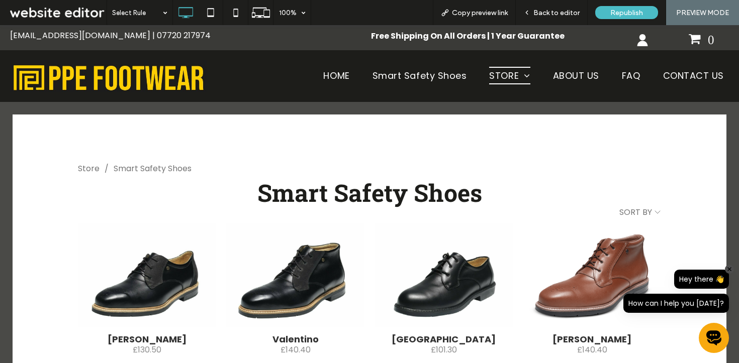
click at [561, 14] on span "Back to editor" at bounding box center [556, 13] width 46 height 9
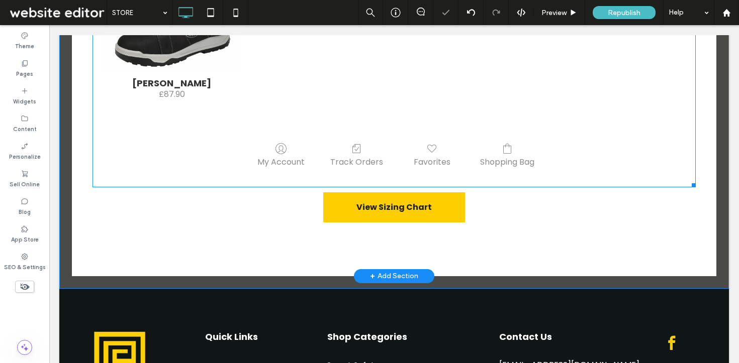
scroll to position [367, 0]
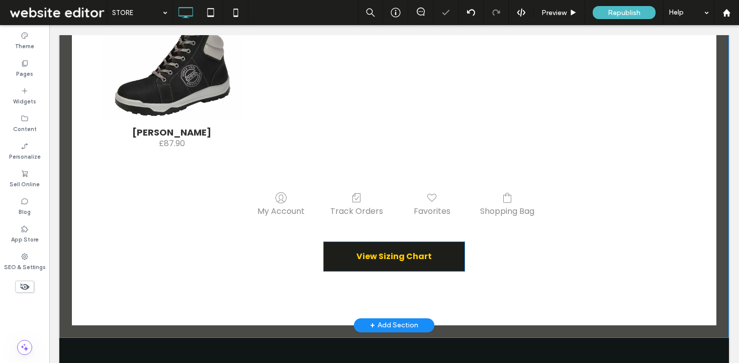
click at [365, 252] on span "View Sizing Chart" at bounding box center [393, 256] width 75 height 13
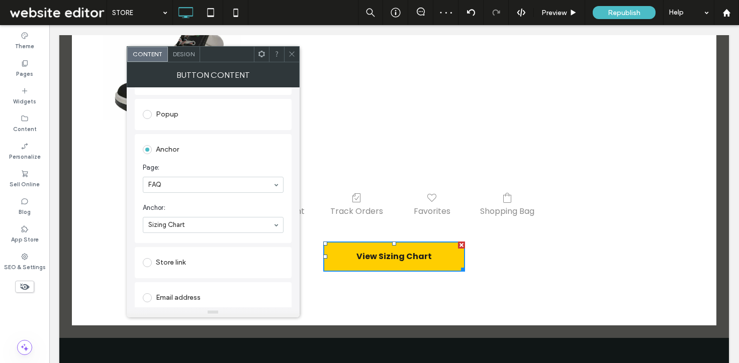
scroll to position [165, 0]
click at [292, 55] on use at bounding box center [291, 54] width 5 height 5
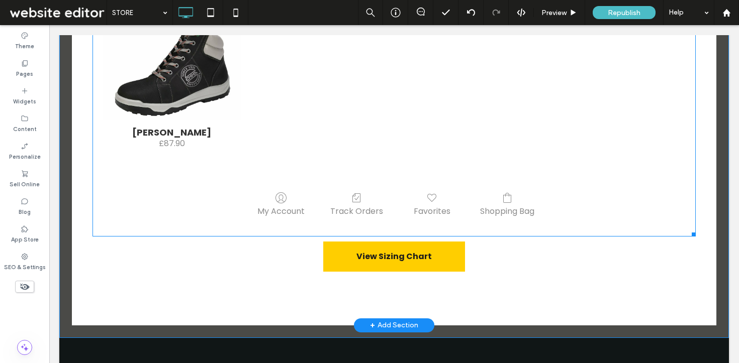
scroll to position [0, 0]
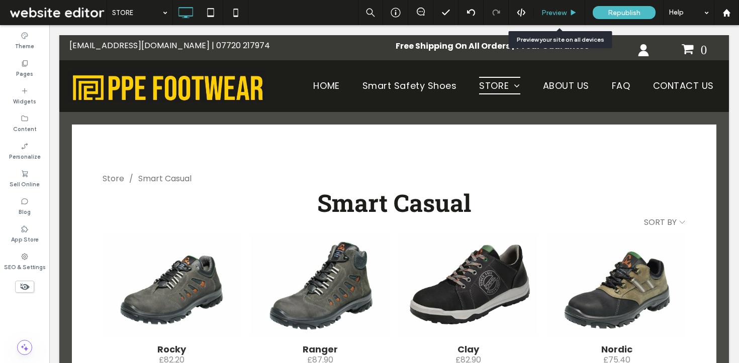
click at [560, 10] on span "Preview" at bounding box center [553, 13] width 25 height 9
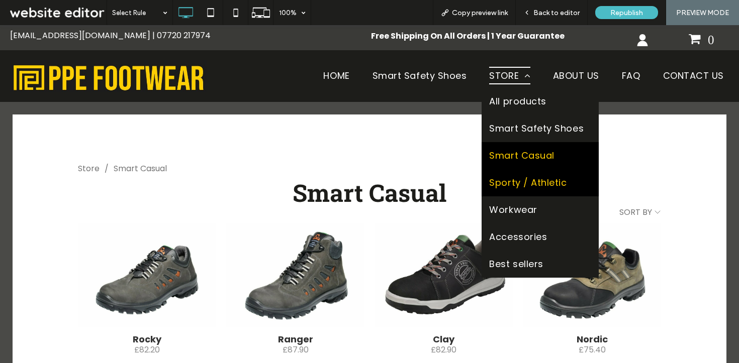
click at [500, 187] on span "Sporty / Athletic" at bounding box center [527, 183] width 77 height 12
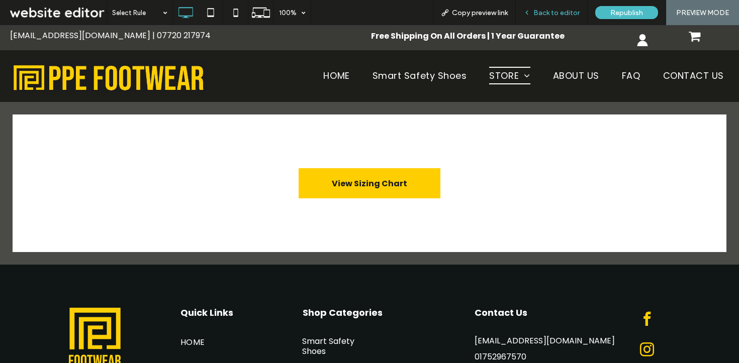
click at [553, 17] on span "Back to editor" at bounding box center [556, 13] width 46 height 9
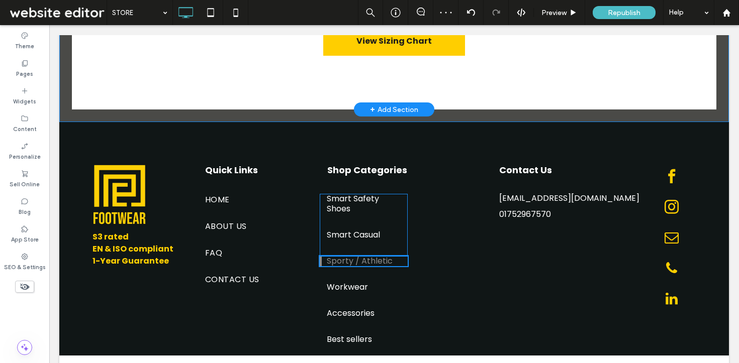
scroll to position [266, 0]
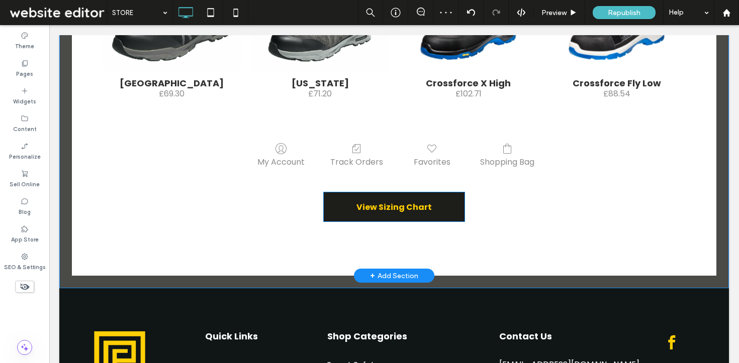
click at [369, 204] on span "View Sizing Chart" at bounding box center [393, 207] width 75 height 13
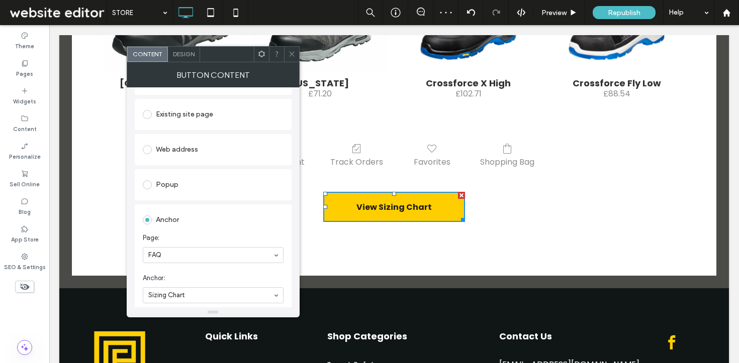
scroll to position [126, 0]
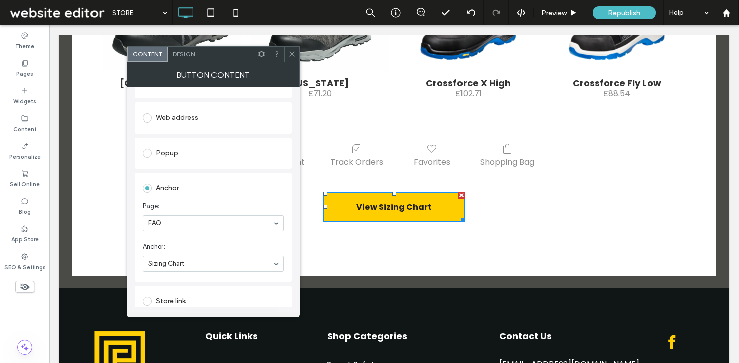
click at [291, 55] on icon at bounding box center [292, 54] width 8 height 8
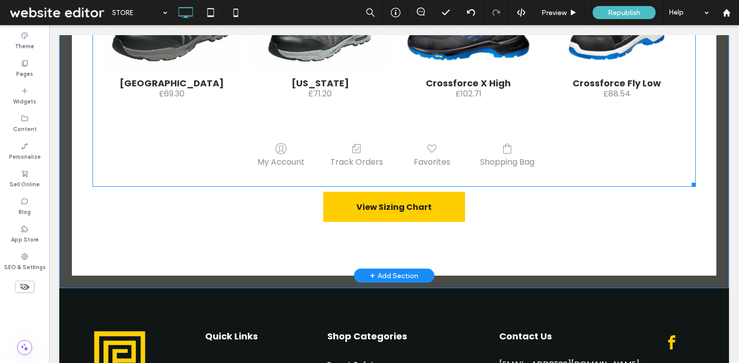
scroll to position [0, 0]
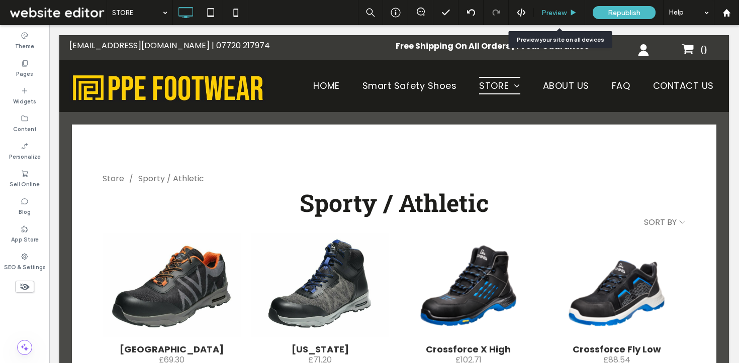
click at [545, 16] on span "Preview" at bounding box center [553, 13] width 25 height 9
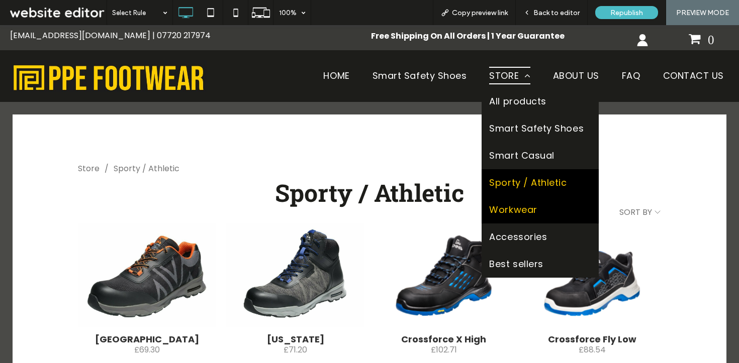
click at [518, 206] on span "Workwear" at bounding box center [513, 210] width 48 height 12
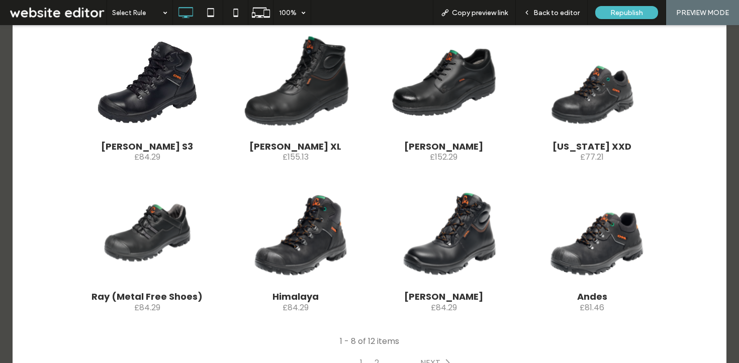
scroll to position [640, 0]
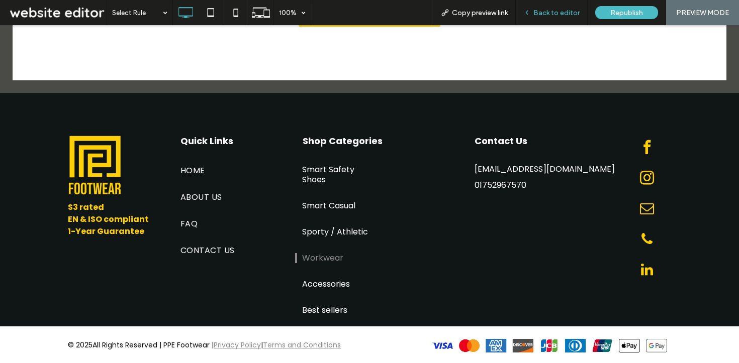
click at [538, 21] on div "Back to editor" at bounding box center [552, 12] width 72 height 25
drag, startPoint x: 541, startPoint y: 8, endPoint x: 523, endPoint y: 1, distance: 18.9
click at [541, 9] on span "Back to editor" at bounding box center [556, 13] width 46 height 9
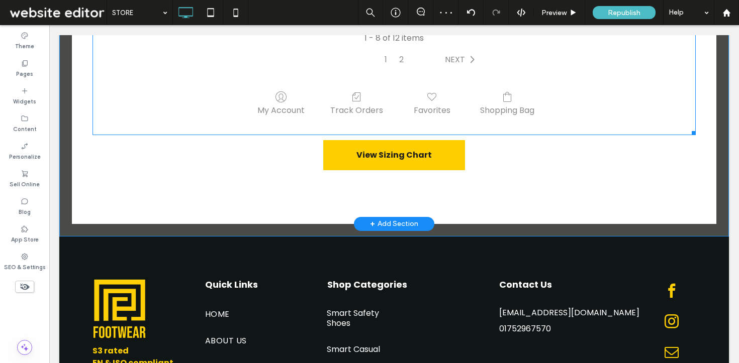
scroll to position [472, 0]
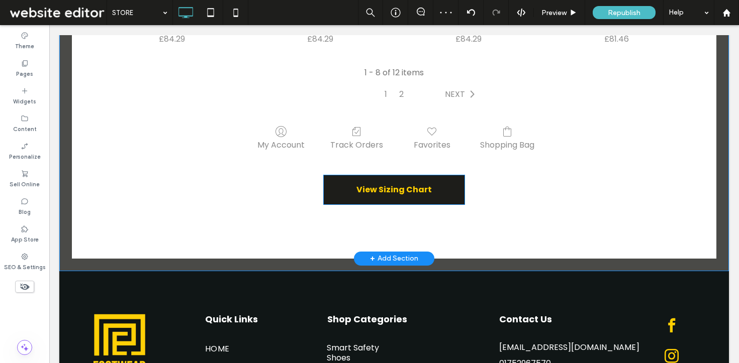
click at [382, 188] on span "View Sizing Chart" at bounding box center [393, 189] width 75 height 13
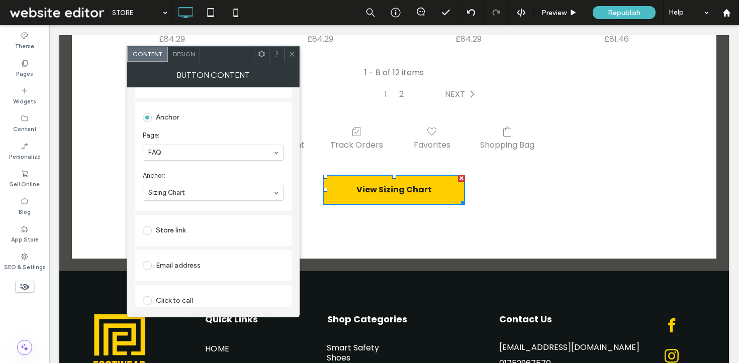
scroll to position [220, 0]
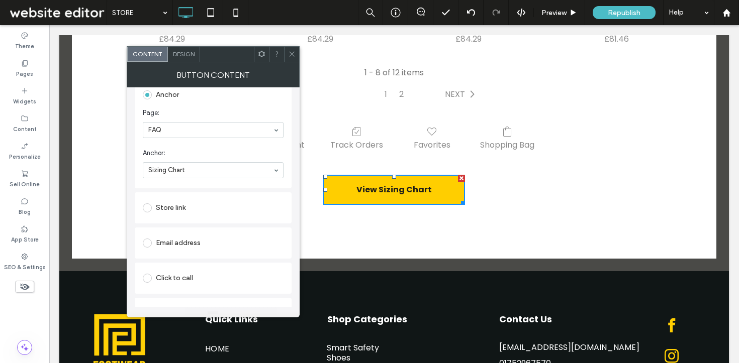
drag, startPoint x: 288, startPoint y: 58, endPoint x: 304, endPoint y: 69, distance: 18.7
click at [288, 58] on span at bounding box center [292, 54] width 8 height 15
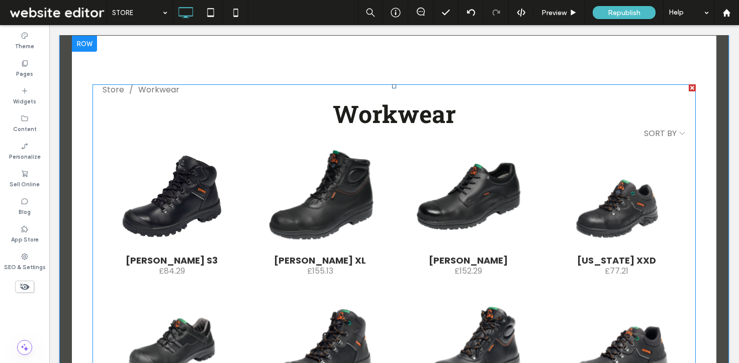
scroll to position [0, 0]
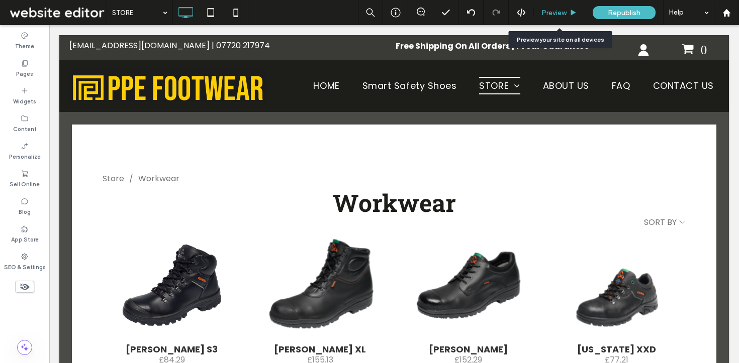
click at [553, 9] on span "Preview" at bounding box center [553, 13] width 25 height 9
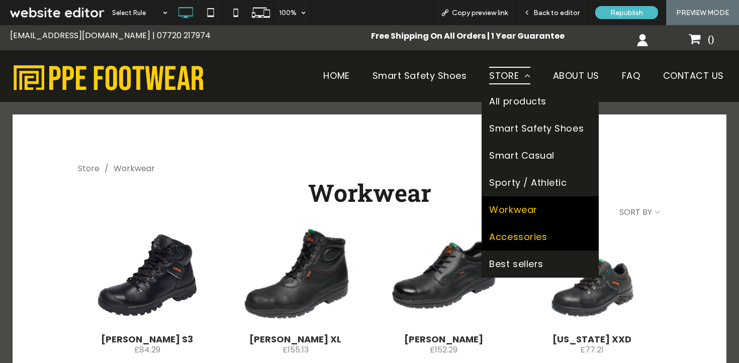
click at [496, 237] on span "Accessories" at bounding box center [518, 237] width 58 height 12
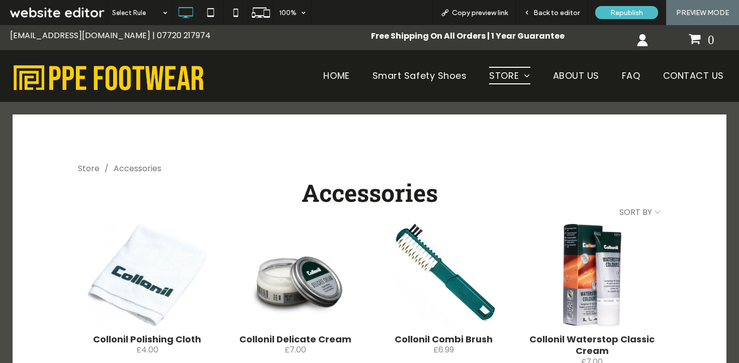
scroll to position [373, 0]
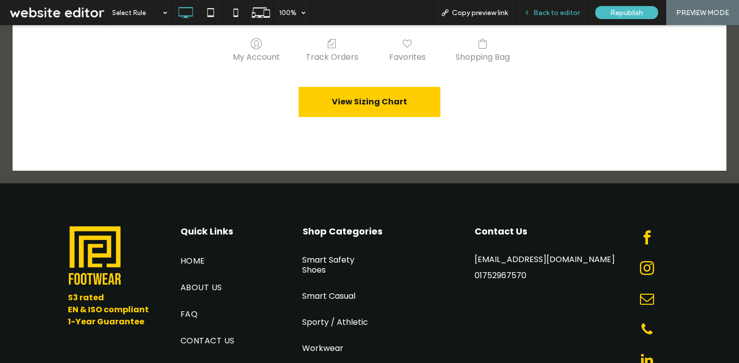
click at [549, 13] on span "Back to editor" at bounding box center [556, 13] width 46 height 9
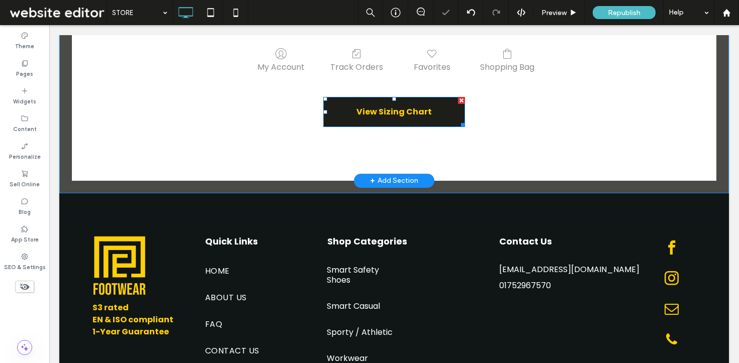
click at [371, 106] on span "View Sizing Chart" at bounding box center [393, 112] width 75 height 13
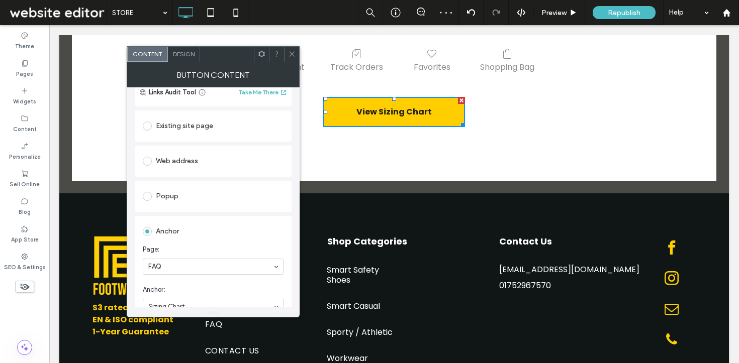
scroll to position [128, 0]
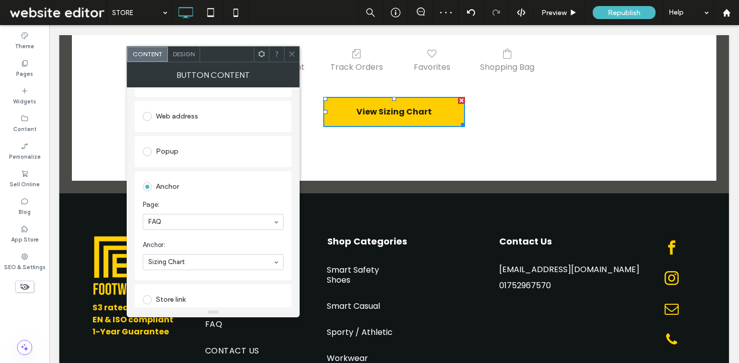
click at [288, 60] on span at bounding box center [292, 54] width 8 height 15
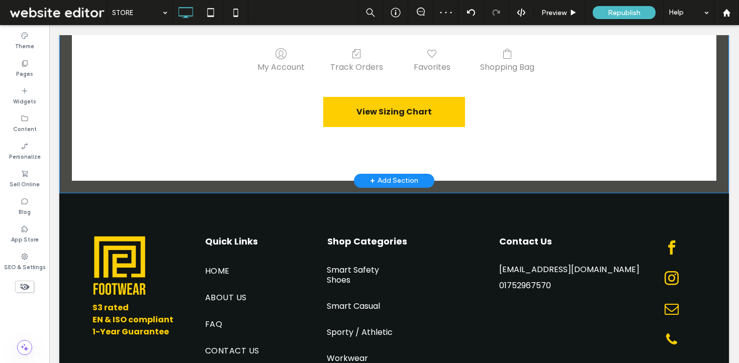
scroll to position [0, 0]
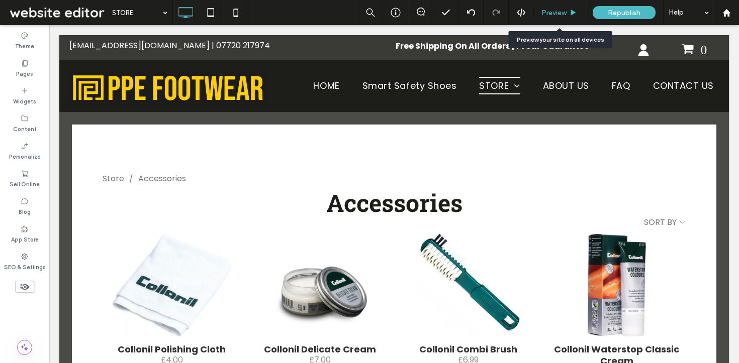
click at [550, 10] on span "Preview" at bounding box center [553, 13] width 25 height 9
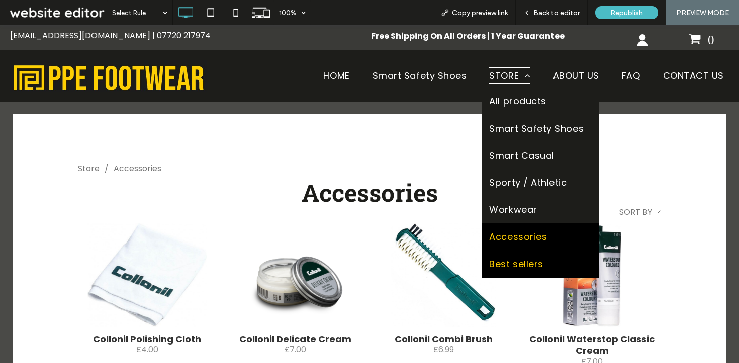
click at [493, 267] on span "Best sellers" at bounding box center [516, 264] width 54 height 12
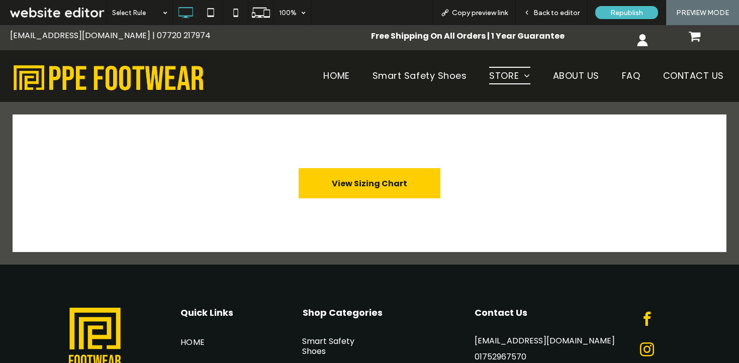
click at [549, 13] on span "Back to editor" at bounding box center [556, 13] width 46 height 9
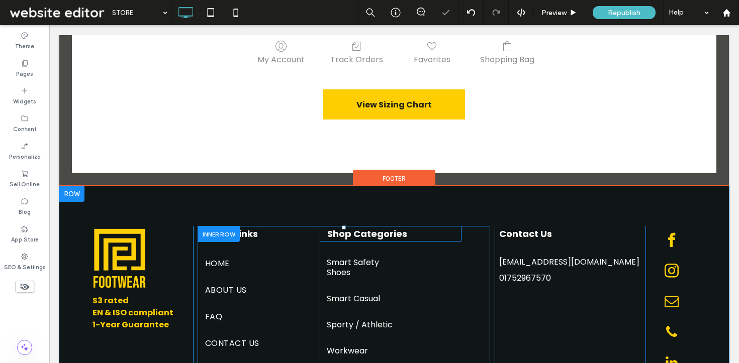
scroll to position [344, 0]
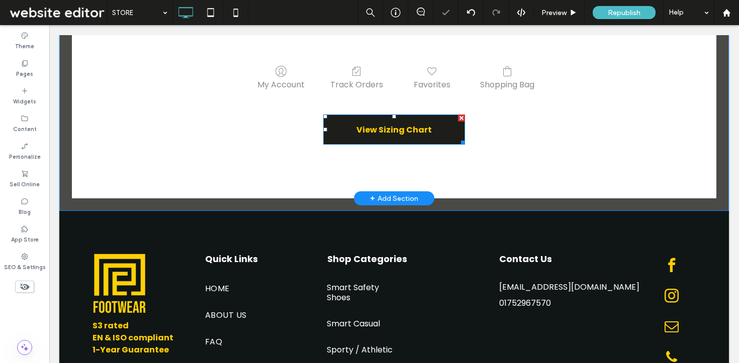
click at [365, 127] on span "View Sizing Chart" at bounding box center [393, 130] width 75 height 13
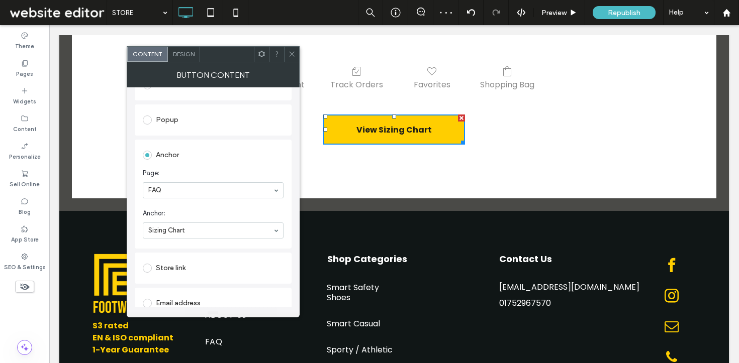
scroll to position [171, 0]
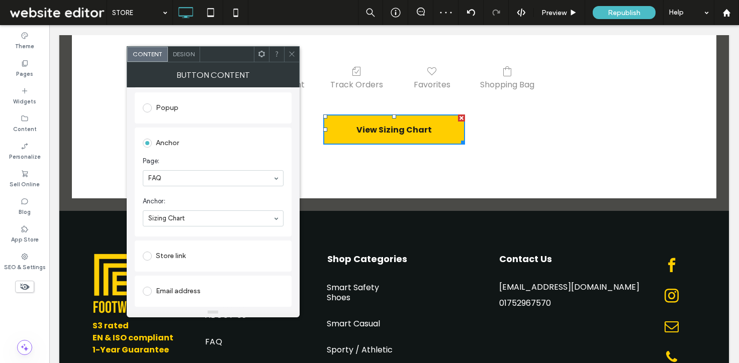
click at [286, 52] on div at bounding box center [291, 54] width 15 height 15
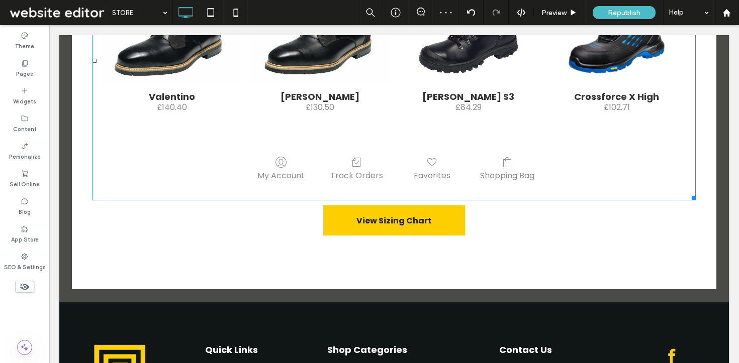
scroll to position [0, 0]
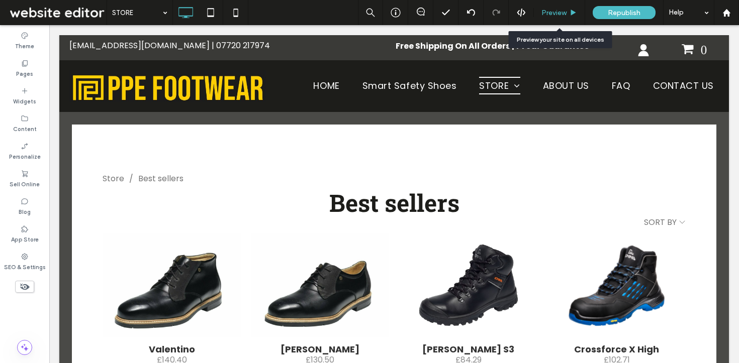
click at [543, 13] on span "Preview" at bounding box center [553, 13] width 25 height 9
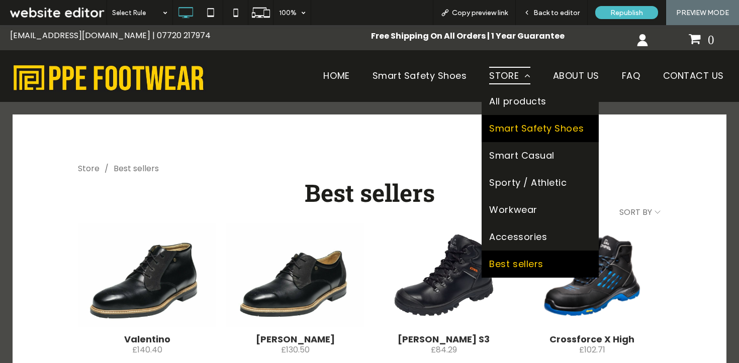
click at [508, 131] on span "Smart Safety Shoes" at bounding box center [536, 129] width 94 height 12
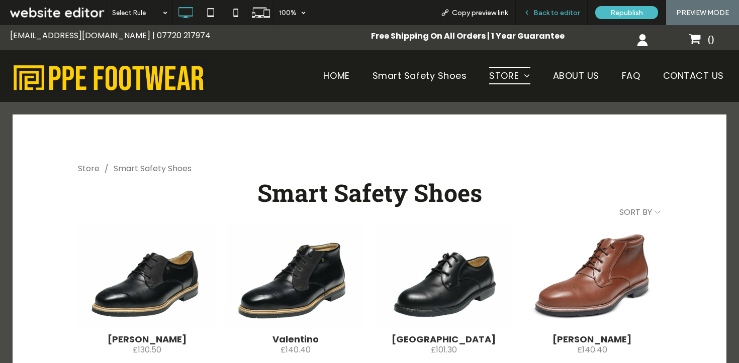
click at [551, 10] on span "Back to editor" at bounding box center [556, 13] width 46 height 9
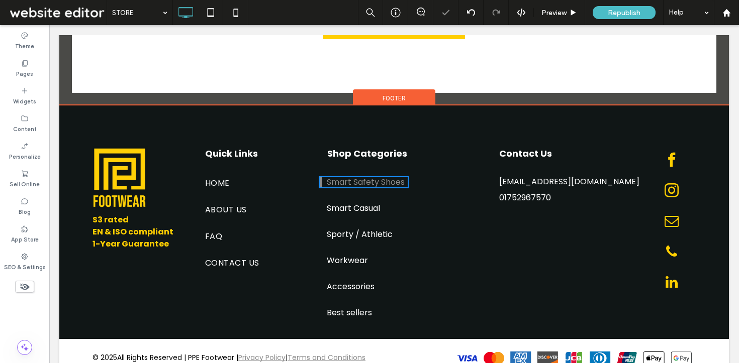
scroll to position [551, 0]
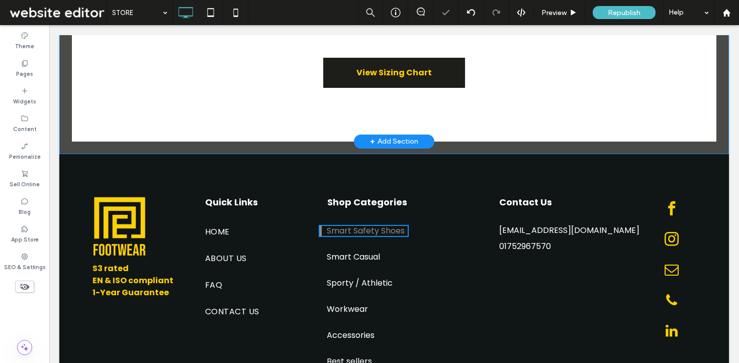
click at [409, 83] on link "View Sizing Chart" at bounding box center [394, 73] width 142 height 30
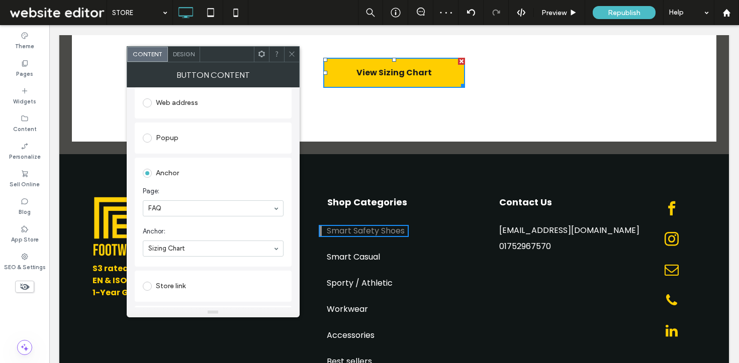
click at [295, 51] on div at bounding box center [291, 54] width 15 height 15
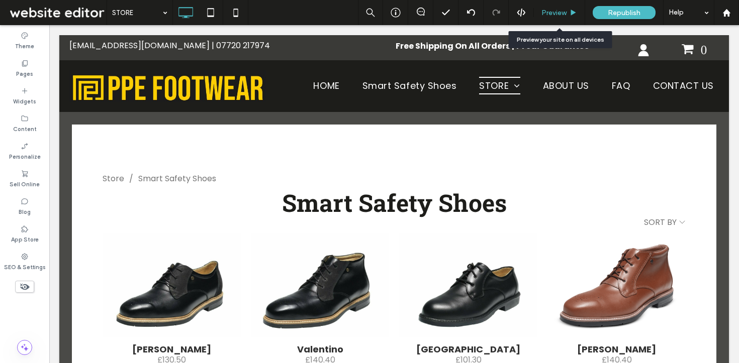
click at [553, 10] on span "Preview" at bounding box center [553, 13] width 25 height 9
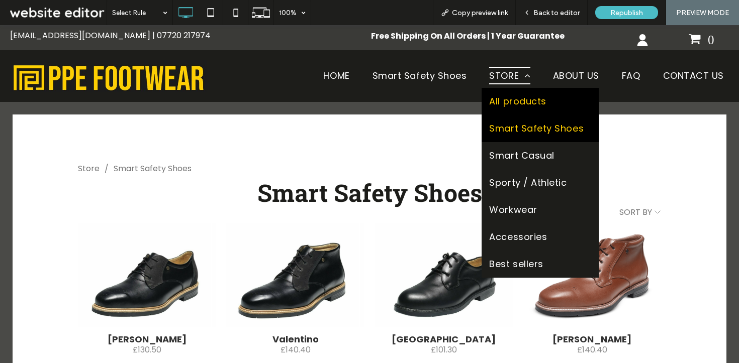
click at [503, 108] on link "All products" at bounding box center [539, 101] width 117 height 27
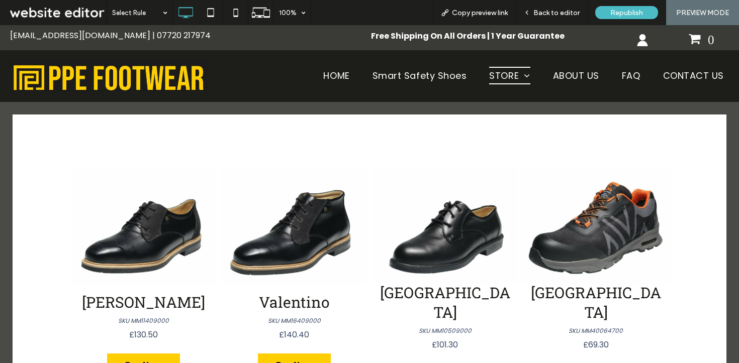
click at [554, 13] on span "Back to editor" at bounding box center [556, 13] width 46 height 9
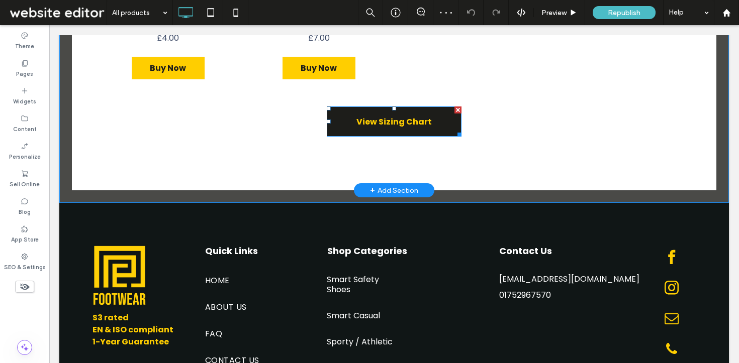
click at [360, 128] on link "View Sizing Chart" at bounding box center [394, 122] width 135 height 30
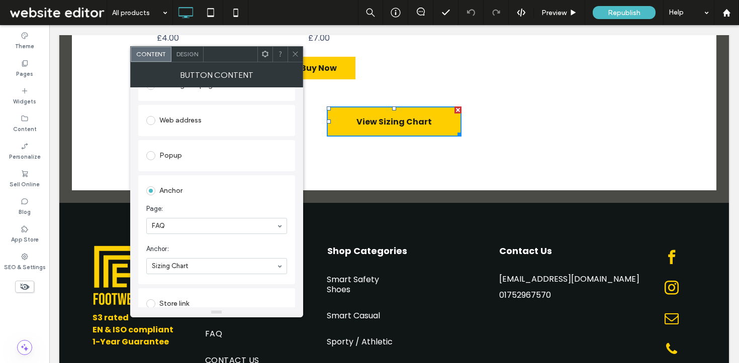
click at [294, 51] on icon at bounding box center [295, 54] width 8 height 8
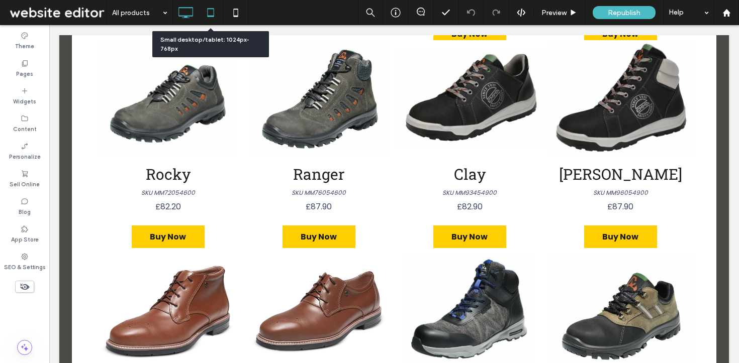
click at [211, 17] on use at bounding box center [210, 12] width 7 height 9
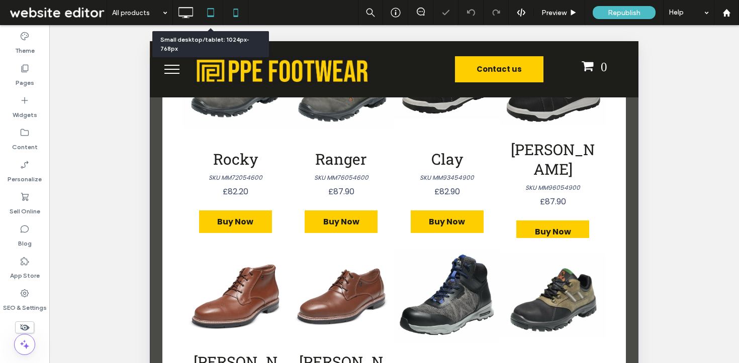
click at [232, 16] on icon at bounding box center [236, 13] width 20 height 20
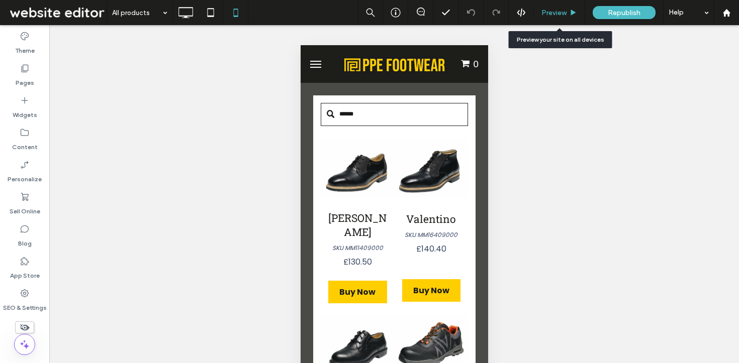
click at [551, 19] on div "Preview" at bounding box center [559, 12] width 51 height 25
click at [552, 11] on span "Preview" at bounding box center [553, 13] width 25 height 9
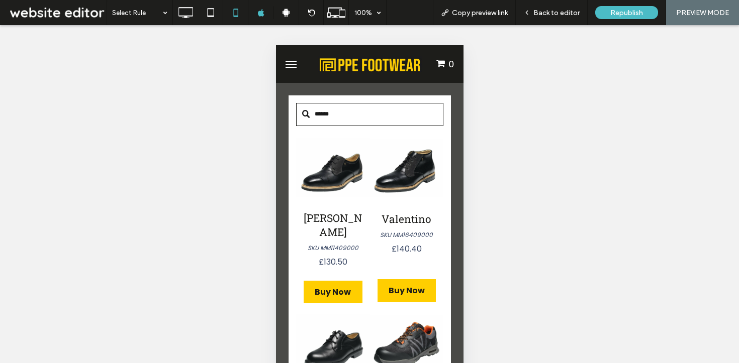
click at [284, 63] on button "menu" at bounding box center [290, 64] width 20 height 20
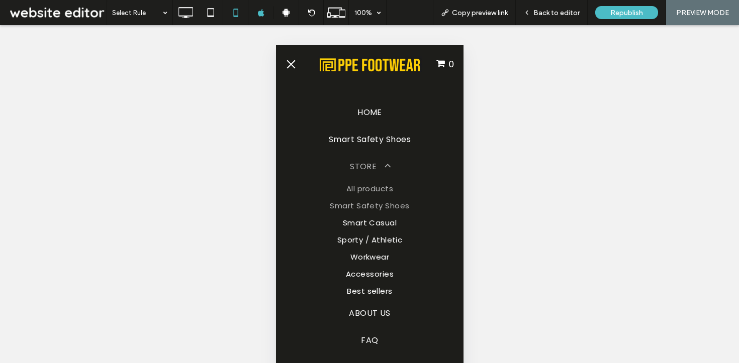
click at [362, 205] on span "Smart Safety Shoes" at bounding box center [368, 206] width 79 height 12
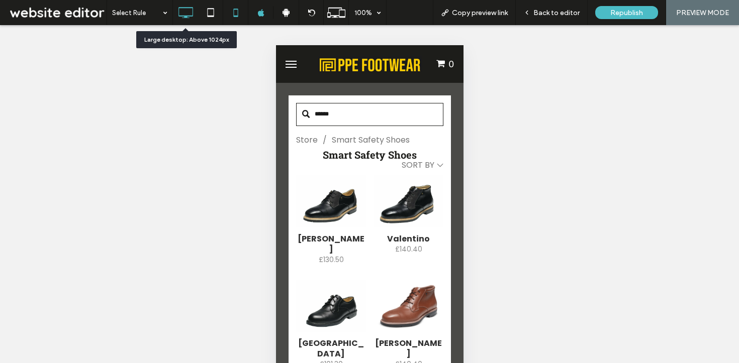
click at [182, 11] on icon at bounding box center [185, 13] width 20 height 20
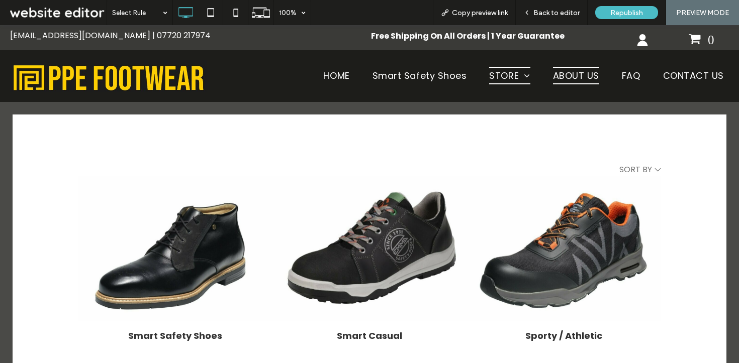
click at [578, 79] on span "ABOUT US" at bounding box center [576, 76] width 46 height 18
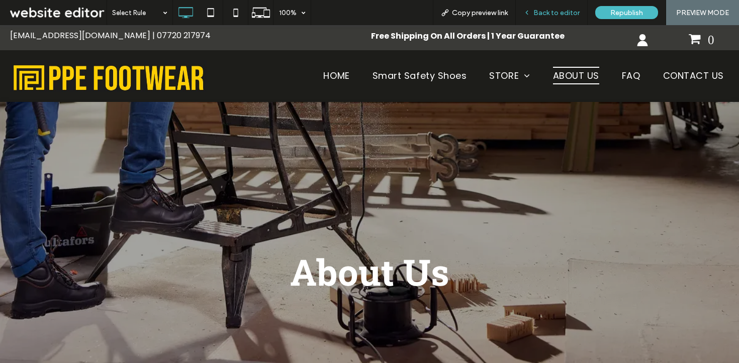
click at [549, 9] on span "Back to editor" at bounding box center [556, 13] width 46 height 9
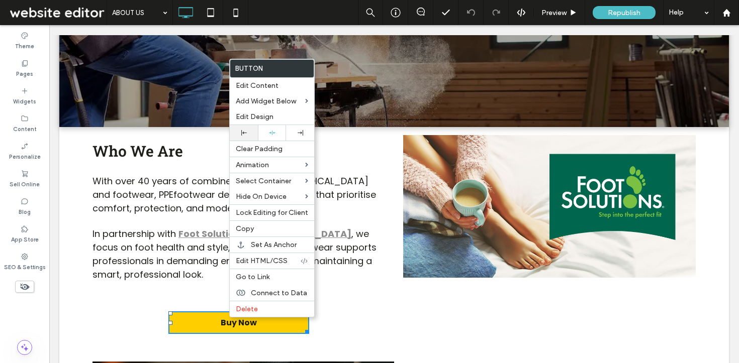
click at [242, 132] on icon at bounding box center [244, 133] width 6 height 6
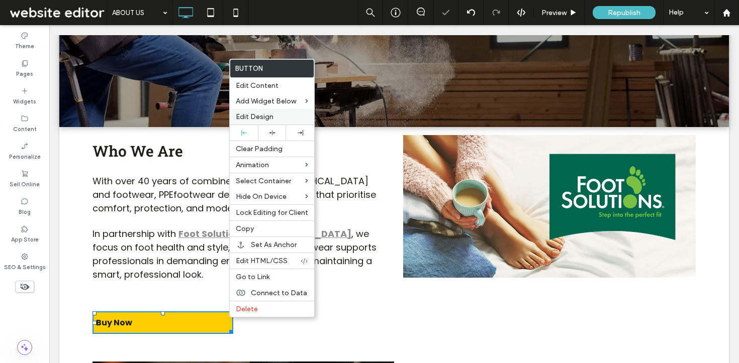
click at [270, 121] on span "Edit Design" at bounding box center [255, 117] width 38 height 9
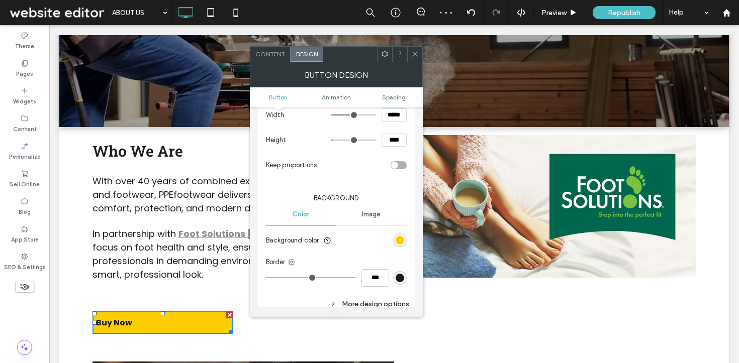
scroll to position [55, 0]
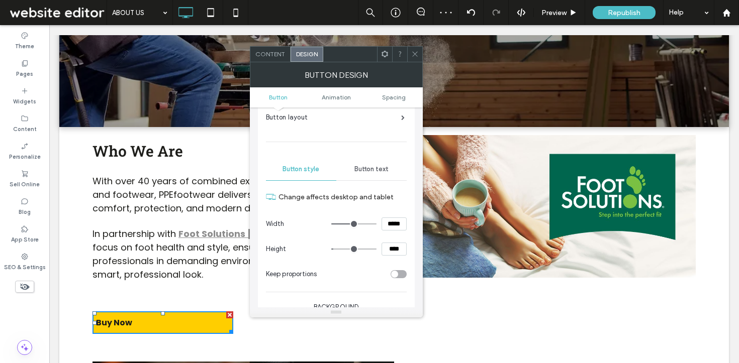
click at [358, 166] on span "Button text" at bounding box center [371, 169] width 34 height 8
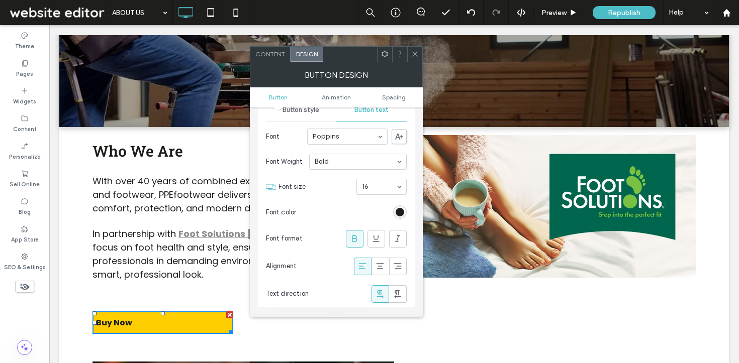
scroll to position [119, 0]
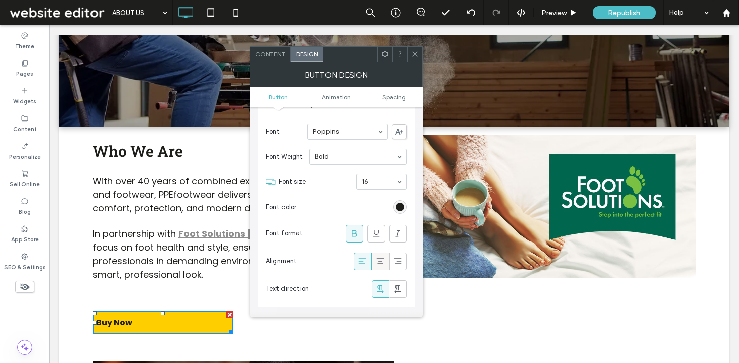
click at [380, 267] on span at bounding box center [380, 261] width 10 height 17
click at [418, 51] on icon at bounding box center [415, 54] width 8 height 8
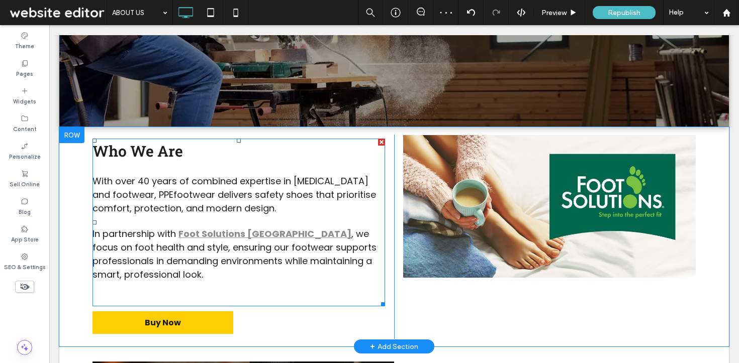
click at [173, 293] on p at bounding box center [238, 287] width 292 height 12
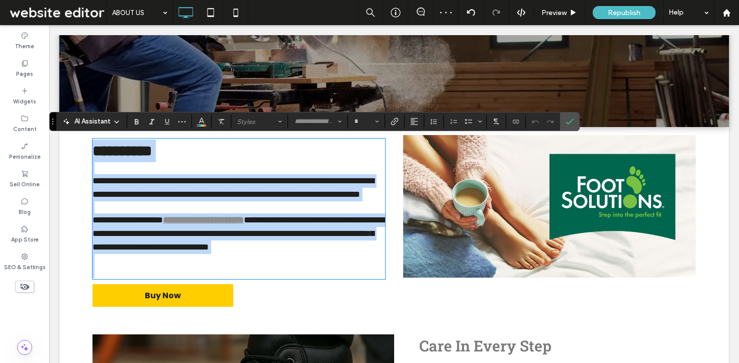
type input "*******"
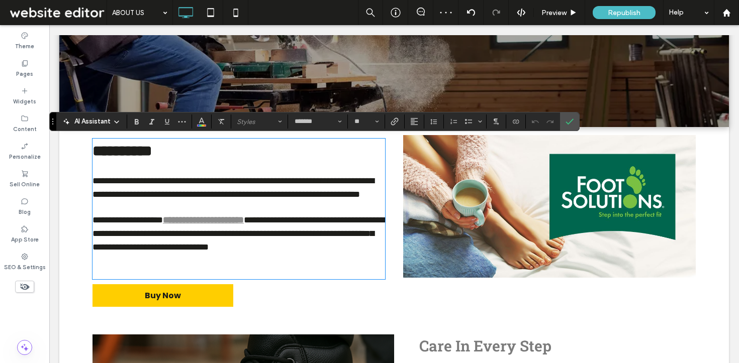
click at [147, 278] on p at bounding box center [238, 272] width 292 height 12
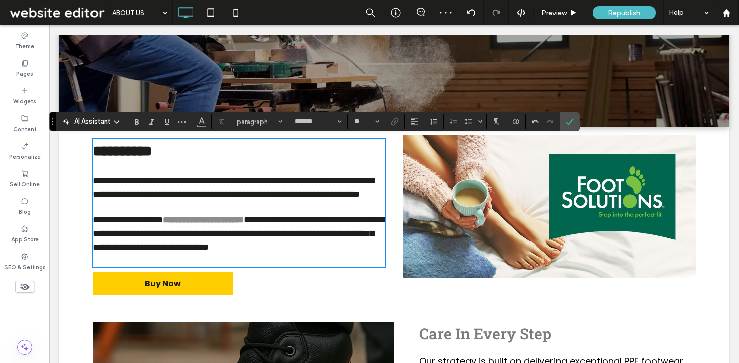
type input "**"
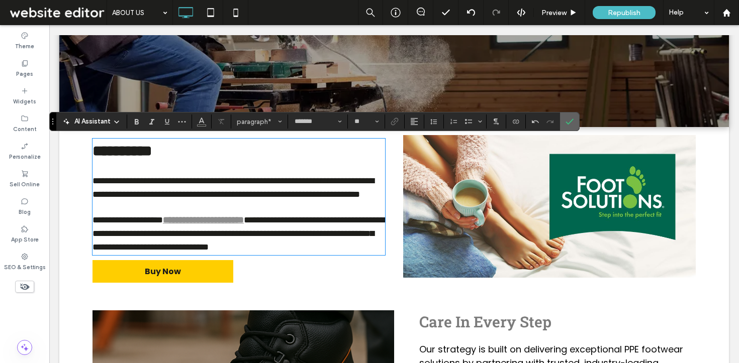
click at [575, 119] on label "Confirm" at bounding box center [569, 122] width 15 height 18
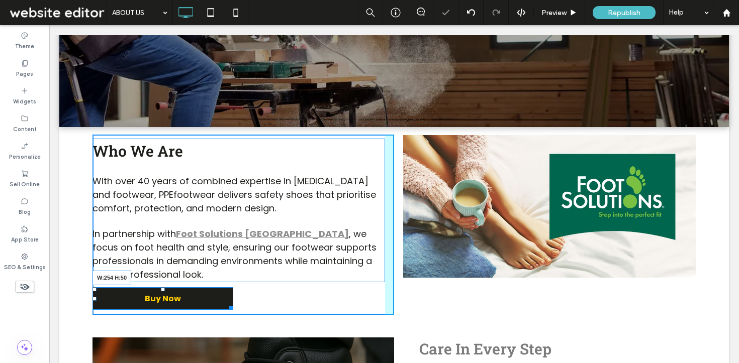
drag, startPoint x: 225, startPoint y: 307, endPoint x: 212, endPoint y: 312, distance: 14.0
click at [226, 310] on div at bounding box center [230, 307] width 8 height 8
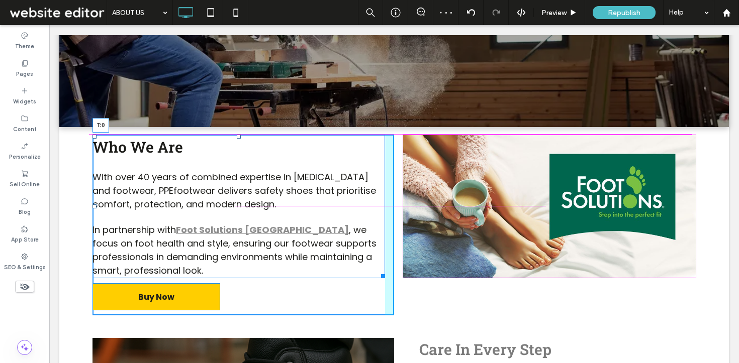
click at [237, 138] on div at bounding box center [239, 137] width 4 height 4
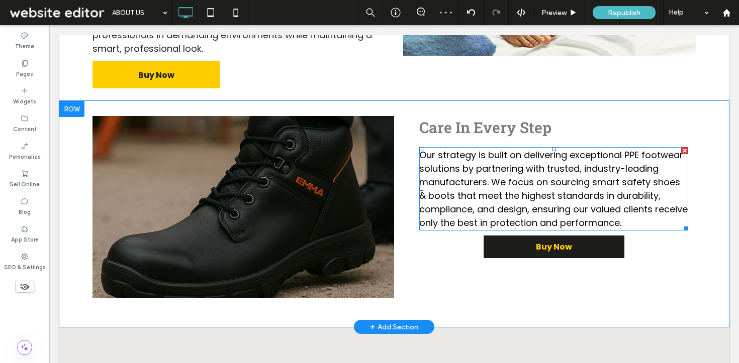
scroll to position [548, 0]
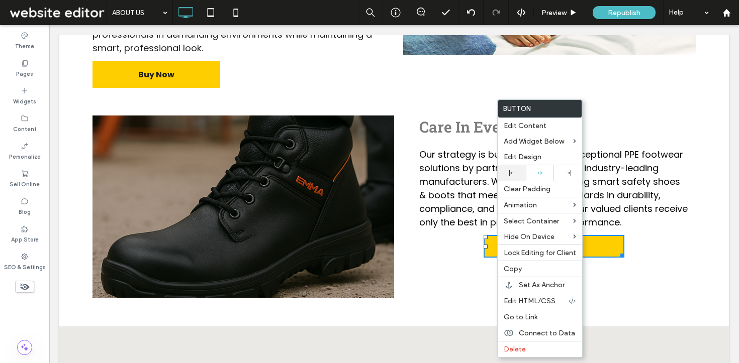
click at [517, 172] on div at bounding box center [512, 173] width 18 height 6
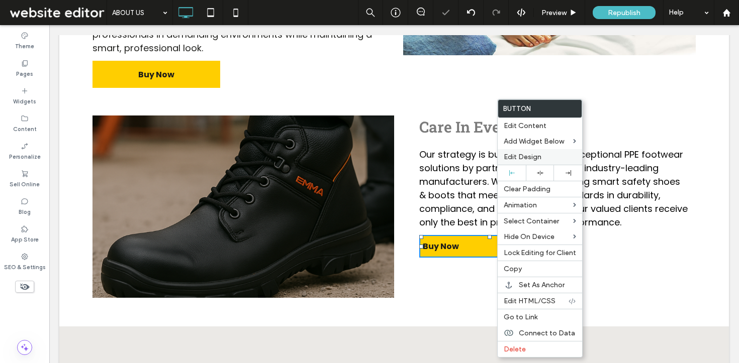
click at [514, 159] on span "Edit Design" at bounding box center [523, 157] width 38 height 9
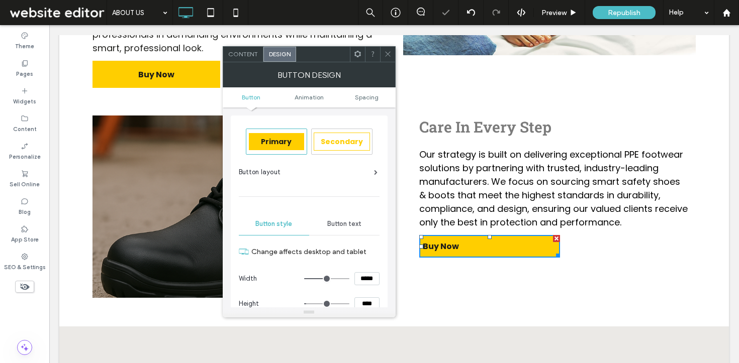
click at [337, 224] on span "Button text" at bounding box center [344, 224] width 34 height 8
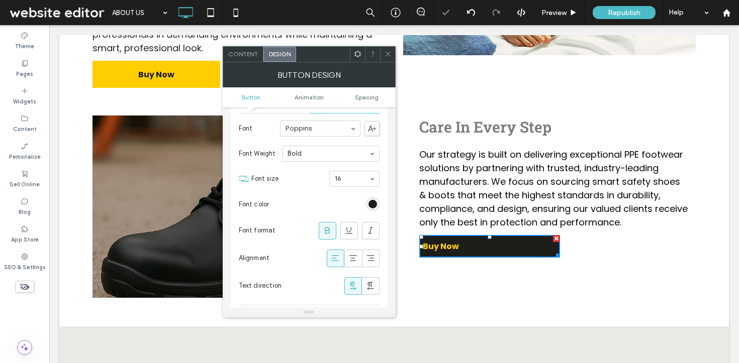
scroll to position [170, 0]
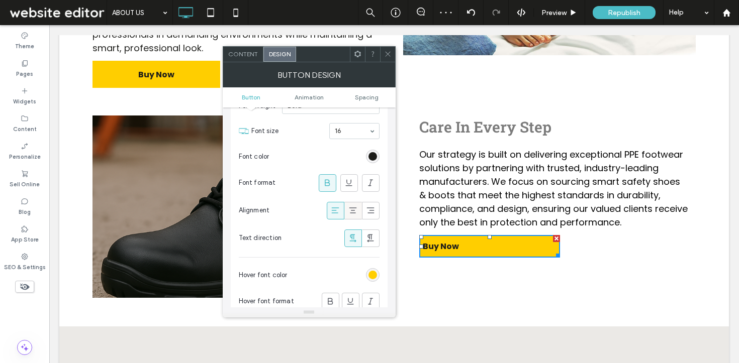
click at [352, 202] on label at bounding box center [353, 211] width 18 height 18
click at [390, 50] on icon at bounding box center [388, 54] width 8 height 8
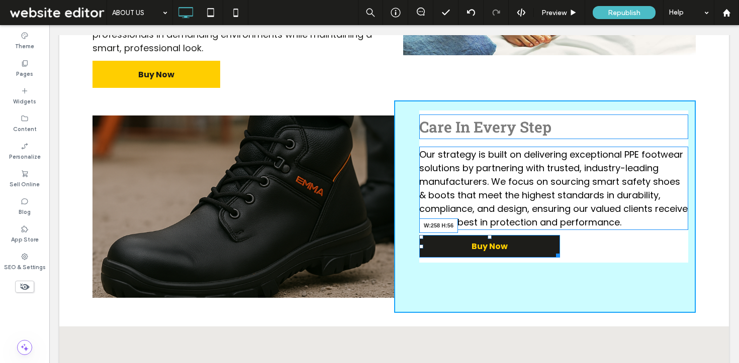
drag, startPoint x: 553, startPoint y: 256, endPoint x: 542, endPoint y: 262, distance: 12.6
click at [552, 258] on div at bounding box center [556, 254] width 8 height 8
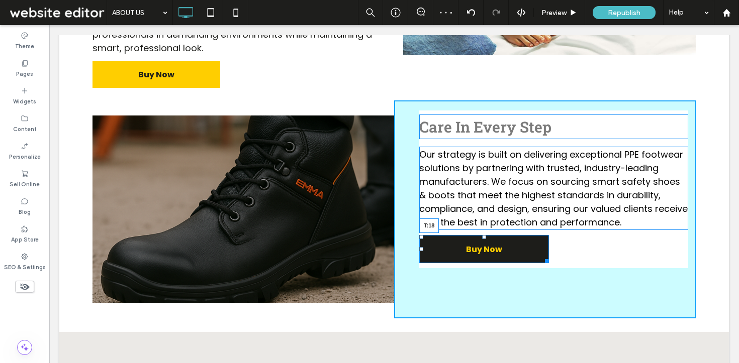
click at [482, 239] on div at bounding box center [484, 237] width 4 height 4
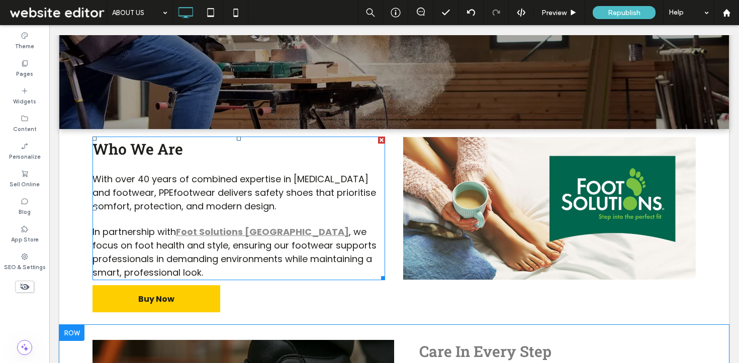
scroll to position [323, 0]
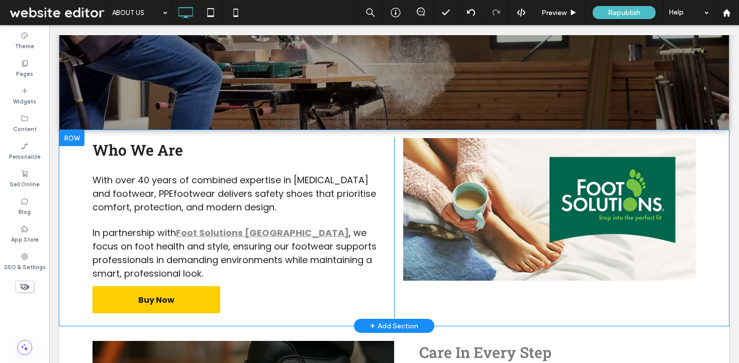
click at [73, 188] on div "Who We Are With over 40 years of combined expertise in podiatry and footwear, P…" at bounding box center [393, 228] width 669 height 196
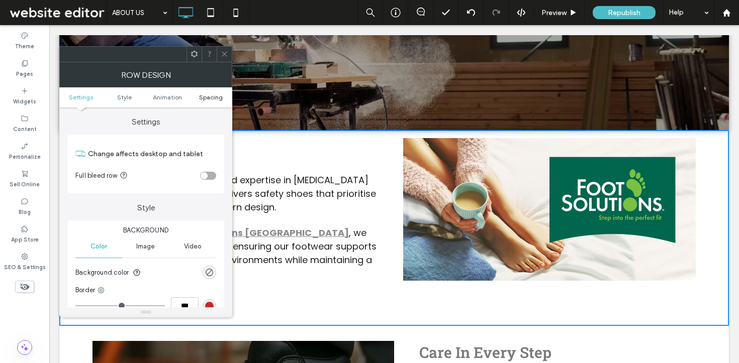
click at [212, 99] on span "Spacing" at bounding box center [211, 97] width 24 height 8
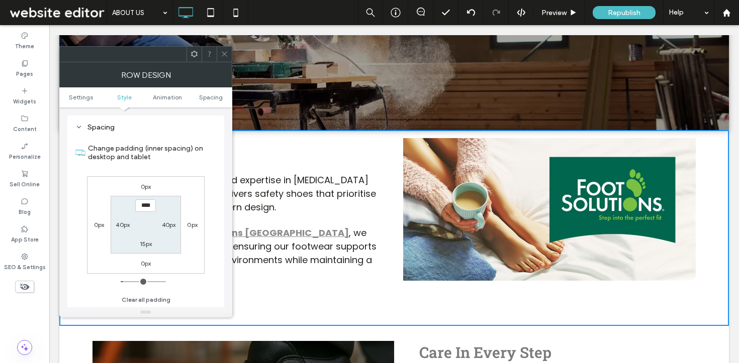
scroll to position [284, 0]
type input "****"
type input "**"
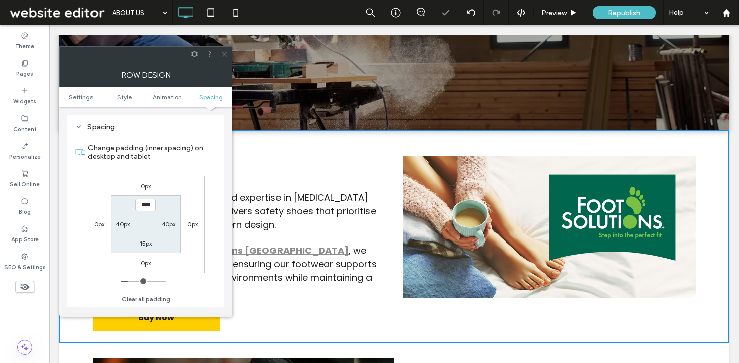
drag, startPoint x: 223, startPoint y: 51, endPoint x: 413, endPoint y: 57, distance: 190.6
click at [223, 51] on icon at bounding box center [225, 54] width 8 height 8
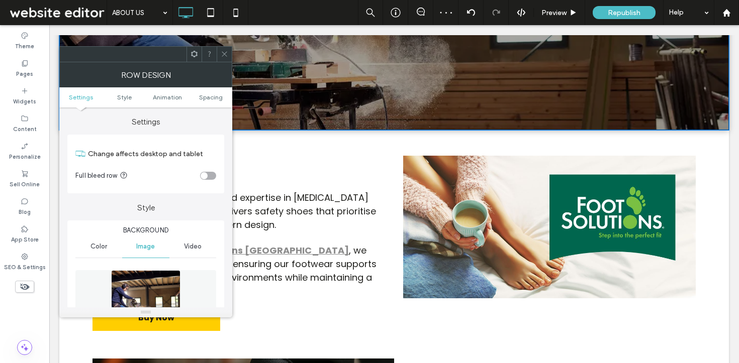
scroll to position [0, 0]
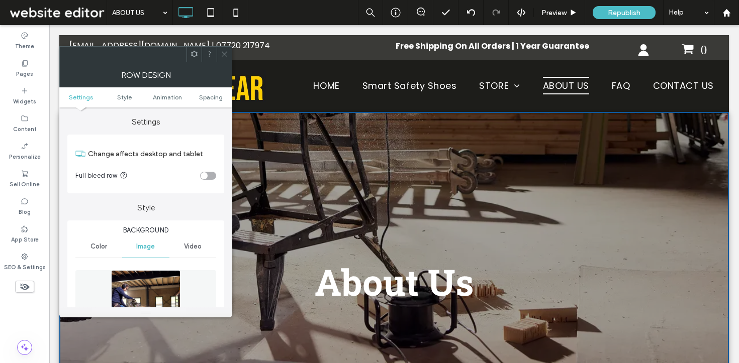
drag, startPoint x: 229, startPoint y: 55, endPoint x: 336, endPoint y: 47, distance: 107.3
click at [229, 55] on div at bounding box center [224, 54] width 15 height 15
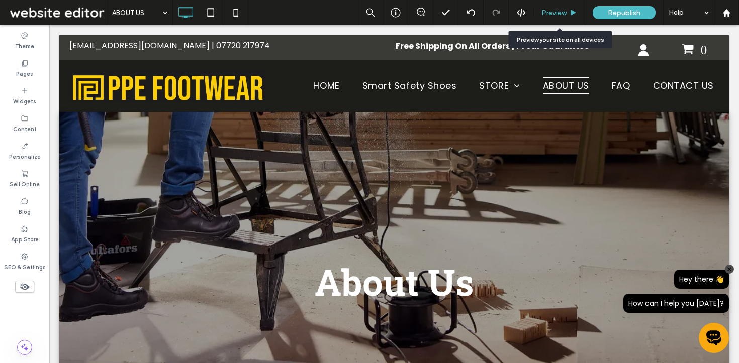
click at [546, 8] on div "Preview" at bounding box center [559, 12] width 51 height 25
click at [548, 12] on span "Preview" at bounding box center [553, 13] width 25 height 9
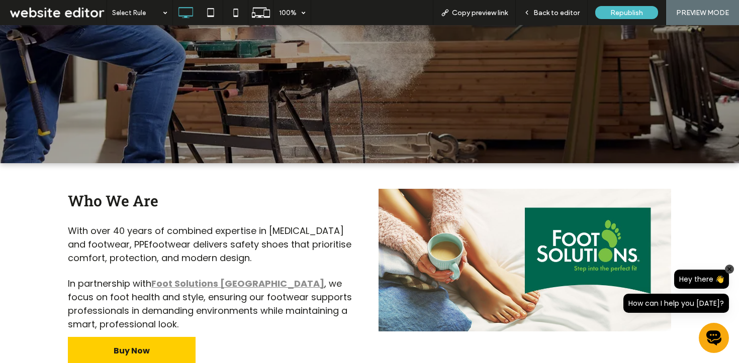
scroll to position [373, 0]
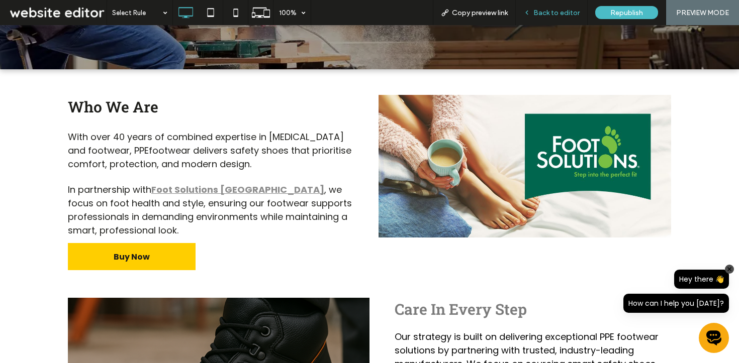
click at [550, 10] on span "Back to editor" at bounding box center [556, 13] width 46 height 9
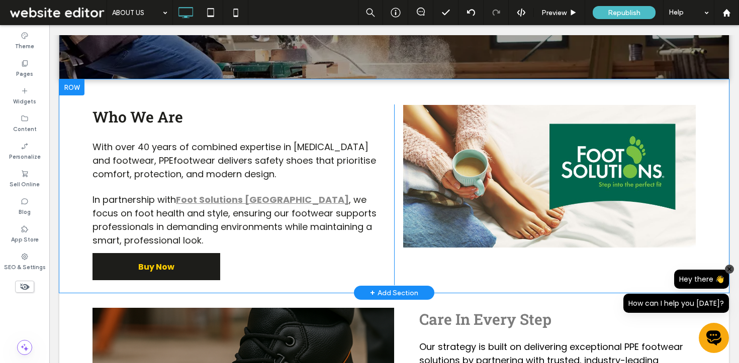
click at [182, 261] on link "Buy Now" at bounding box center [156, 266] width 128 height 27
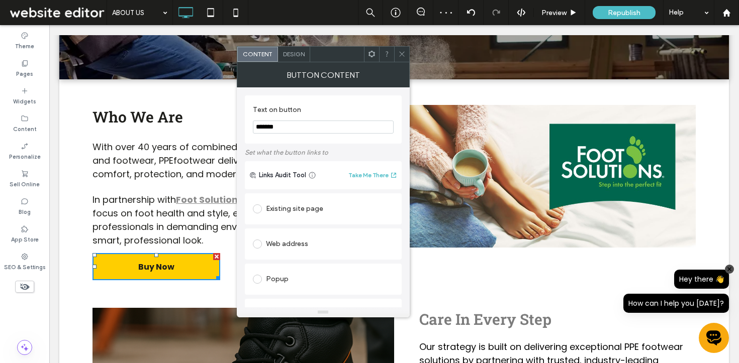
scroll to position [29, 0]
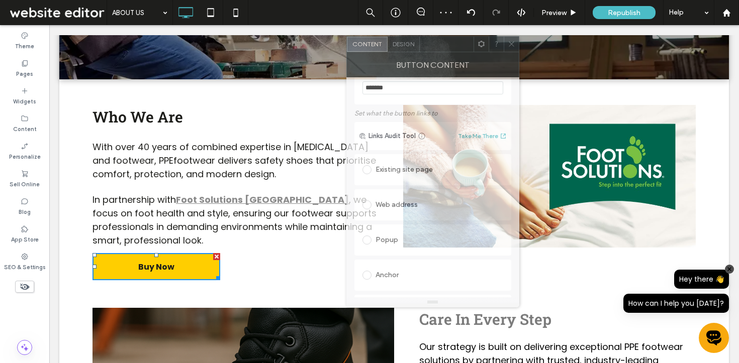
drag, startPoint x: 329, startPoint y: 55, endPoint x: 437, endPoint y: 45, distance: 109.1
click at [437, 45] on div at bounding box center [447, 44] width 54 height 15
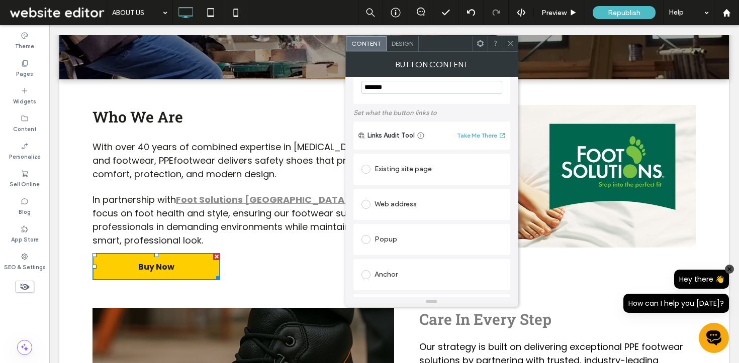
scroll to position [148, 0]
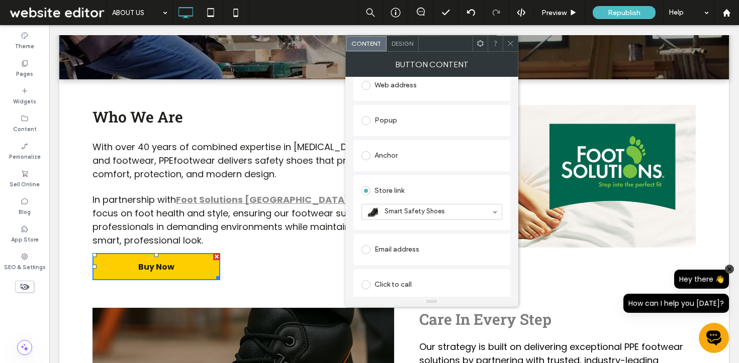
click at [512, 41] on icon at bounding box center [511, 44] width 8 height 8
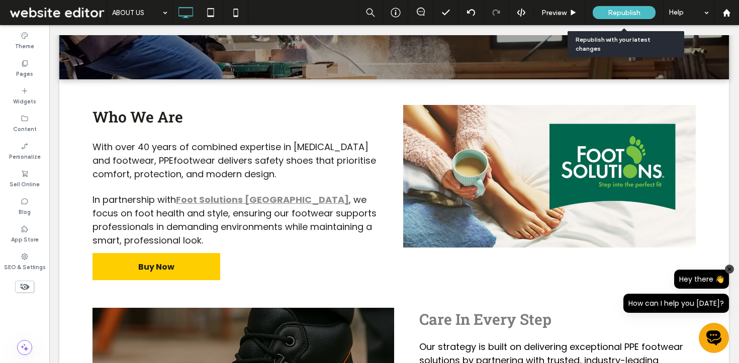
click at [620, 11] on span "Republish" at bounding box center [624, 13] width 33 height 9
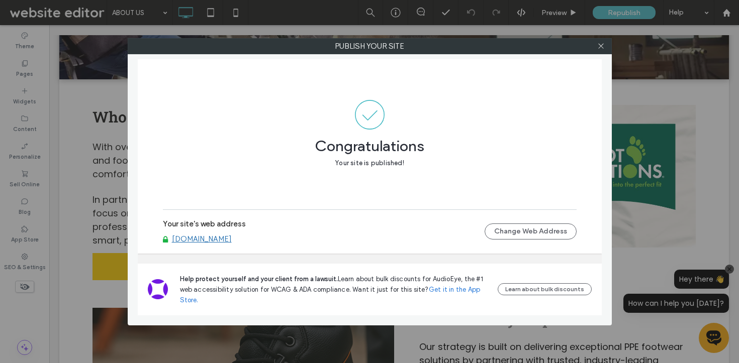
scroll to position [373, 0]
